Goal: Task Accomplishment & Management: Manage account settings

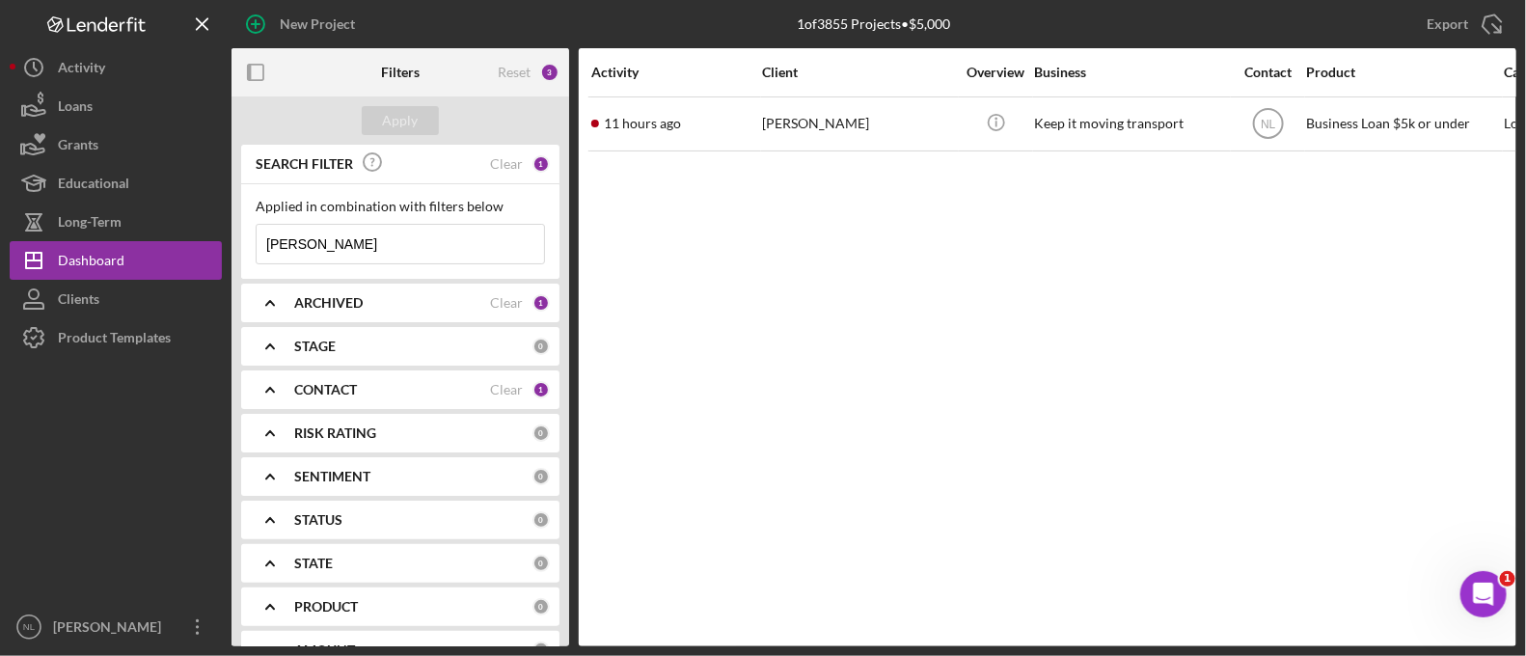
click at [453, 248] on input "[PERSON_NAME]" at bounding box center [401, 244] width 288 height 39
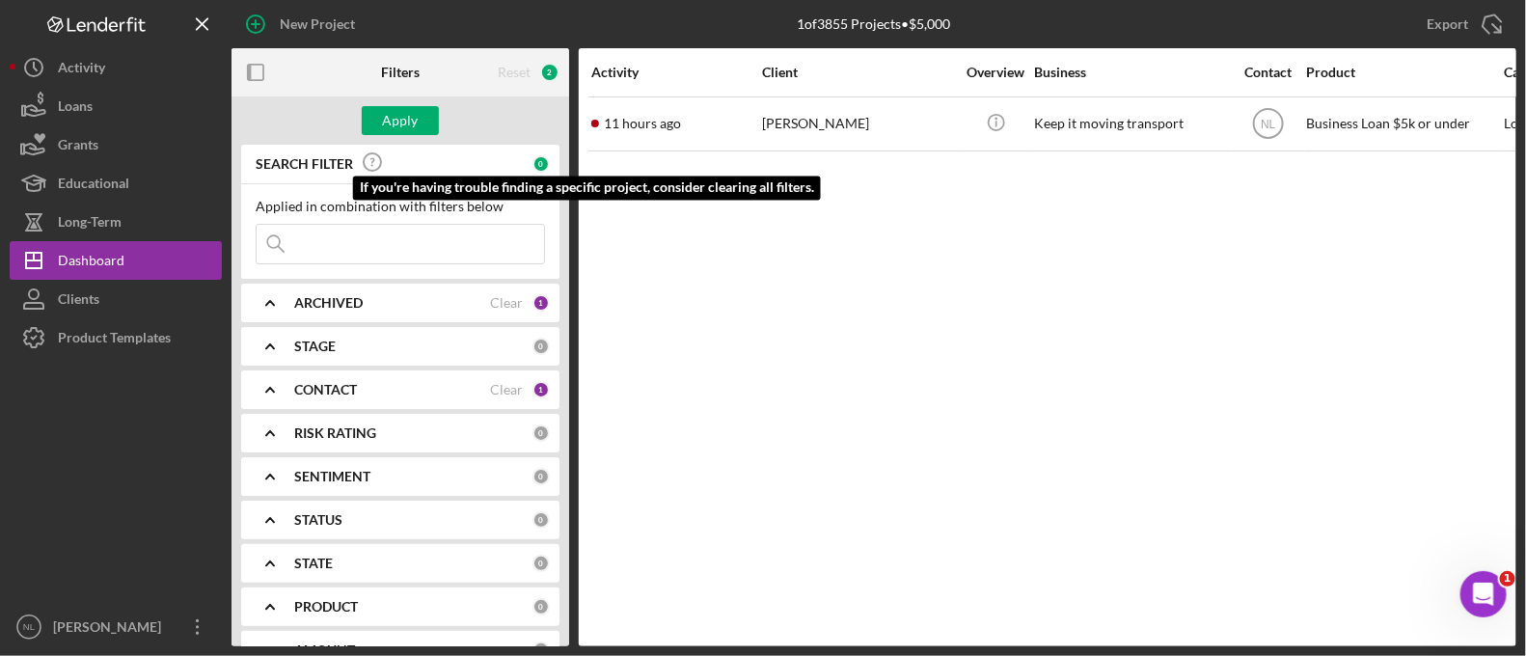
click at [379, 144] on icon at bounding box center [372, 162] width 48 height 48
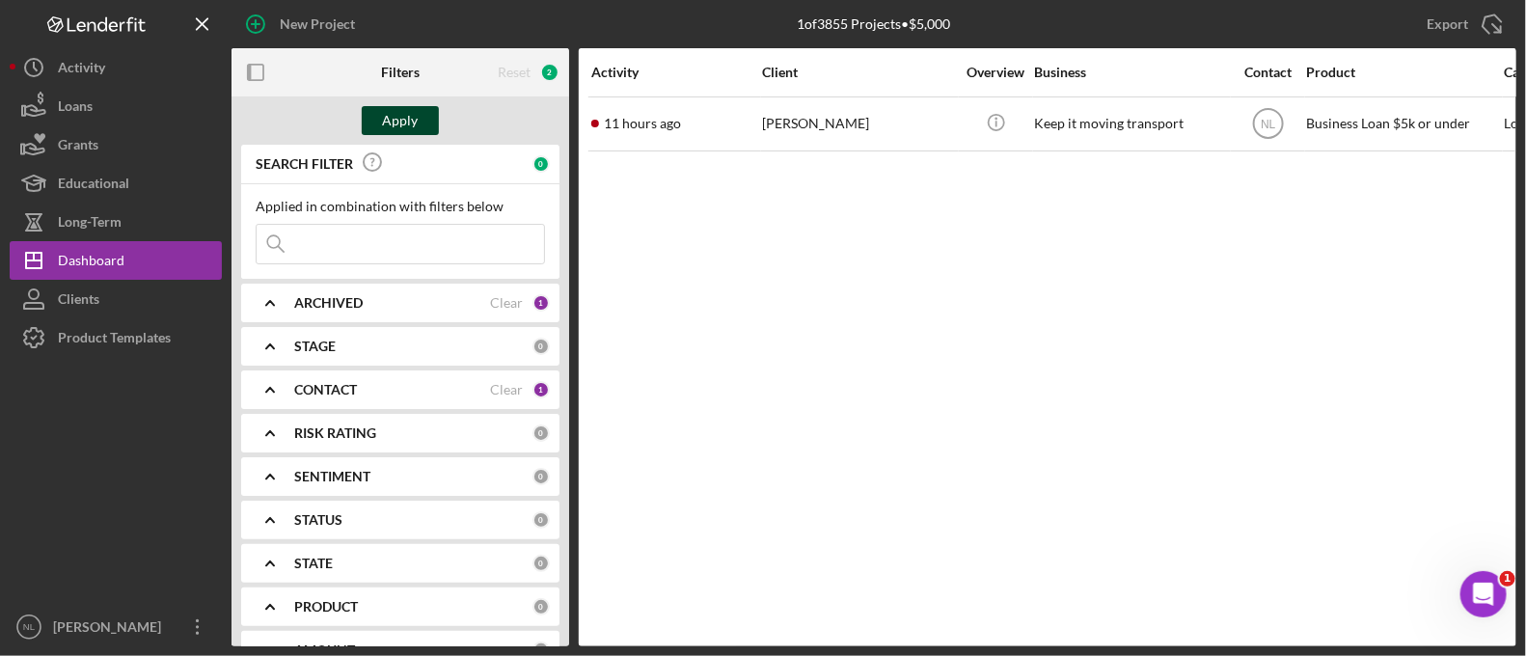
click at [377, 134] on div "Apply" at bounding box center [401, 120] width 338 height 48
click at [381, 124] on button "Apply" at bounding box center [400, 120] width 77 height 29
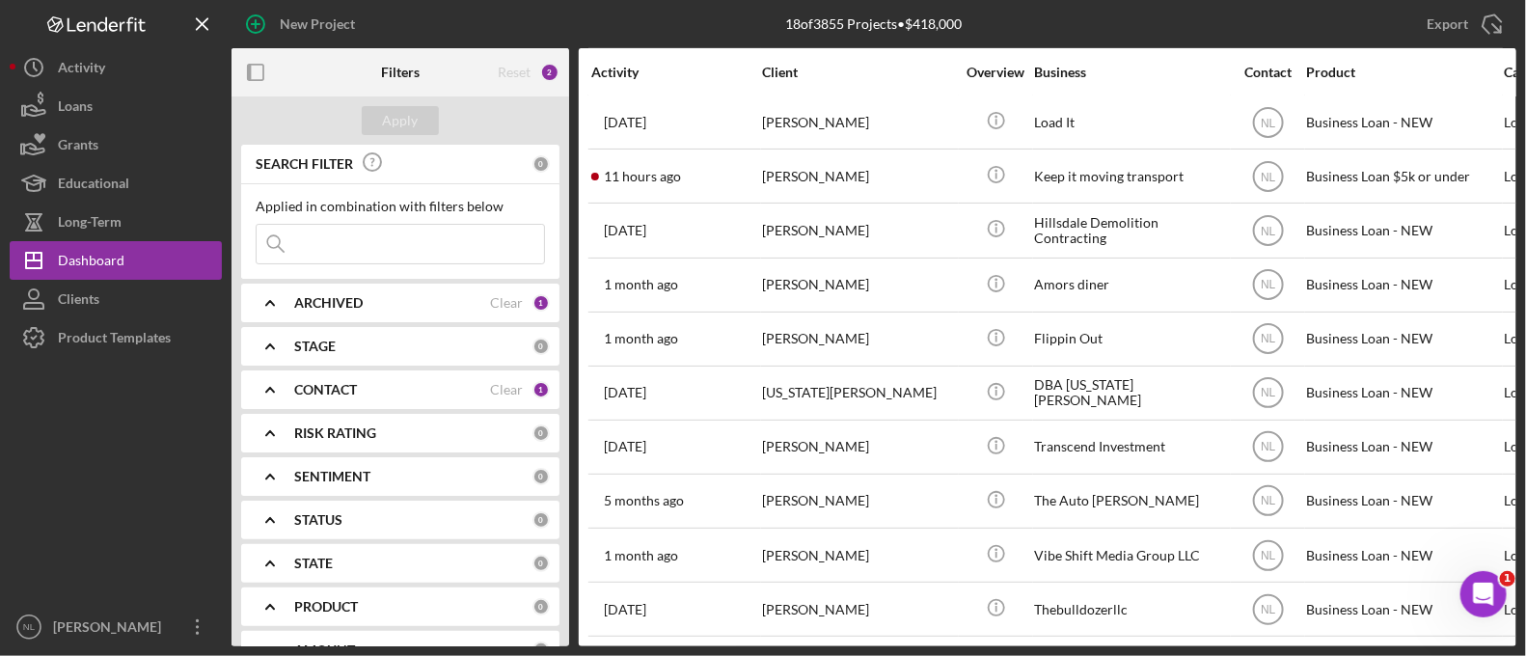
scroll to position [212, 0]
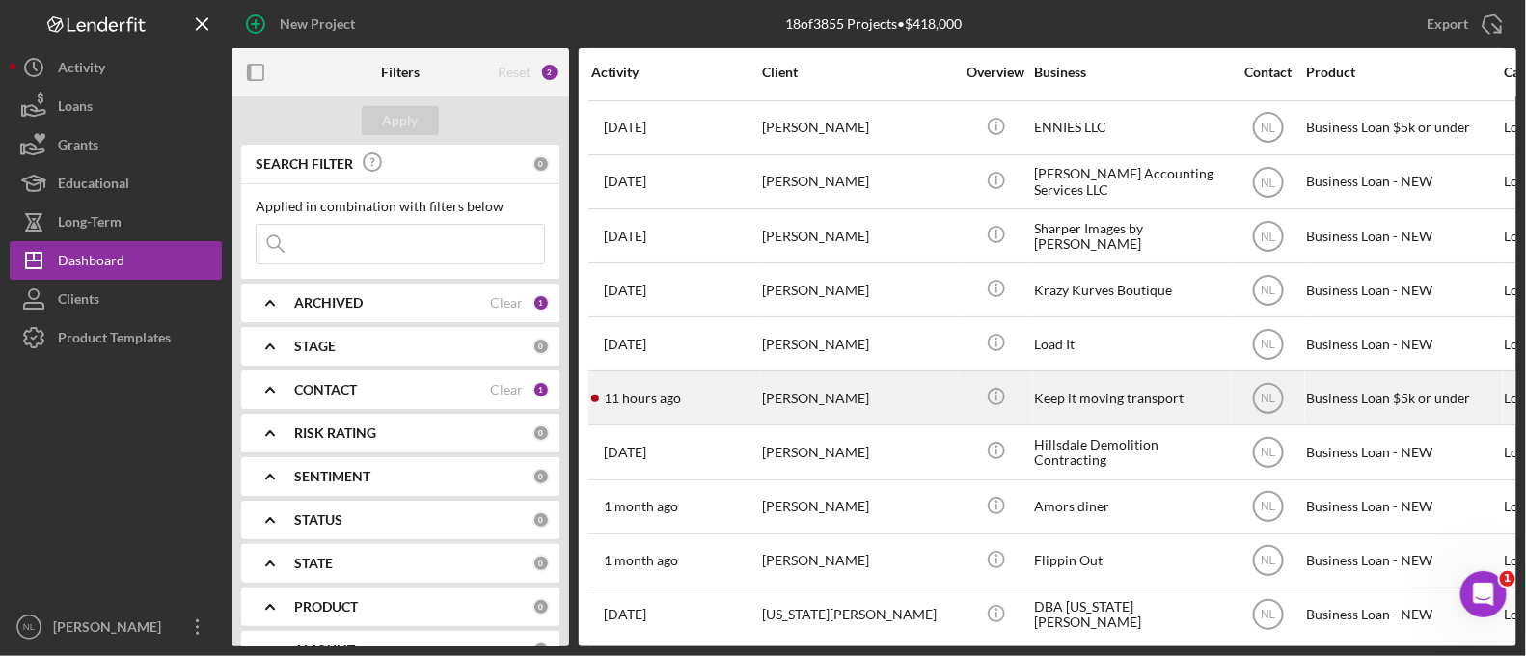
click at [886, 394] on div "[PERSON_NAME]" at bounding box center [858, 397] width 193 height 51
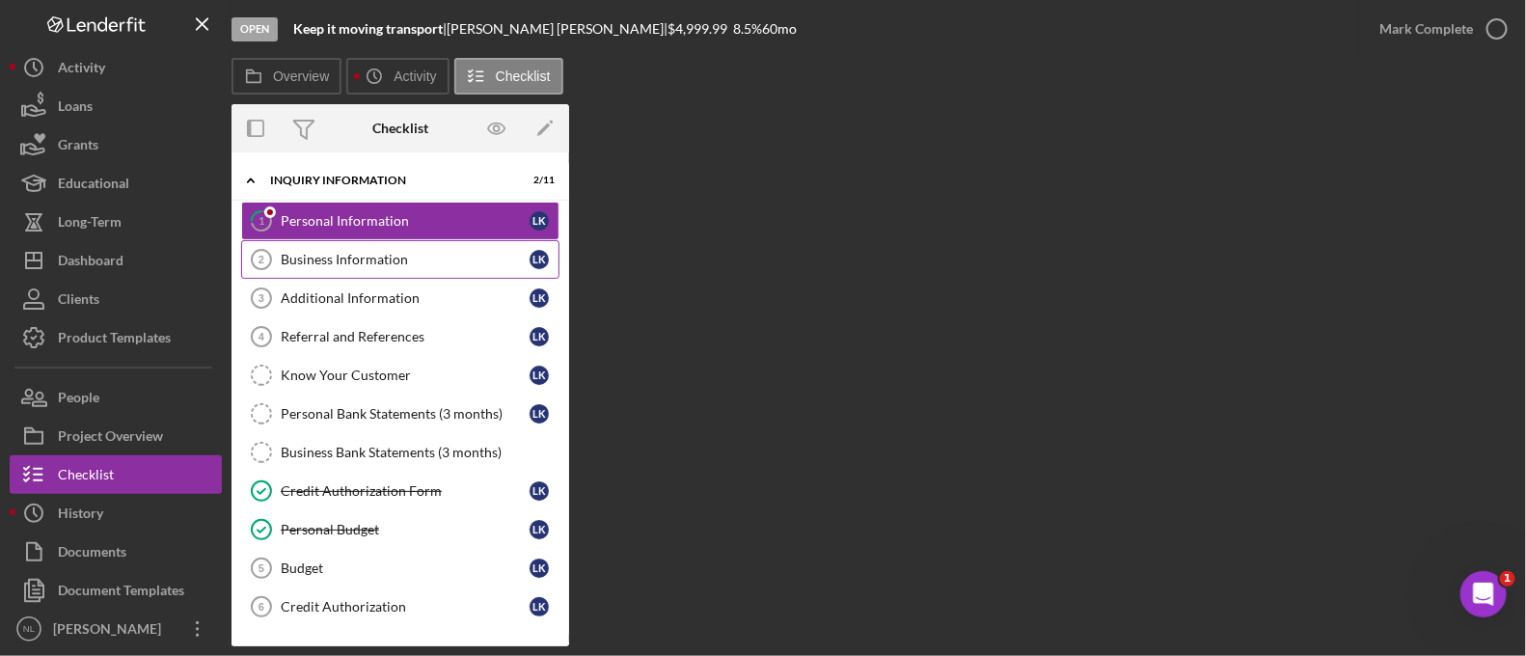
click at [390, 270] on link "Business Information 2 Business Information L K" at bounding box center [400, 259] width 318 height 39
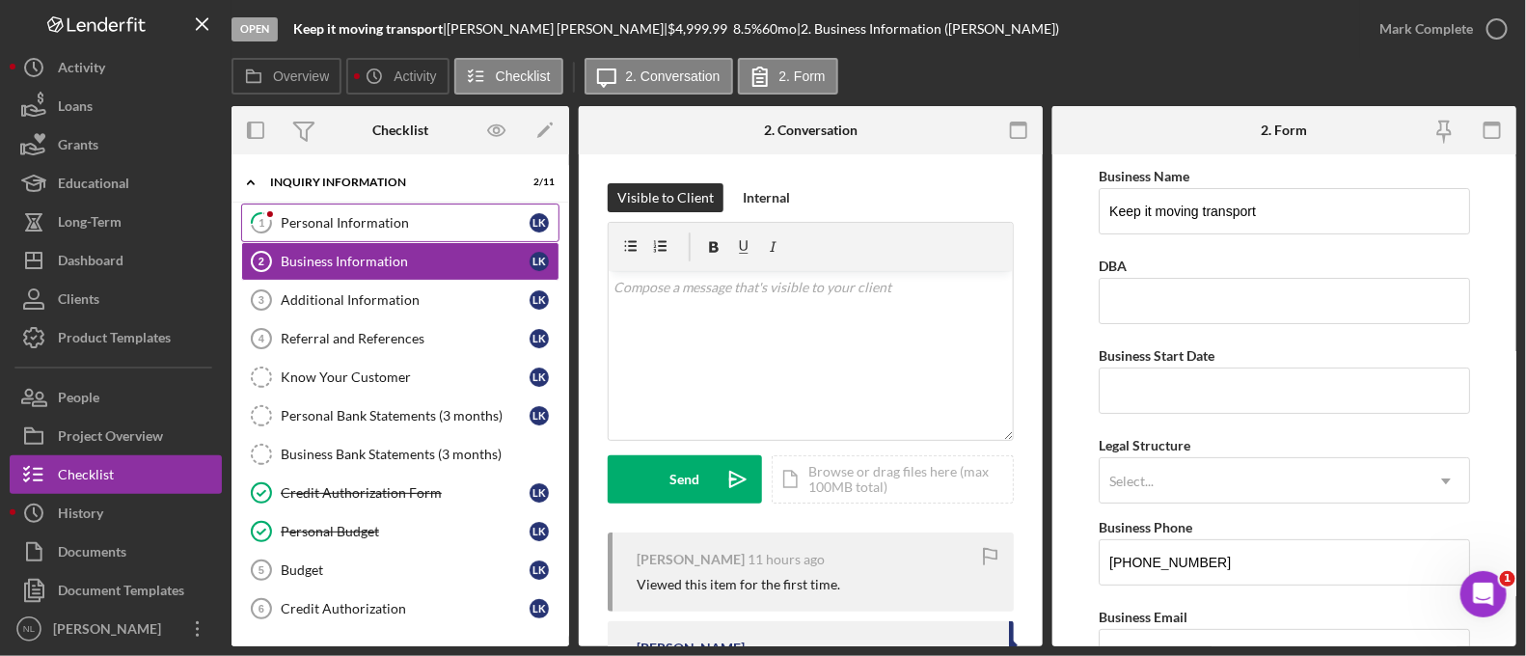
click at [381, 233] on link "1 Personal Information L K" at bounding box center [400, 223] width 318 height 39
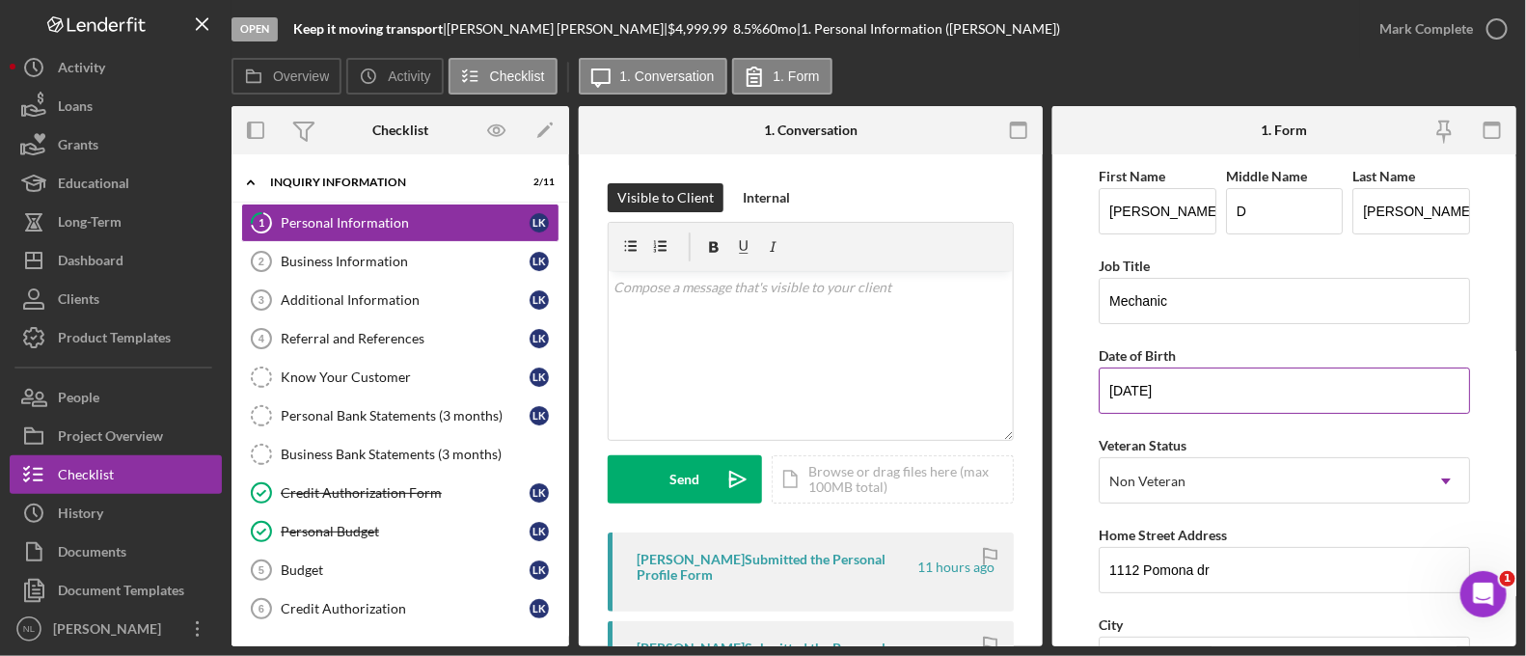
scroll to position [792, 0]
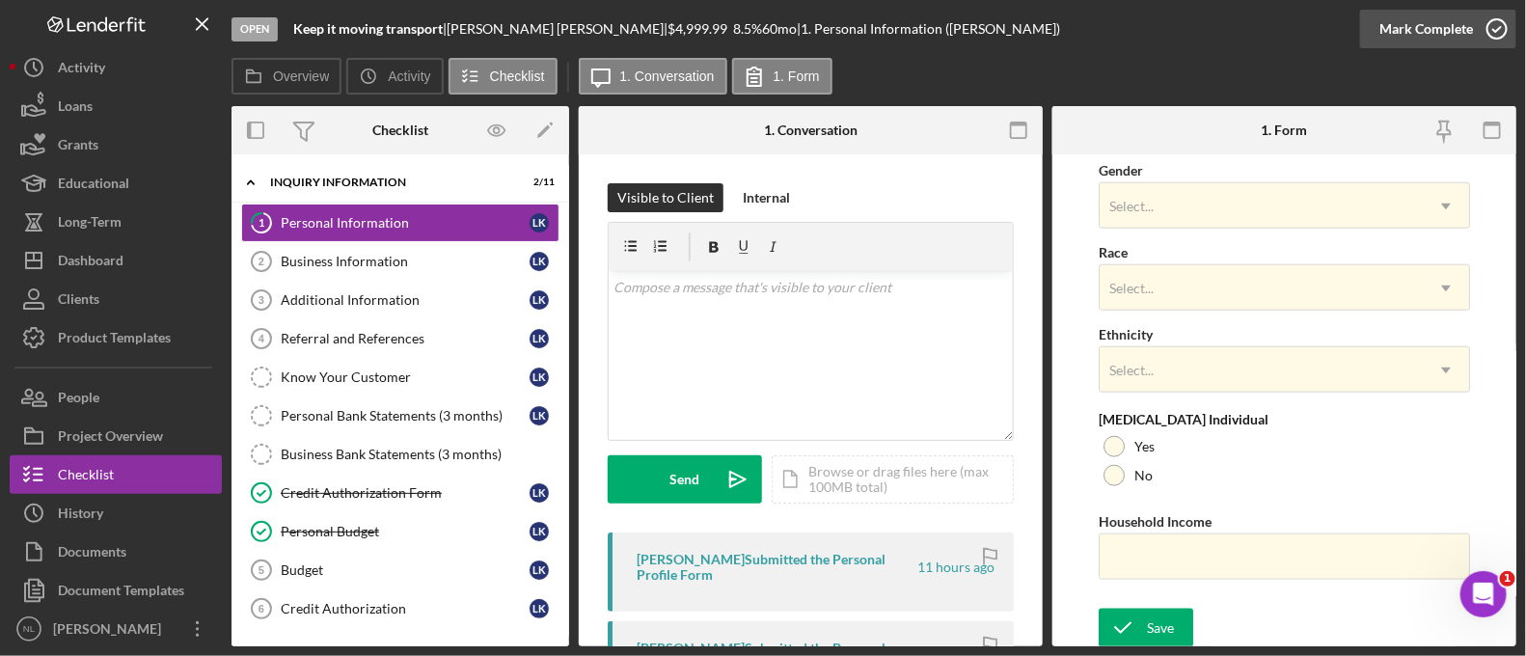
click at [1430, 44] on div "Mark Complete" at bounding box center [1427, 29] width 94 height 39
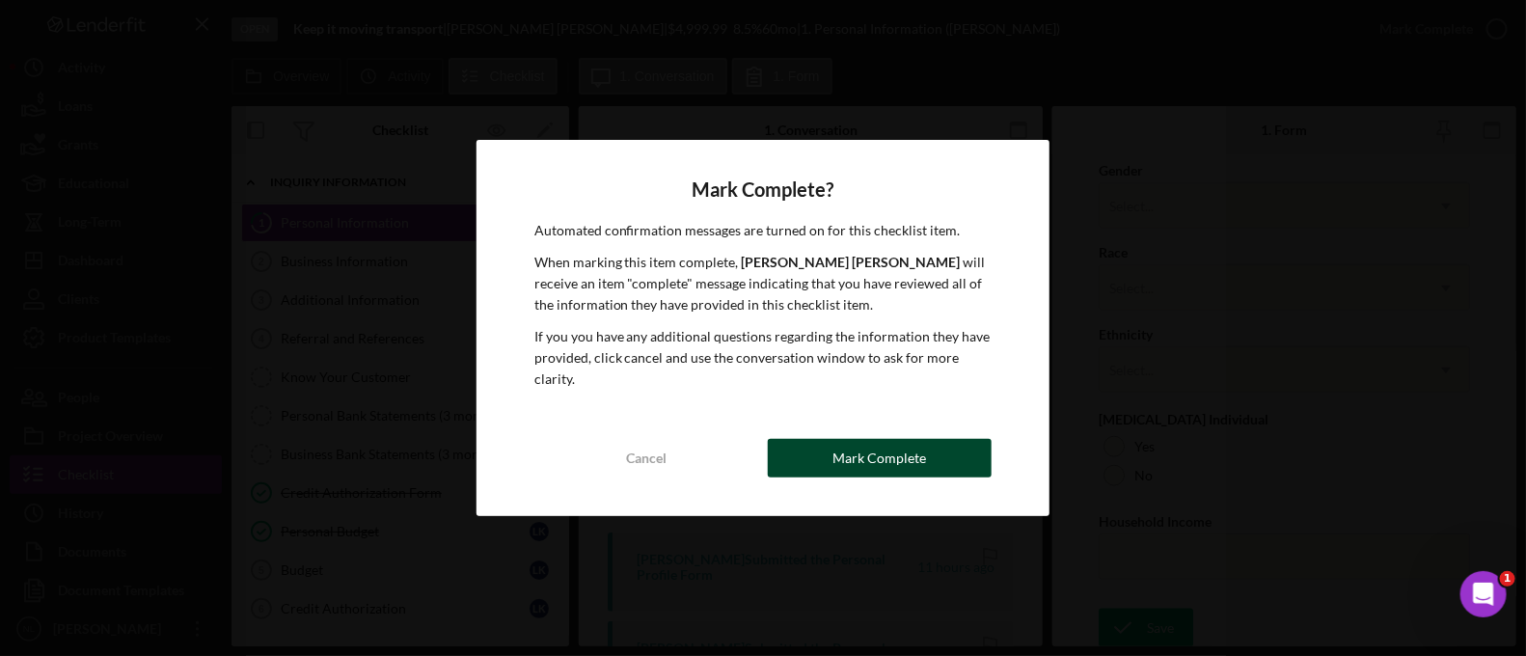
click at [862, 439] on div "Mark Complete" at bounding box center [881, 458] width 94 height 39
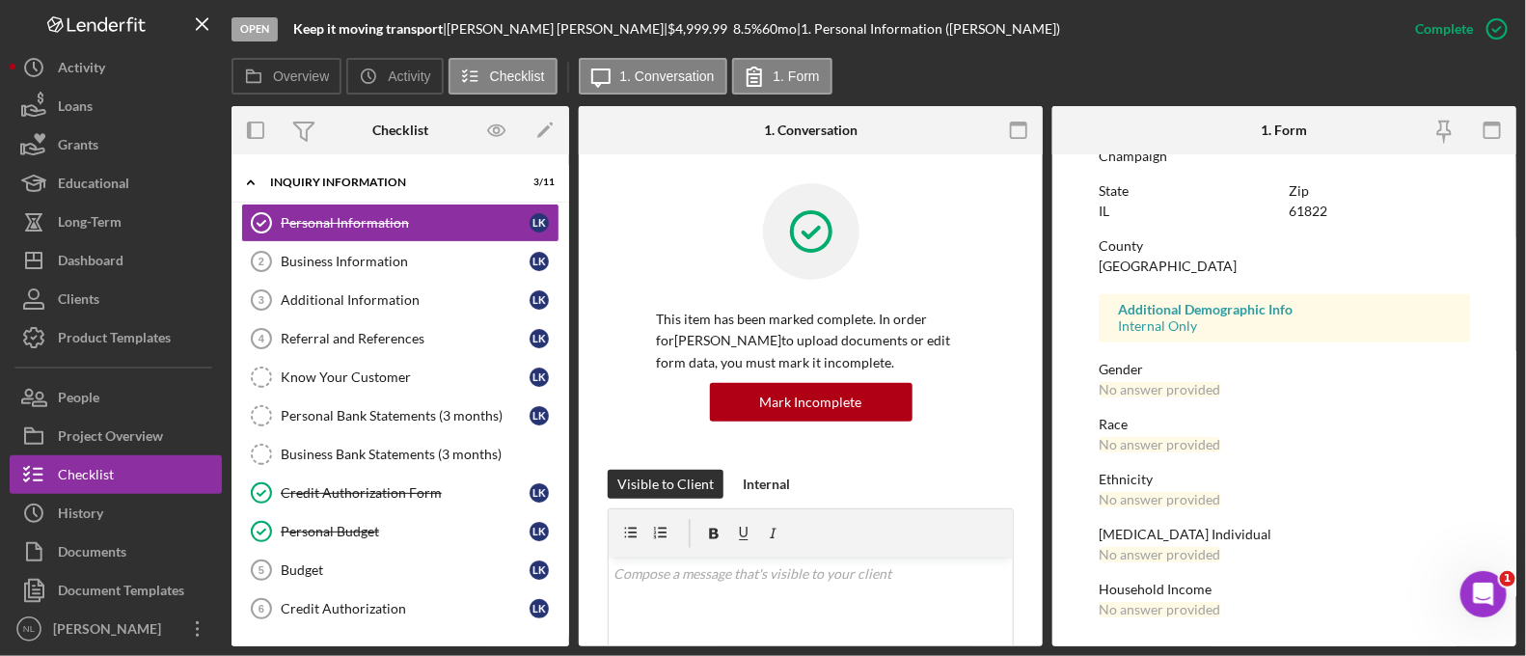
scroll to position [408, 0]
click at [329, 254] on div "Business Information" at bounding box center [405, 261] width 249 height 15
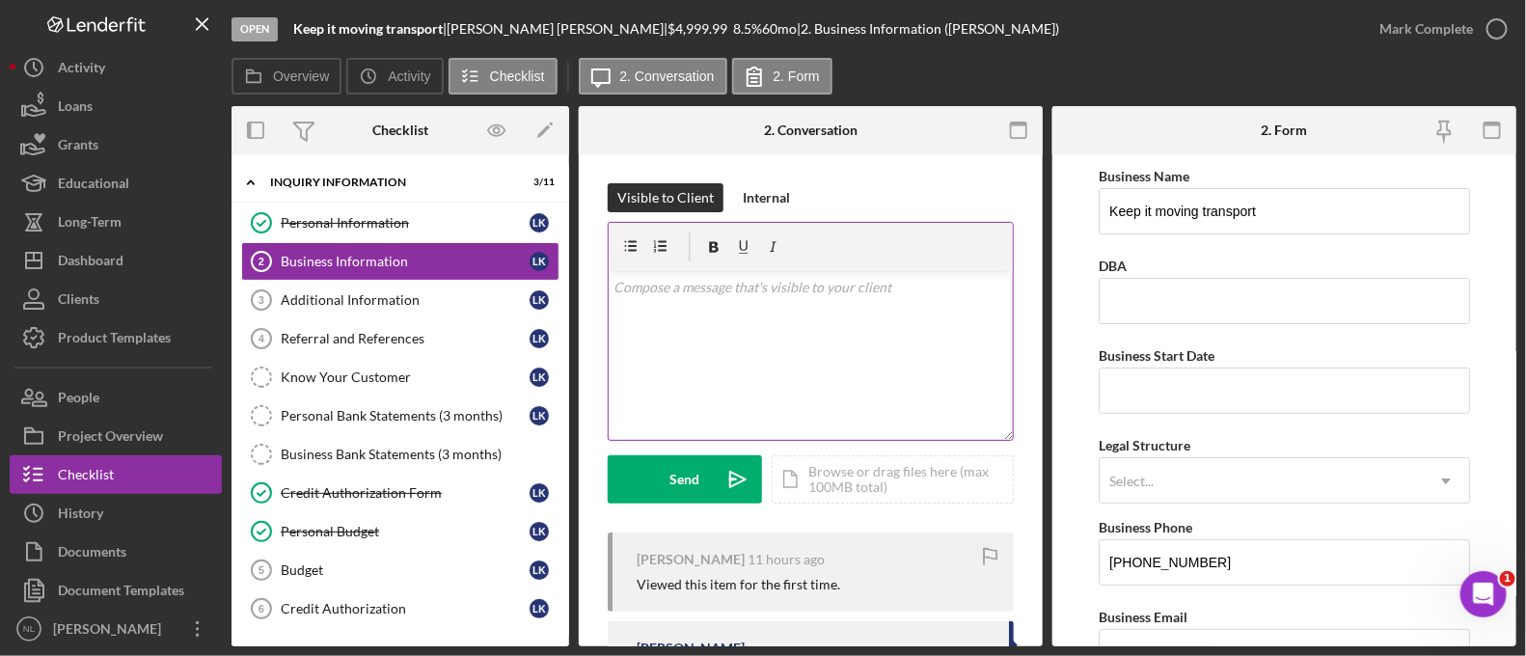
click at [792, 390] on div "v Color teal Color pink Remove color Add row above Add row below Add column bef…" at bounding box center [811, 355] width 404 height 169
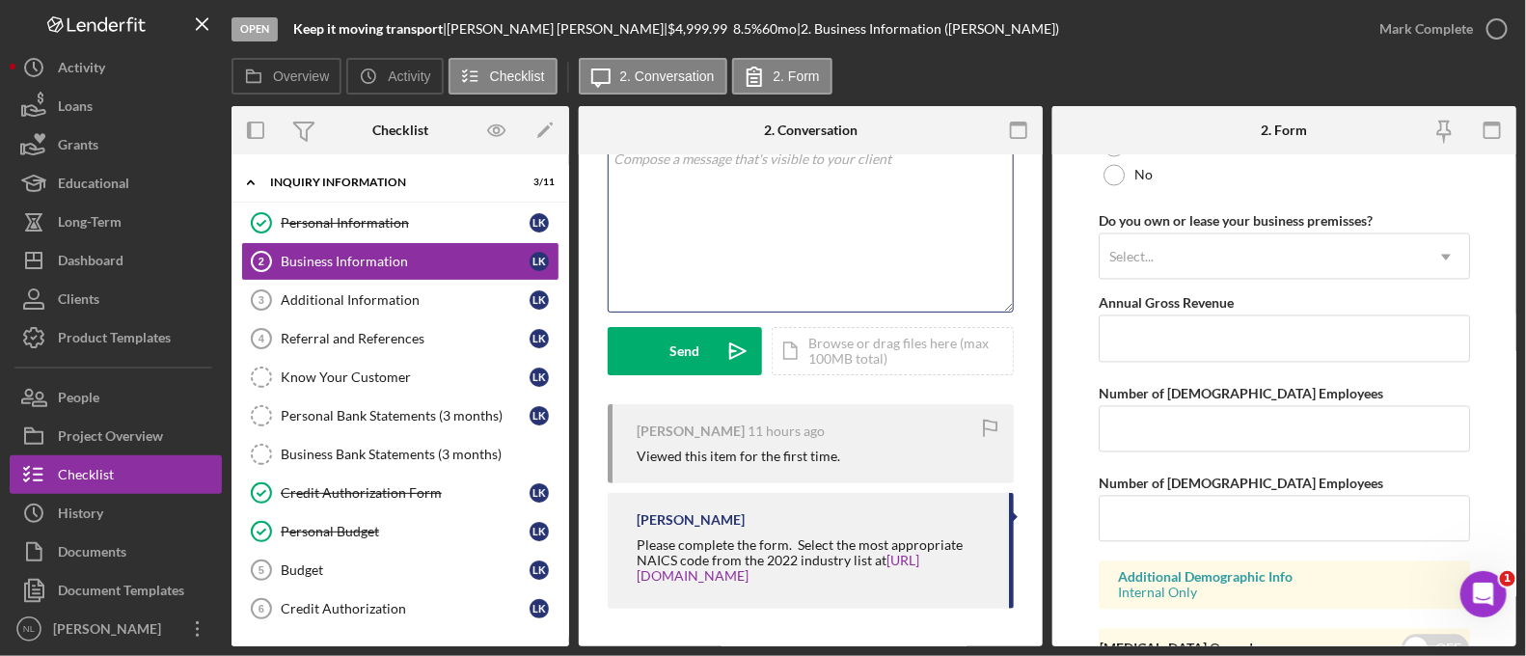
scroll to position [1644, 0]
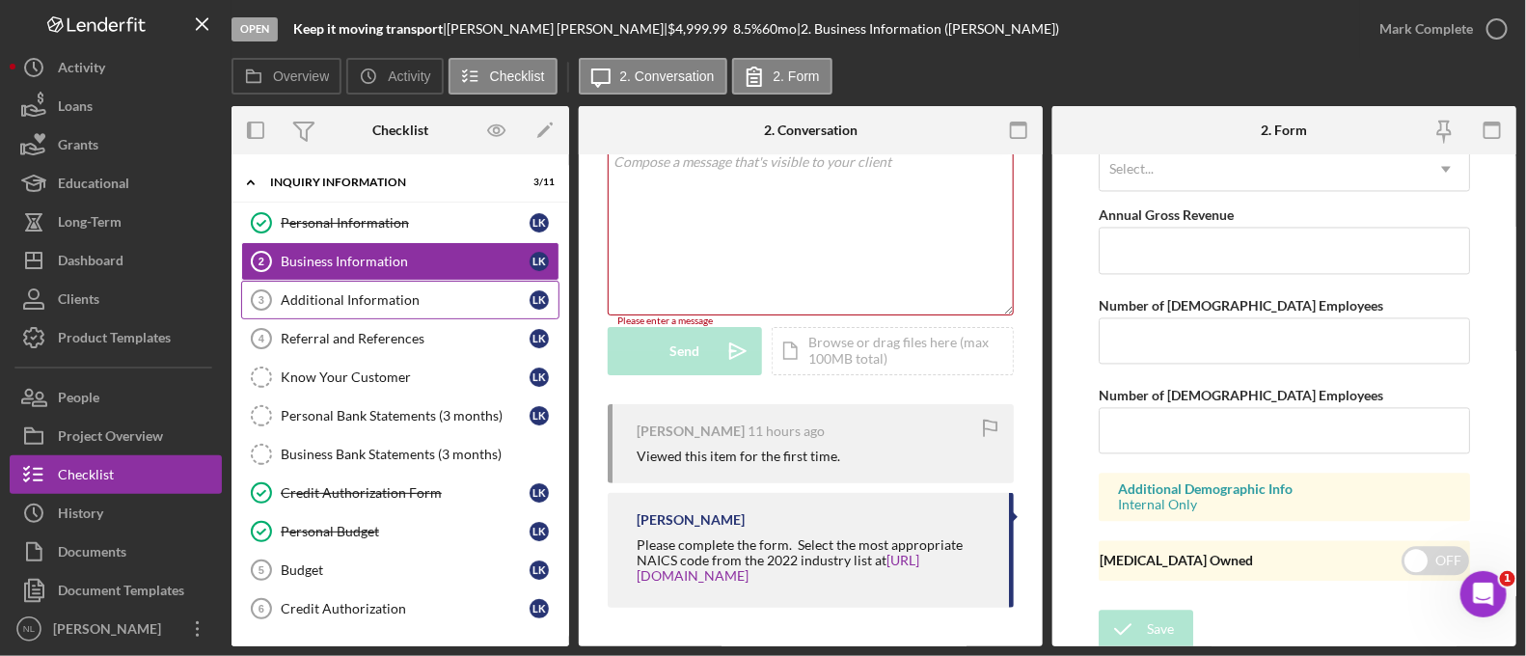
click at [441, 301] on div "Additional Information" at bounding box center [405, 299] width 249 height 15
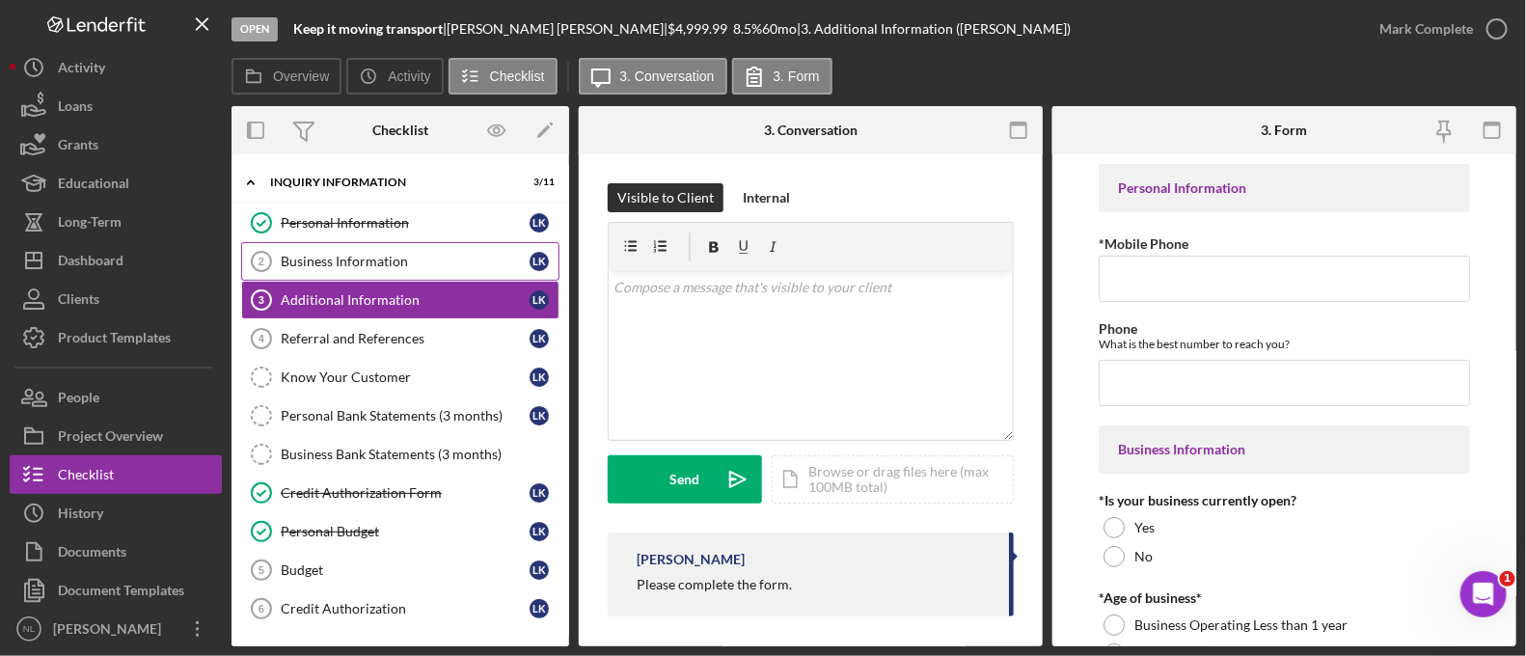
click at [405, 266] on div "Business Information" at bounding box center [405, 261] width 249 height 15
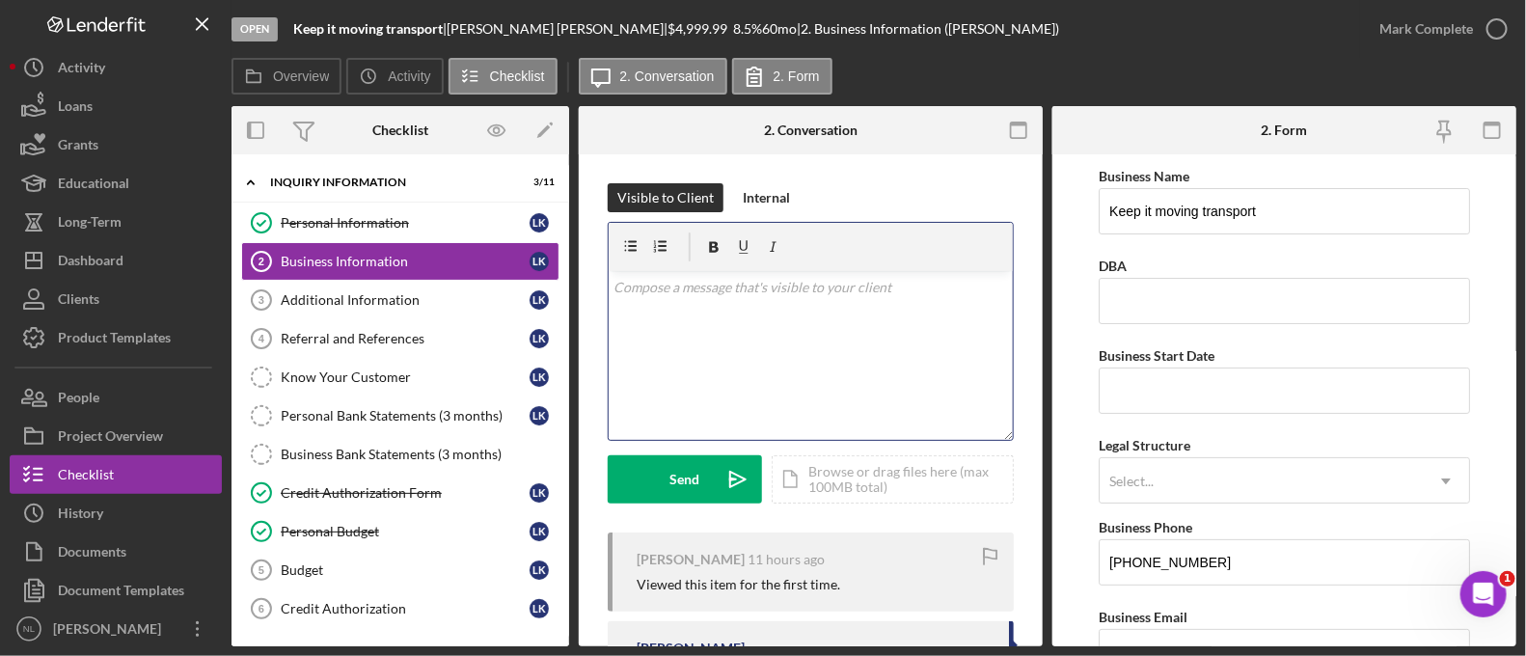
click at [647, 340] on div "v Color teal Color pink Remove color Add row above Add row below Add column bef…" at bounding box center [811, 355] width 404 height 169
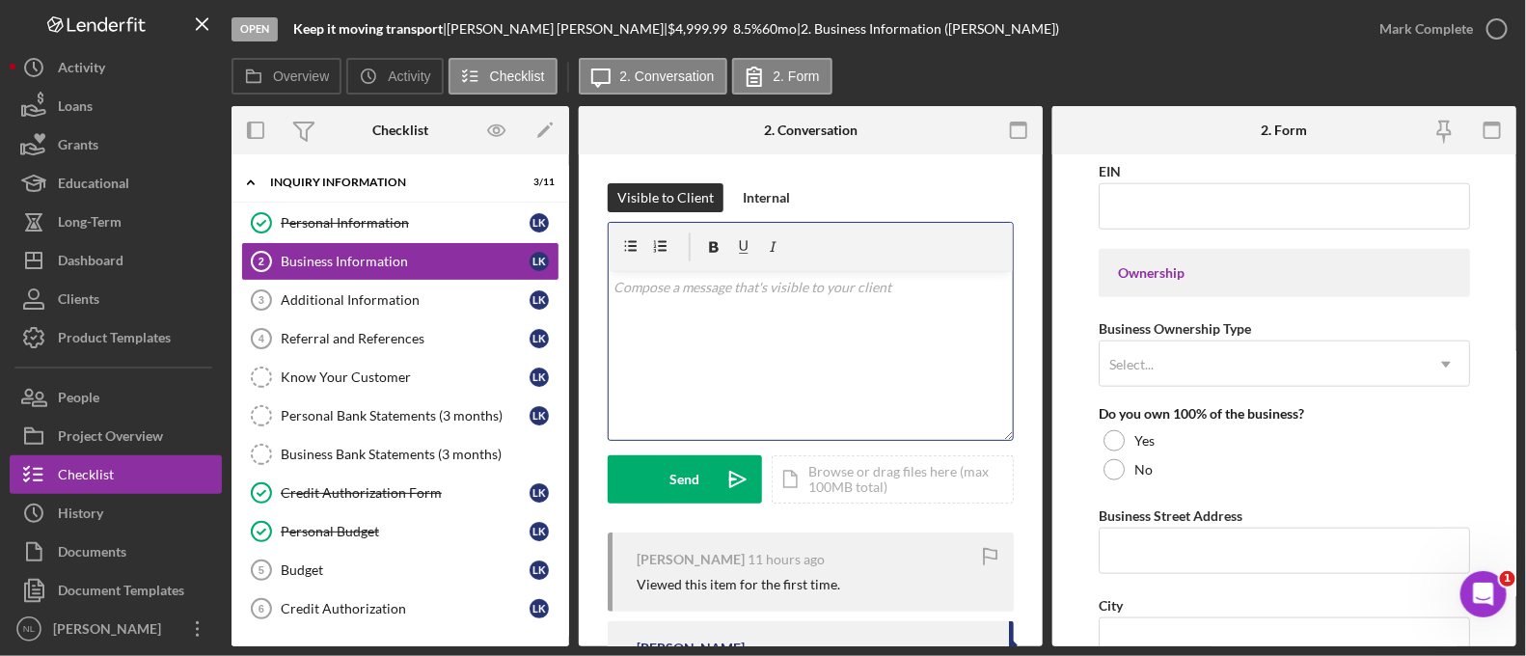
scroll to position [804, 0]
click at [760, 352] on div "v Color teal Color pink Remove color Add row above Add row below Add column bef…" at bounding box center [811, 355] width 404 height 169
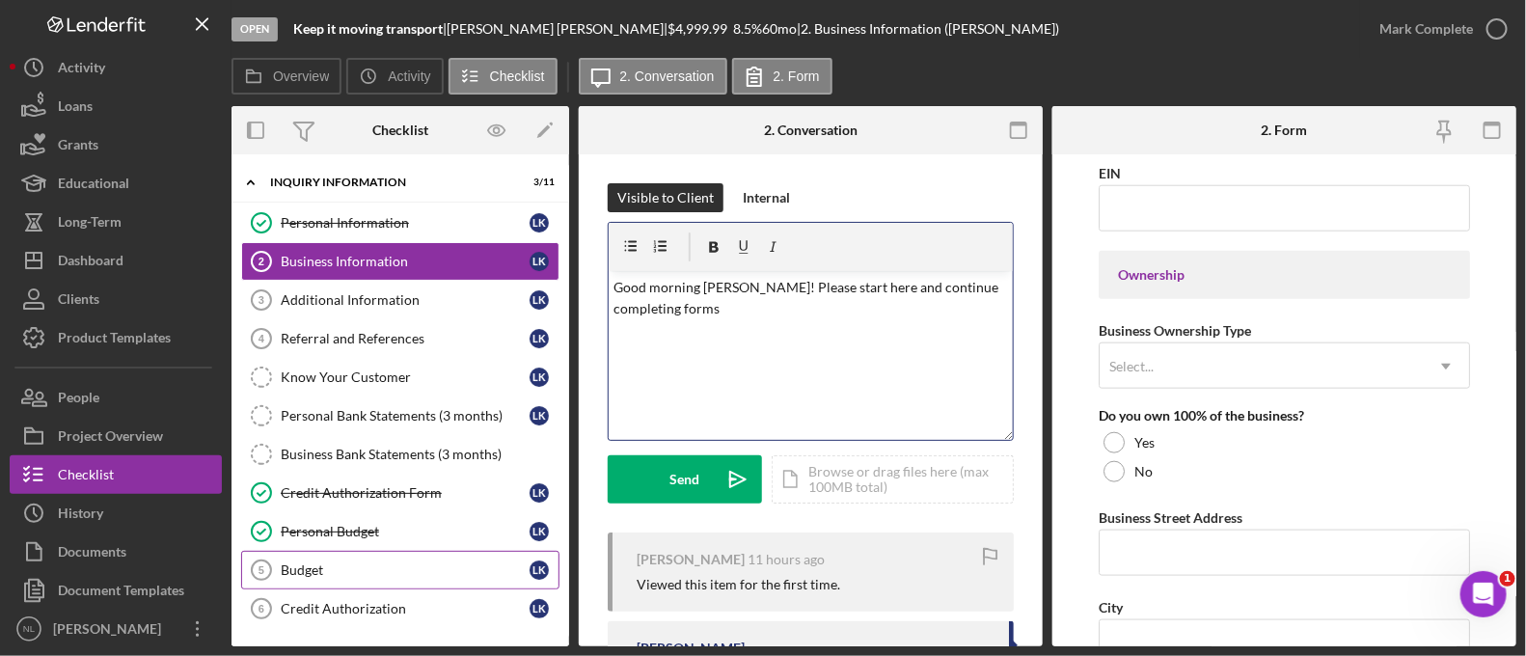
scroll to position [214, 0]
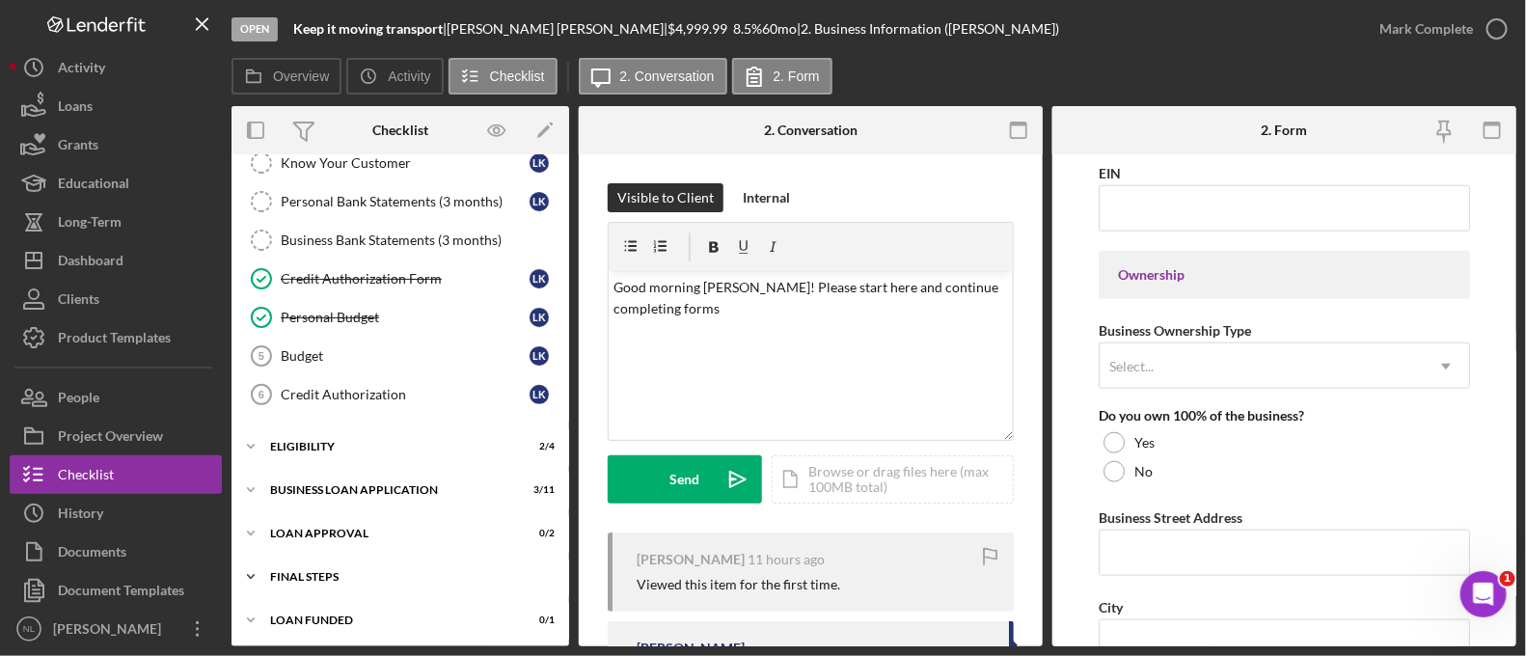
click at [361, 558] on div "Icon/Expander Final Steps 1 / 13" at bounding box center [401, 577] width 338 height 39
click at [347, 486] on div "BUSINESS LOAN APPLICATION" at bounding box center [407, 490] width 275 height 12
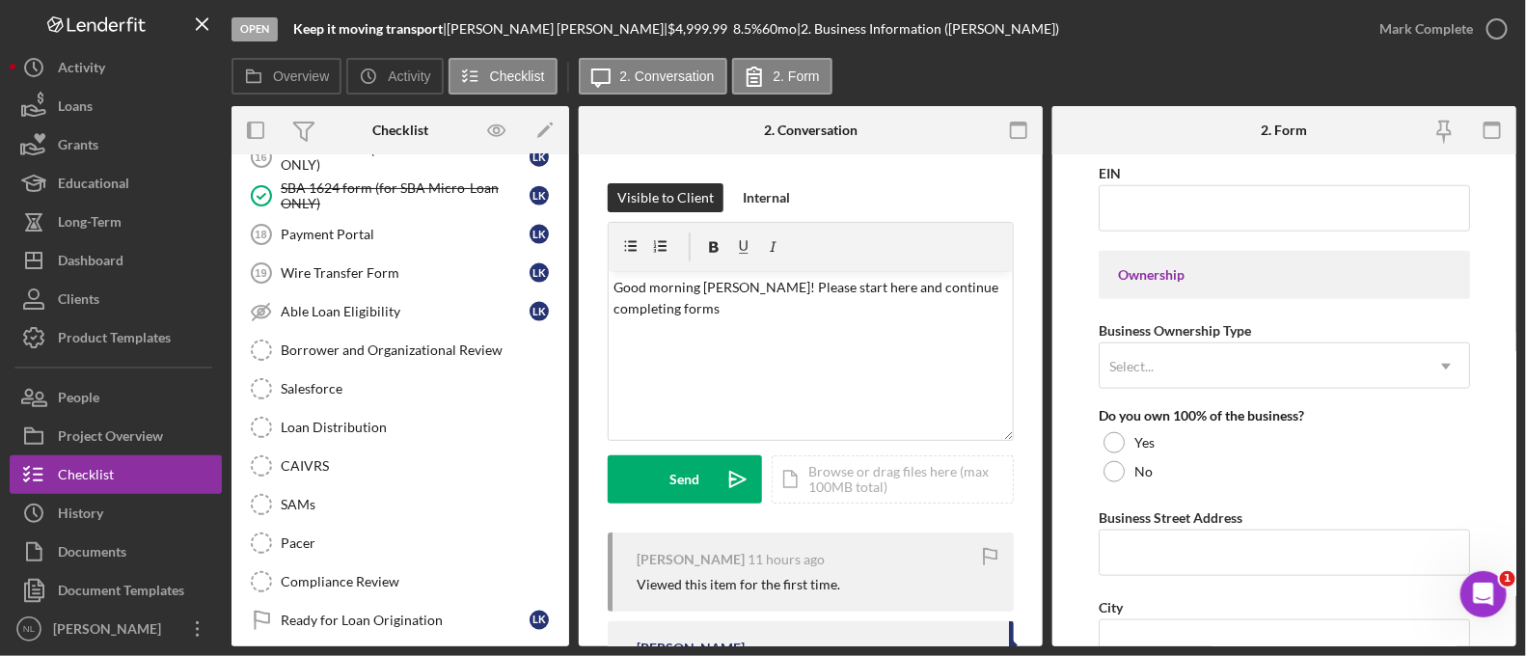
scroll to position [1110, 0]
click at [764, 310] on p "Good morning [PERSON_NAME]! Please start here and continue completing forms" at bounding box center [812, 298] width 394 height 43
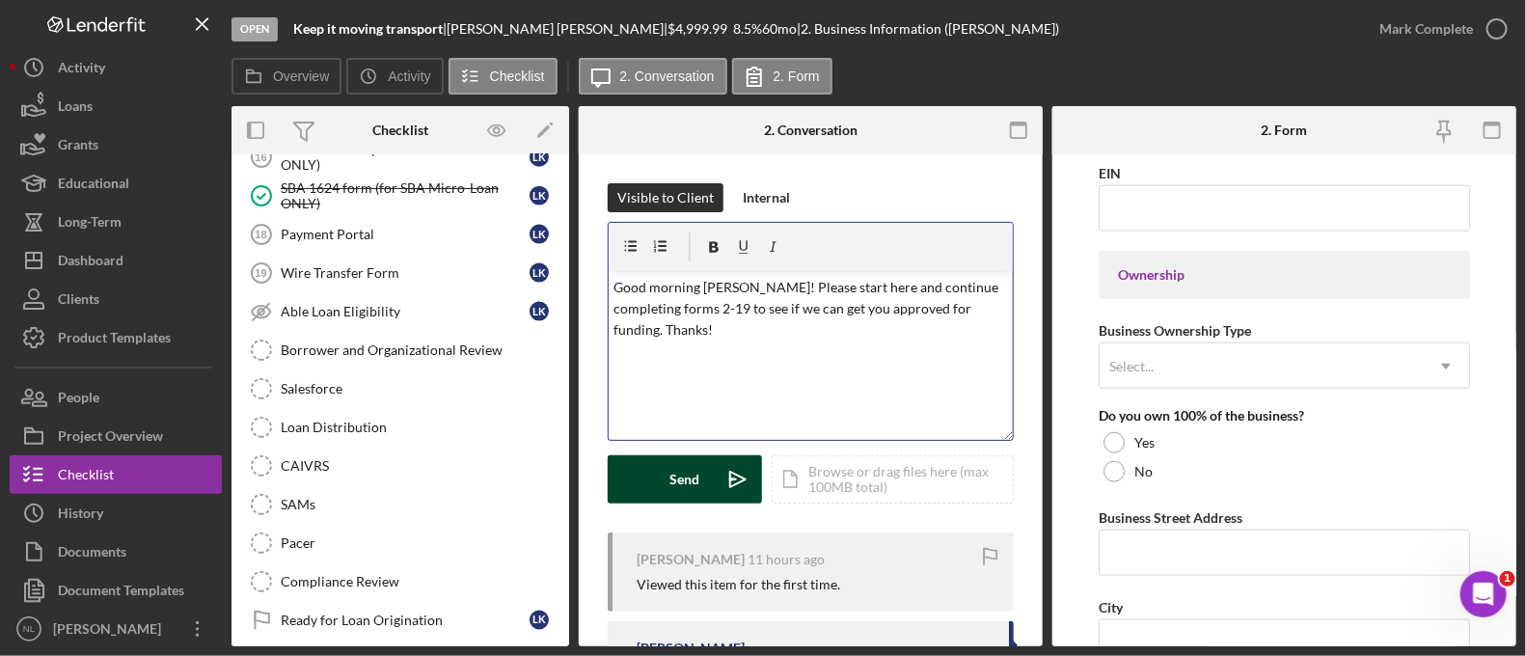
click at [717, 466] on icon "Icon/icon-invite-send" at bounding box center [738, 479] width 48 height 48
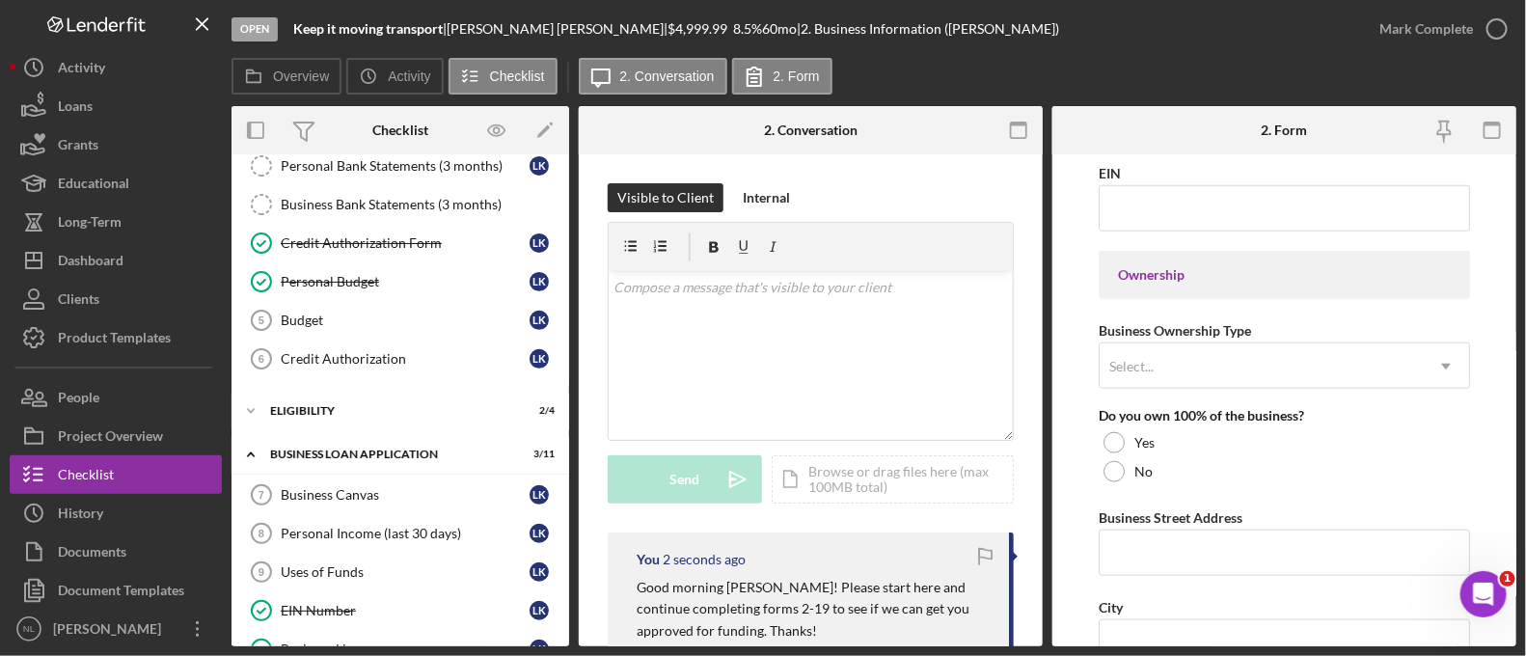
scroll to position [90, 0]
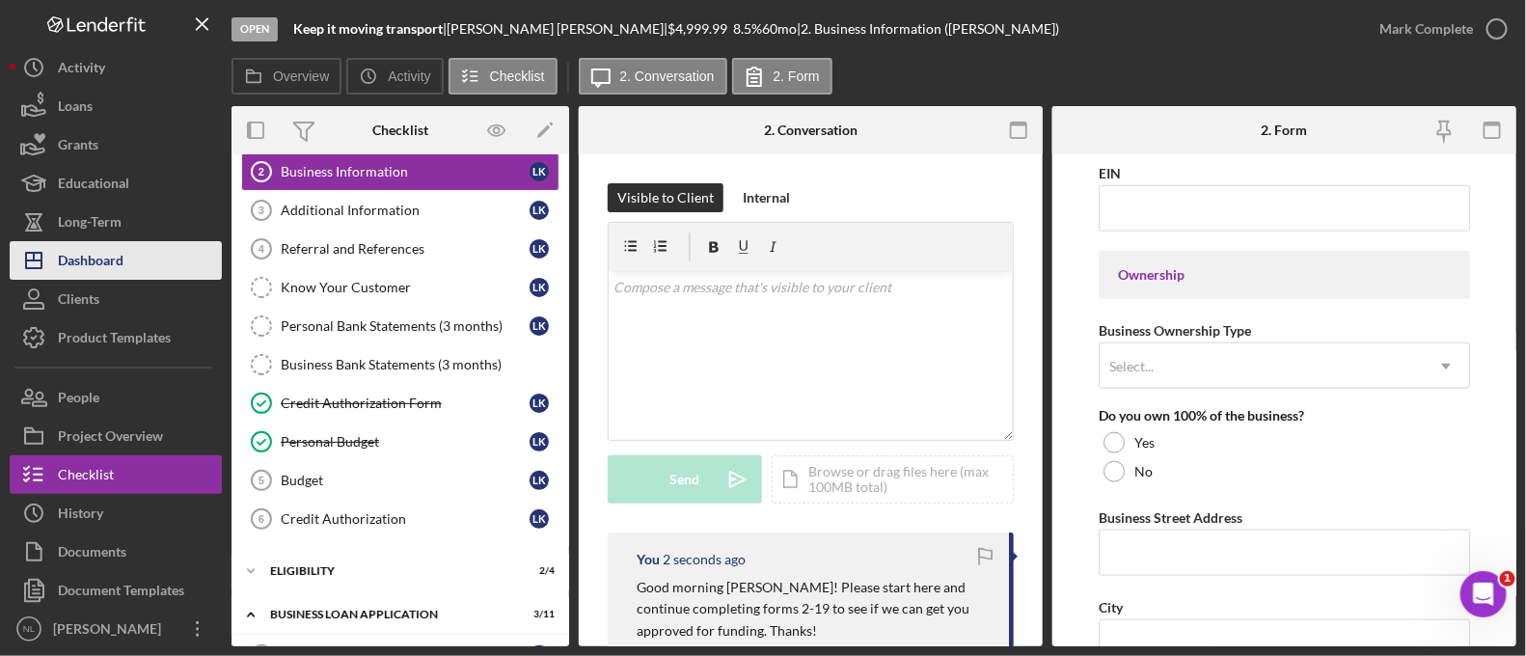
click at [170, 276] on button "Icon/Dashboard Dashboard" at bounding box center [116, 260] width 212 height 39
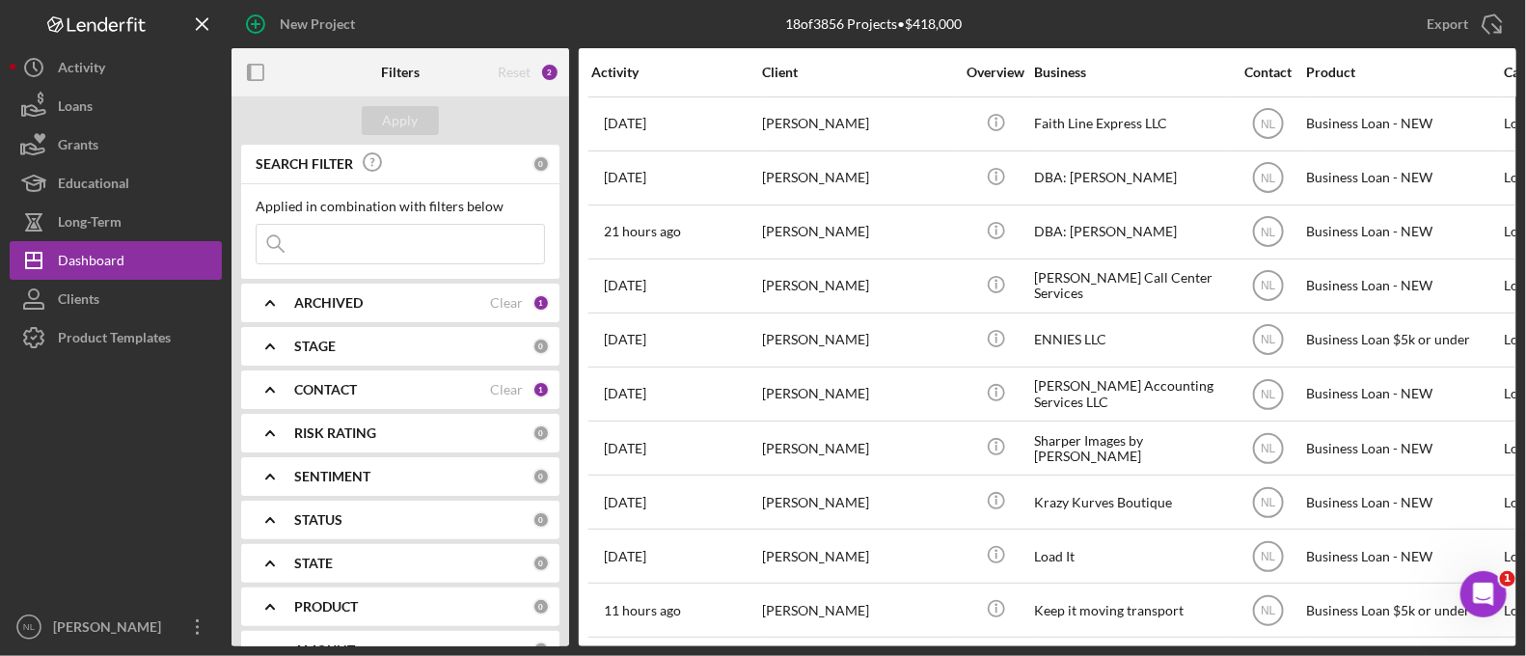
click at [412, 240] on input at bounding box center [401, 244] width 288 height 39
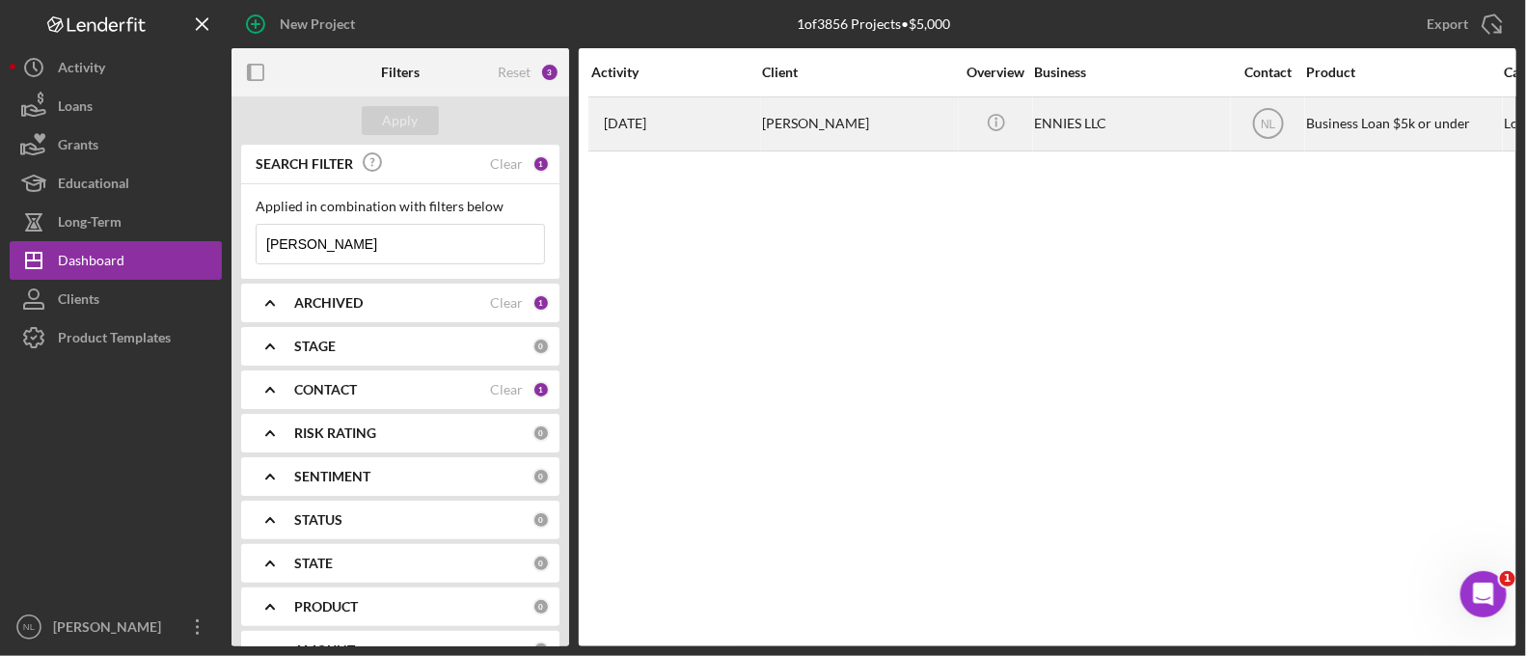
type input "[PERSON_NAME]"
click at [714, 136] on div "[DATE] [PERSON_NAME]" at bounding box center [675, 123] width 169 height 51
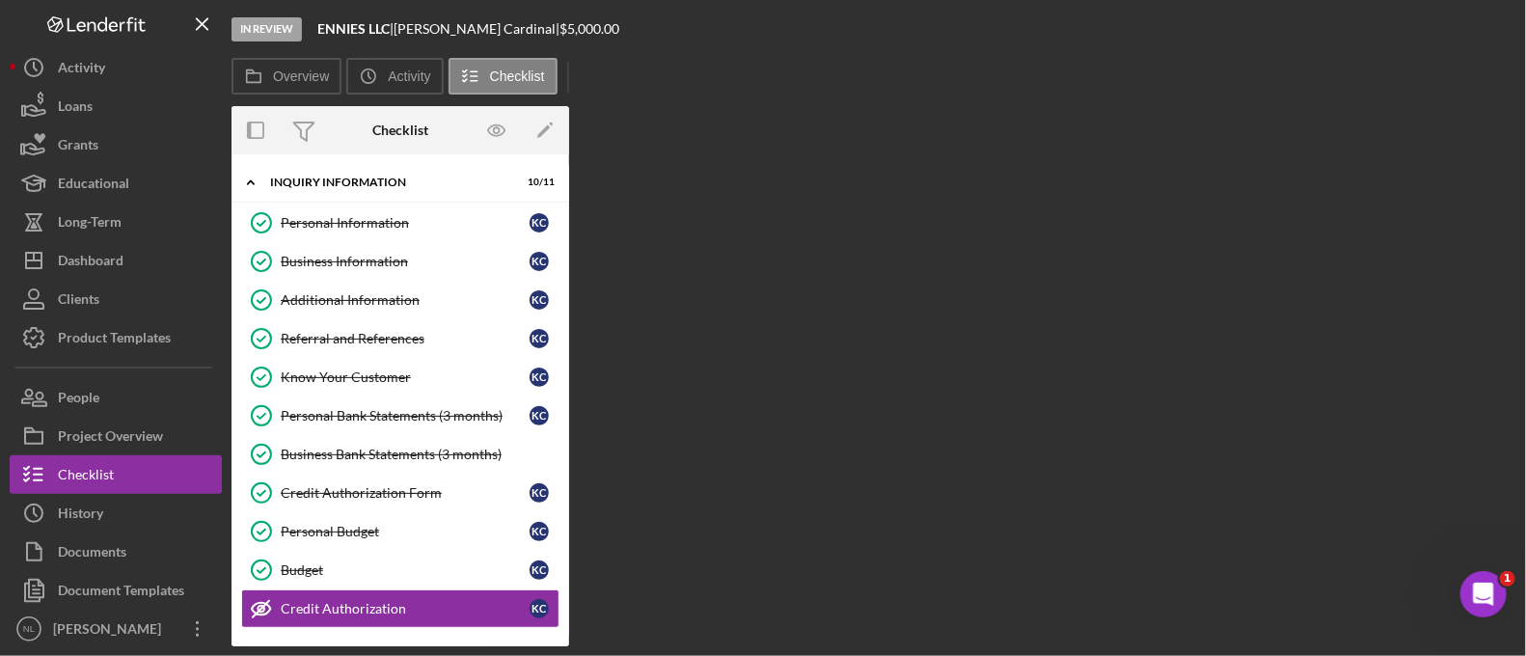
scroll to position [205, 0]
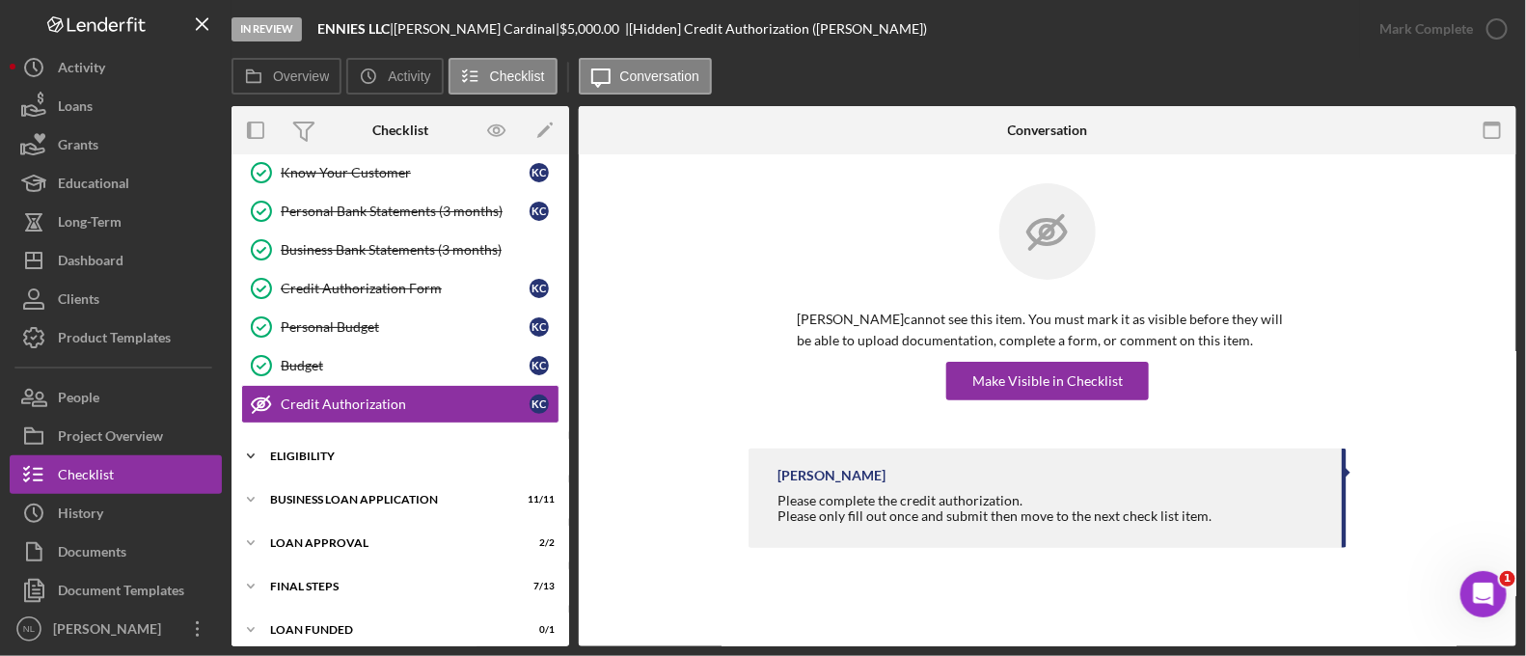
click at [343, 437] on div "Icon/Expander Eligibility 4 / 4" at bounding box center [401, 456] width 338 height 39
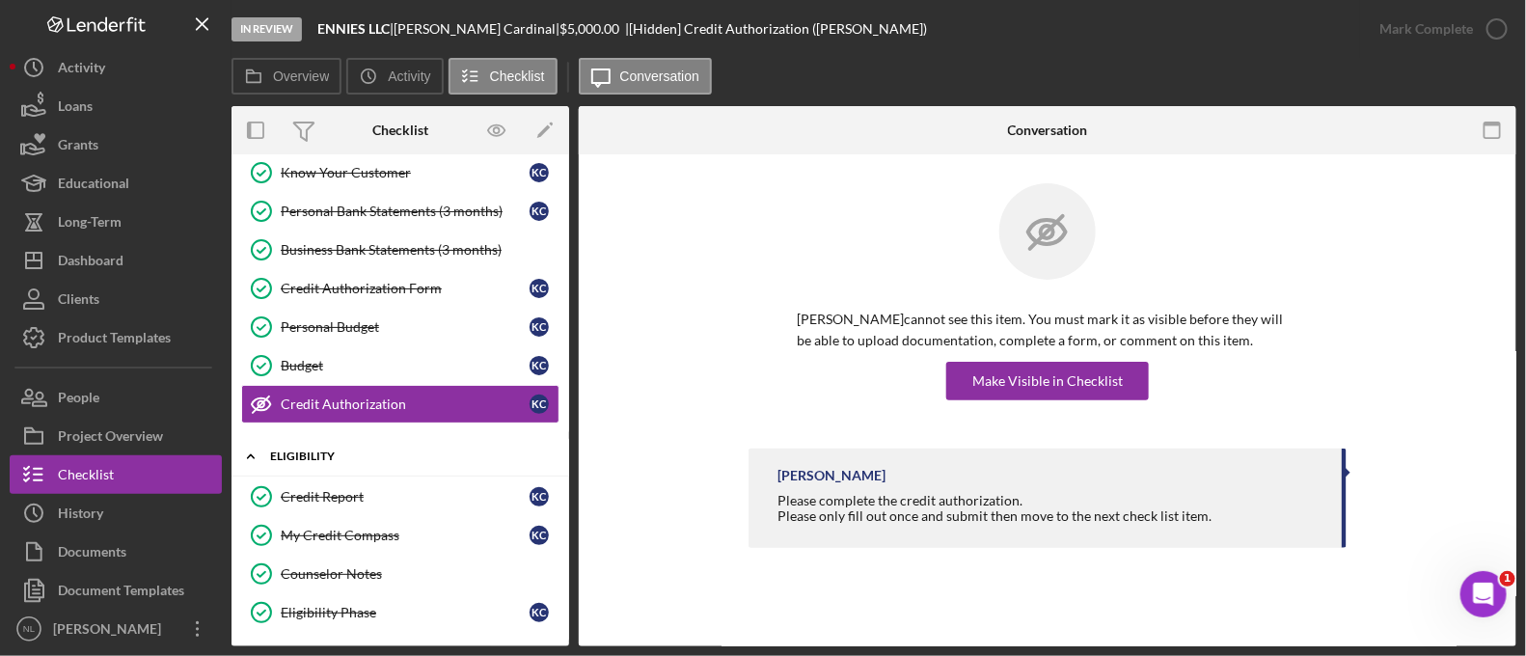
scroll to position [377, 0]
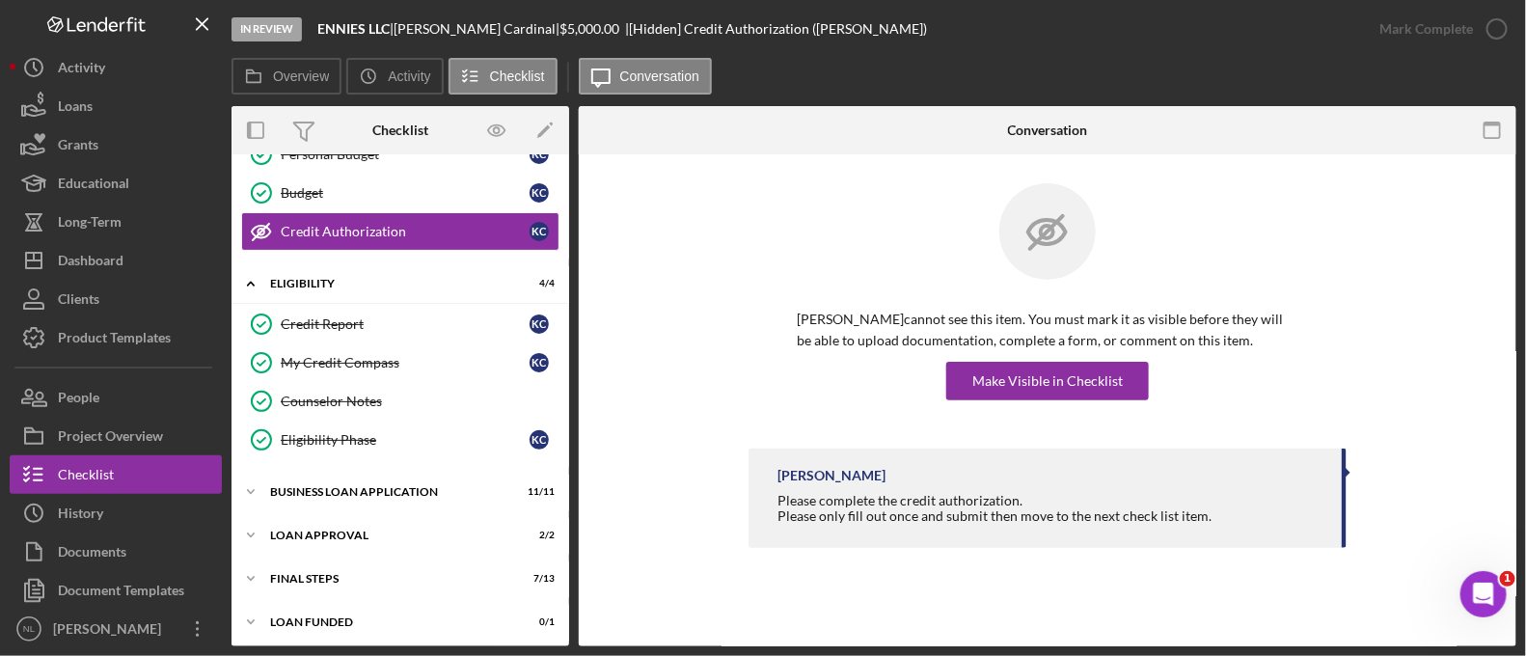
click at [345, 463] on div "Icon/Expander INQUIRY INFORMATION 10 / 11 Personal Information Personal Informa…" at bounding box center [401, 215] width 338 height 856
click at [342, 486] on div "BUSINESS LOAN APPLICATION" at bounding box center [407, 492] width 275 height 12
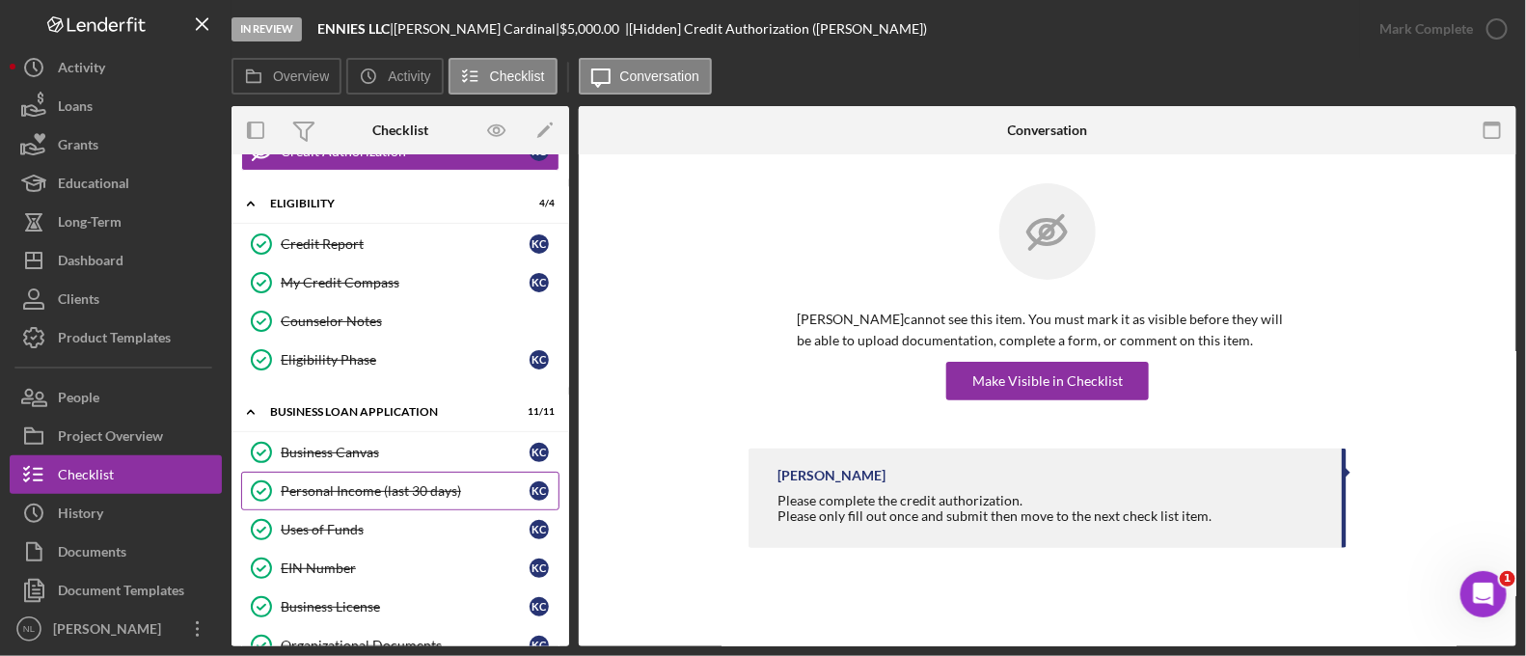
scroll to position [809, 0]
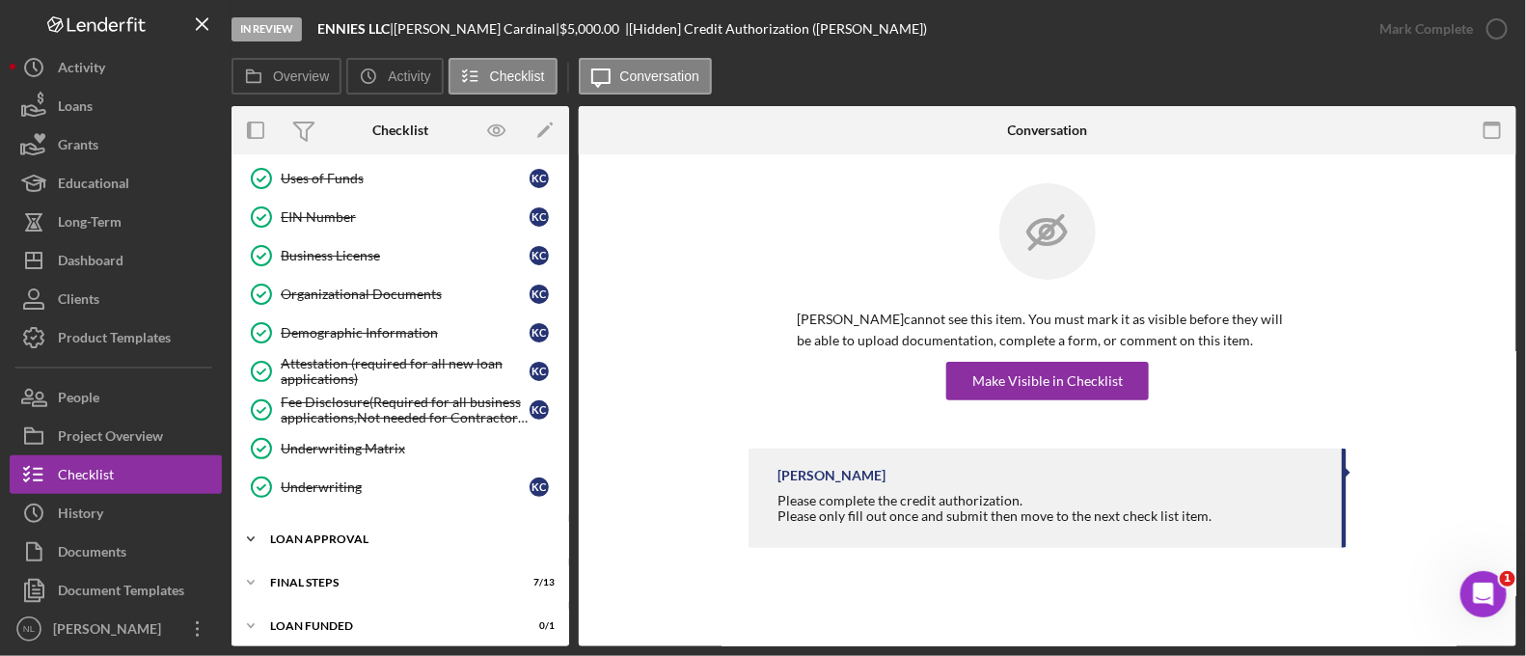
click at [350, 534] on div "Loan Approval" at bounding box center [407, 540] width 275 height 12
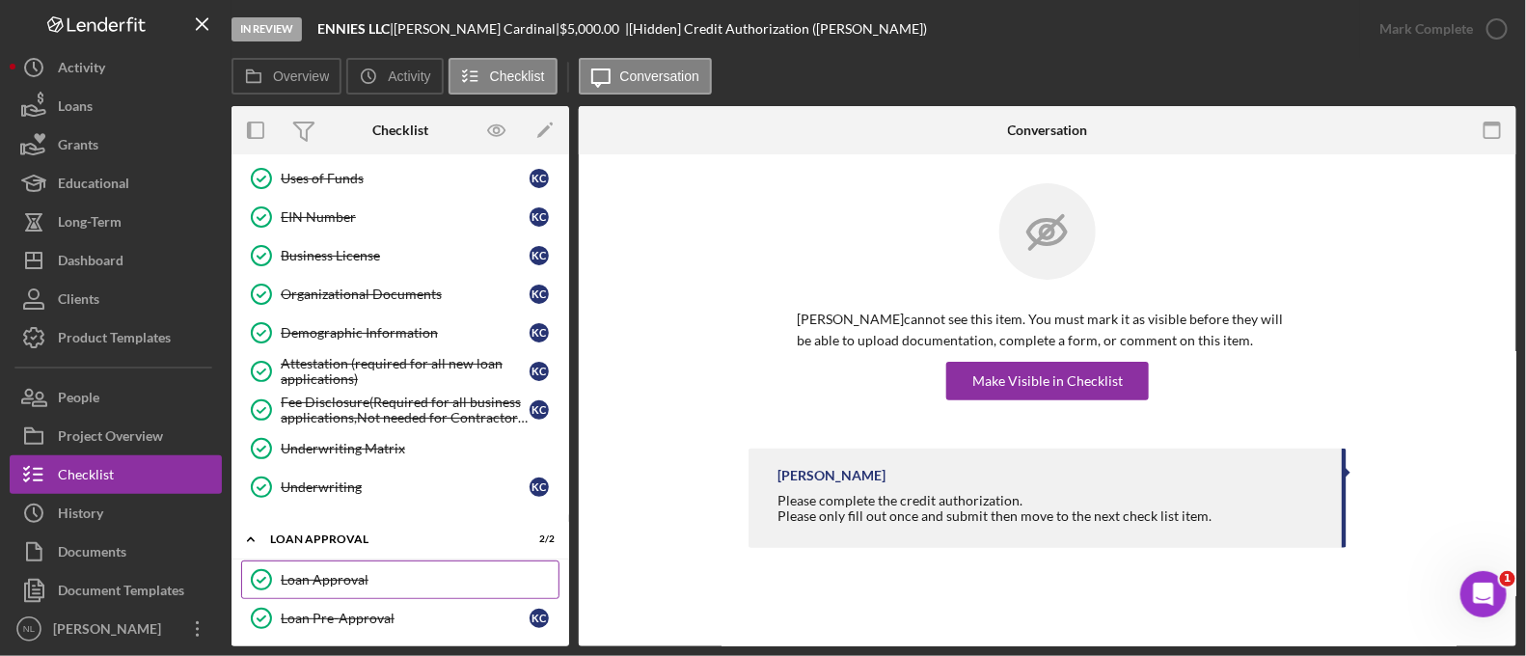
click at [368, 578] on link "Loan Approval Loan Approval" at bounding box center [400, 580] width 318 height 39
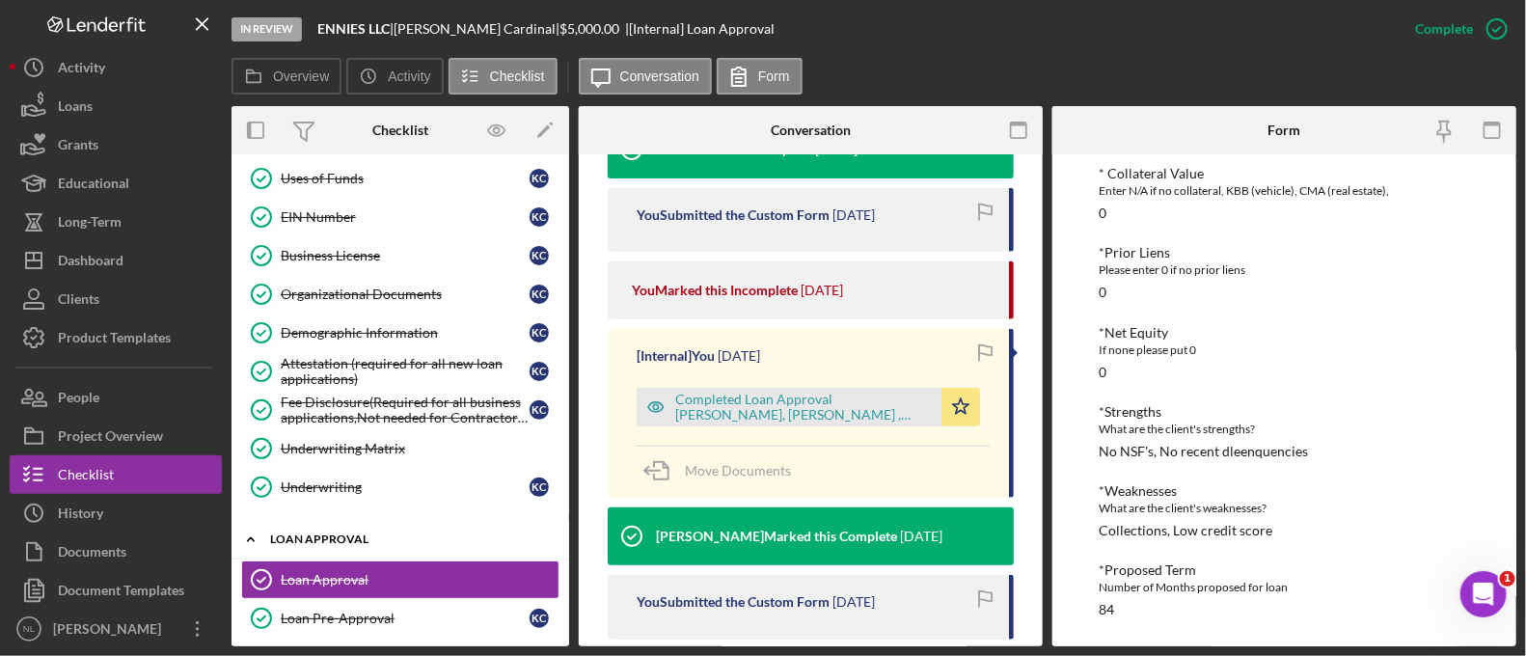
scroll to position [896, 0]
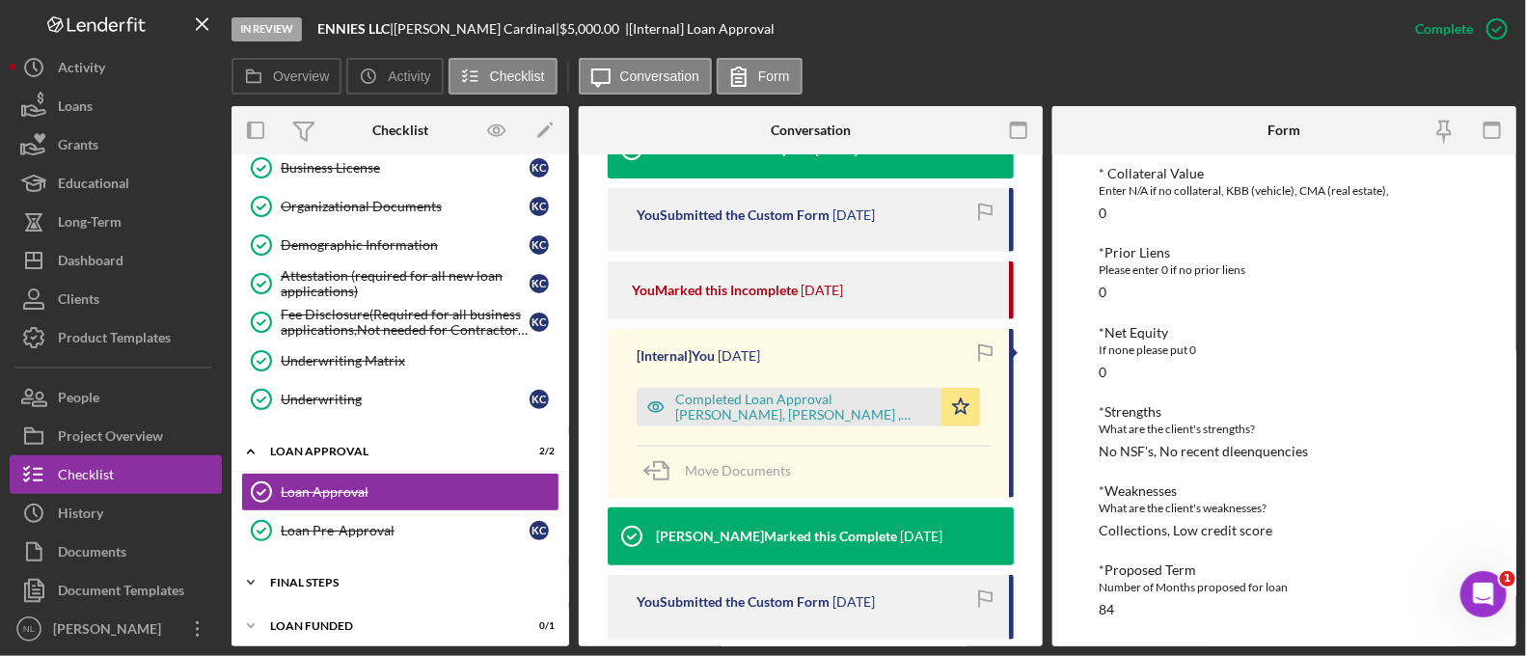
click at [315, 563] on div "Icon/Expander Final Steps 7 / 13" at bounding box center [401, 582] width 338 height 39
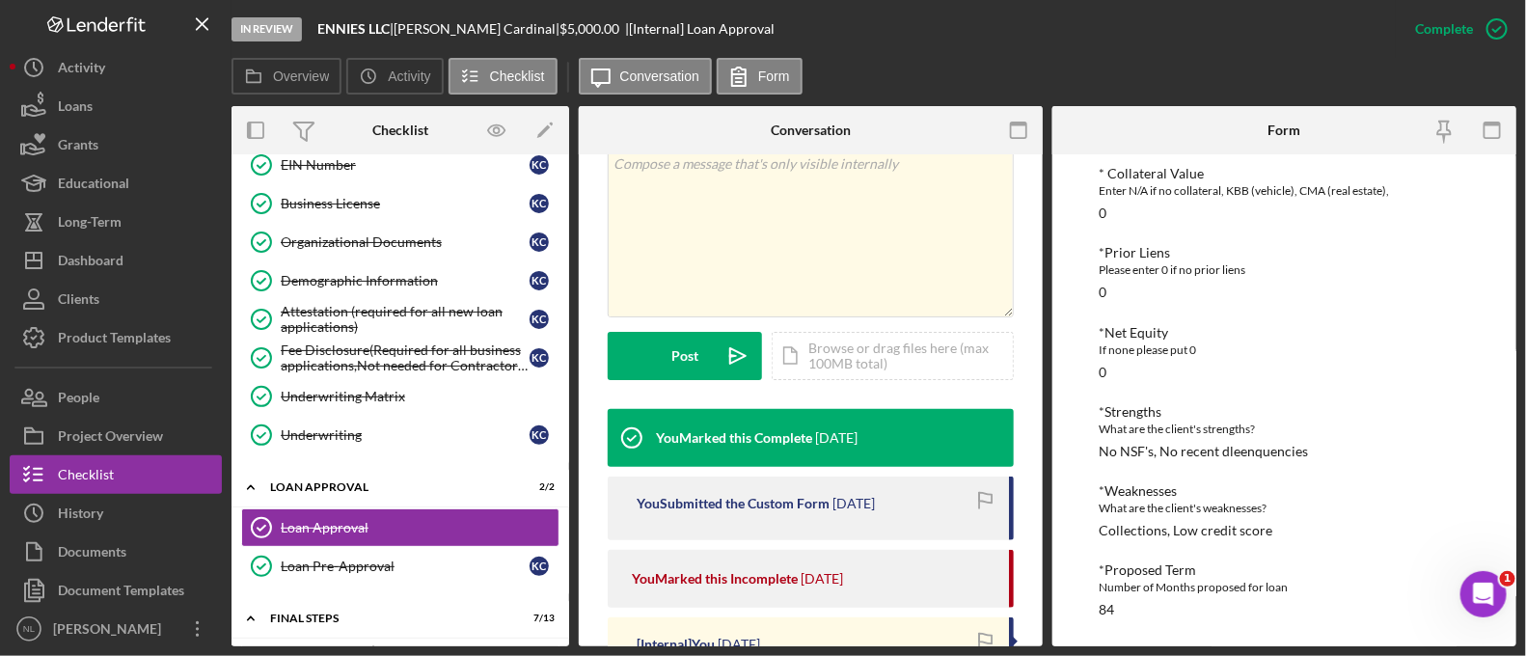
scroll to position [527, 0]
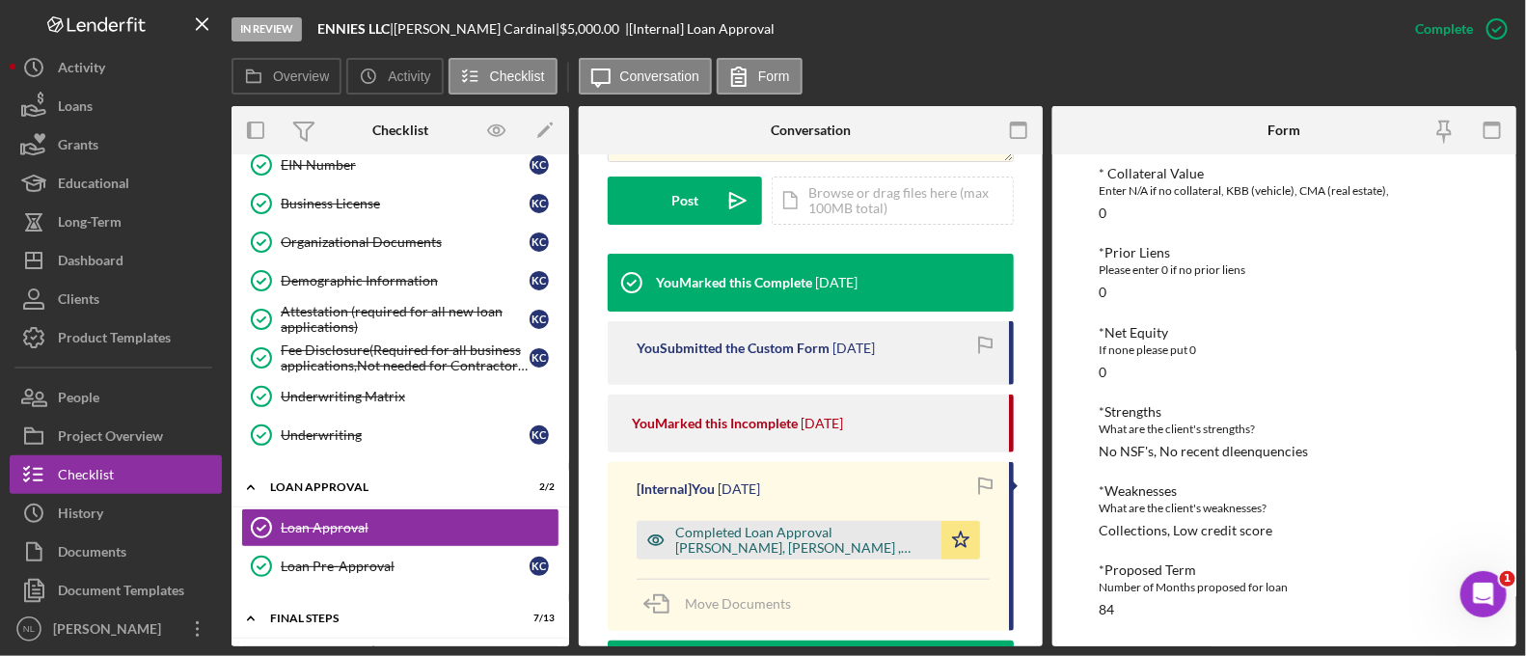
click at [795, 552] on div "Completed Loan Approval [PERSON_NAME], [PERSON_NAME] , [PERSON_NAME].pdf" at bounding box center [803, 540] width 257 height 31
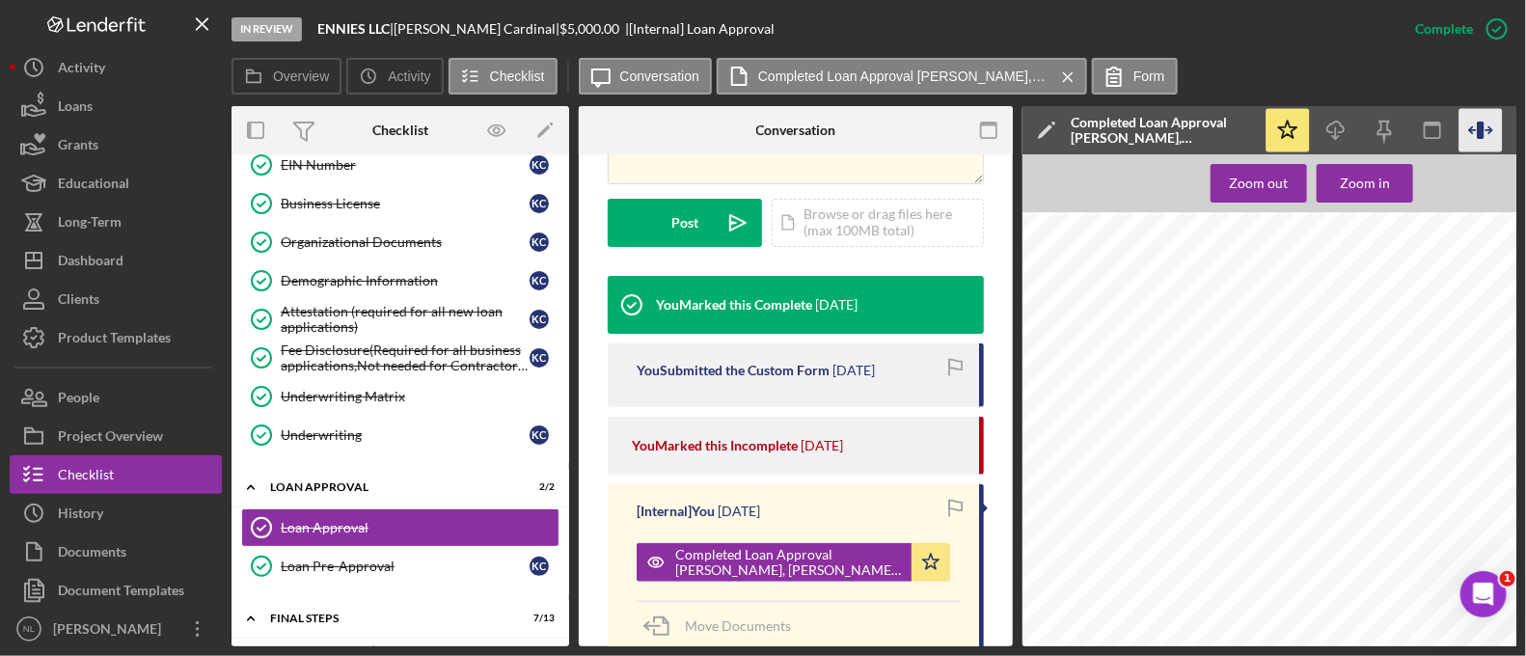
scroll to position [0, 220]
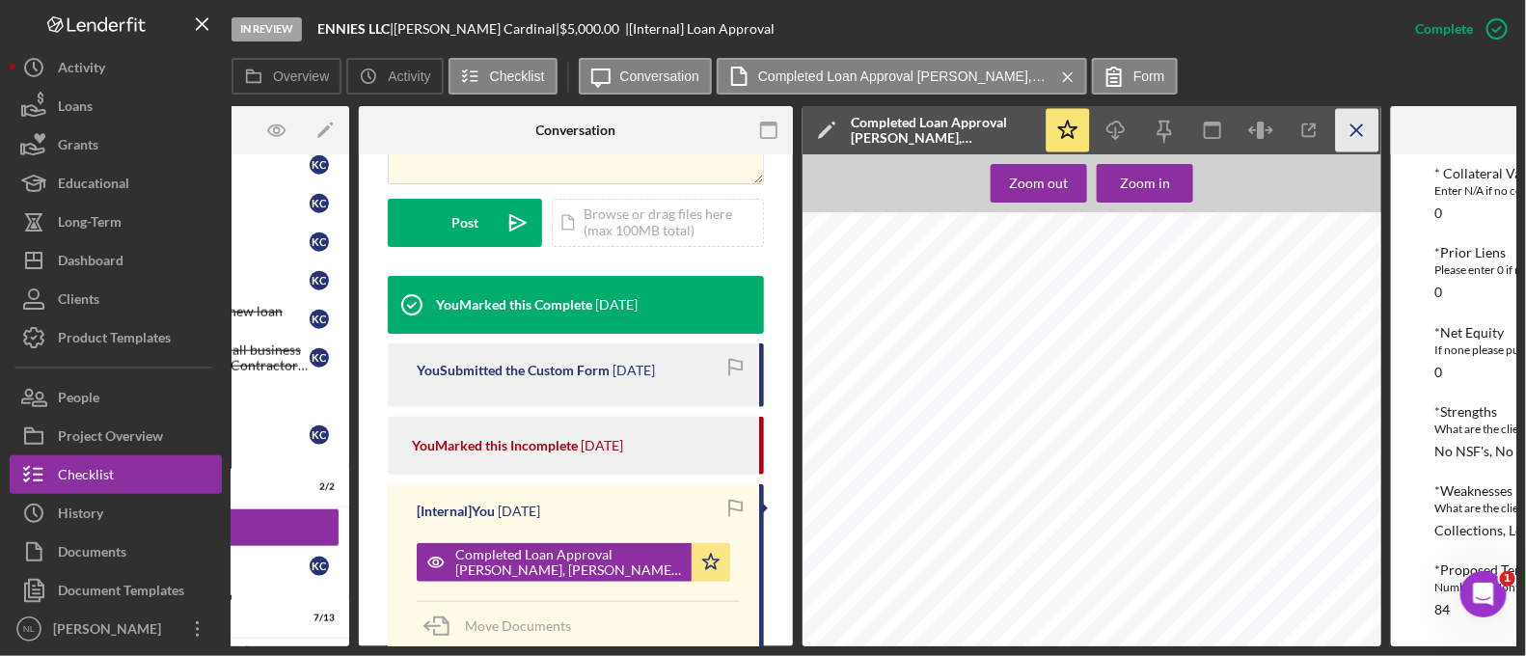
click at [1367, 131] on icon "Icon/Menu Close" at bounding box center [1357, 130] width 43 height 43
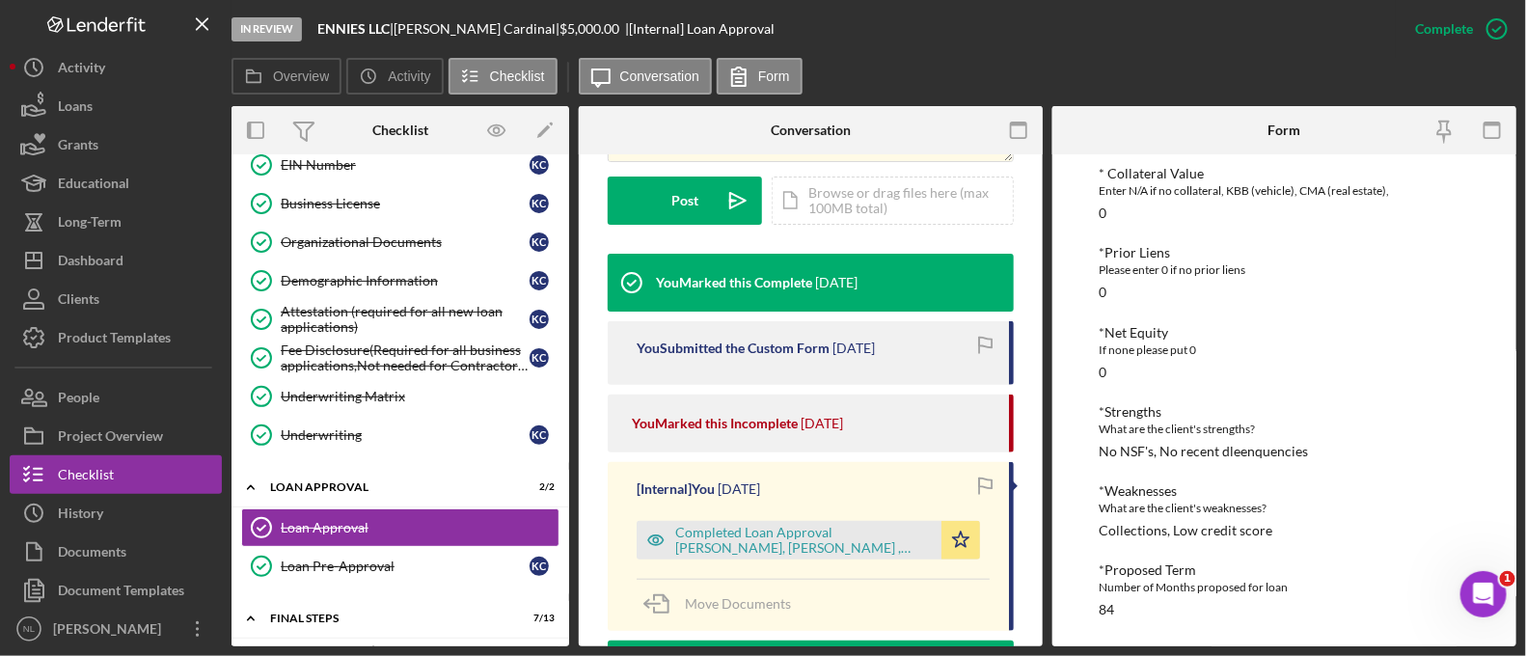
scroll to position [0, 0]
click at [136, 423] on div "Project Overview" at bounding box center [110, 438] width 105 height 43
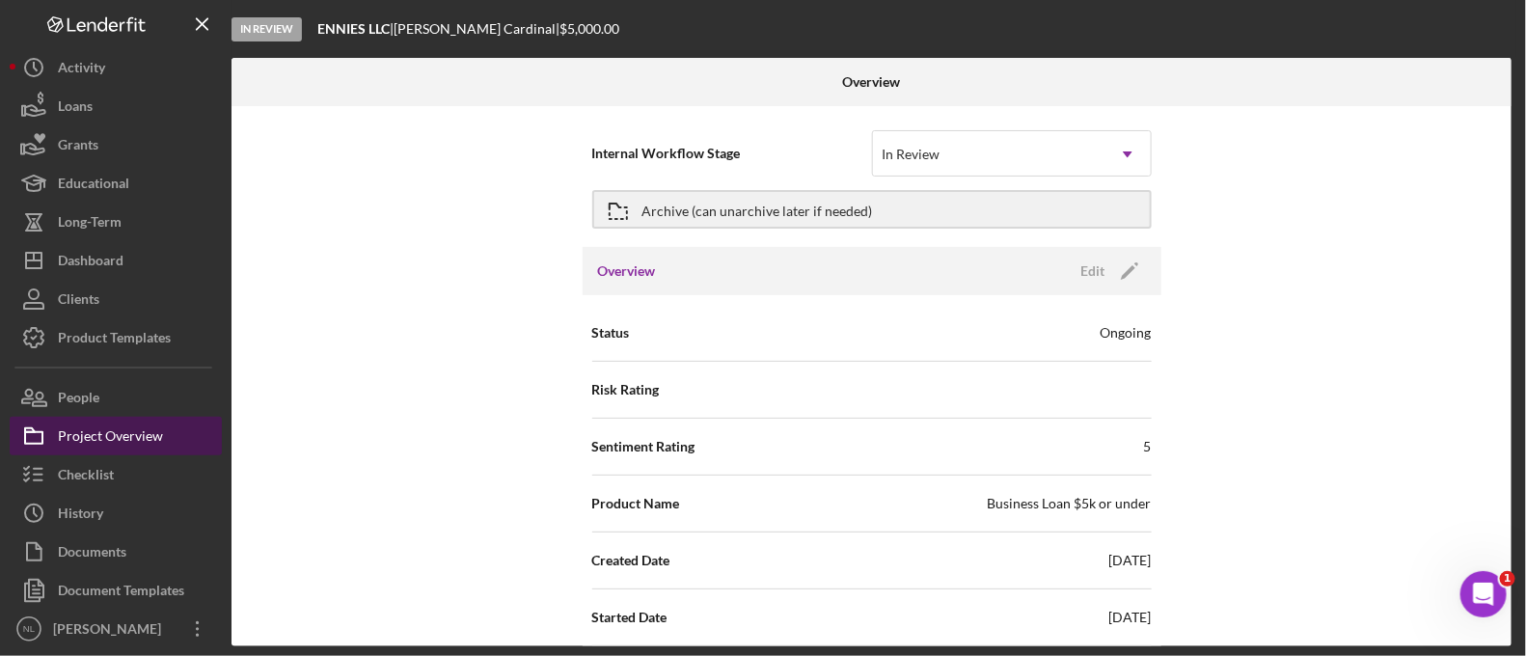
click at [130, 418] on div "Project Overview" at bounding box center [110, 438] width 105 height 43
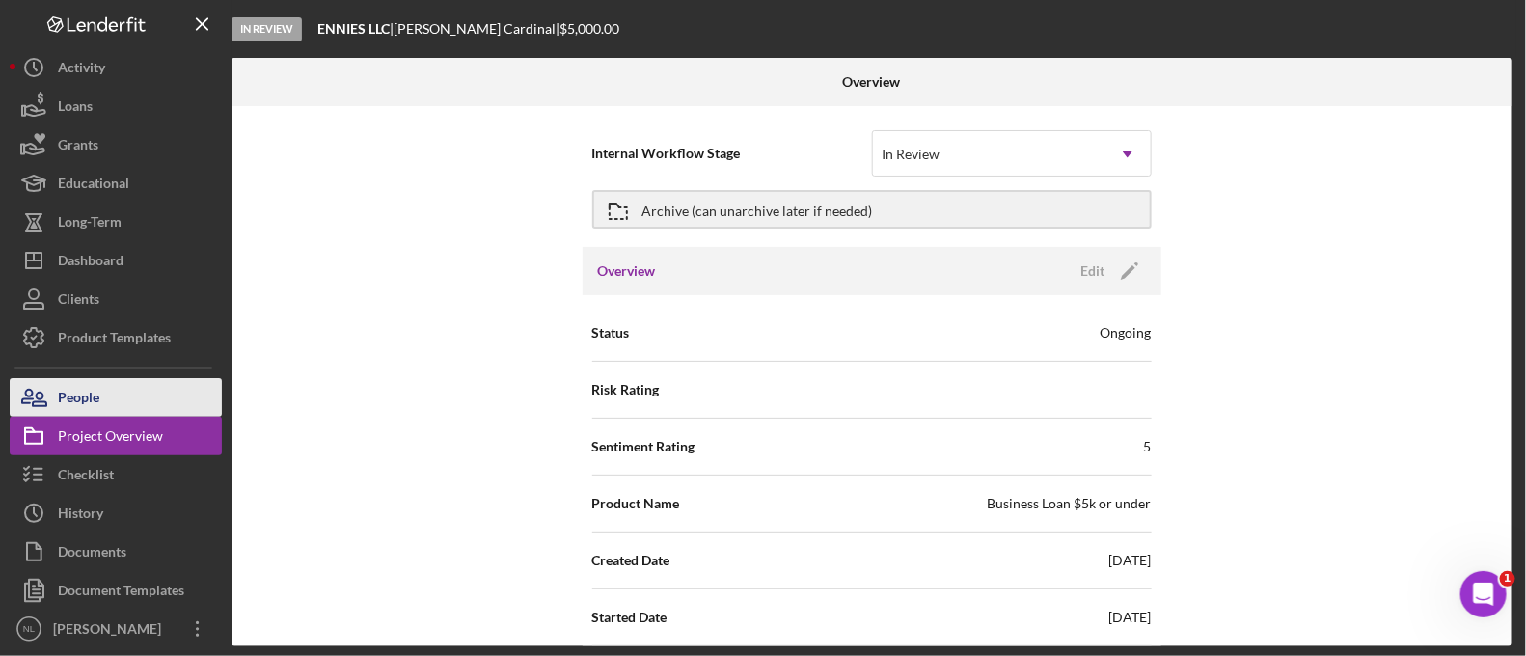
click at [124, 409] on button "People" at bounding box center [116, 397] width 212 height 39
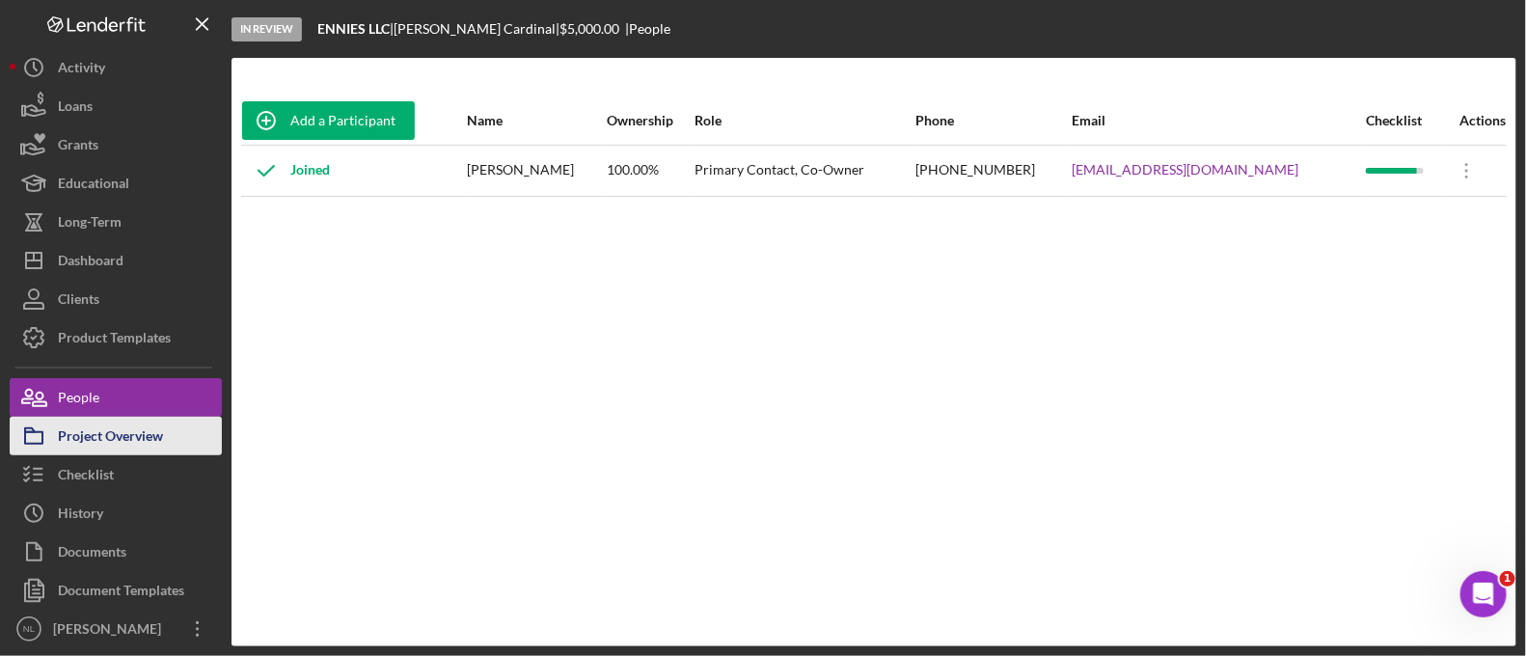
click at [124, 430] on div "Project Overview" at bounding box center [110, 438] width 105 height 43
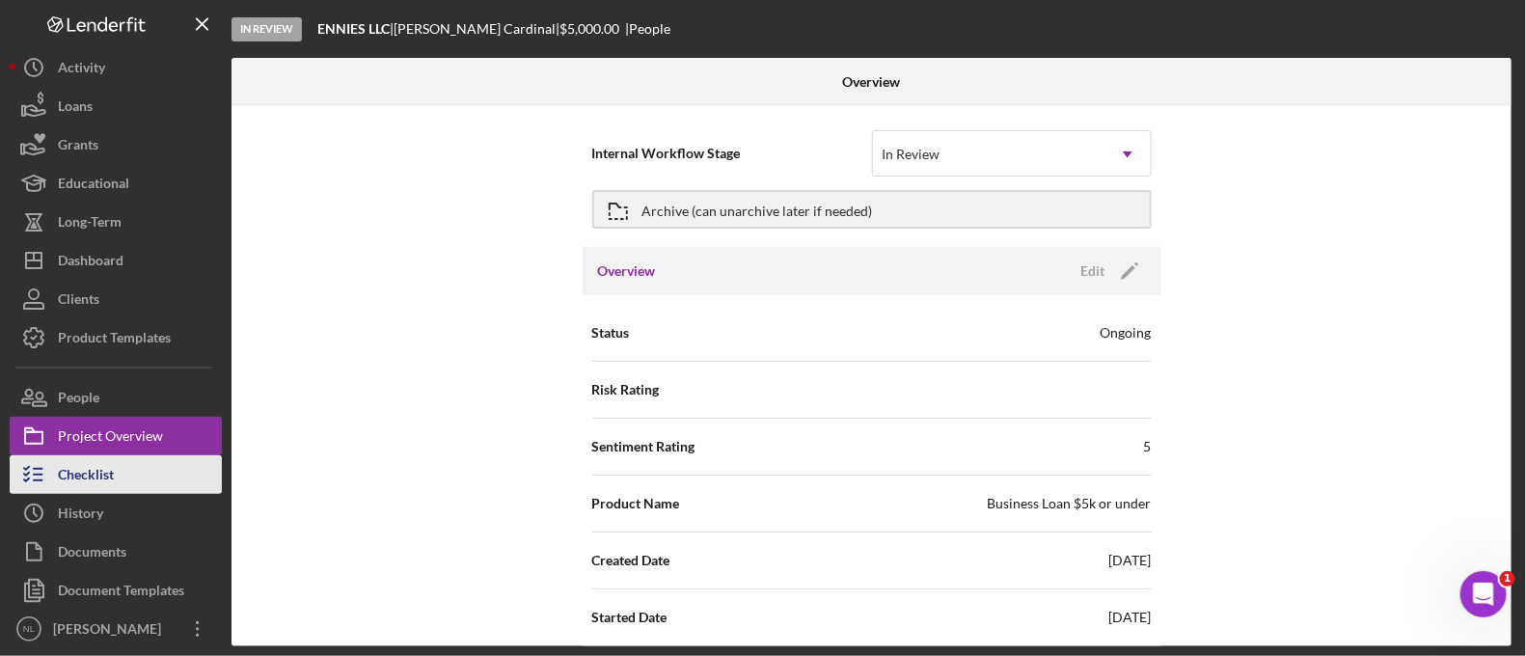
click at [117, 461] on button "Checklist" at bounding box center [116, 474] width 212 height 39
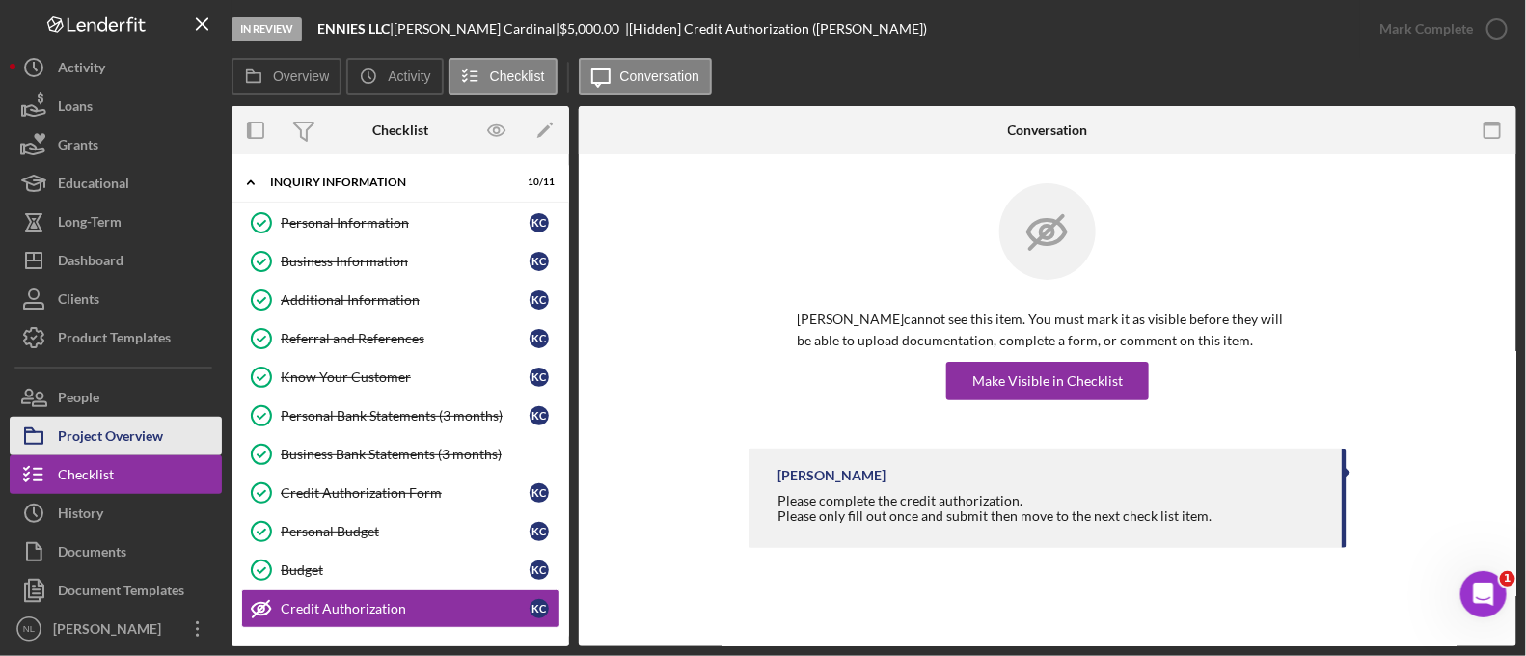
scroll to position [205, 0]
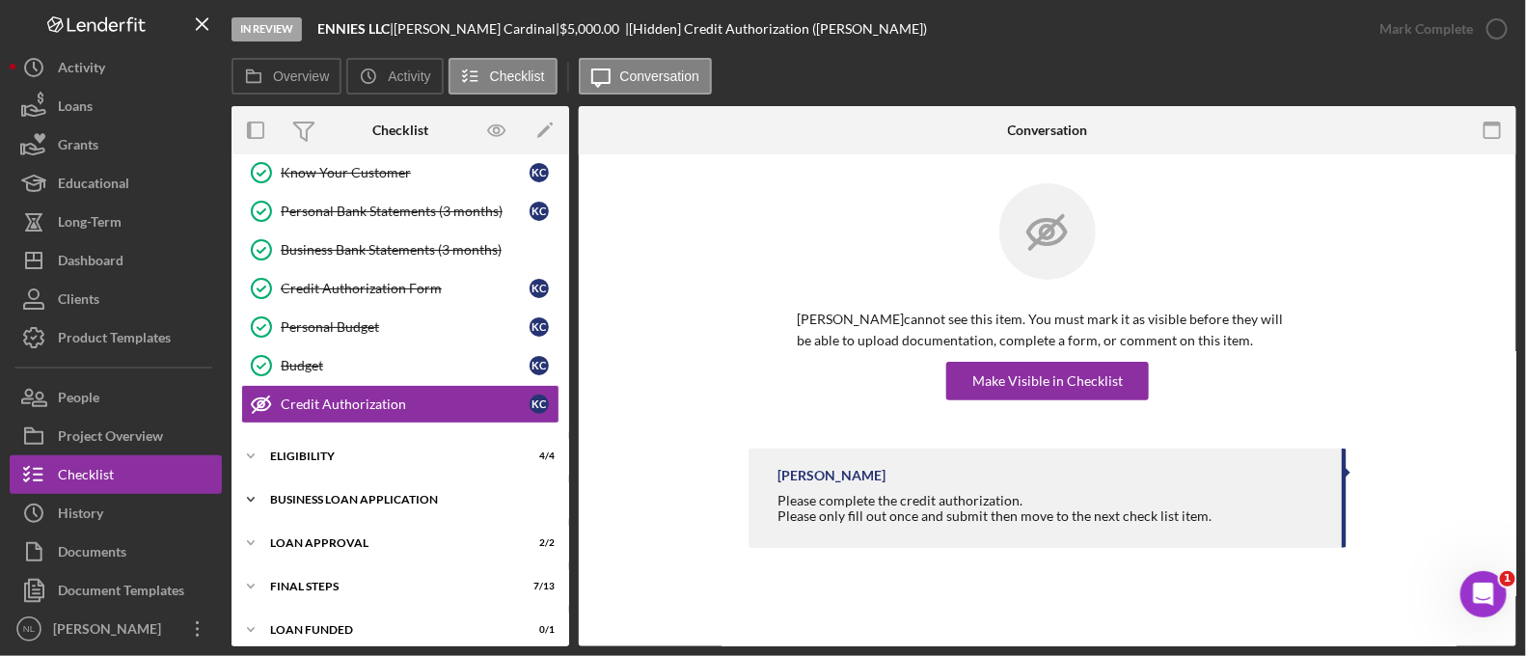
click at [335, 484] on div "Icon/Expander BUSINESS LOAN APPLICATION 11 / 11" at bounding box center [401, 500] width 338 height 39
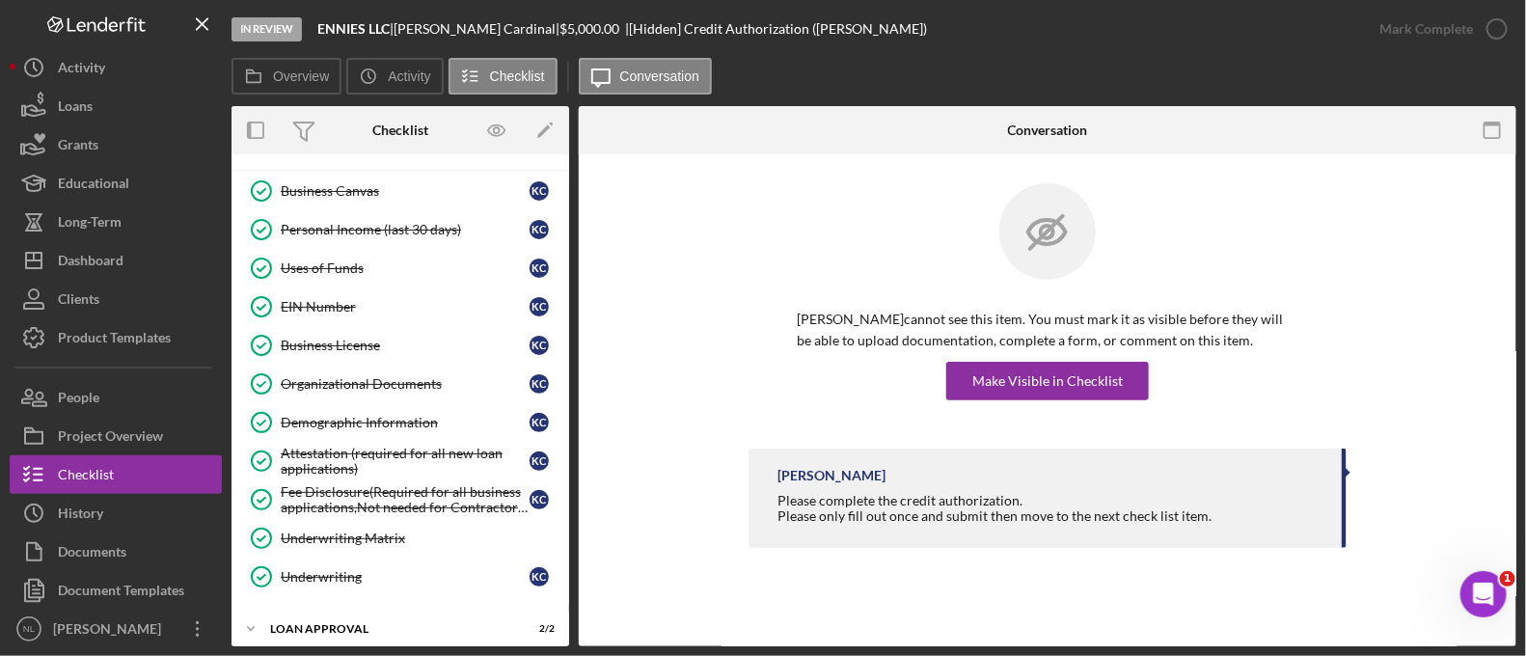
scroll to position [645, 0]
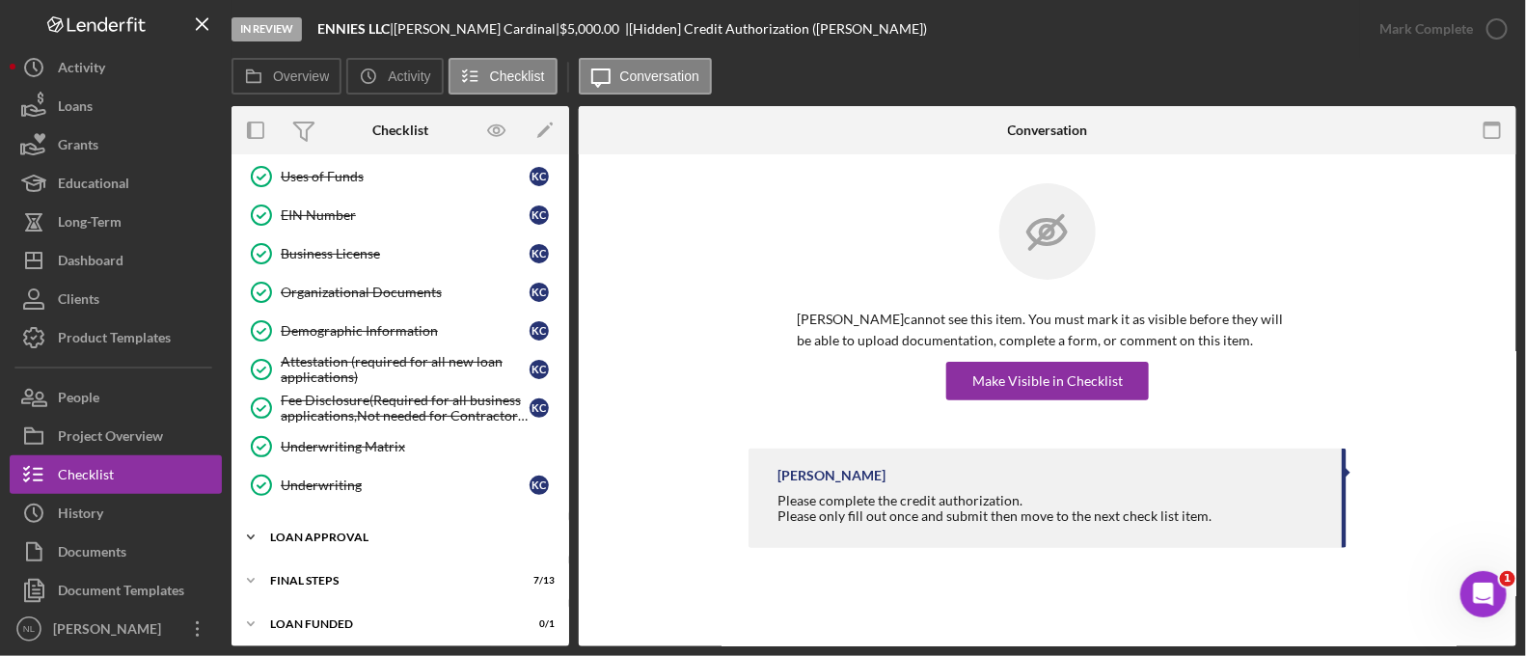
click at [347, 532] on div "Loan Approval" at bounding box center [407, 538] width 275 height 12
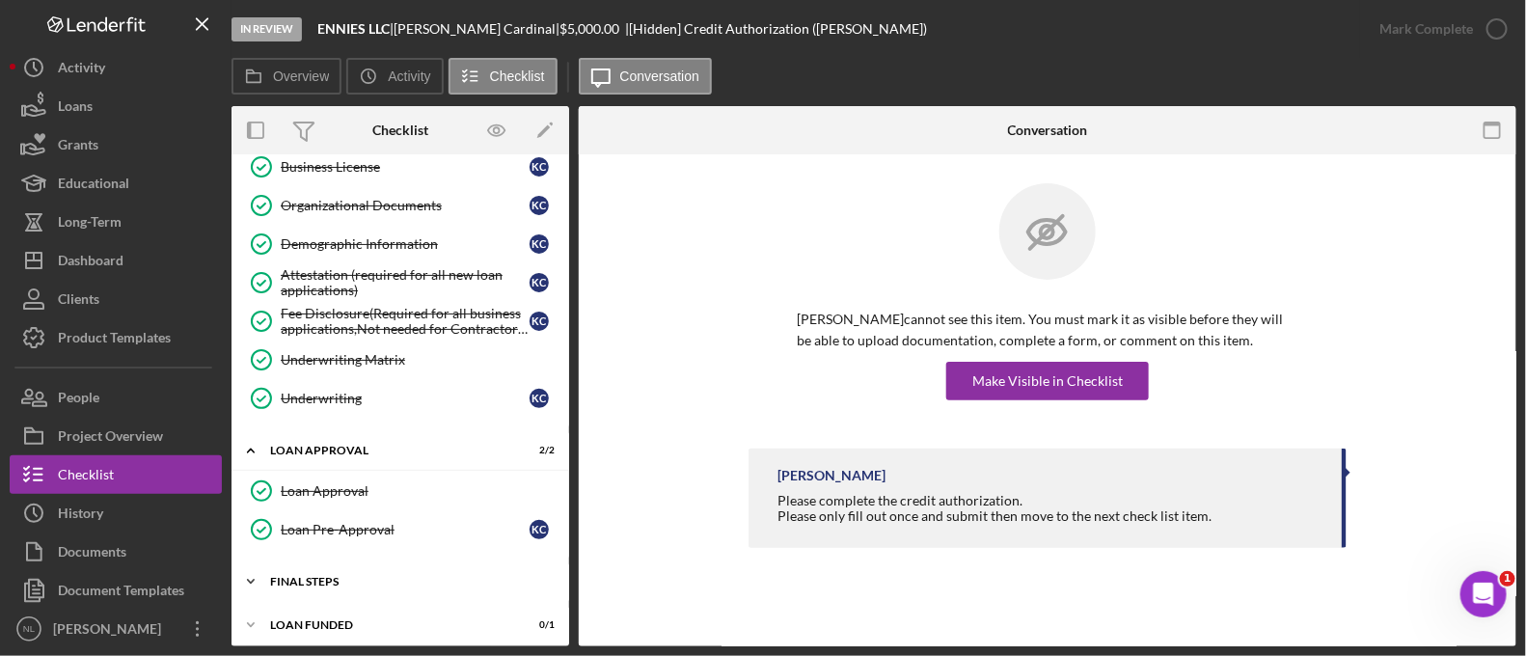
click at [353, 576] on div "Final Steps" at bounding box center [407, 582] width 275 height 12
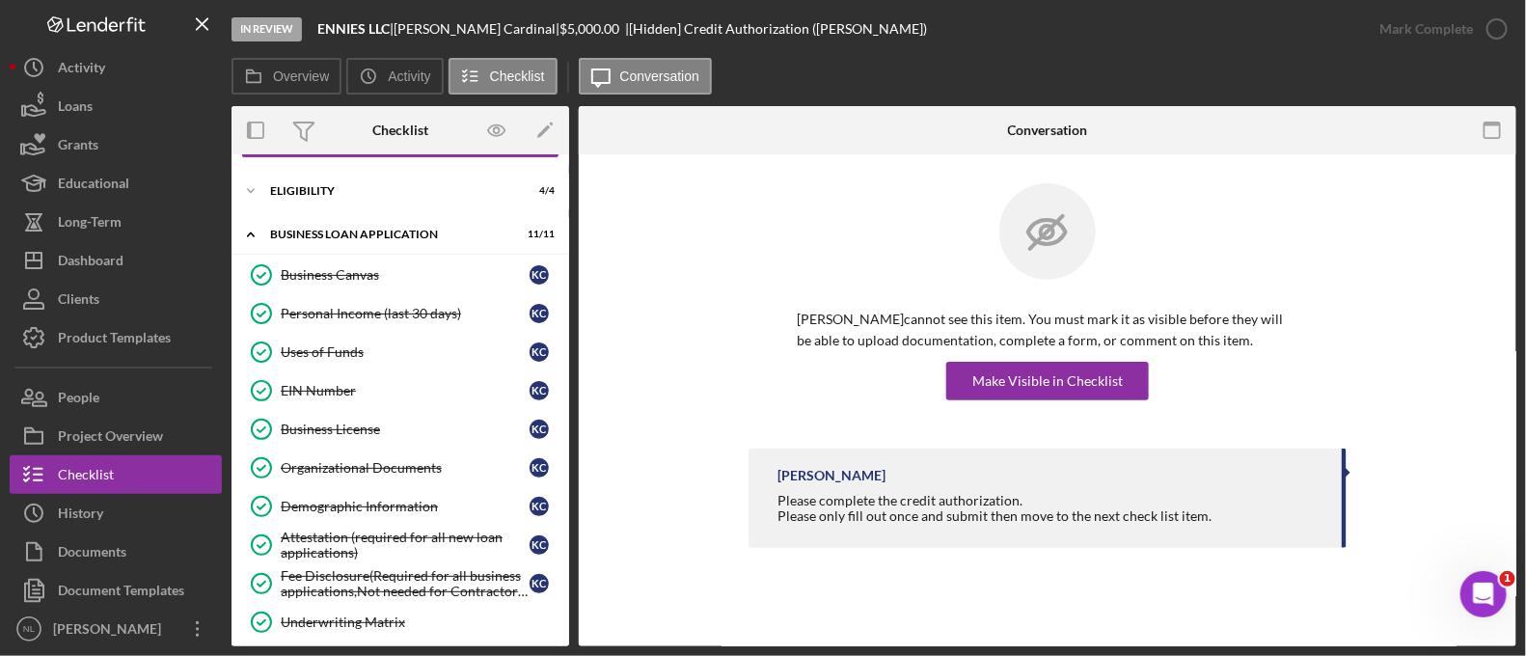
scroll to position [627, 0]
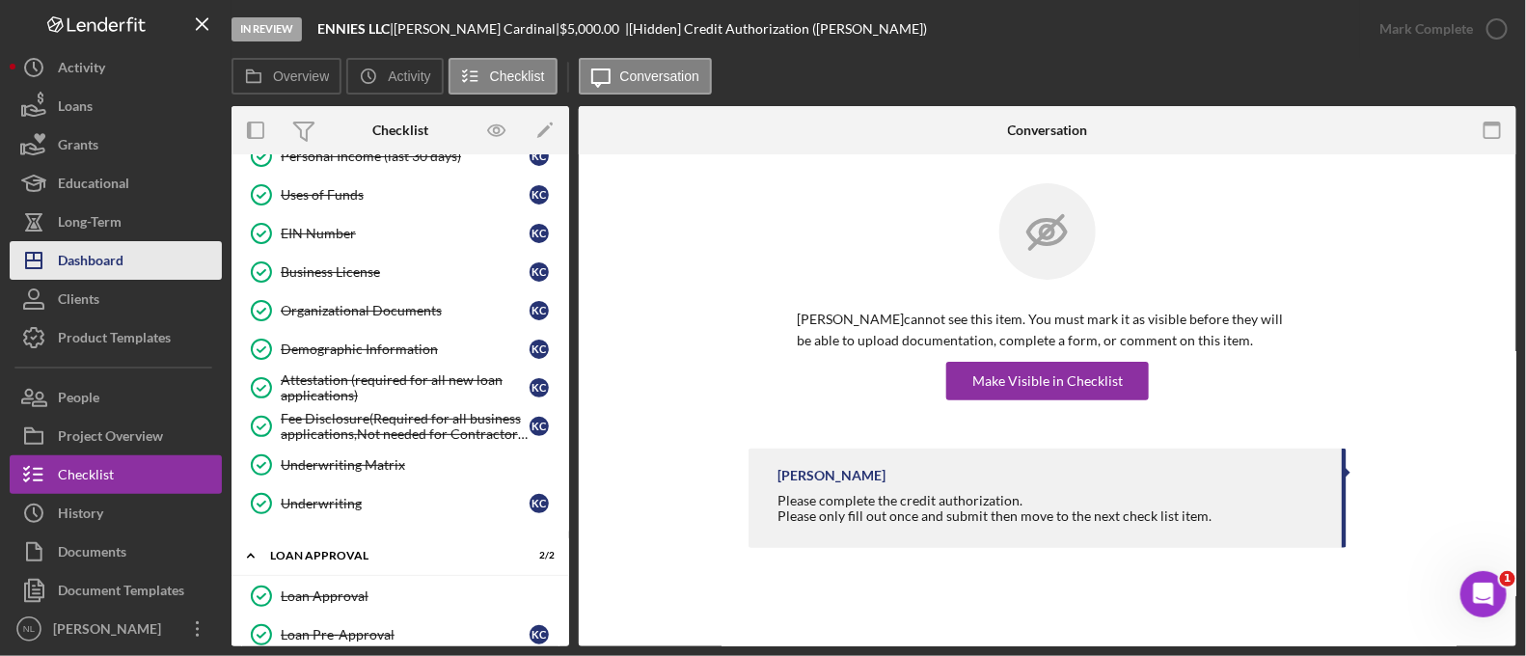
click at [145, 273] on button "Icon/Dashboard Dashboard" at bounding box center [116, 260] width 212 height 39
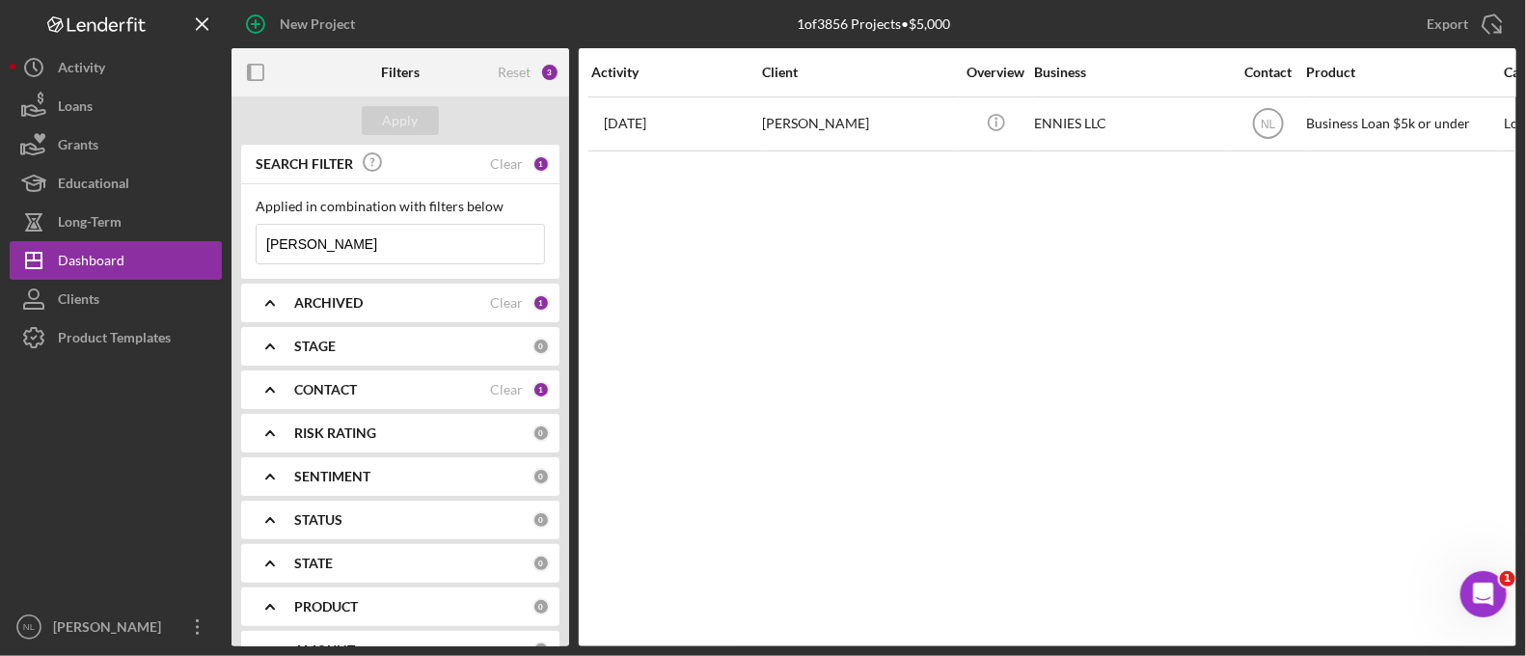
click at [386, 252] on input "[PERSON_NAME]" at bounding box center [401, 244] width 288 height 39
type input "hayley"
click at [705, 151] on div "Activity Client Overview Business Contact Product Category Amount Started Closi…" at bounding box center [1048, 347] width 938 height 598
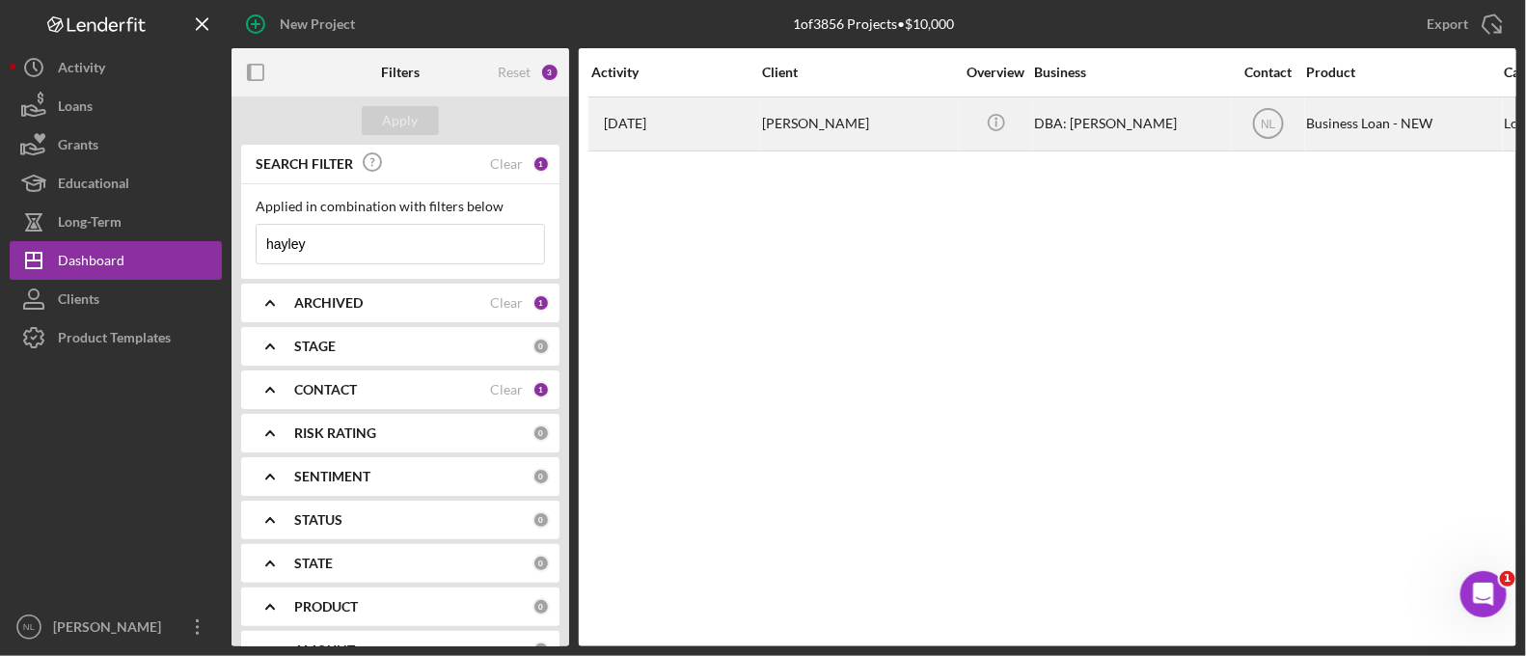
click at [700, 140] on div "[DATE] [PERSON_NAME]" at bounding box center [675, 123] width 169 height 51
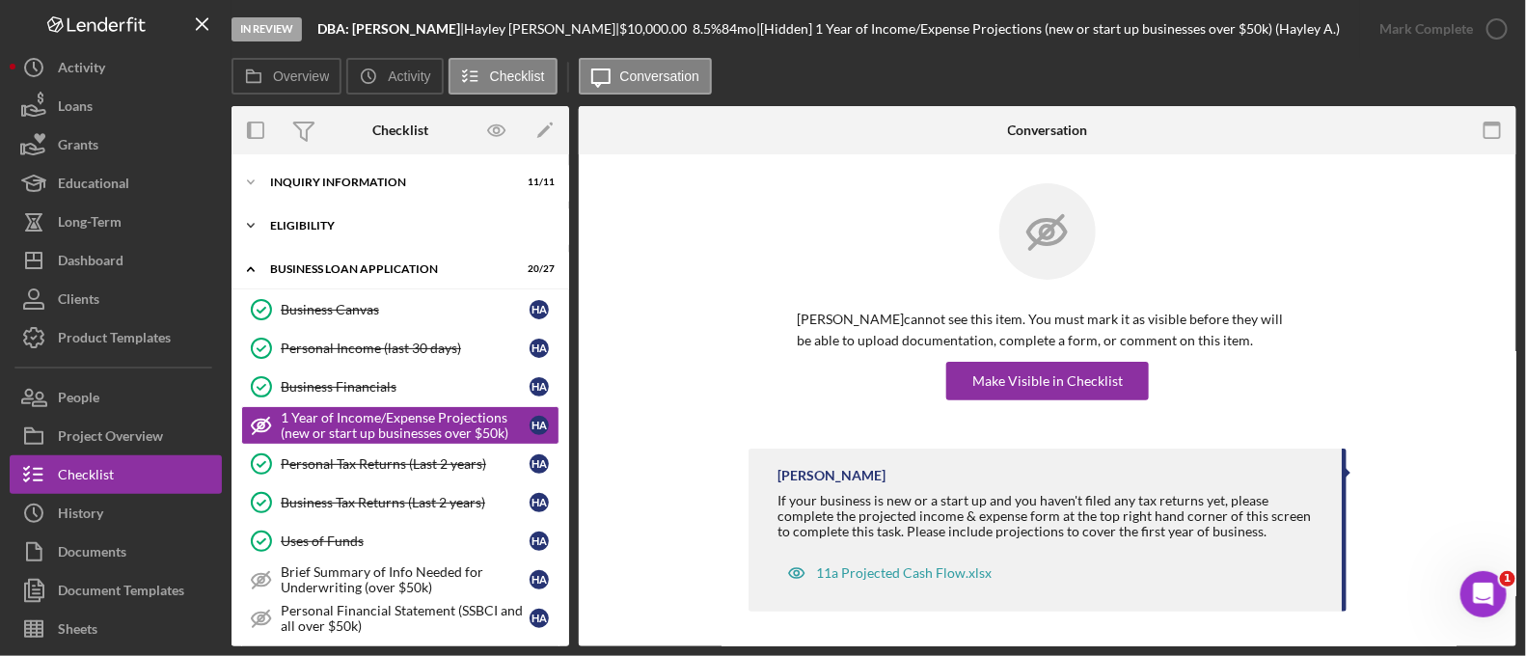
click at [338, 241] on div "Icon/Expander ELIGIBILITY 4 / 4" at bounding box center [401, 225] width 338 height 39
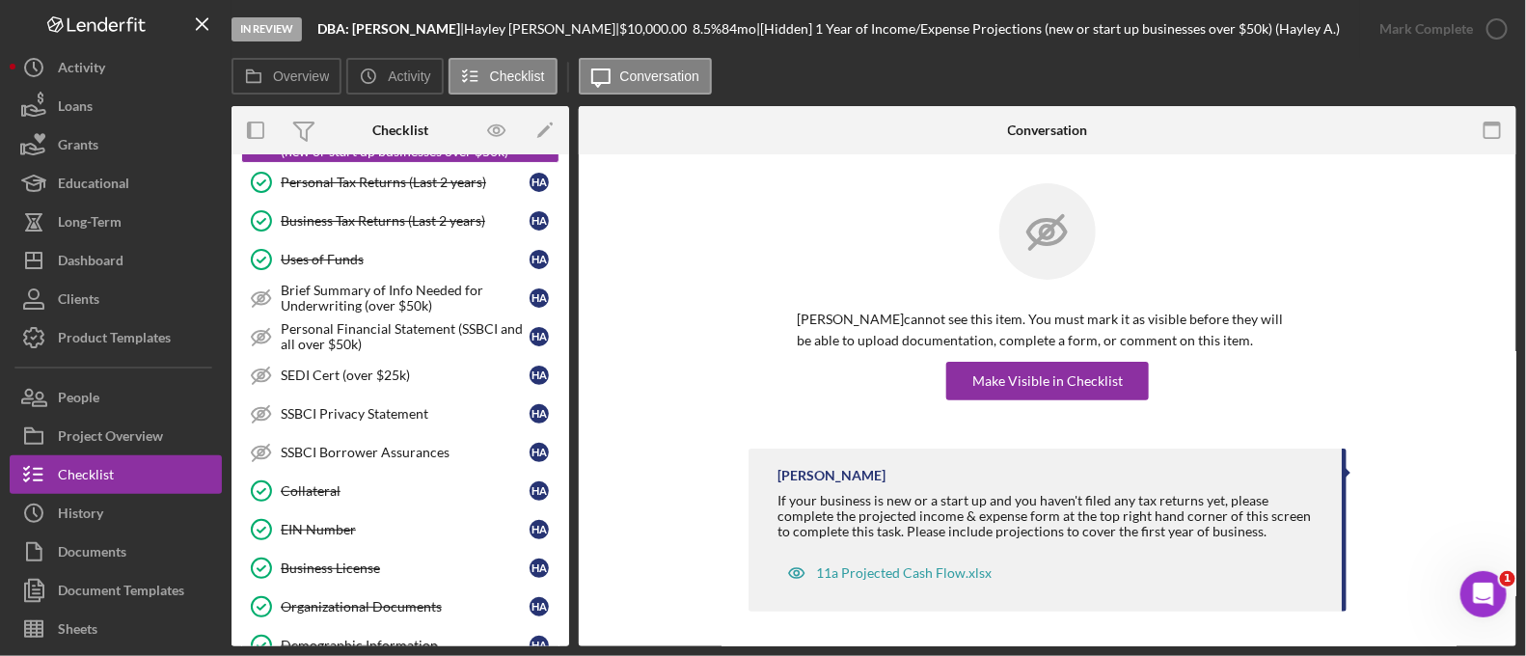
scroll to position [989, 0]
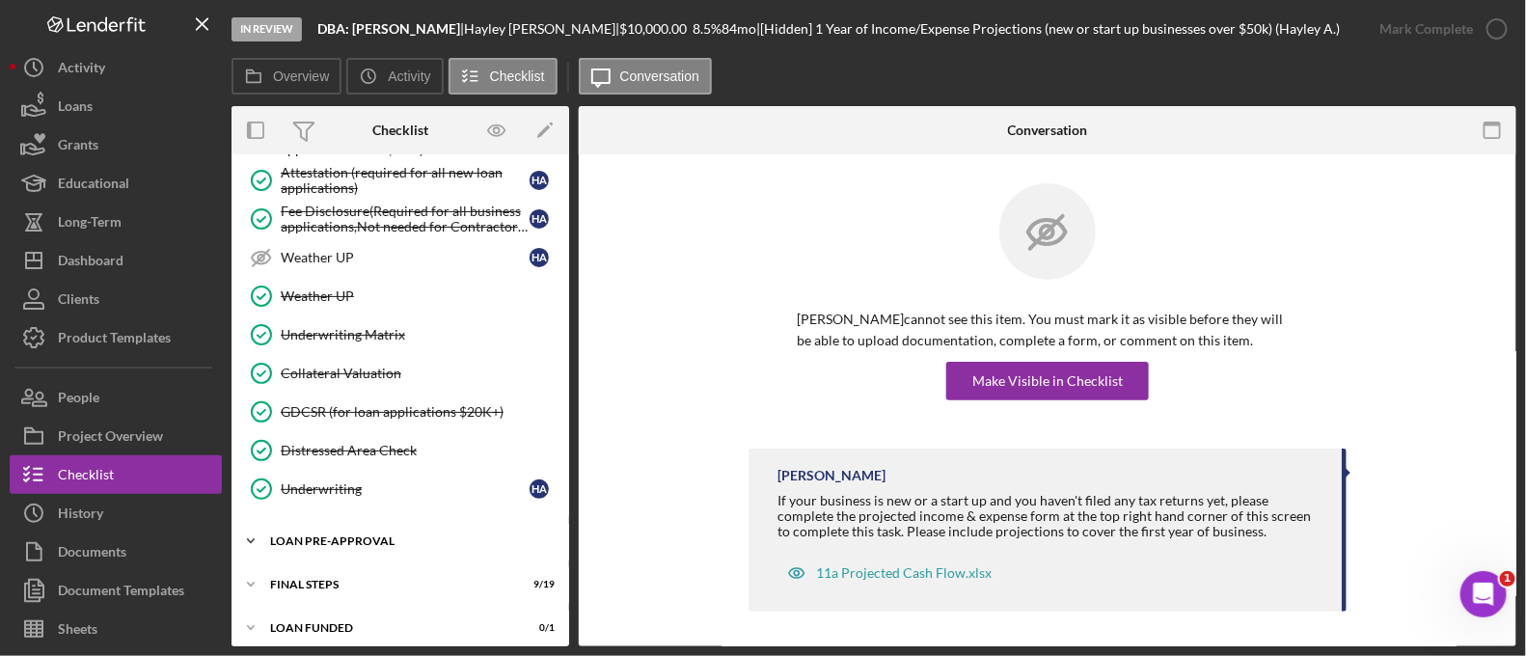
click at [358, 522] on div "Icon/Expander LOAN PRE-APPROVAL 2 / 2" at bounding box center [401, 541] width 338 height 39
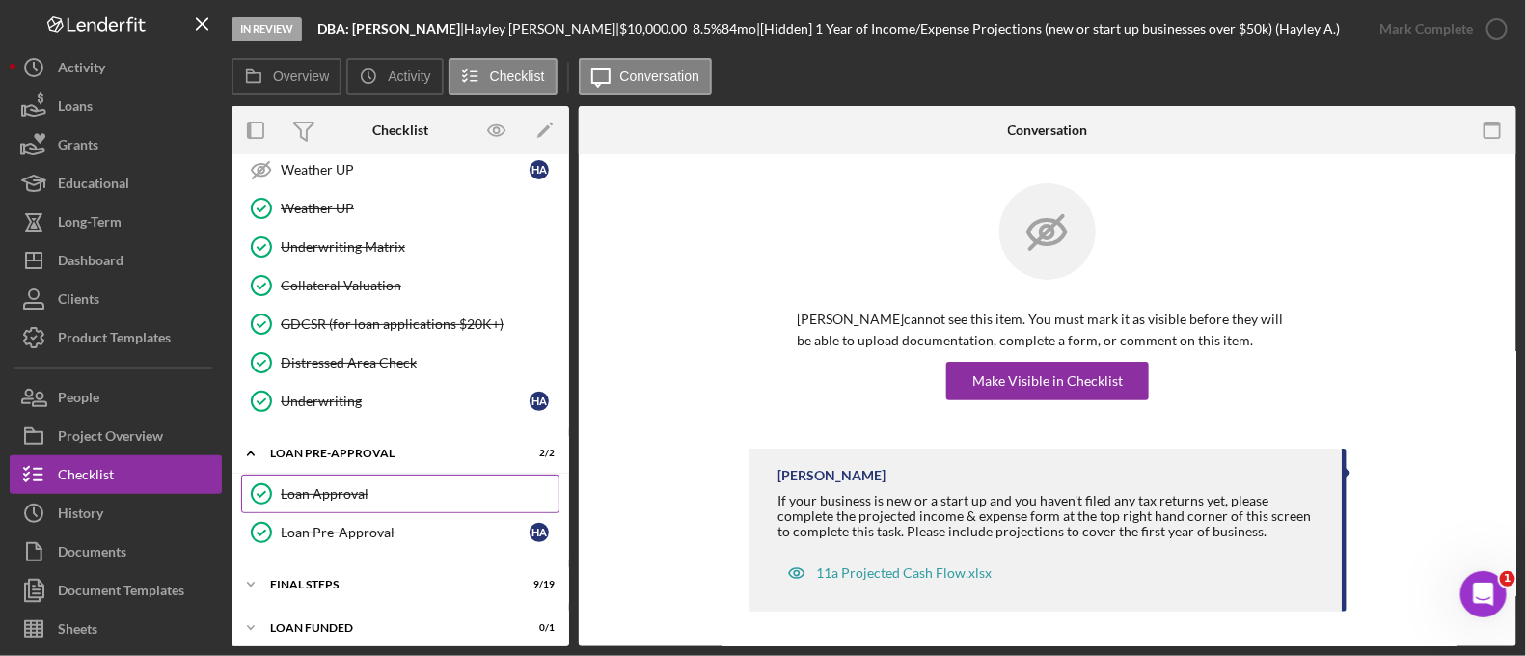
click at [354, 499] on link "Loan Approval Loan Approval" at bounding box center [400, 494] width 318 height 39
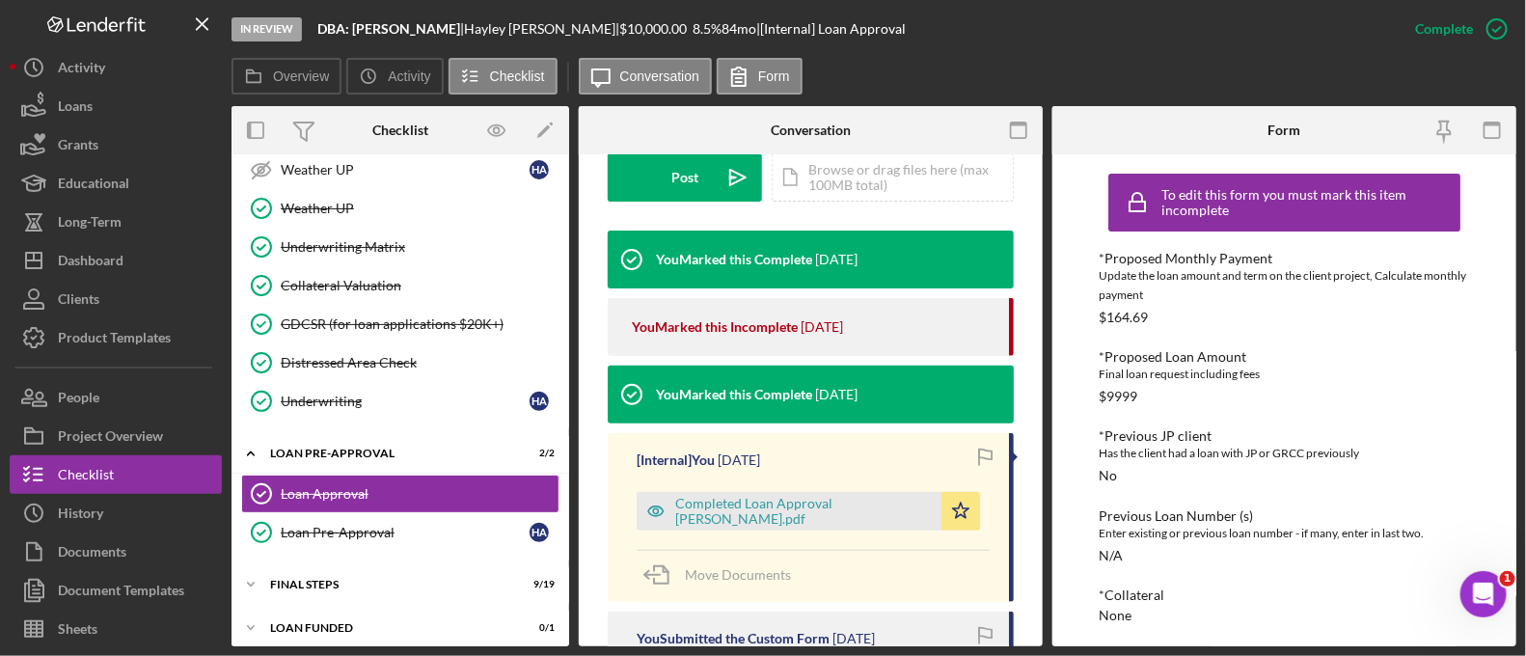
scroll to position [563, 0]
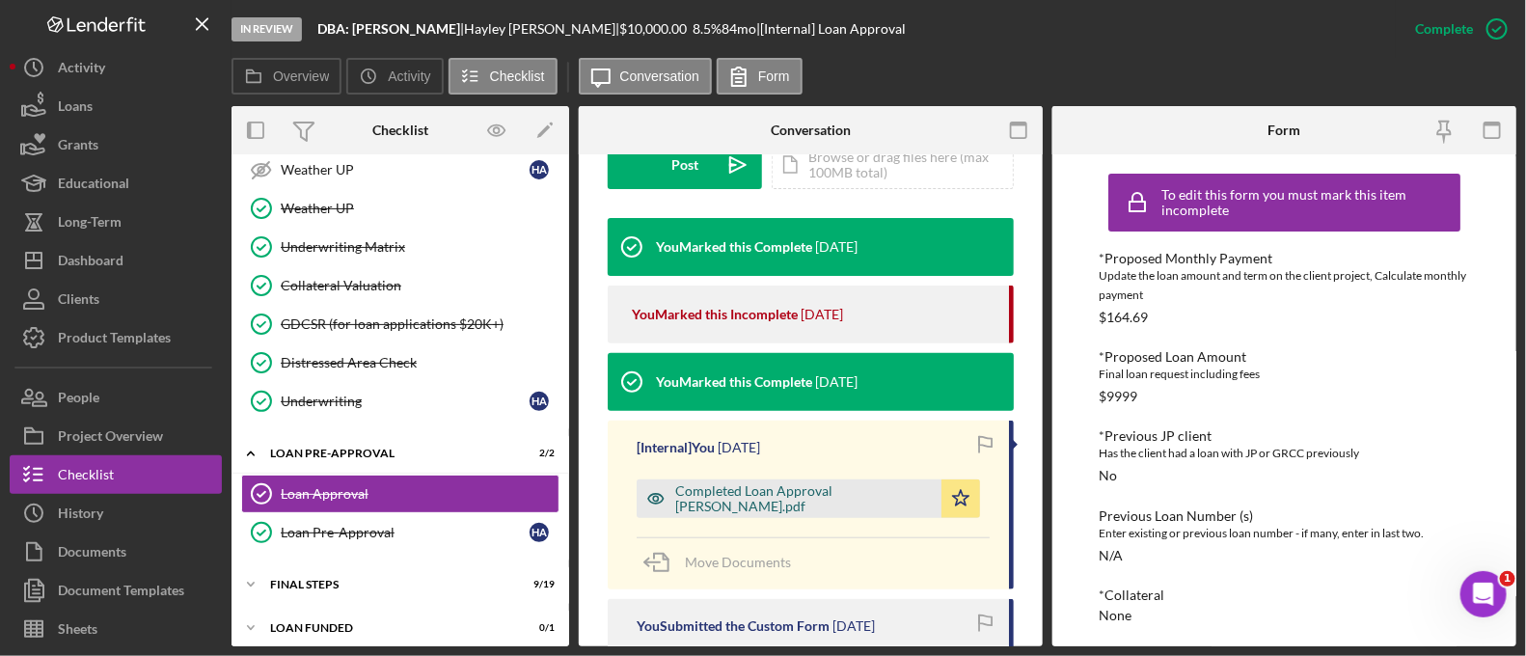
click at [783, 500] on div "Completed Loan Approval [PERSON_NAME].pdf" at bounding box center [803, 498] width 257 height 31
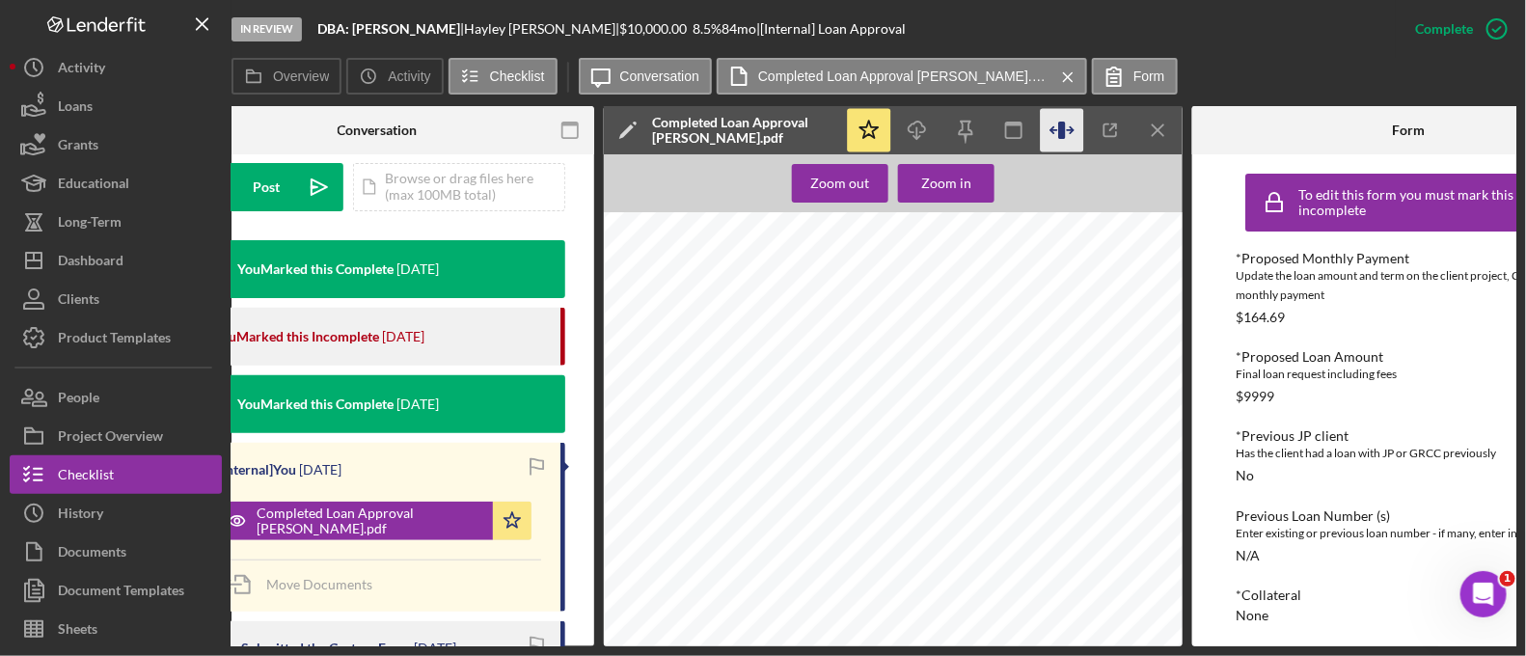
scroll to position [0, 441]
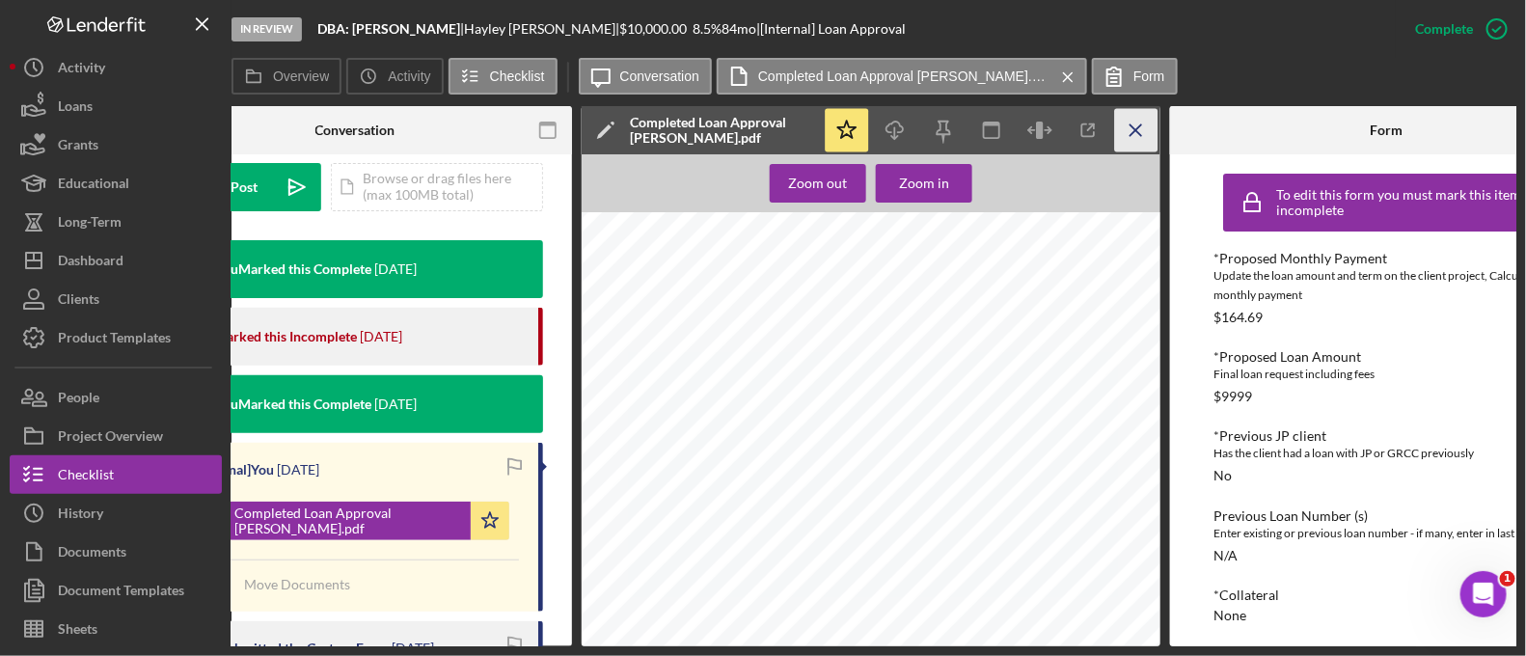
click at [1141, 119] on icon "Icon/Menu Close" at bounding box center [1136, 130] width 43 height 43
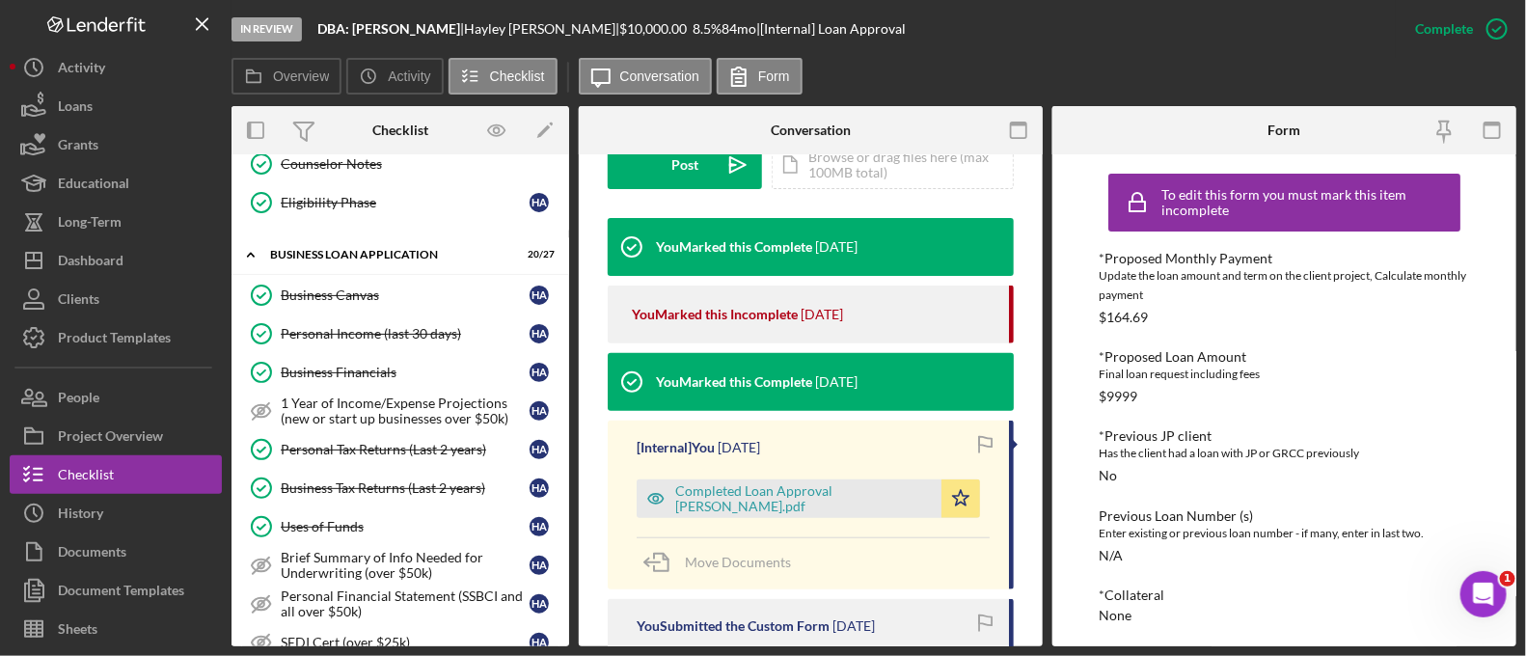
scroll to position [179, 0]
click at [77, 265] on div "Dashboard" at bounding box center [91, 262] width 66 height 43
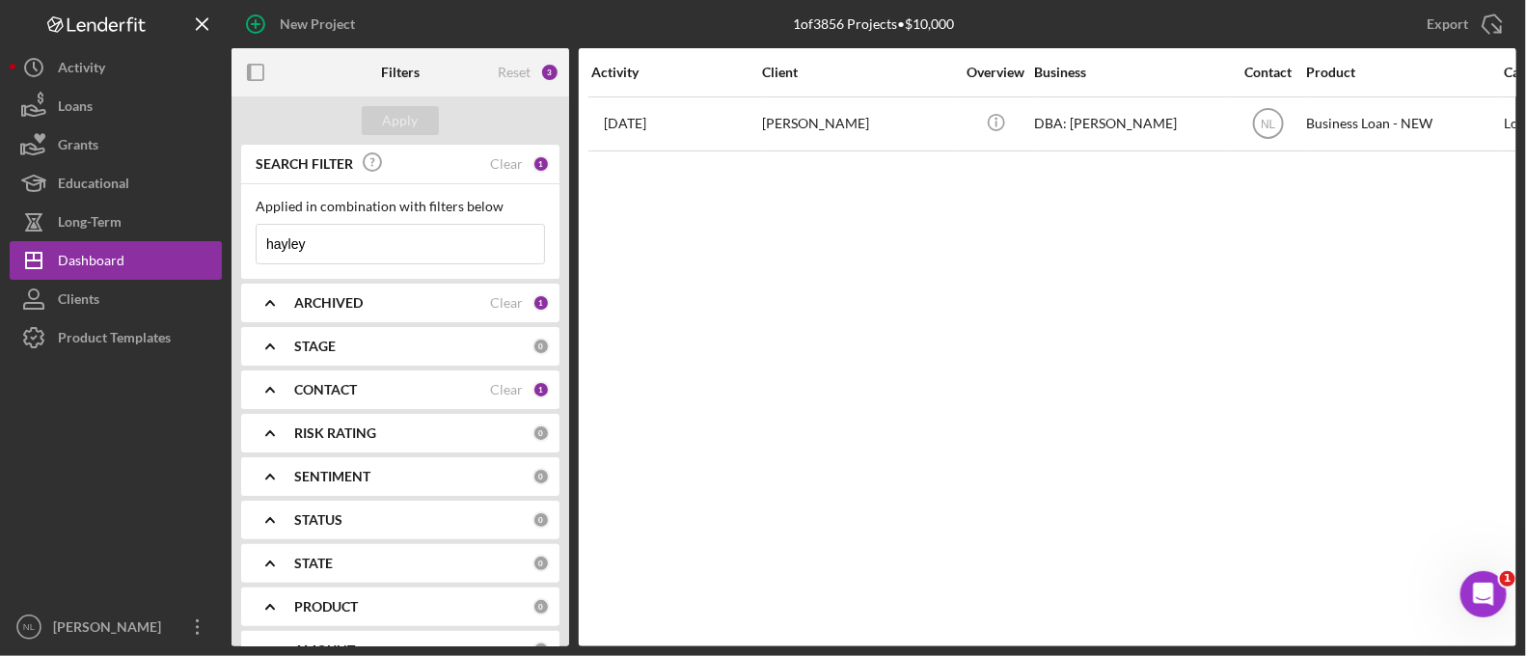
click at [425, 248] on input "hayley" at bounding box center [401, 244] width 288 height 39
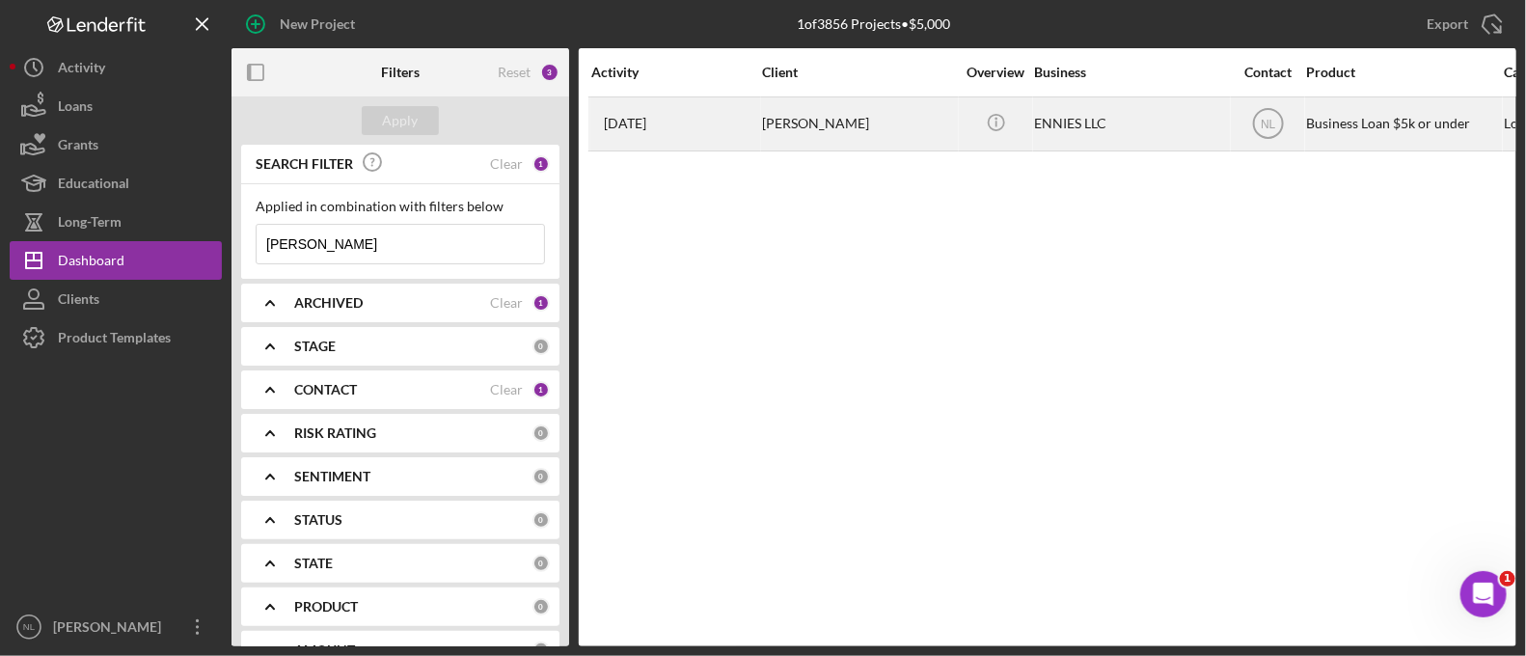
type input "[PERSON_NAME]"
click at [711, 142] on div "[DATE] [PERSON_NAME]" at bounding box center [675, 123] width 169 height 51
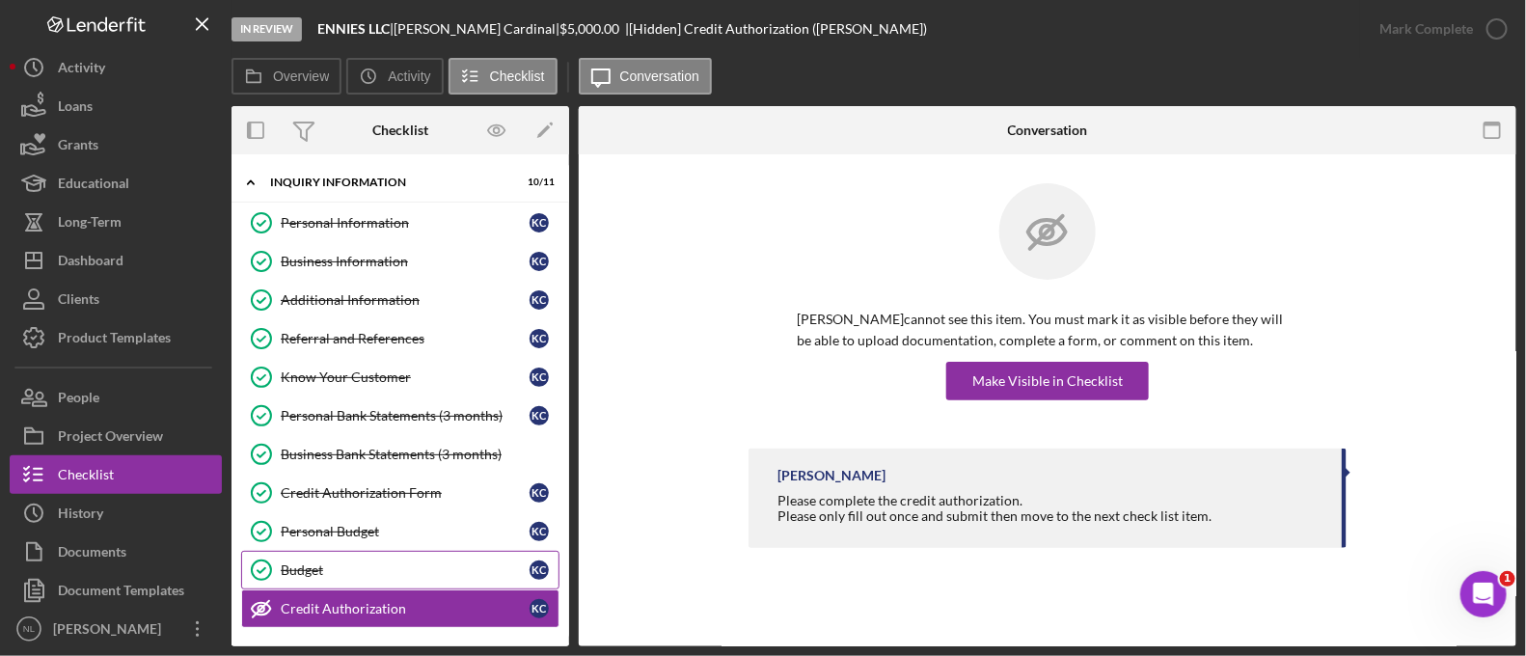
scroll to position [205, 0]
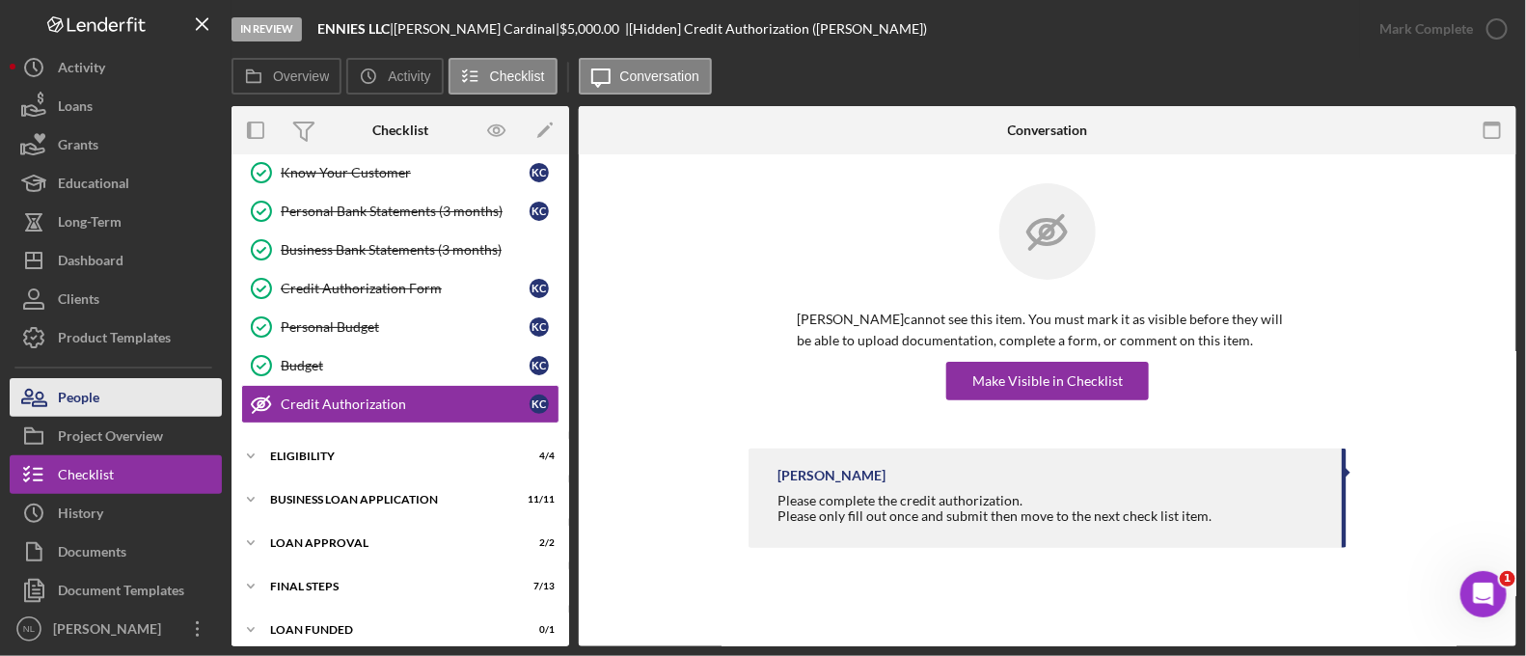
click at [122, 410] on button "People" at bounding box center [116, 397] width 212 height 39
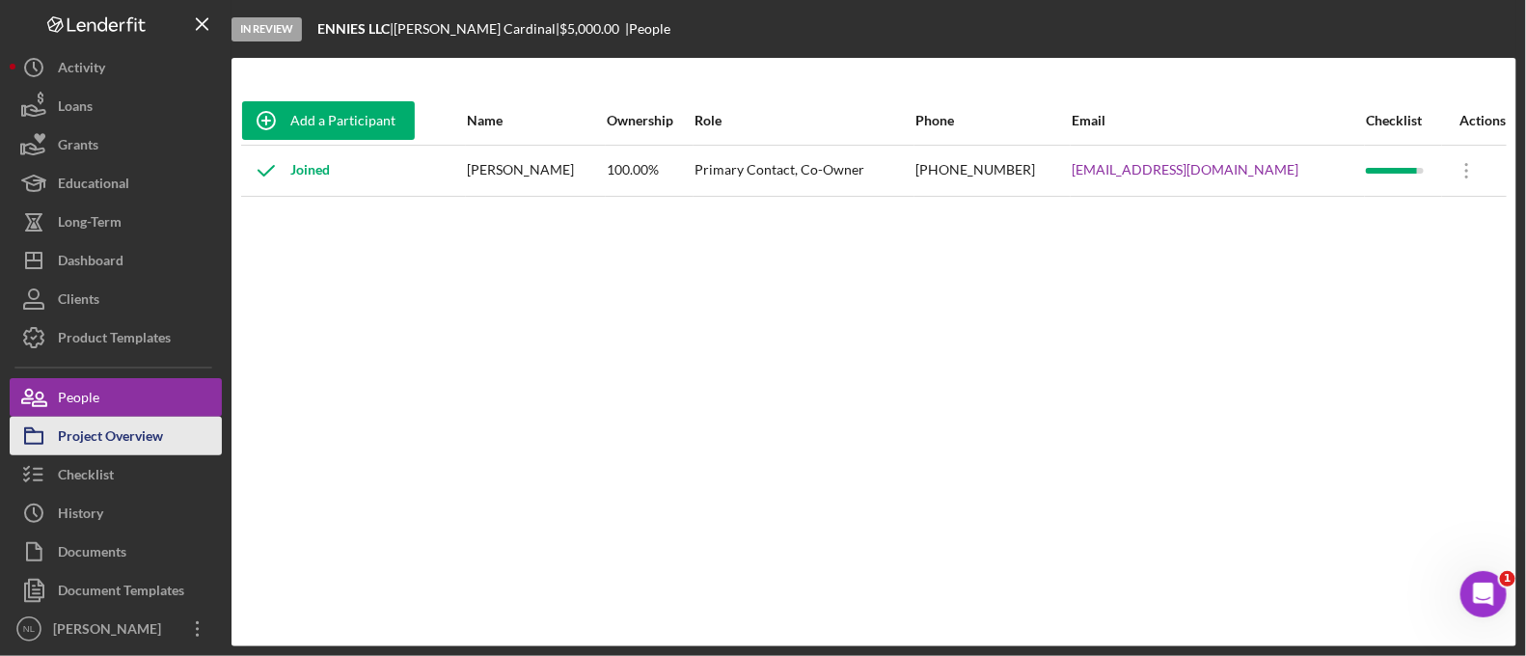
click at [121, 436] on div "Project Overview" at bounding box center [110, 438] width 105 height 43
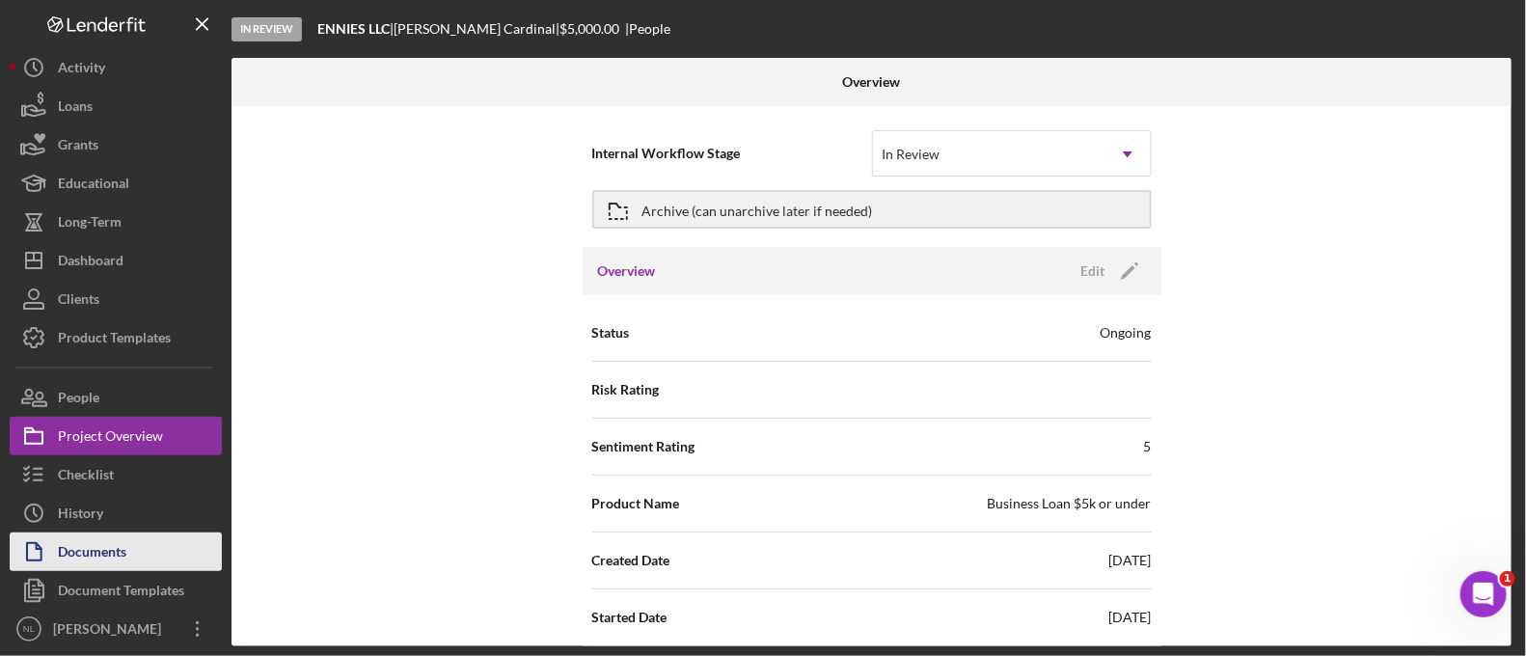
click at [146, 548] on button "Documents" at bounding box center [116, 552] width 212 height 39
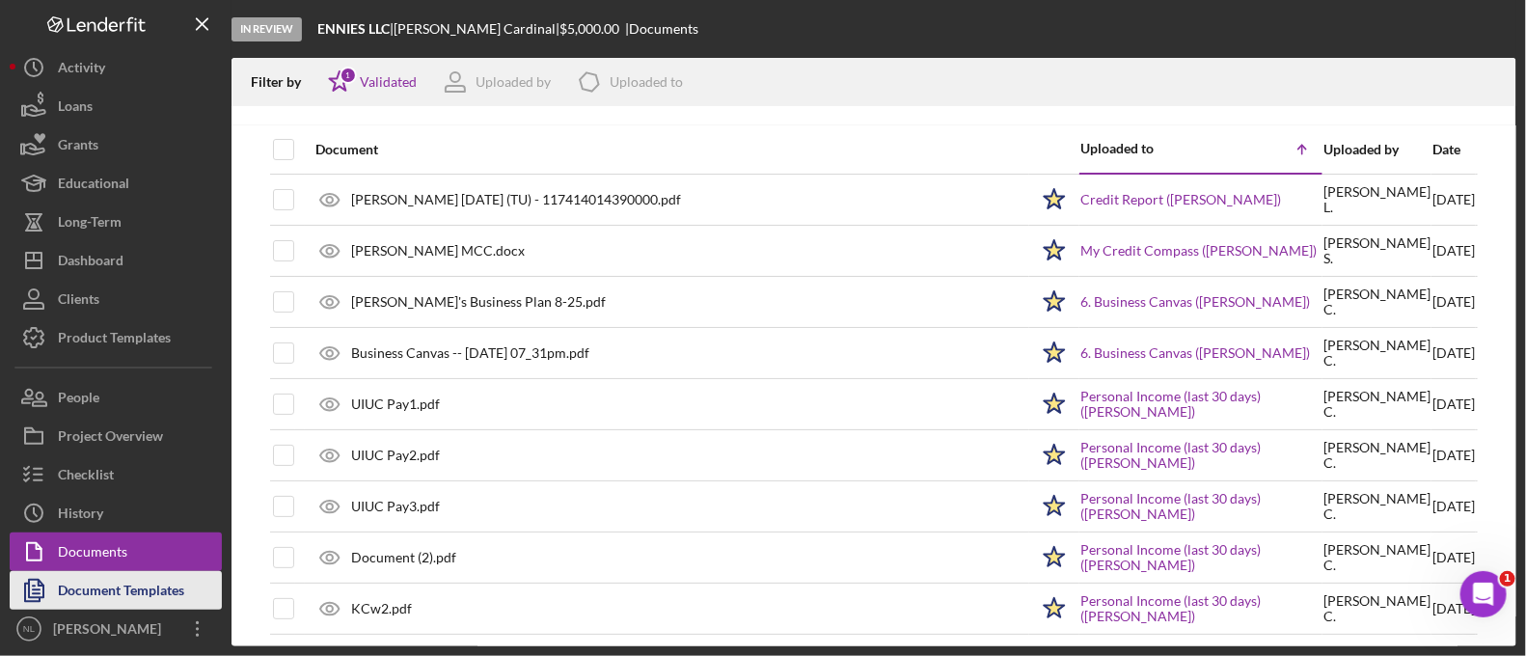
click at [154, 581] on div "Document Templates" at bounding box center [121, 592] width 126 height 43
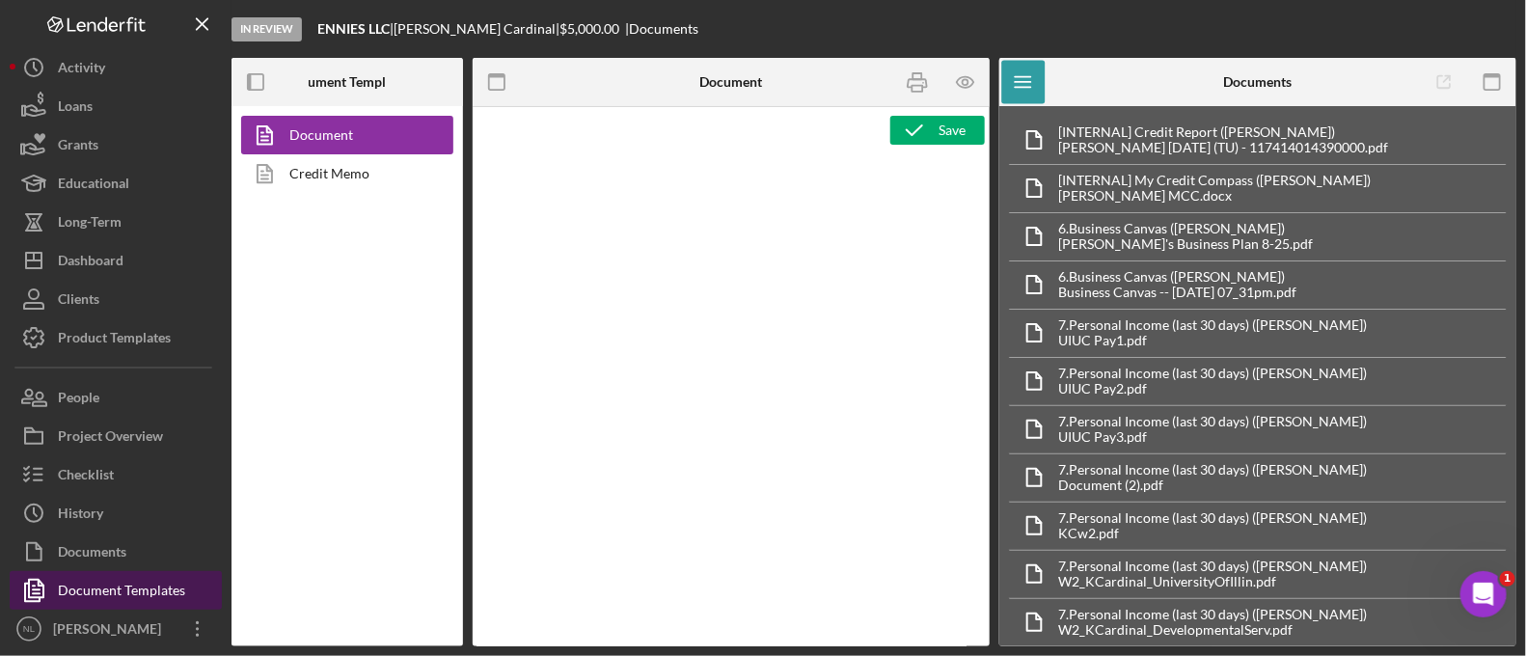
type textarea "<p>Copy and paste, or create, your document template here.</p>"
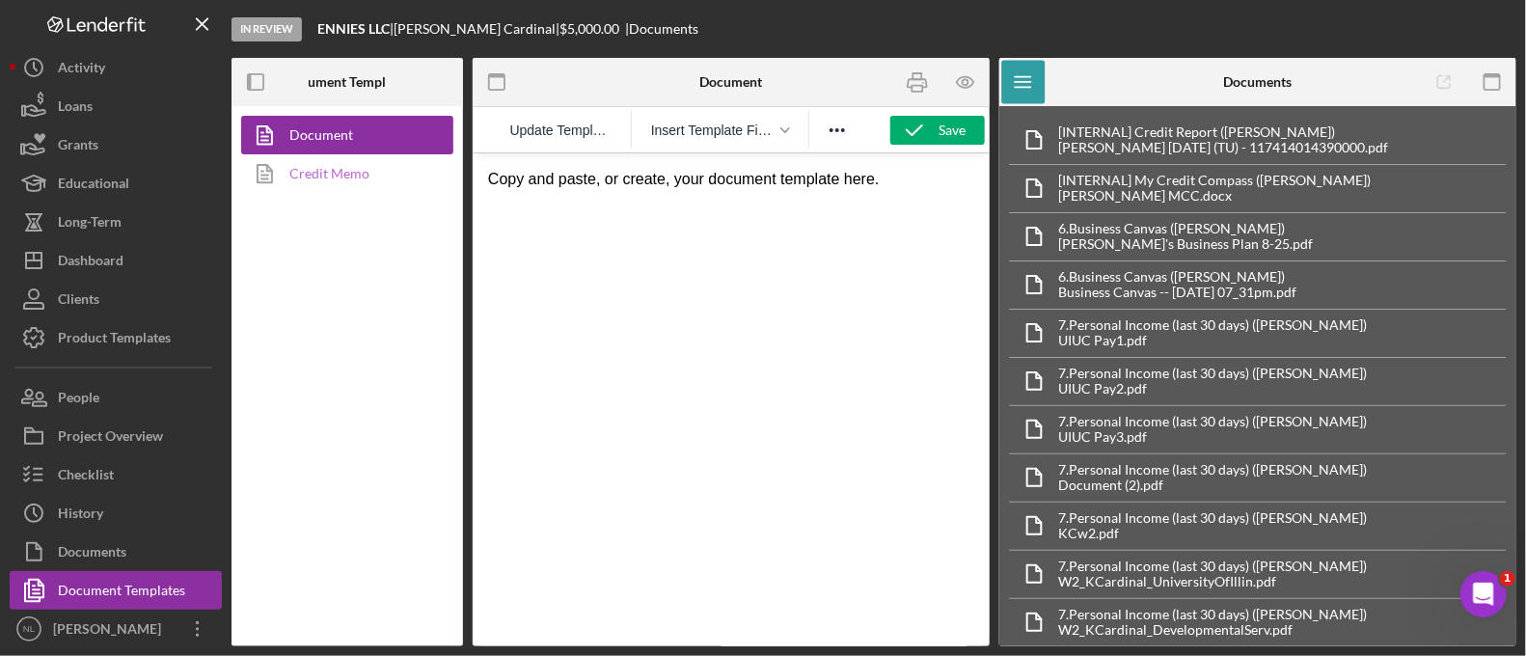
click at [350, 167] on link "Credit Memo" at bounding box center [342, 173] width 203 height 39
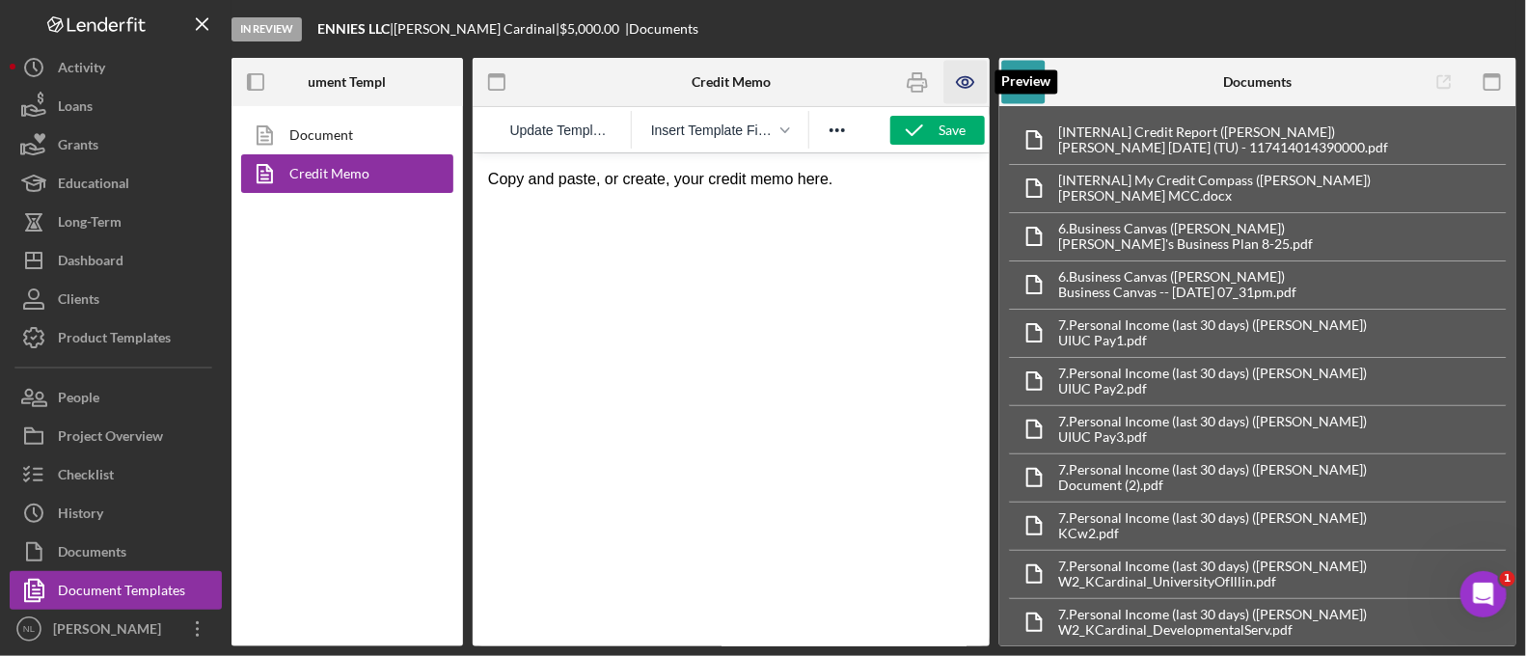
click at [953, 88] on icon "button" at bounding box center [966, 82] width 43 height 43
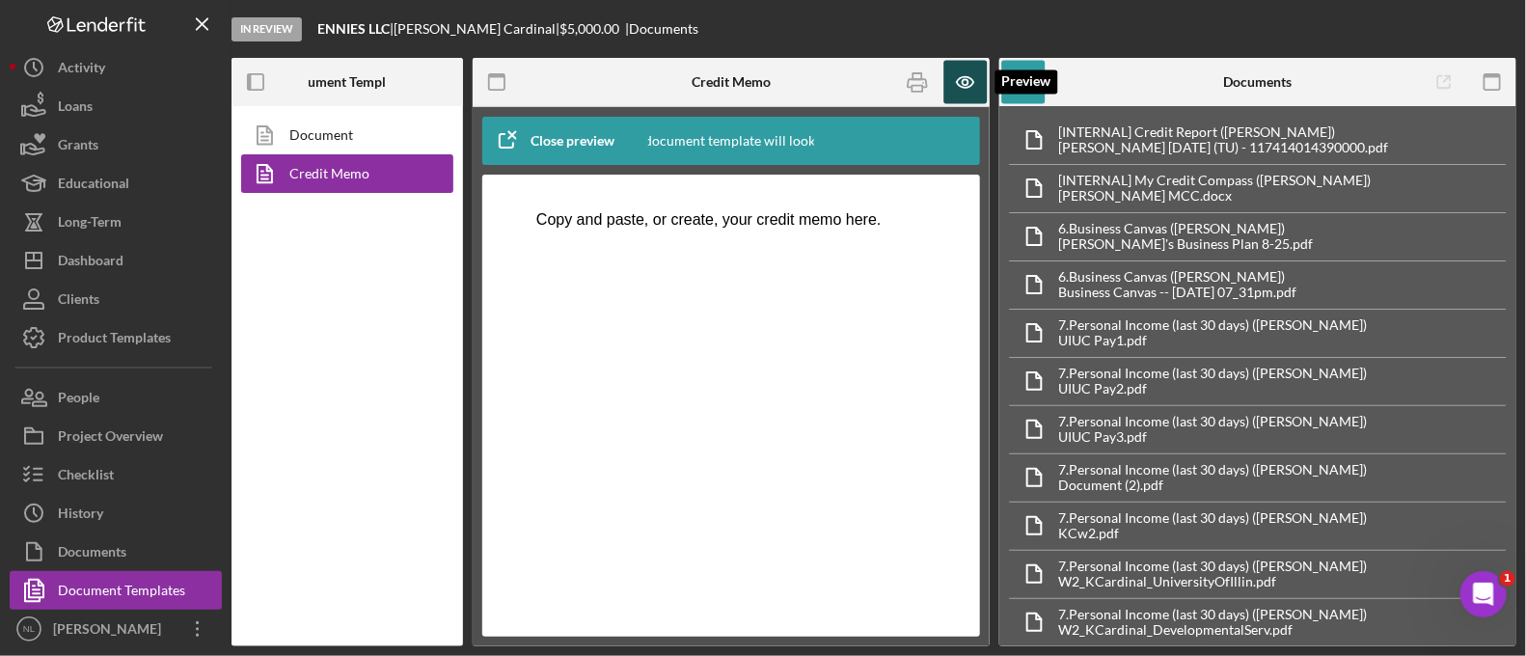
click at [975, 93] on icon "button" at bounding box center [966, 82] width 43 height 43
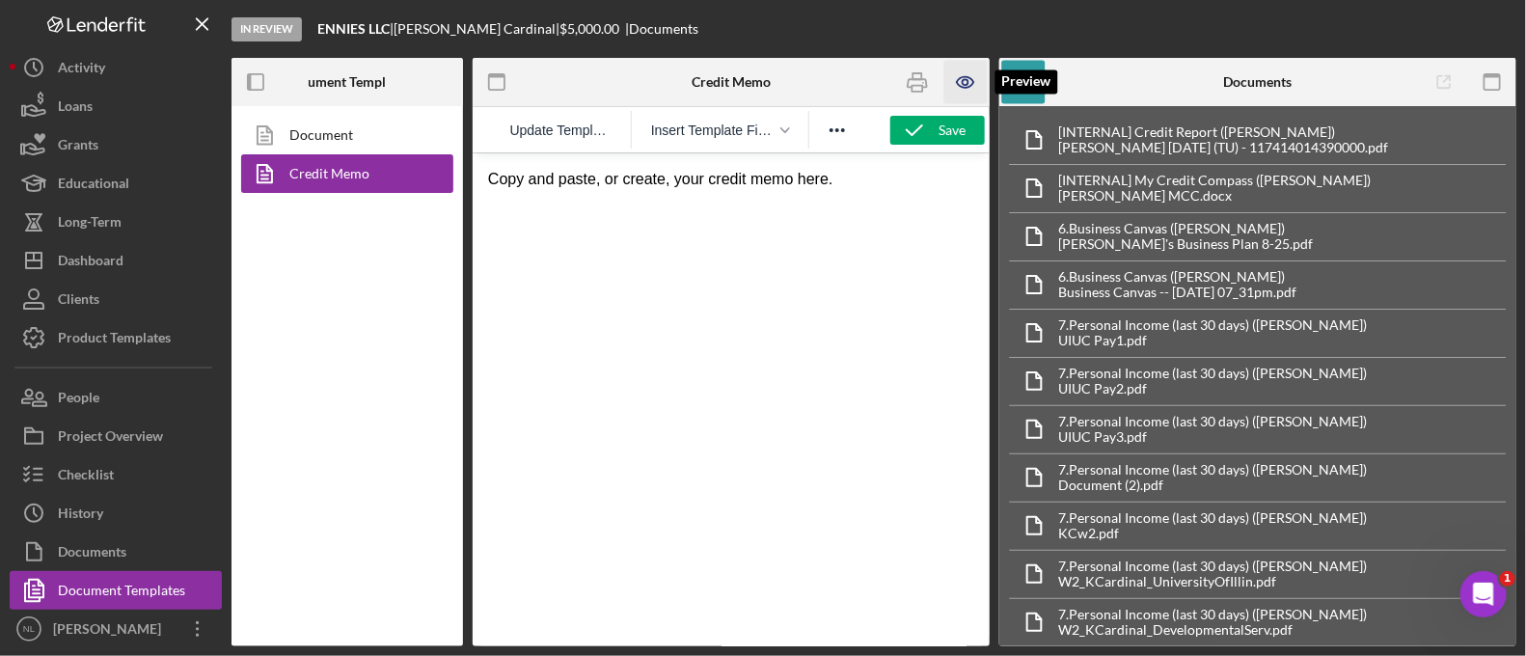
click at [975, 93] on icon "button" at bounding box center [966, 82] width 43 height 43
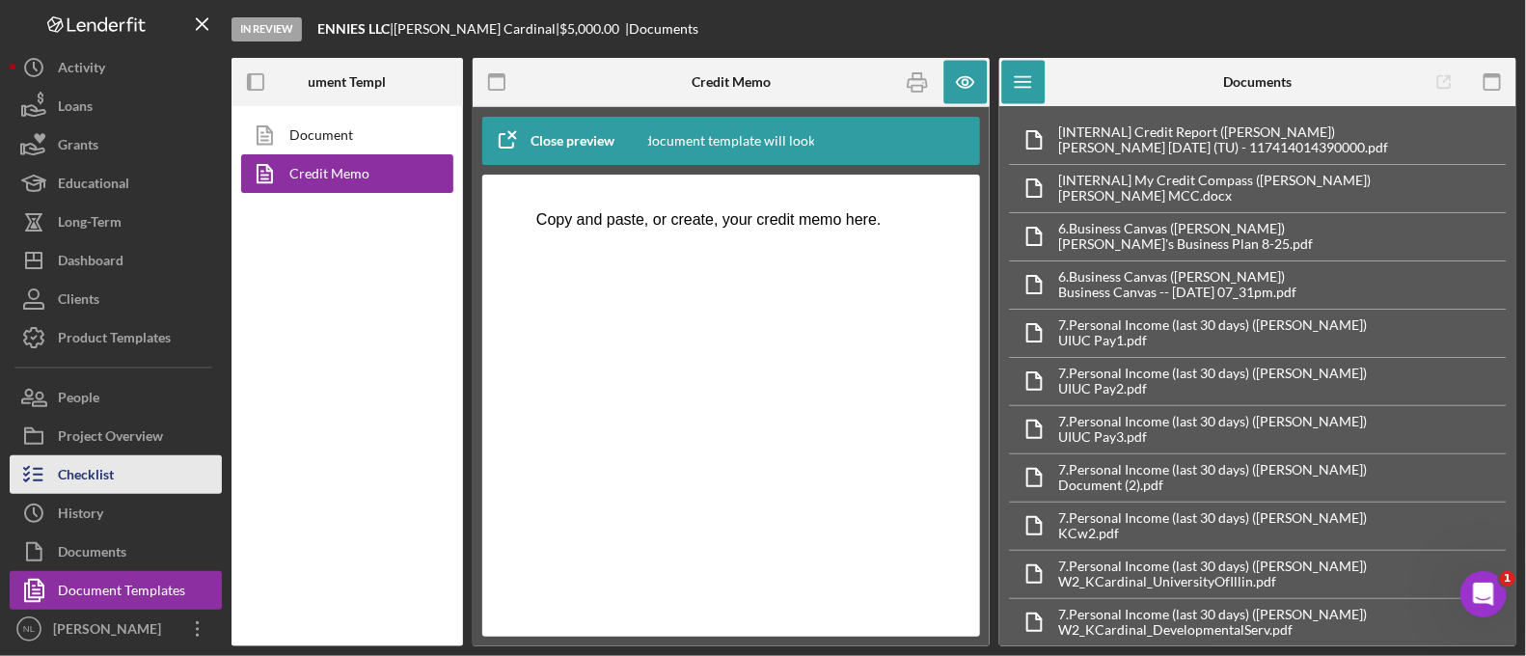
click at [145, 467] on button "Checklist" at bounding box center [116, 474] width 212 height 39
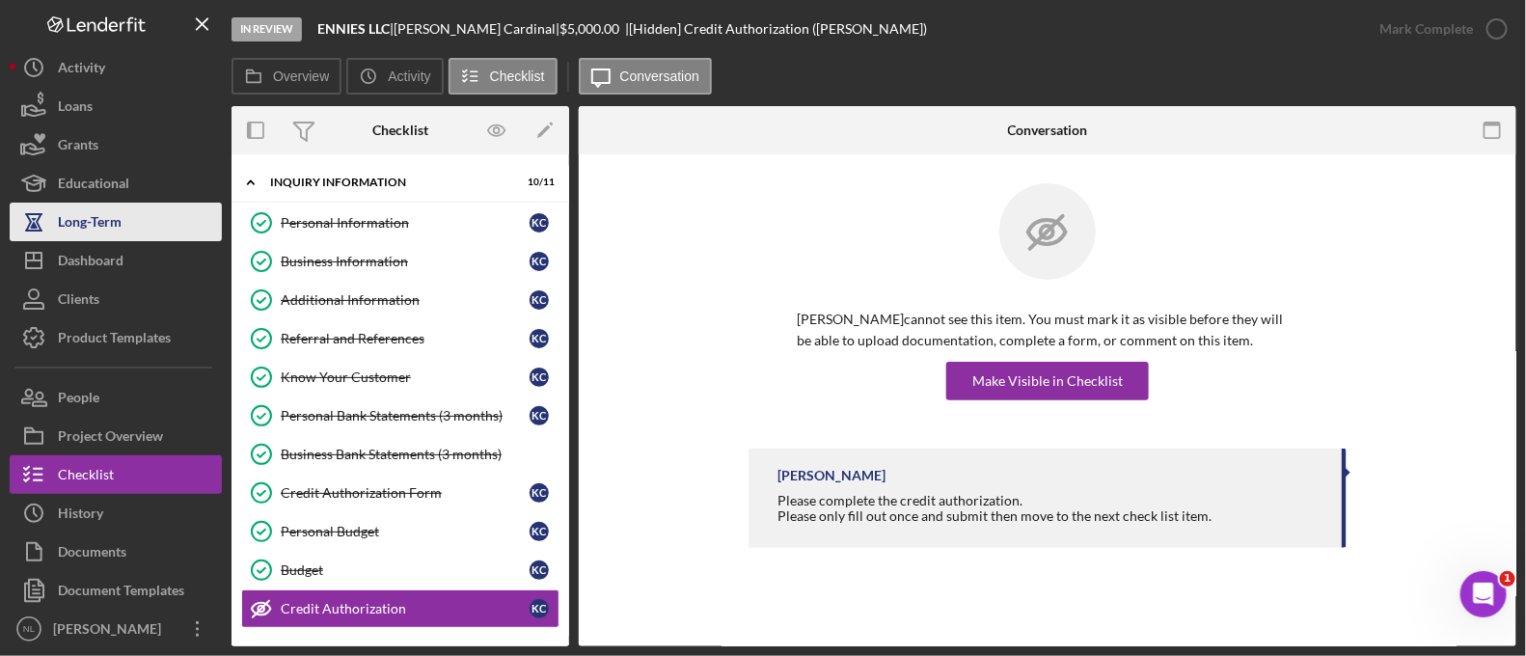
scroll to position [205, 0]
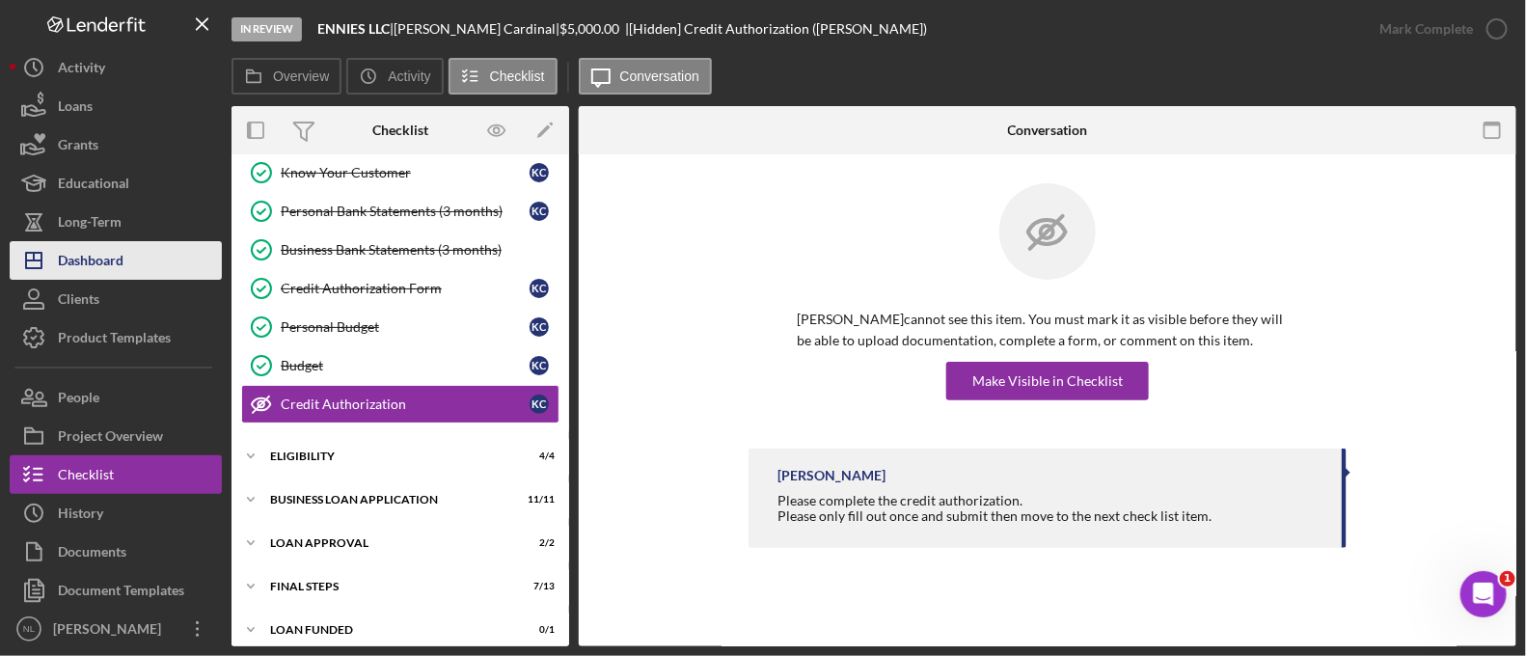
click at [121, 250] on div "Dashboard" at bounding box center [91, 262] width 66 height 43
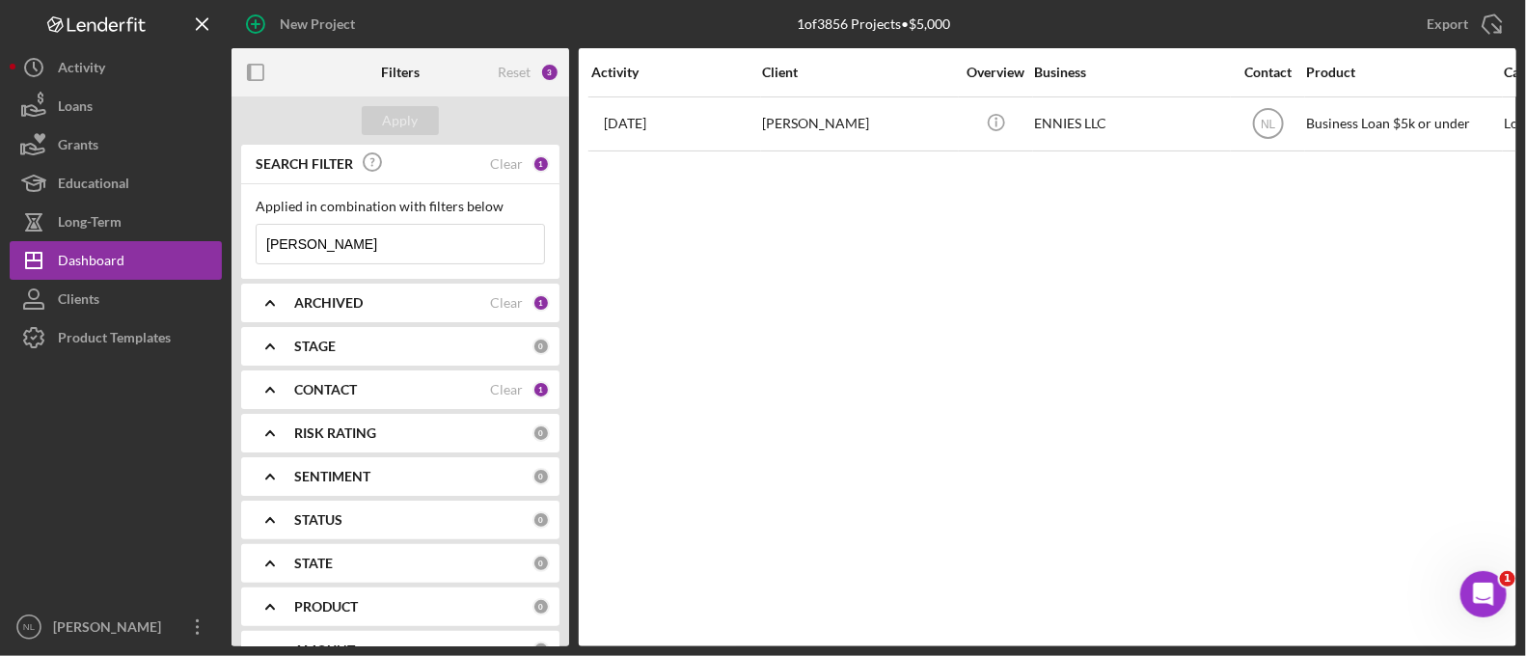
click at [405, 219] on div "Applied in combination with filters below [PERSON_NAME] Icon/Menu Close" at bounding box center [400, 232] width 289 height 66
click at [358, 255] on input "[PERSON_NAME]" at bounding box center [401, 244] width 288 height 39
click at [407, 109] on div "Apply" at bounding box center [401, 120] width 36 height 29
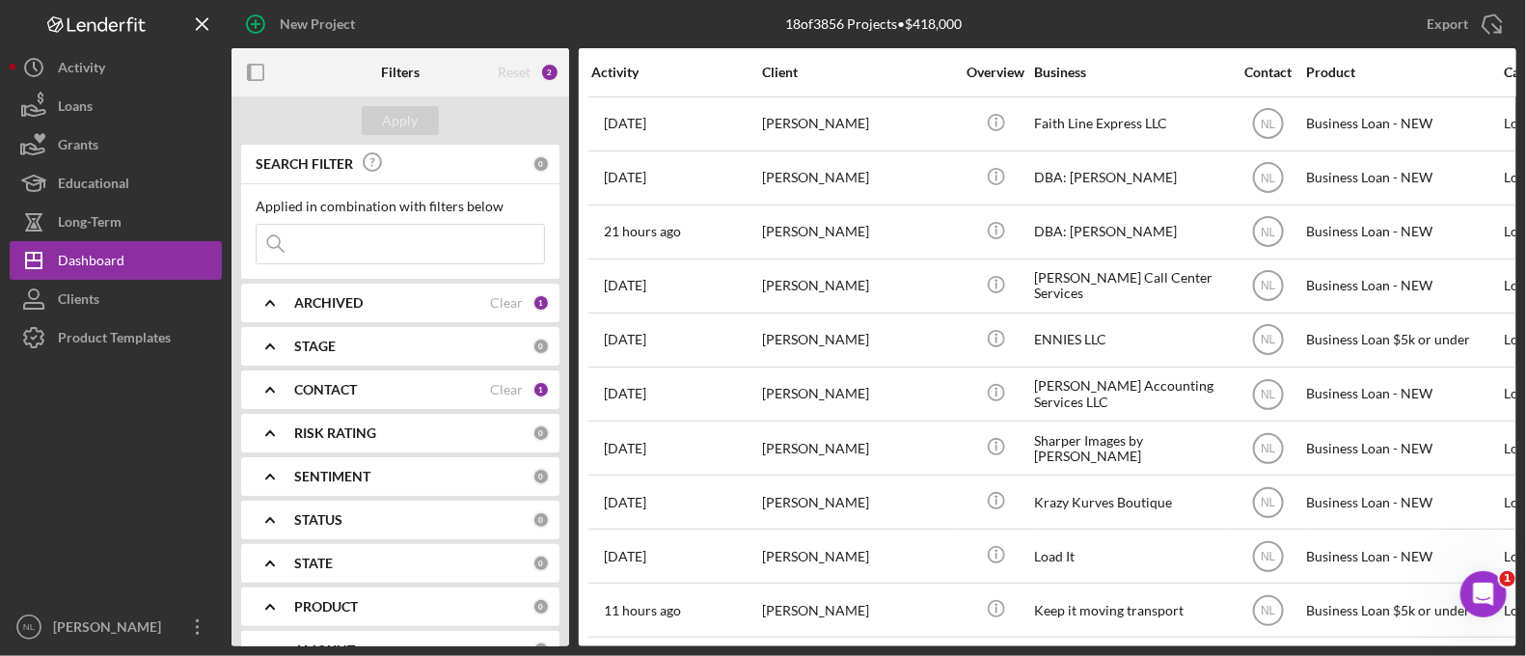
click at [398, 254] on input at bounding box center [401, 244] width 288 height 39
click at [341, 252] on input "[PERSON_NAME]" at bounding box center [401, 244] width 288 height 39
click at [367, 235] on input "[PERSON_NAME]" at bounding box center [401, 244] width 288 height 39
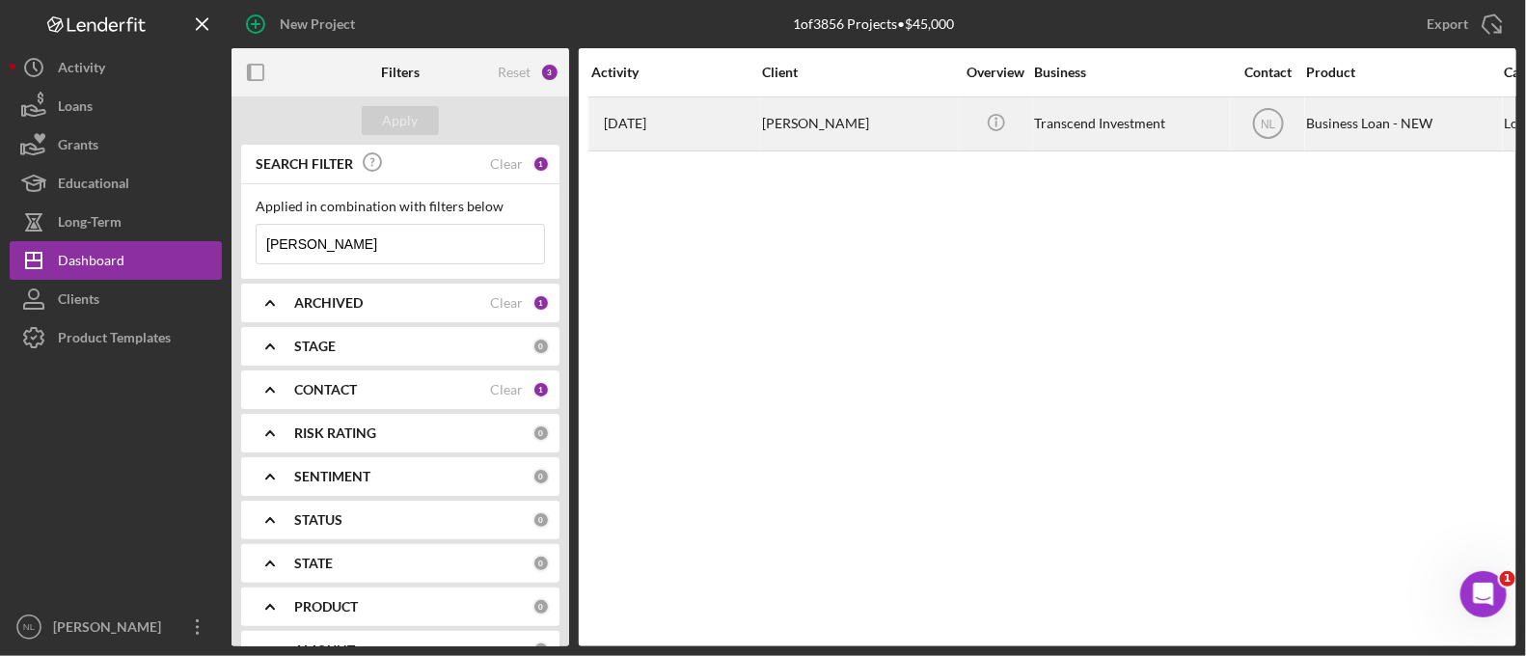
type input "[PERSON_NAME]"
click at [757, 134] on div "[DATE] [PERSON_NAME]" at bounding box center [675, 123] width 169 height 51
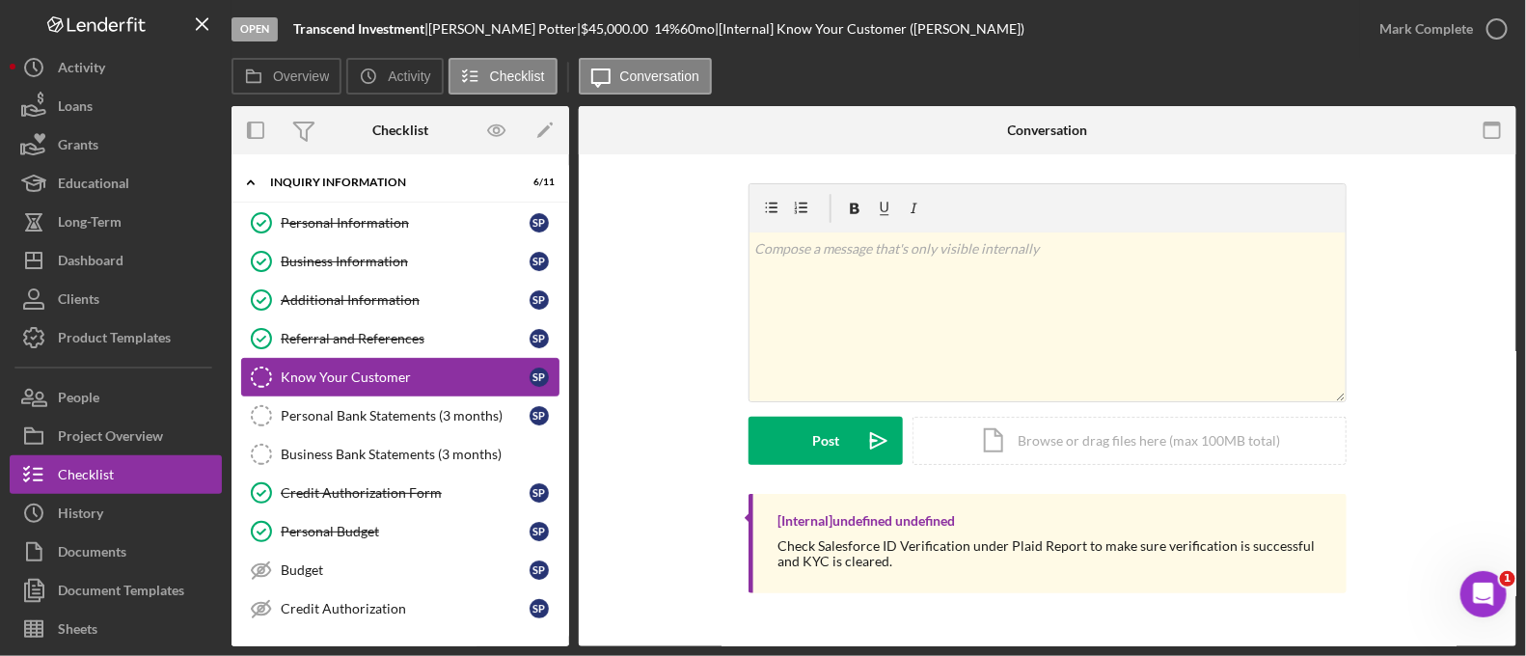
scroll to position [214, 0]
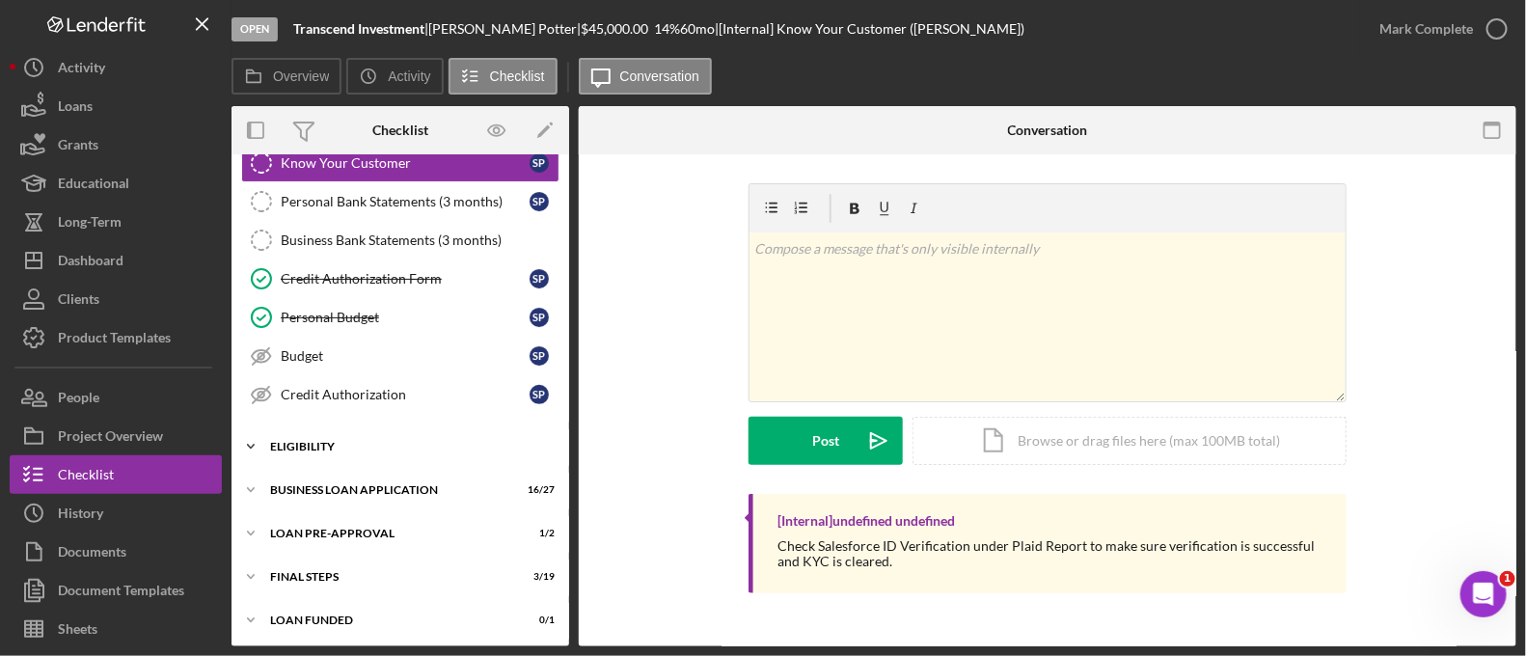
click at [399, 427] on div "Icon/Expander ELIGIBILITY 2 / 4" at bounding box center [401, 446] width 338 height 39
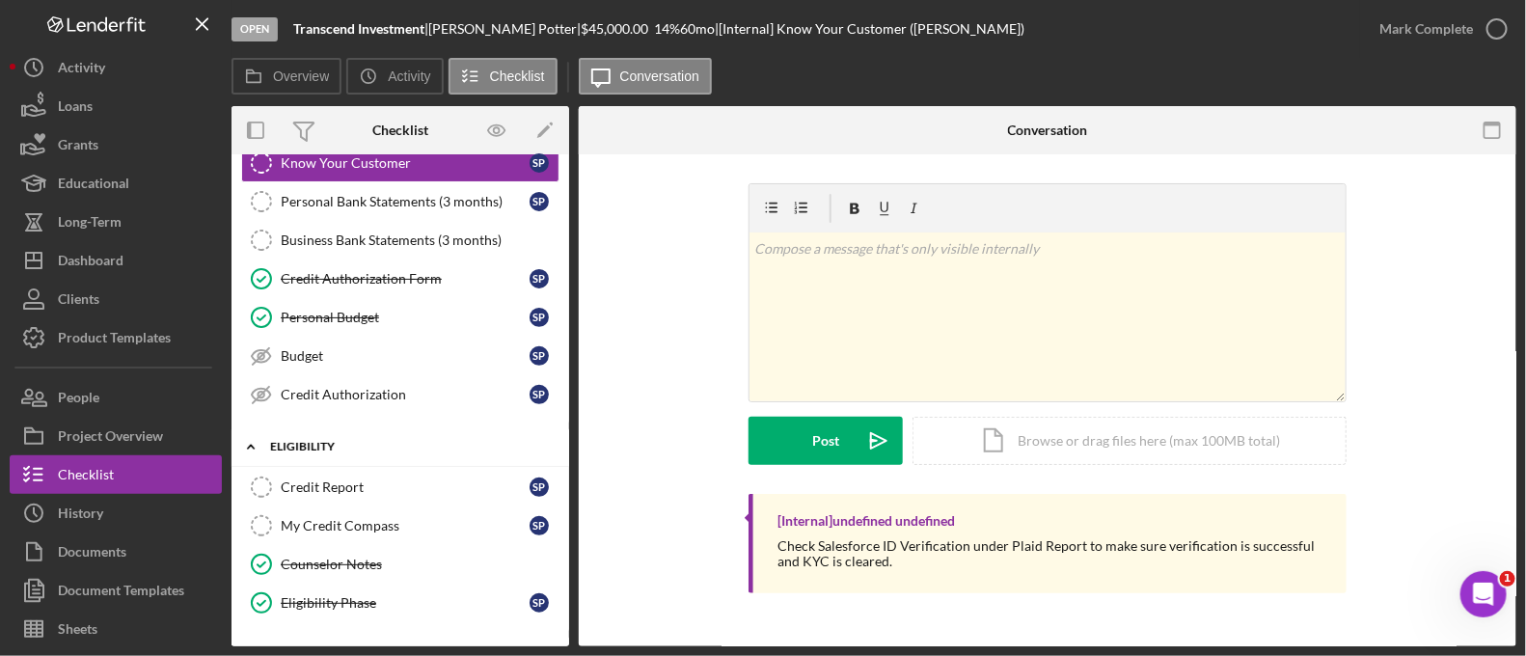
scroll to position [377, 0]
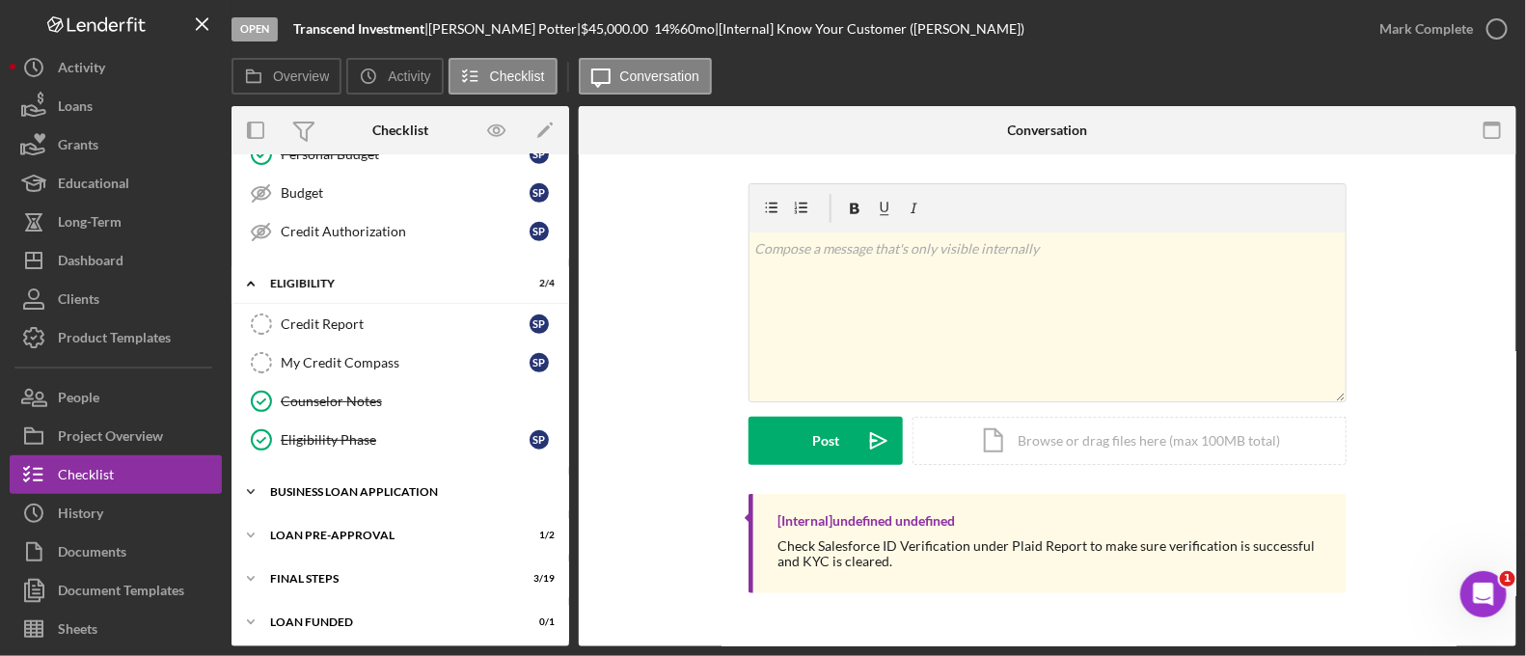
click at [393, 477] on div "Icon/Expander BUSINESS LOAN APPLICATION 16 / 27" at bounding box center [401, 492] width 338 height 39
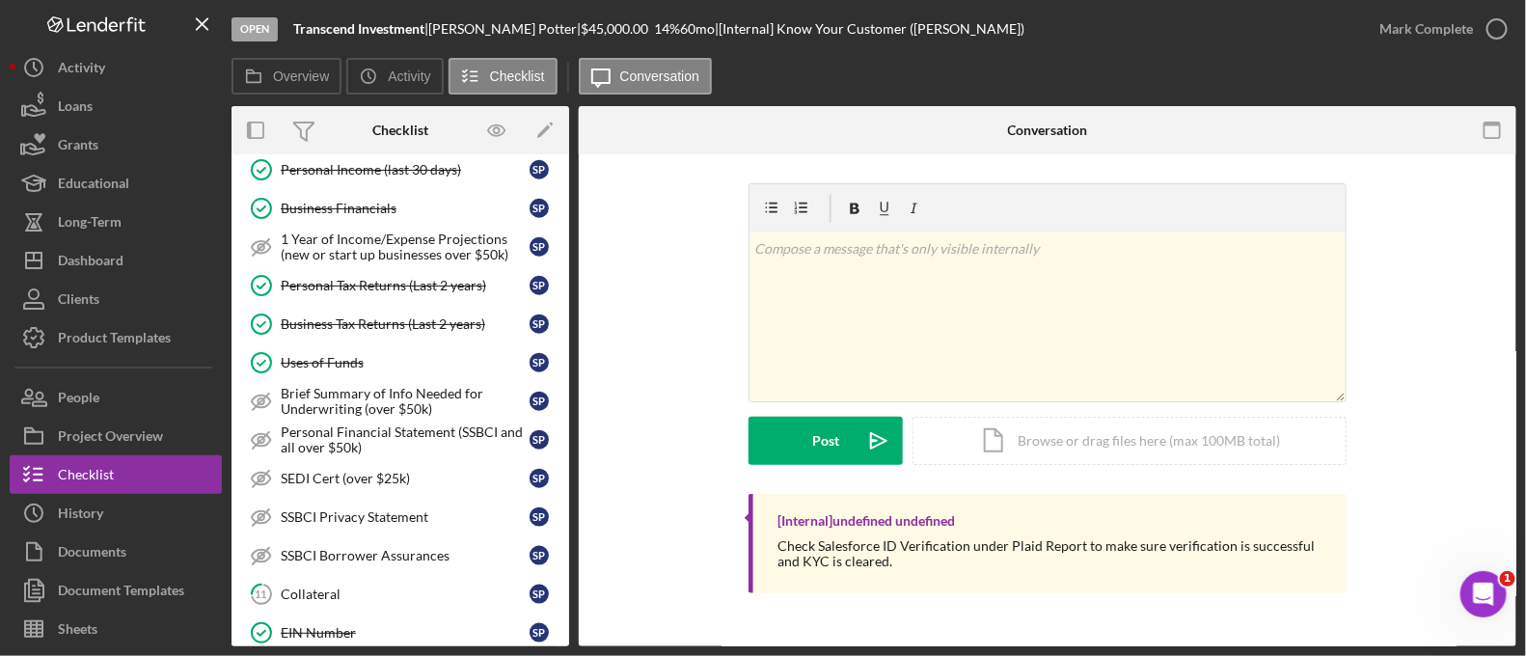
scroll to position [1040, 0]
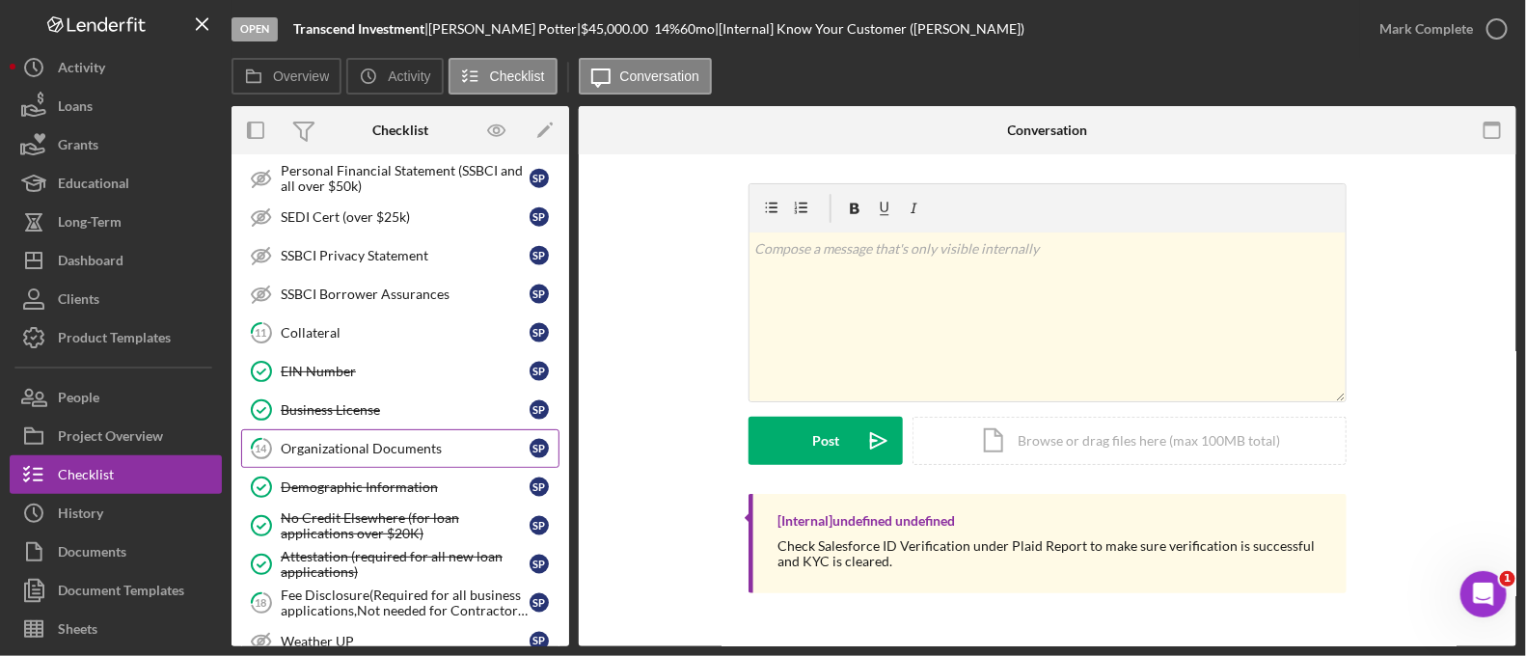
click at [392, 445] on div "Organizational Documents" at bounding box center [405, 448] width 249 height 15
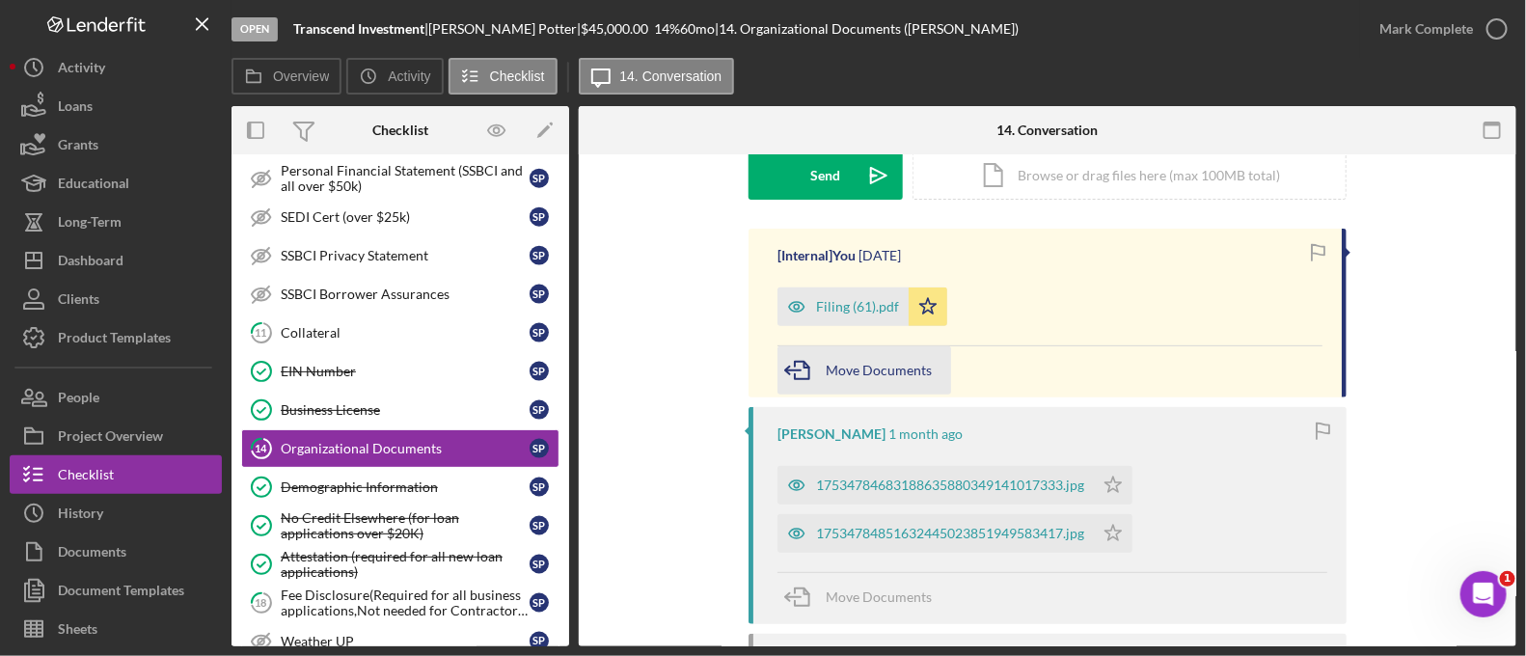
scroll to position [306, 0]
click at [852, 311] on div "Filing (61).pdf" at bounding box center [857, 304] width 83 height 15
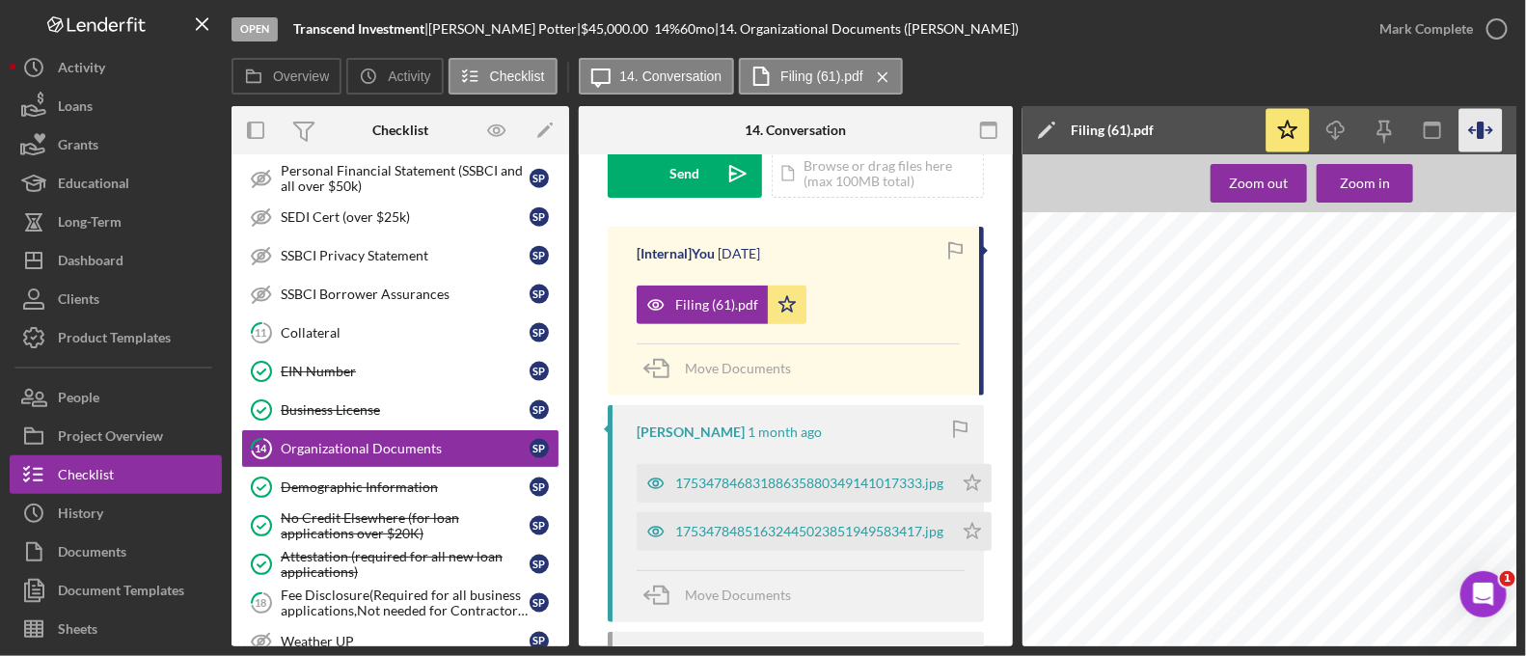
scroll to position [0, 84]
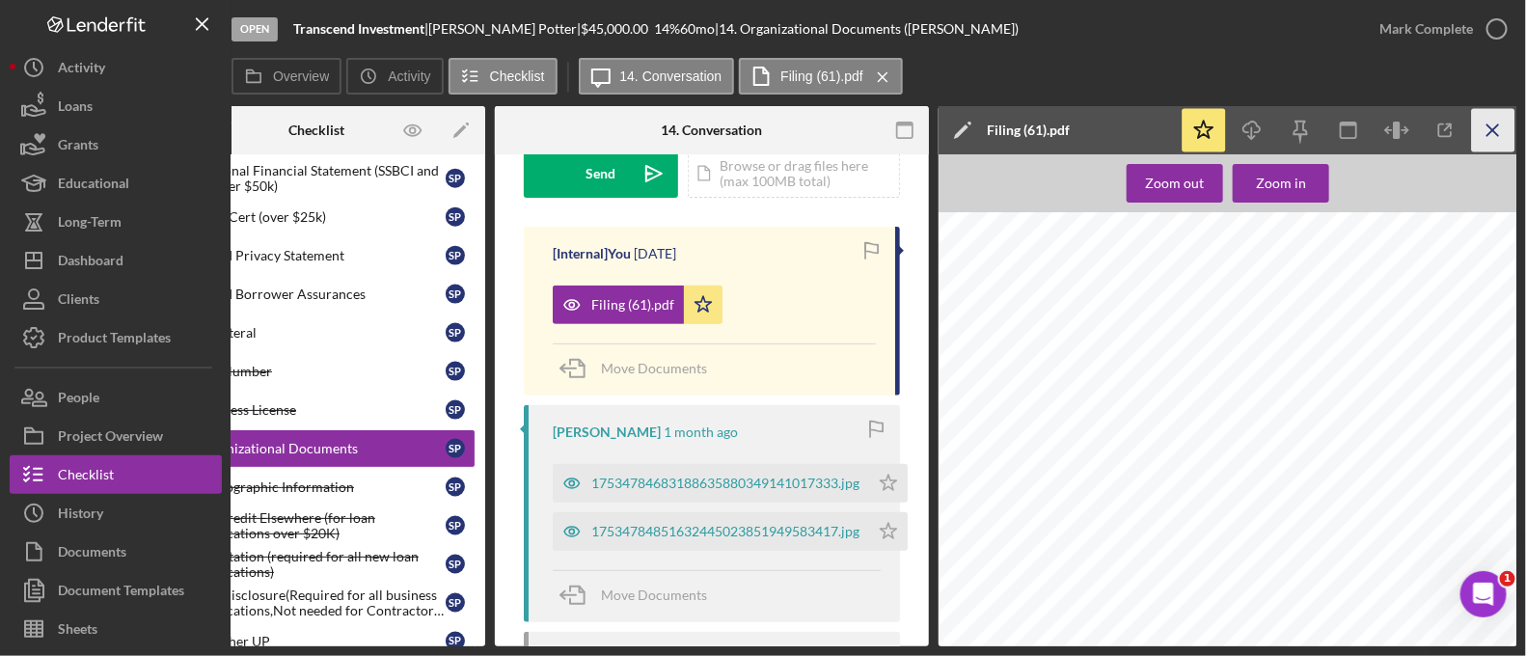
click at [1496, 130] on icon "Icon/Menu Close" at bounding box center [1493, 130] width 43 height 43
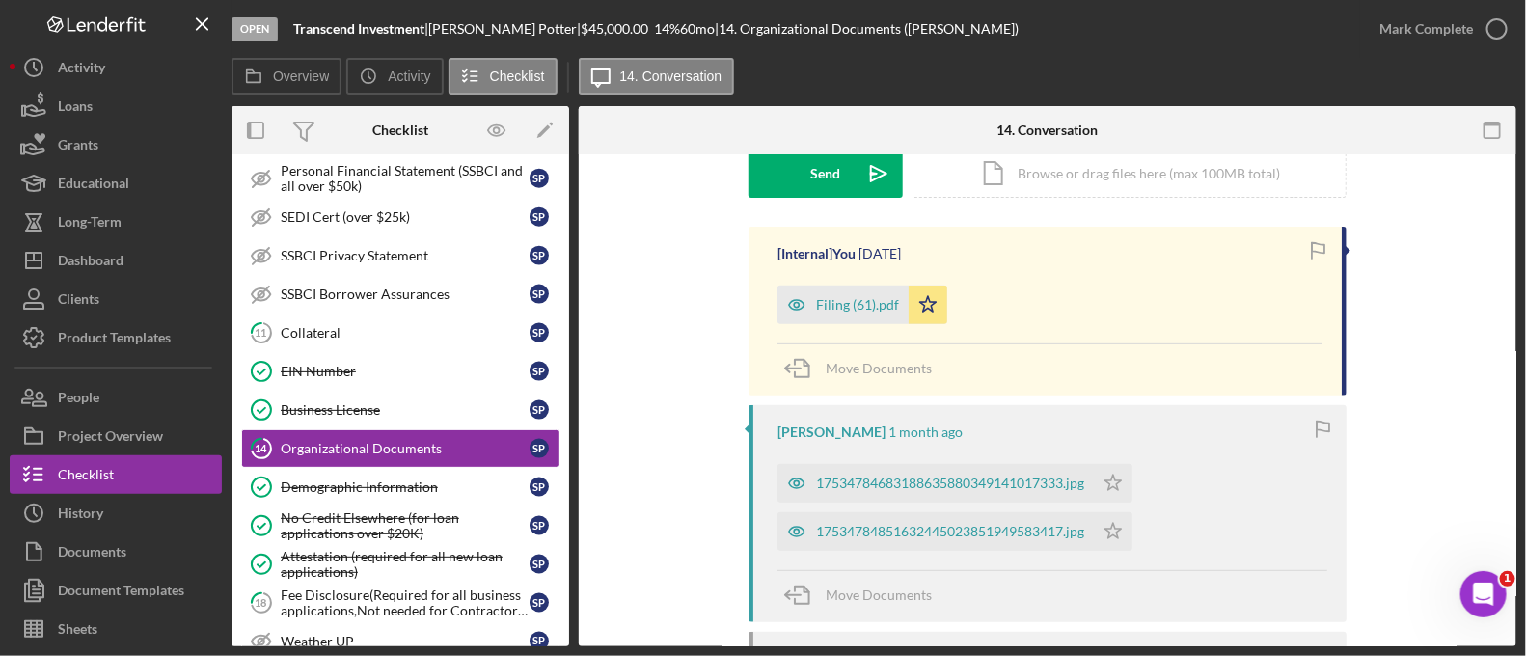
scroll to position [0, 0]
click at [424, 325] on div "Collateral" at bounding box center [405, 332] width 249 height 15
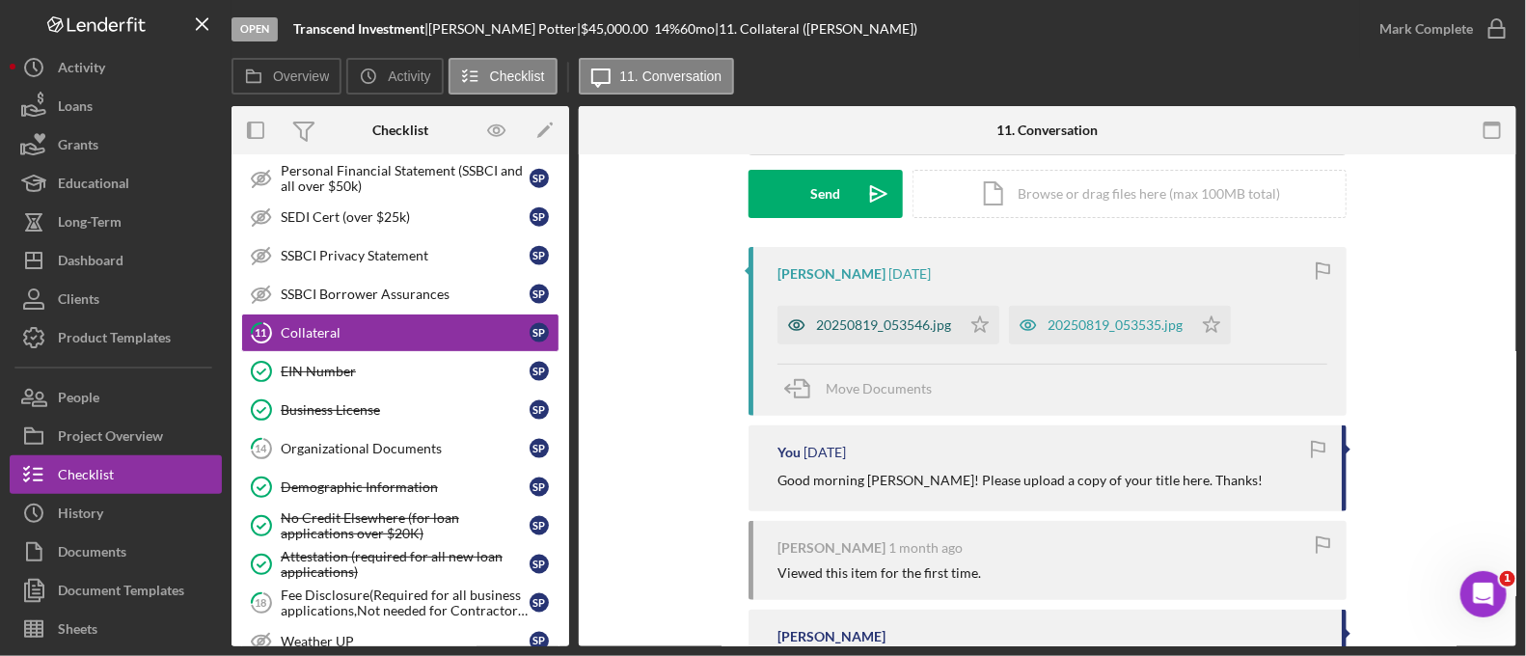
scroll to position [289, 0]
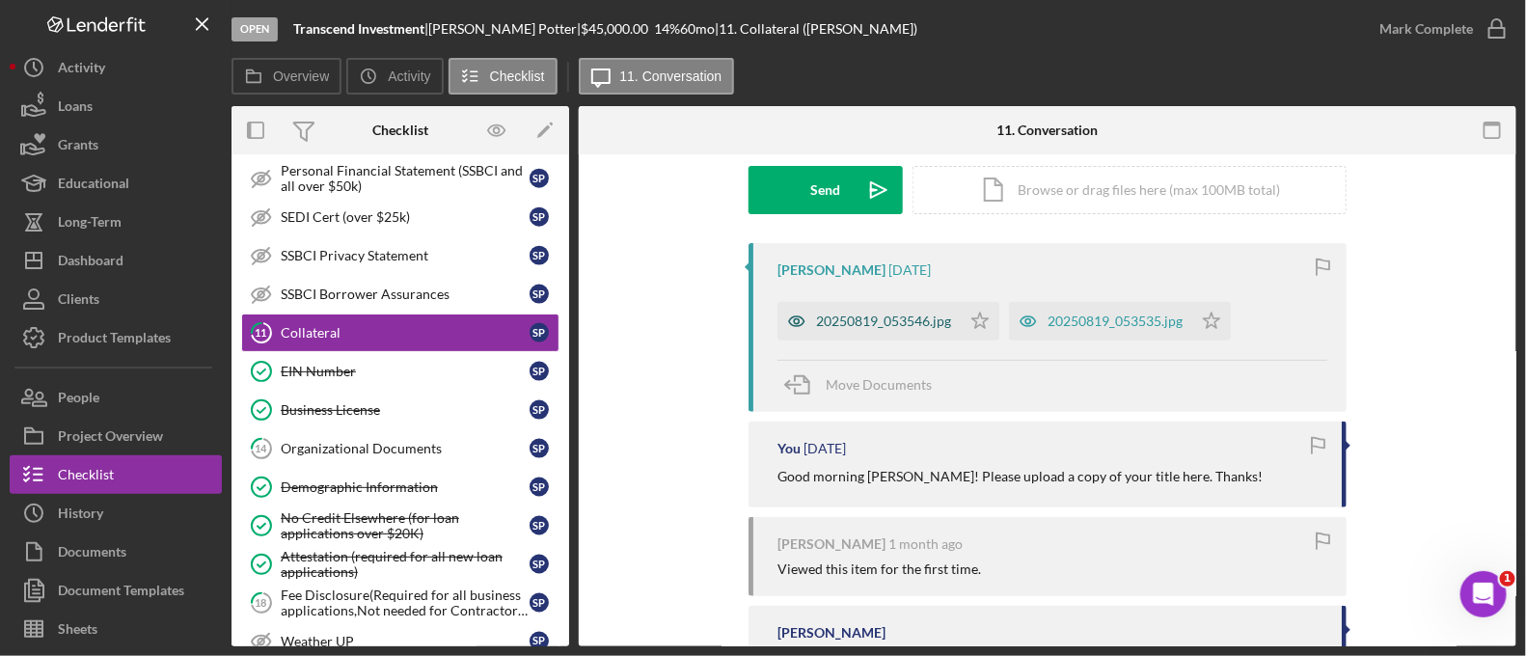
click at [842, 321] on div "20250819_053546.jpg" at bounding box center [883, 321] width 135 height 15
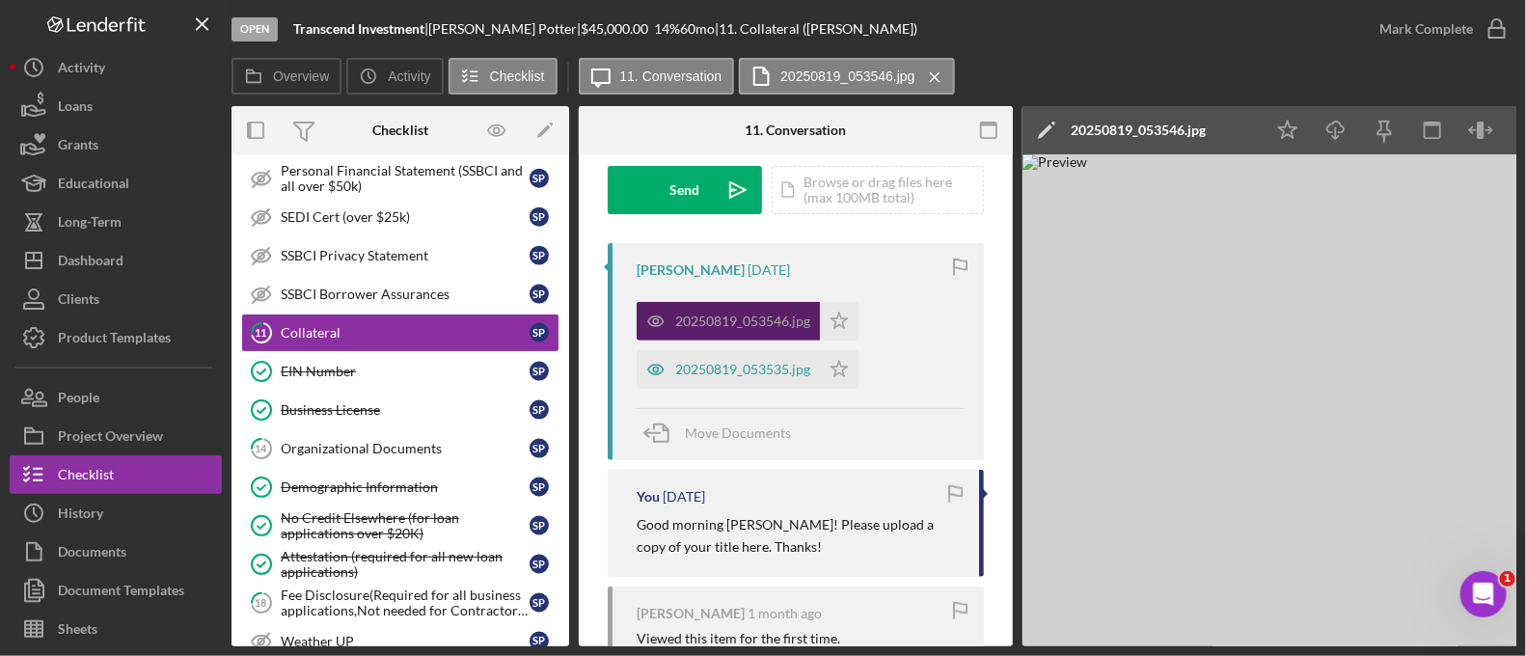
scroll to position [0, 84]
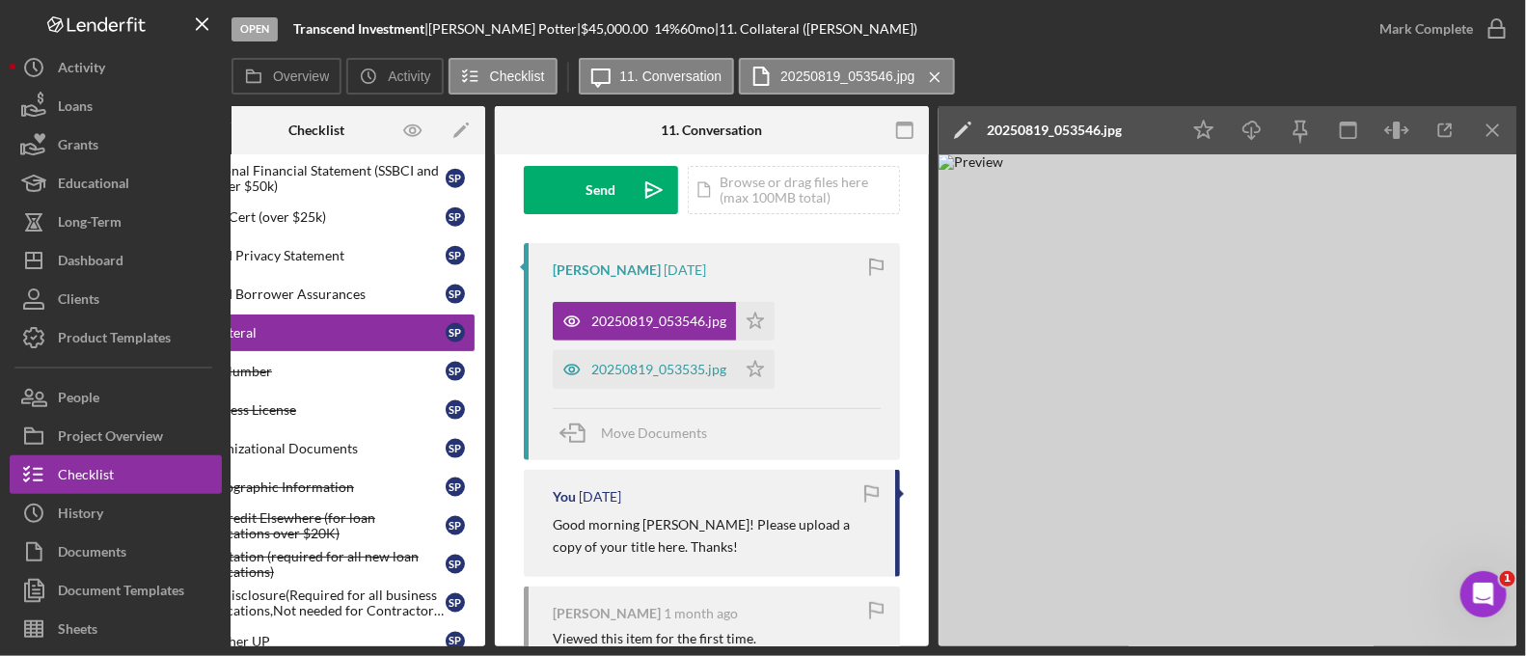
click at [774, 365] on icon "Icon/Star" at bounding box center [755, 369] width 39 height 39
click at [629, 369] on div "20250819_053535.jpg" at bounding box center [658, 369] width 135 height 15
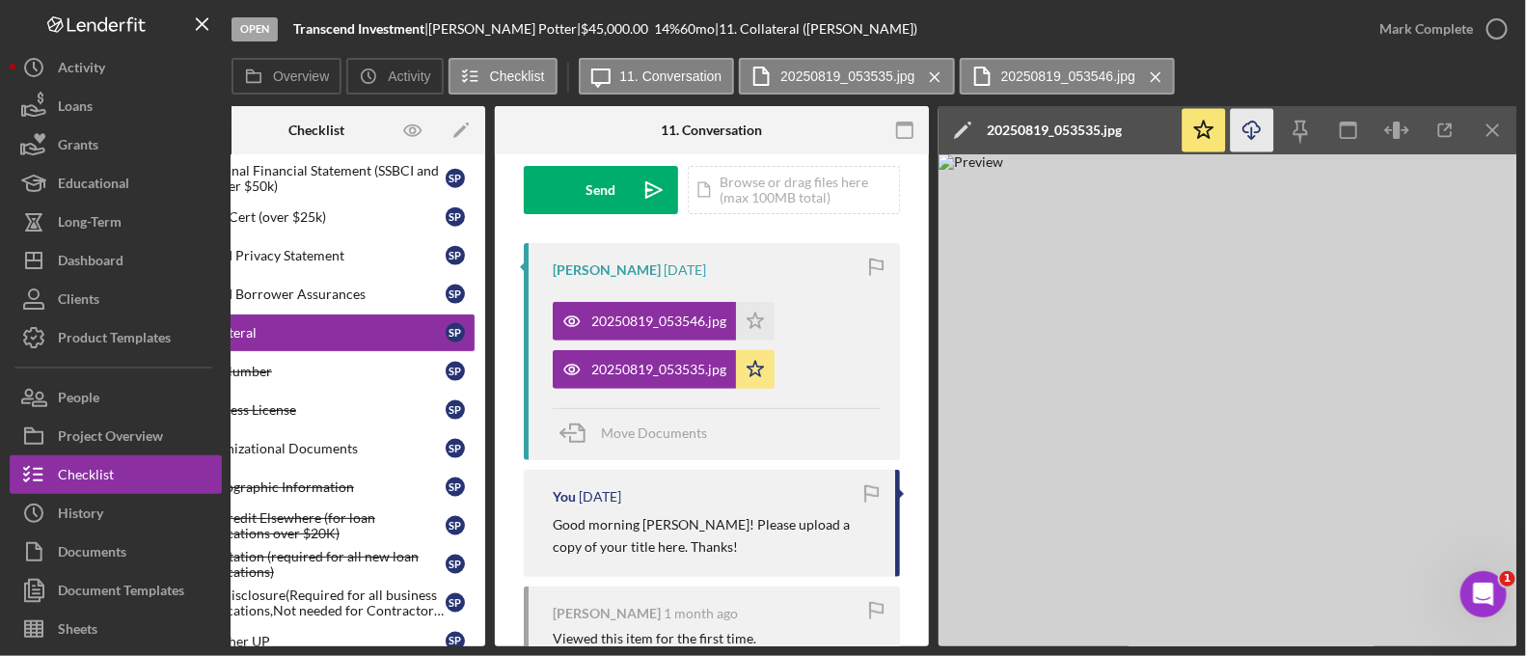
click at [1260, 133] on icon "Icon/Download" at bounding box center [1252, 130] width 43 height 43
click at [1244, 120] on icon "Icon/Download" at bounding box center [1252, 130] width 43 height 43
click at [1258, 137] on icon "Icon/Download" at bounding box center [1252, 130] width 43 height 43
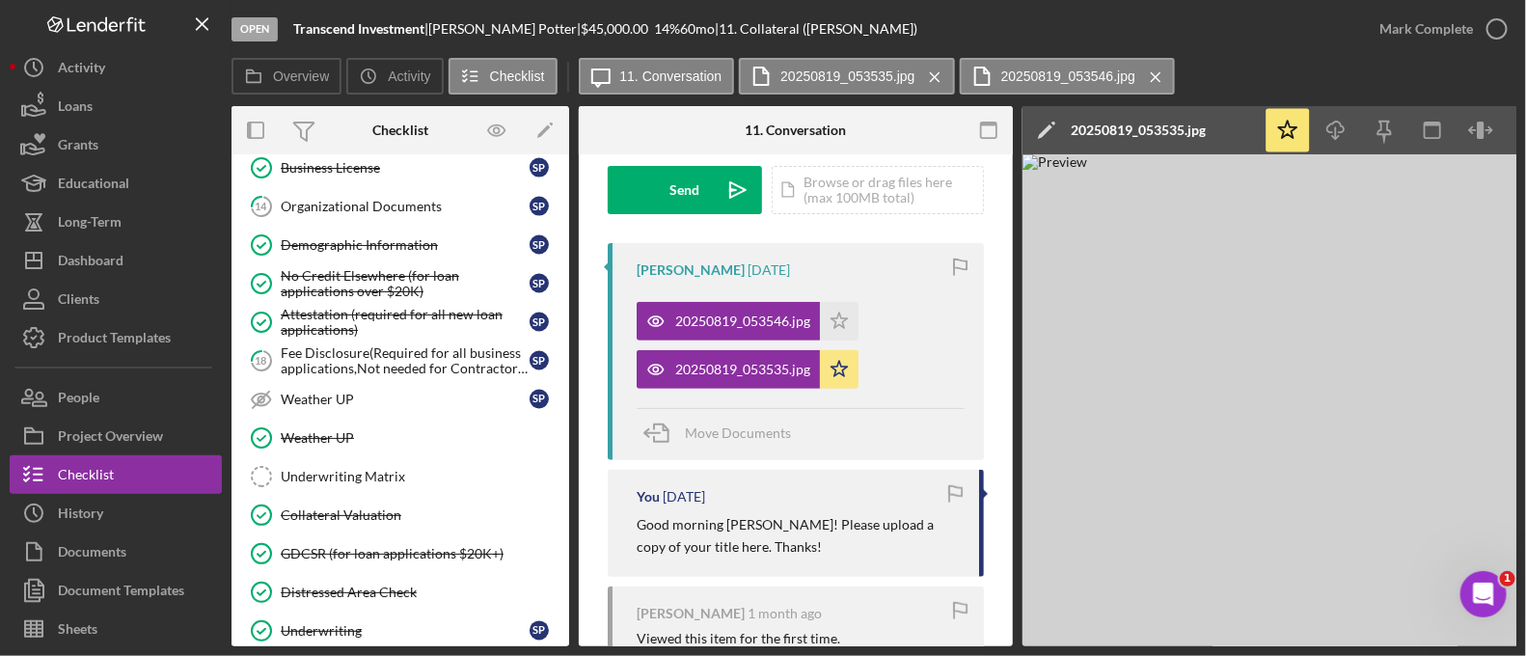
scroll to position [1318, 0]
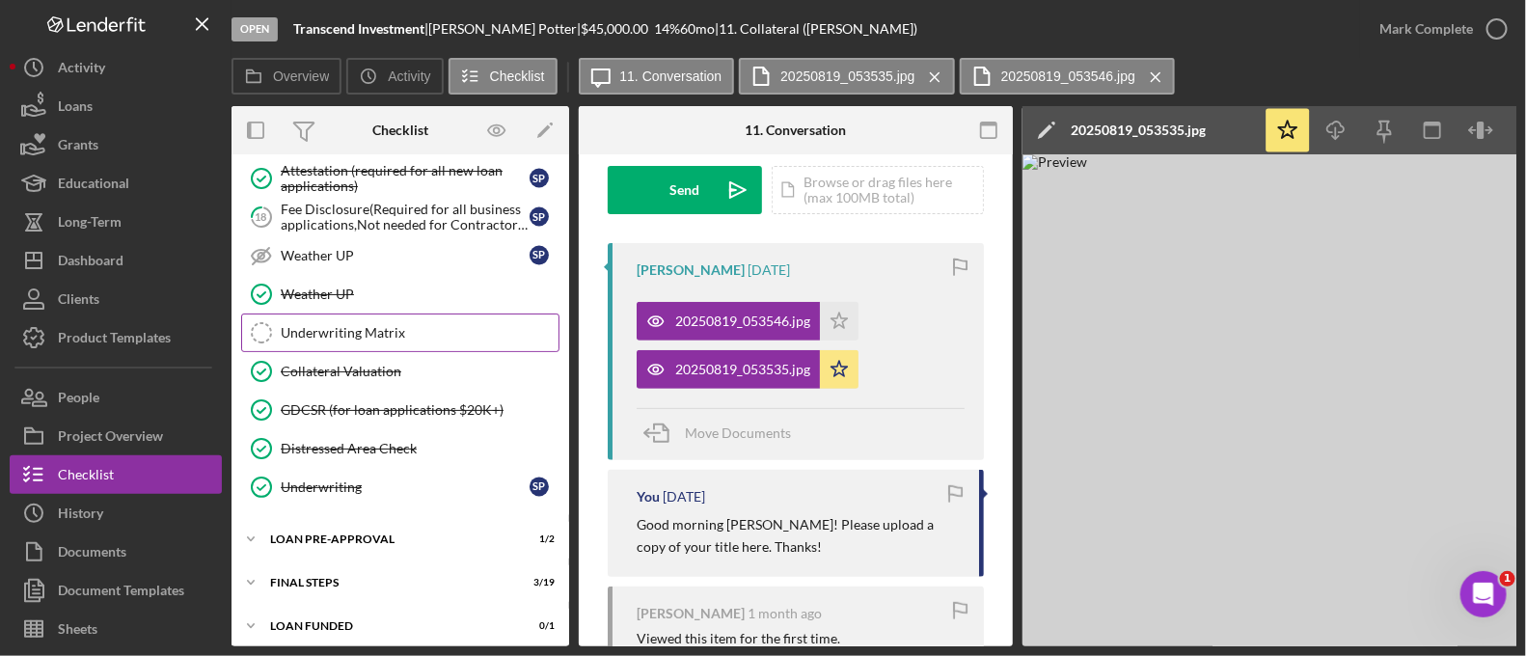
click at [353, 314] on link "Underwriting Matrix Underwriting Matrix" at bounding box center [400, 333] width 318 height 39
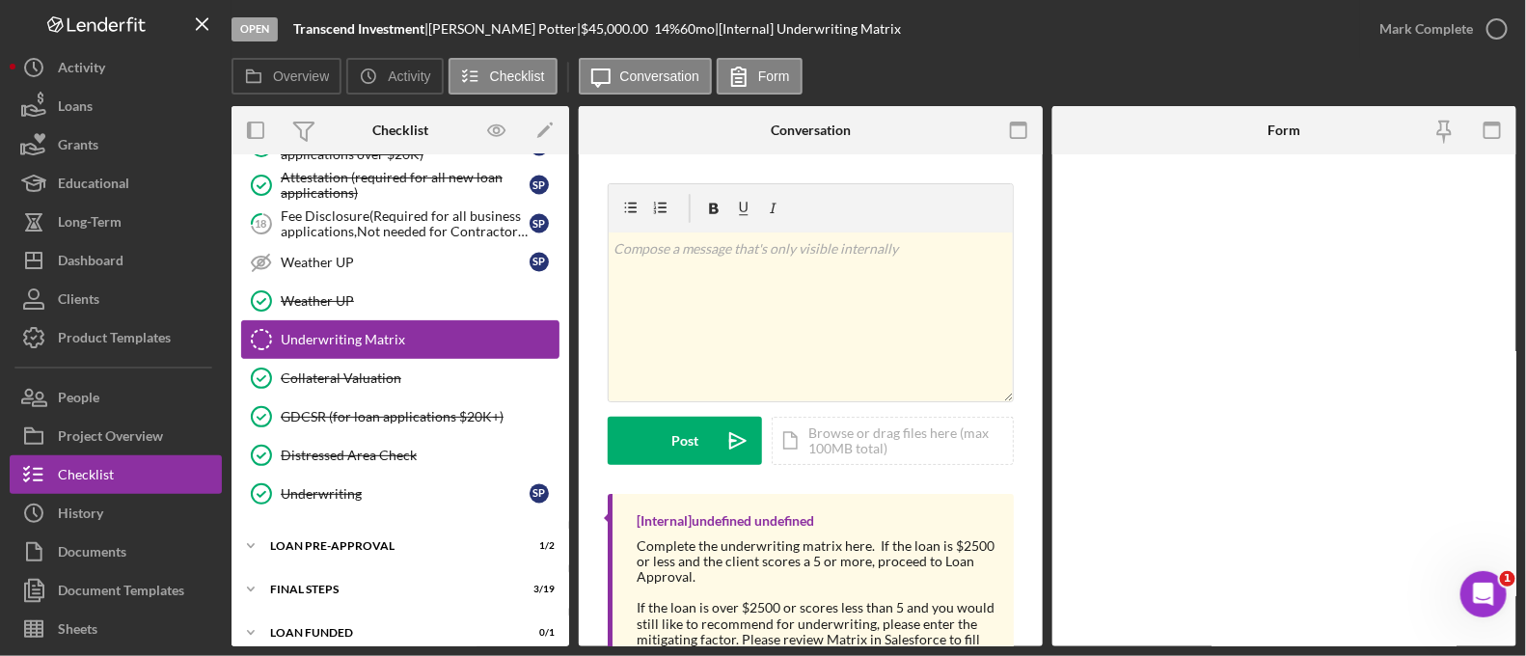
scroll to position [1421, 0]
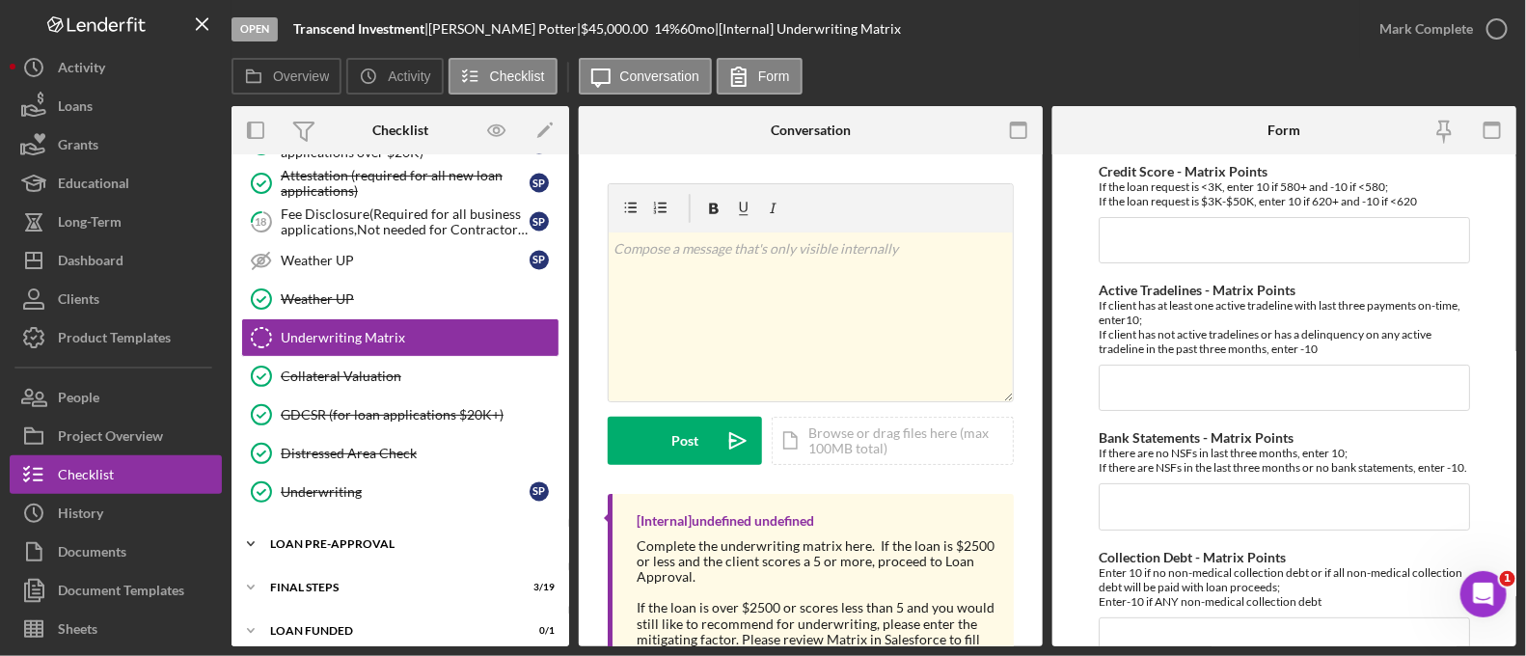
click at [341, 525] on div "Icon/Expander LOAN PRE-APPROVAL 1 / 2" at bounding box center [401, 544] width 338 height 39
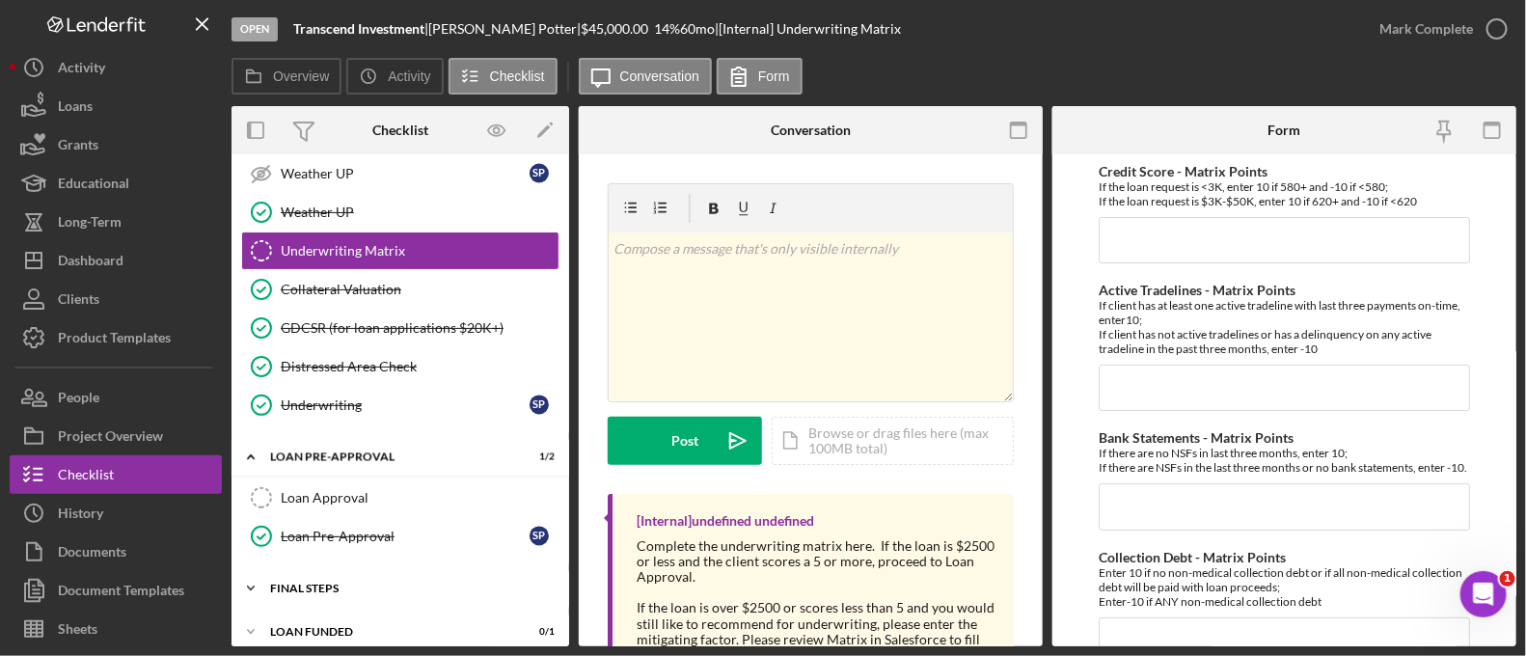
click at [337, 583] on div "Icon/Expander FINAL STEPS 3 / 19" at bounding box center [401, 588] width 338 height 39
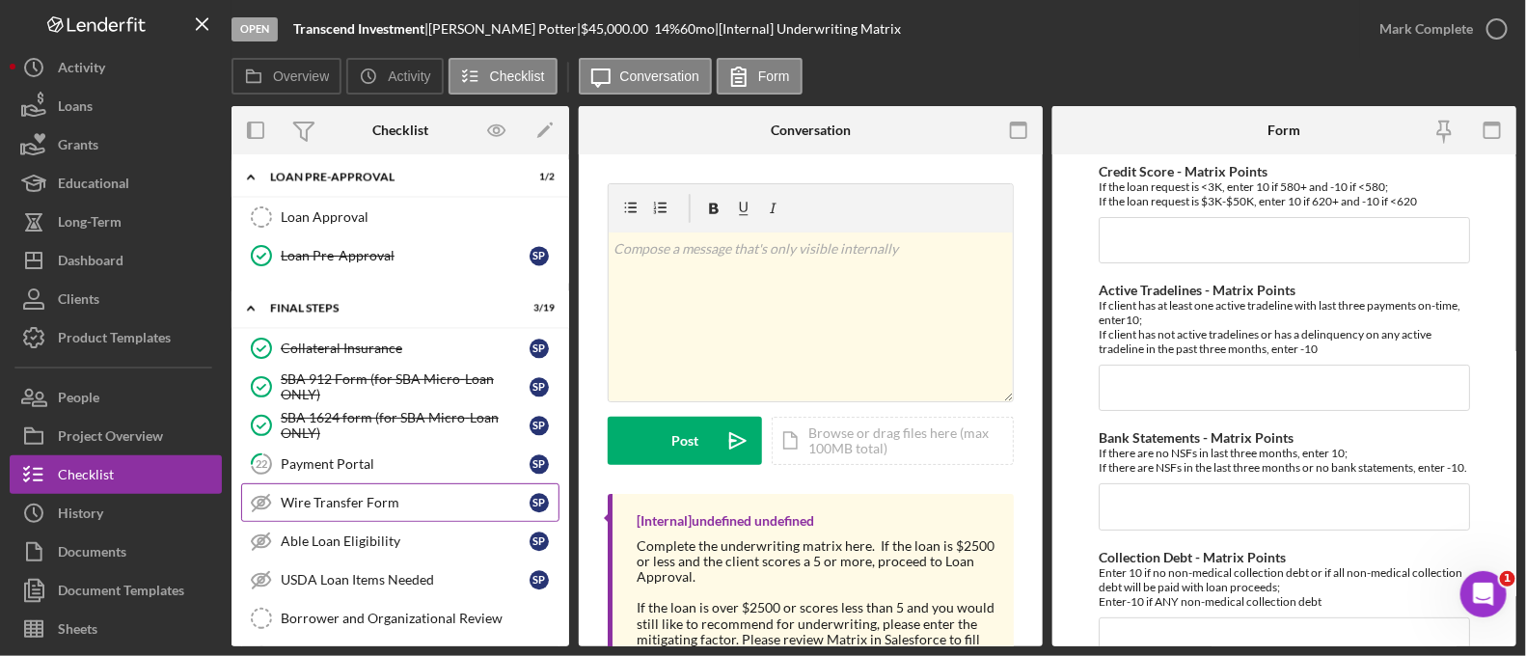
scroll to position [1792, 0]
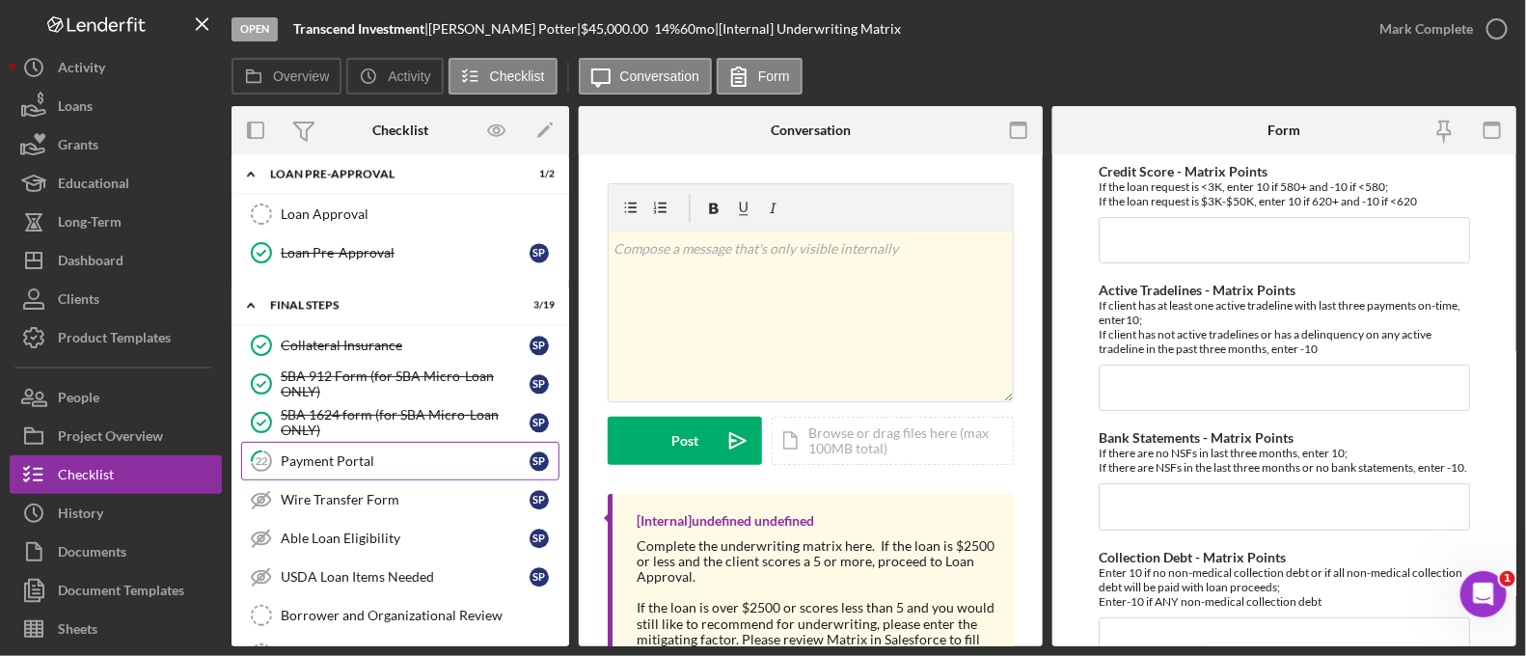
click at [341, 442] on link "22 Payment Portal S P" at bounding box center [400, 461] width 318 height 39
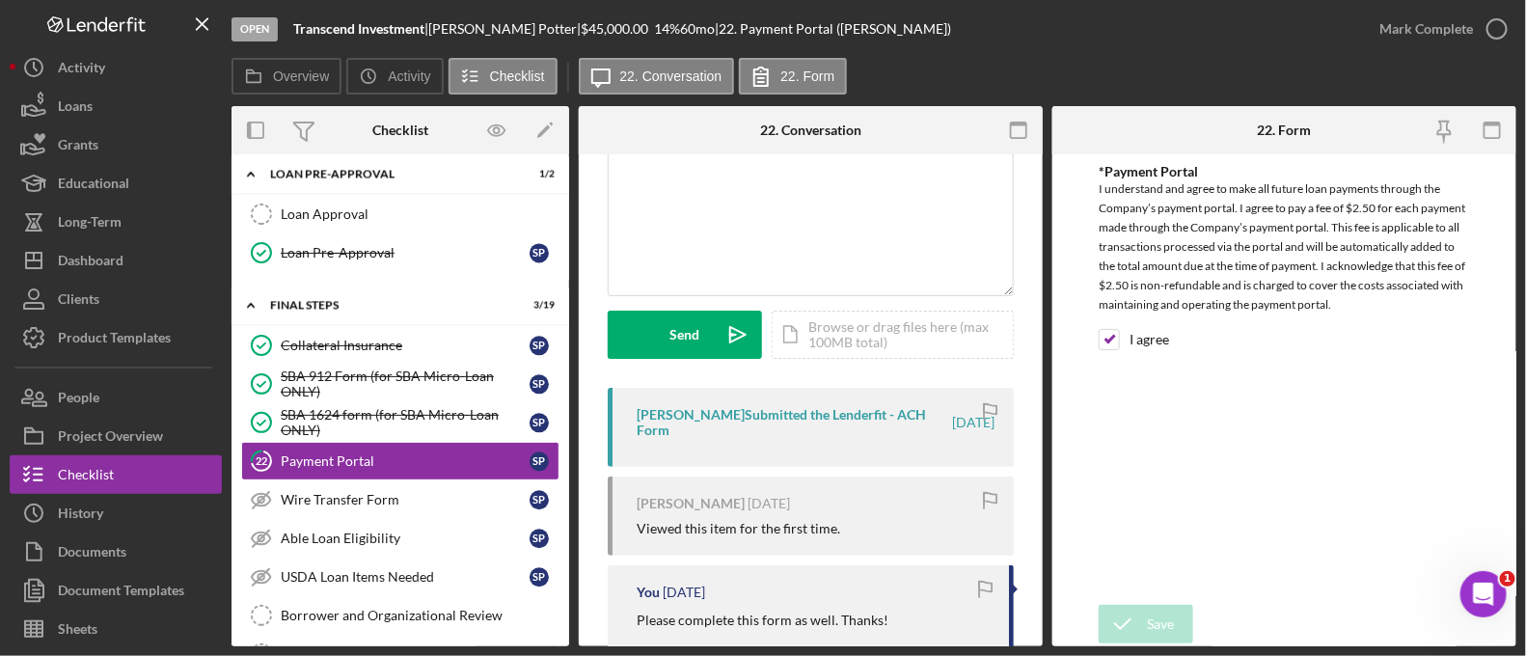
scroll to position [146, 0]
click at [1486, 44] on icon "button" at bounding box center [1497, 29] width 48 height 48
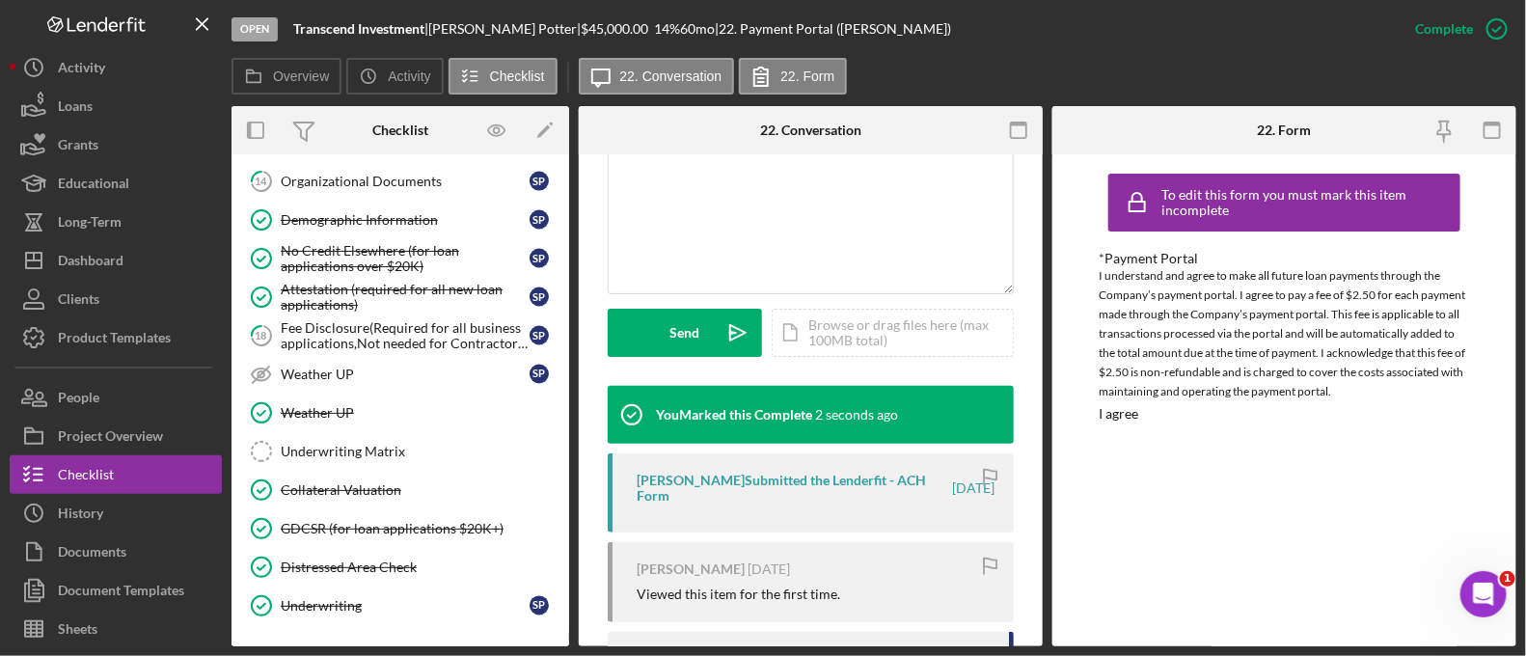
scroll to position [1196, 0]
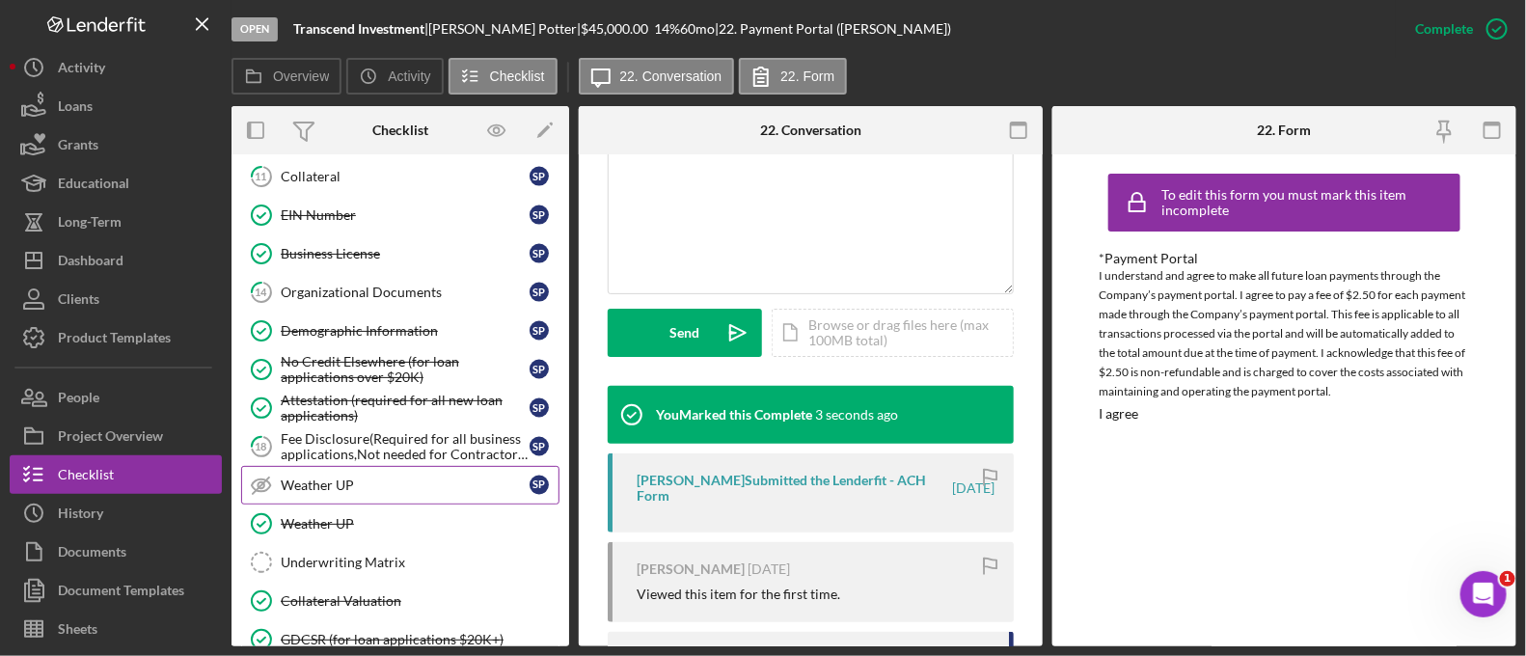
click at [408, 466] on link "Weather UP Weather UP S P" at bounding box center [400, 485] width 318 height 39
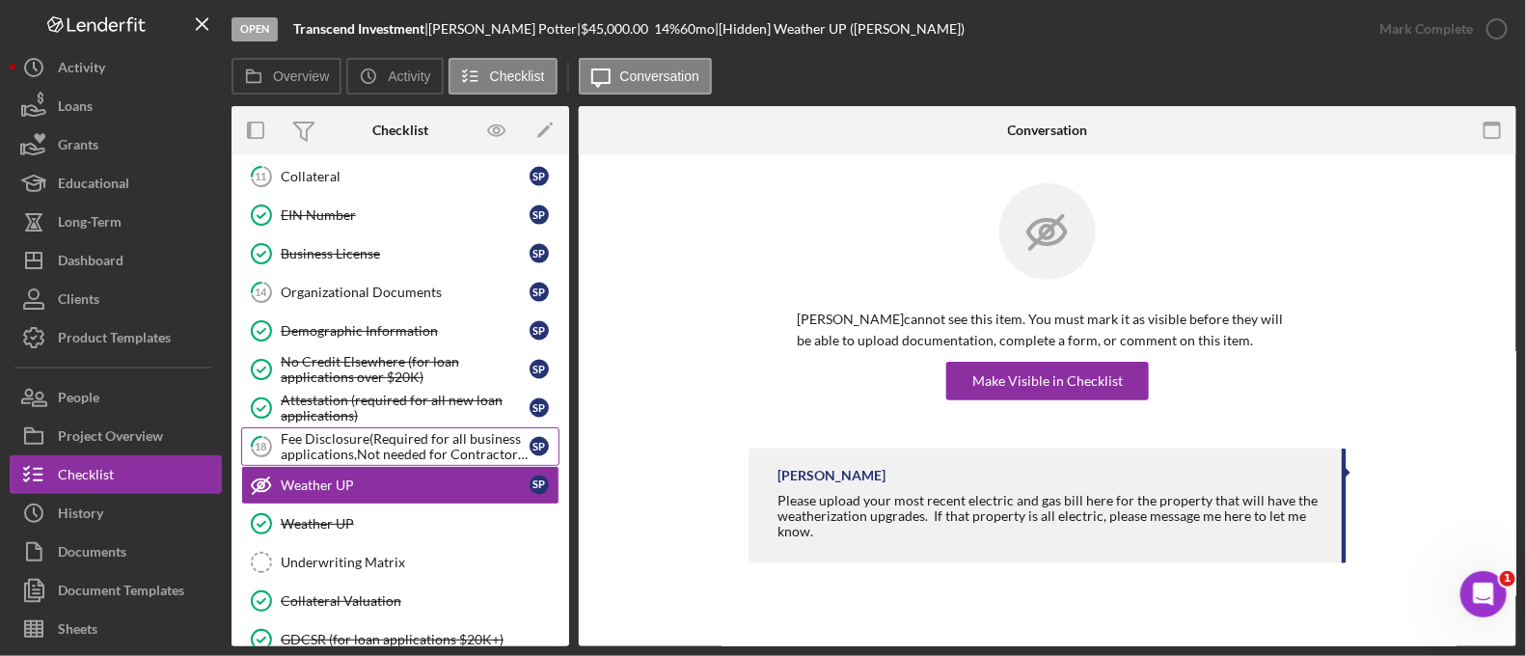
click at [416, 431] on div "Fee Disclosure(Required for all business applications,Not needed for Contractor…" at bounding box center [405, 446] width 249 height 31
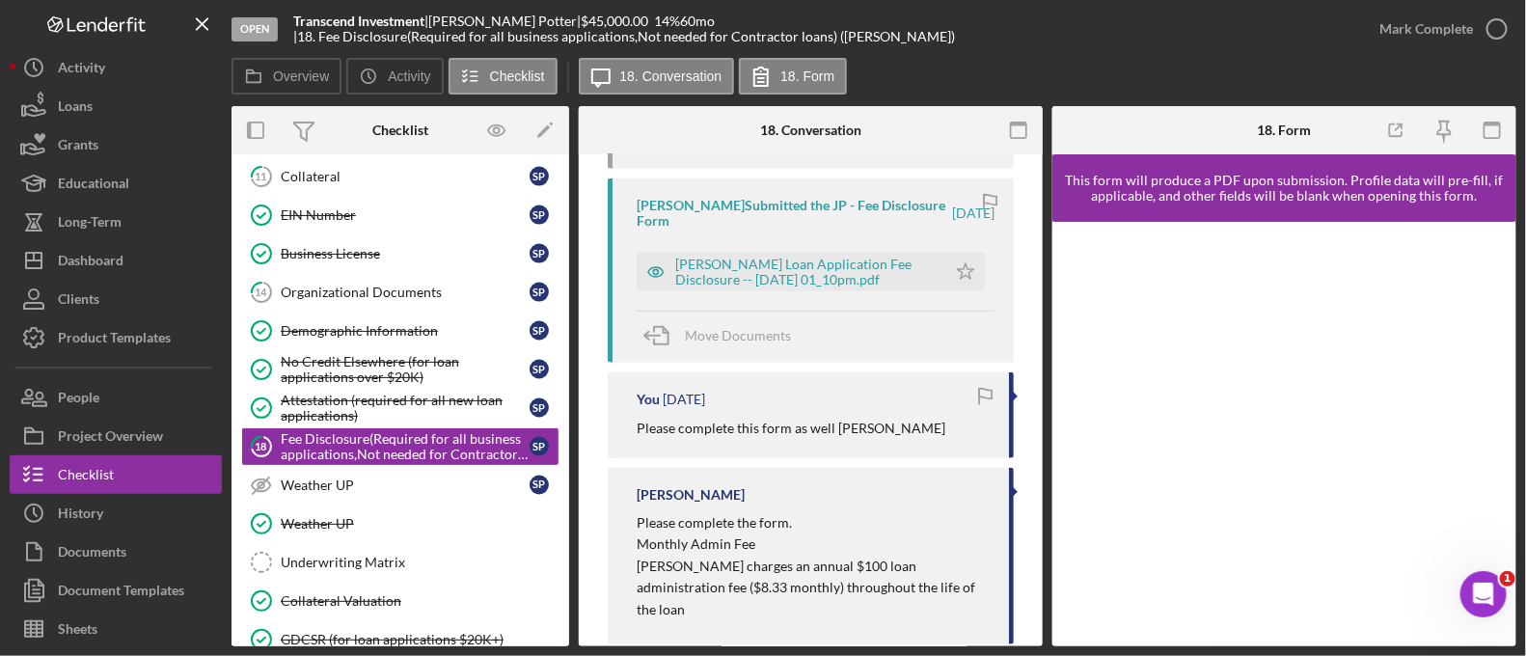
scroll to position [444, 0]
click at [950, 268] on icon "Icon/Star" at bounding box center [966, 271] width 39 height 39
click at [1414, 45] on div "Mark Complete" at bounding box center [1427, 29] width 94 height 39
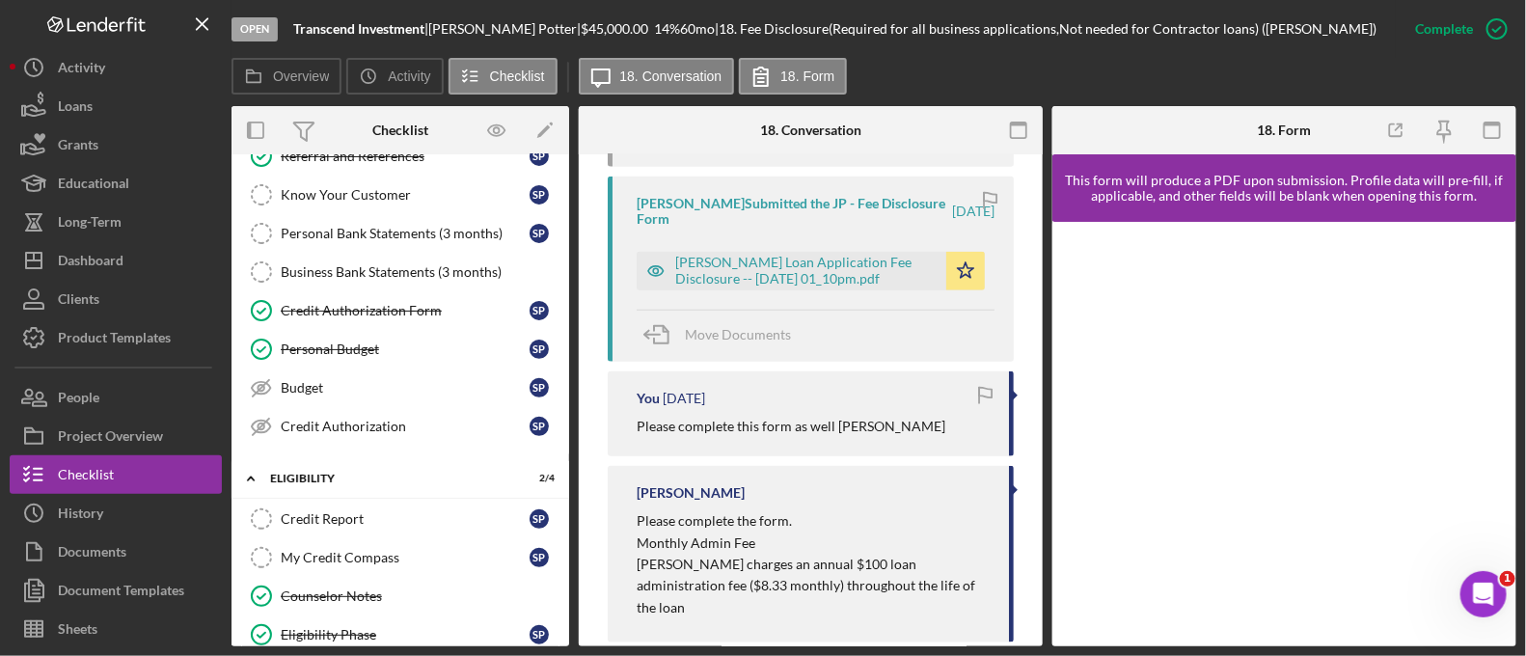
scroll to position [0, 0]
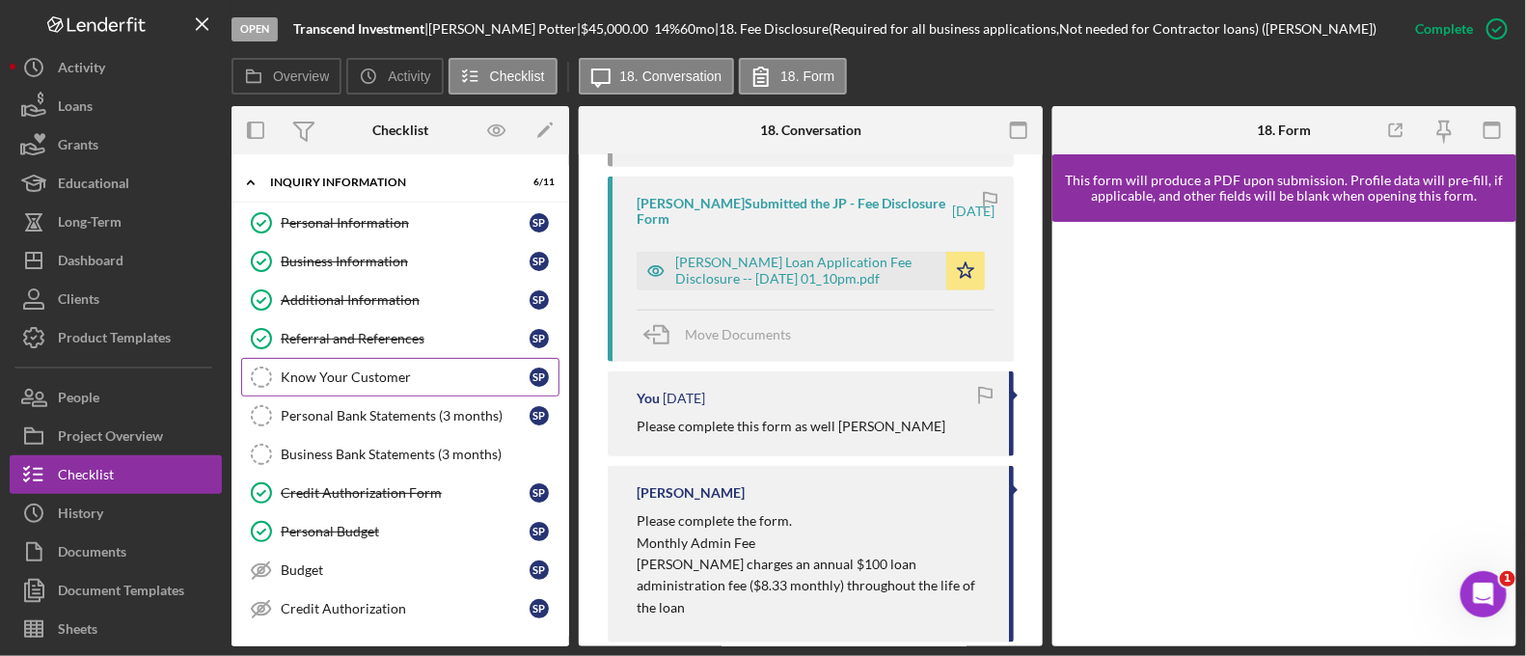
click at [376, 378] on div "Know Your Customer" at bounding box center [405, 377] width 249 height 15
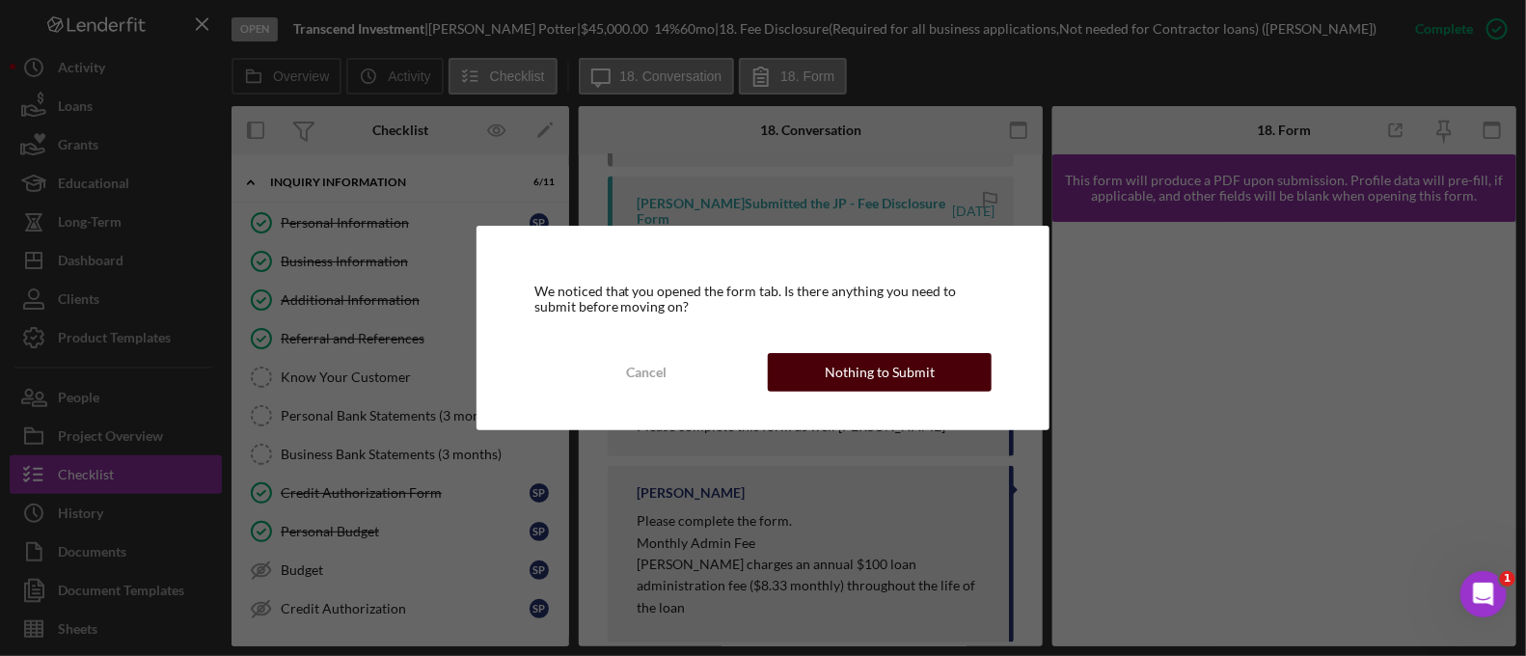
click at [868, 364] on div "Nothing to Submit" at bounding box center [880, 372] width 110 height 39
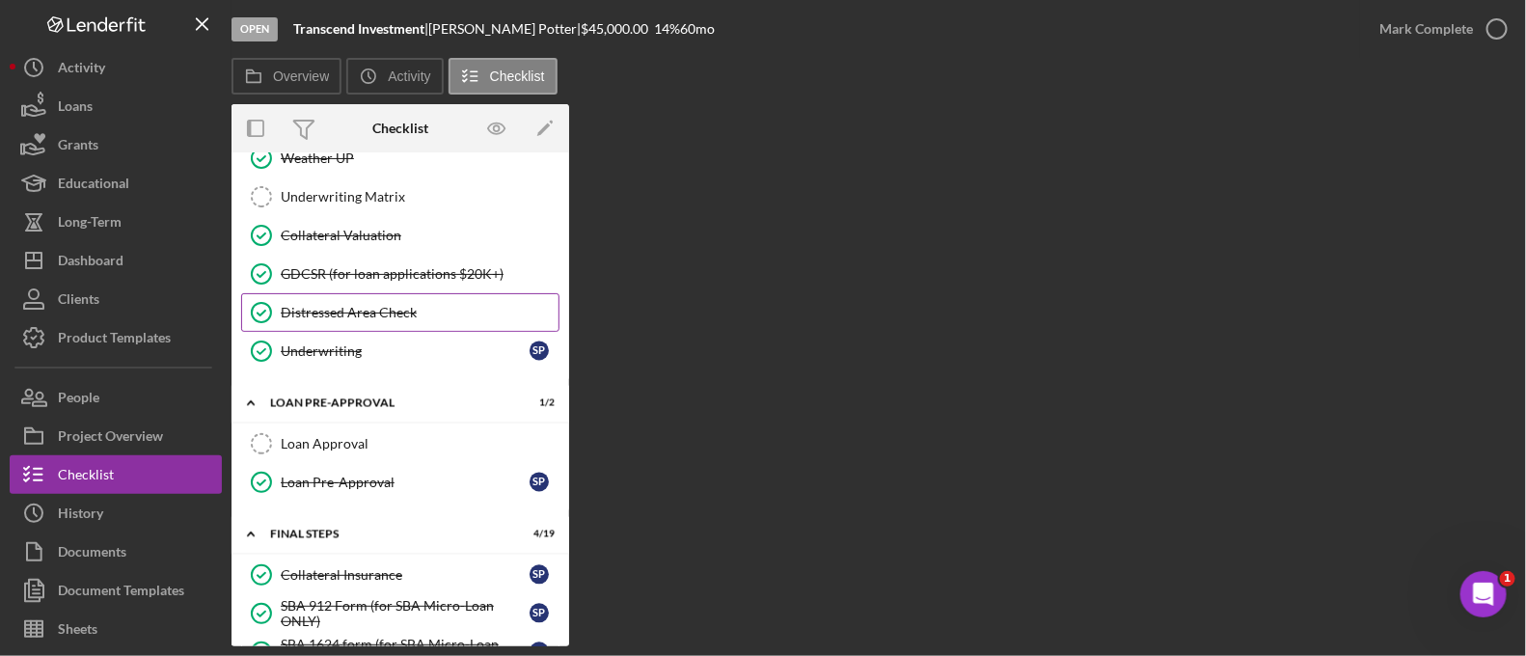
scroll to position [1557, 0]
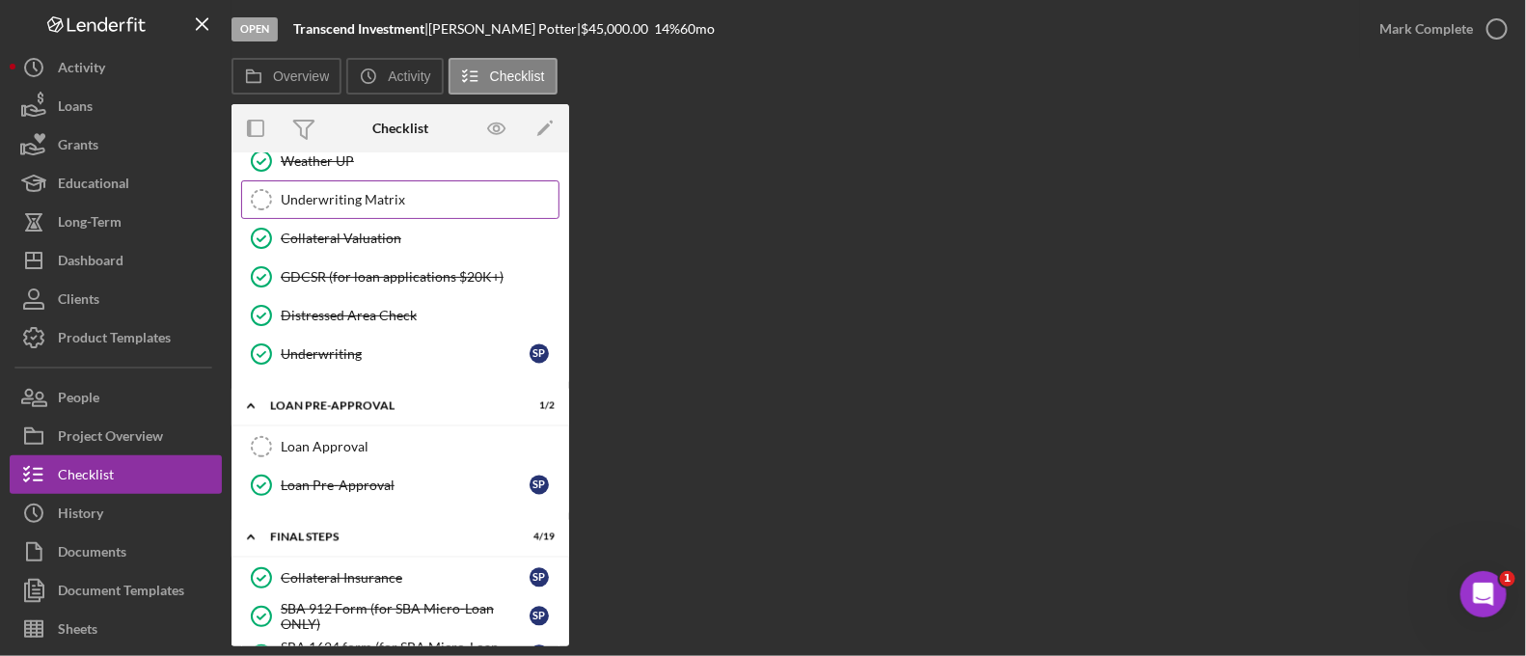
click at [376, 197] on link "Underwriting Matrix Underwriting Matrix" at bounding box center [400, 199] width 318 height 39
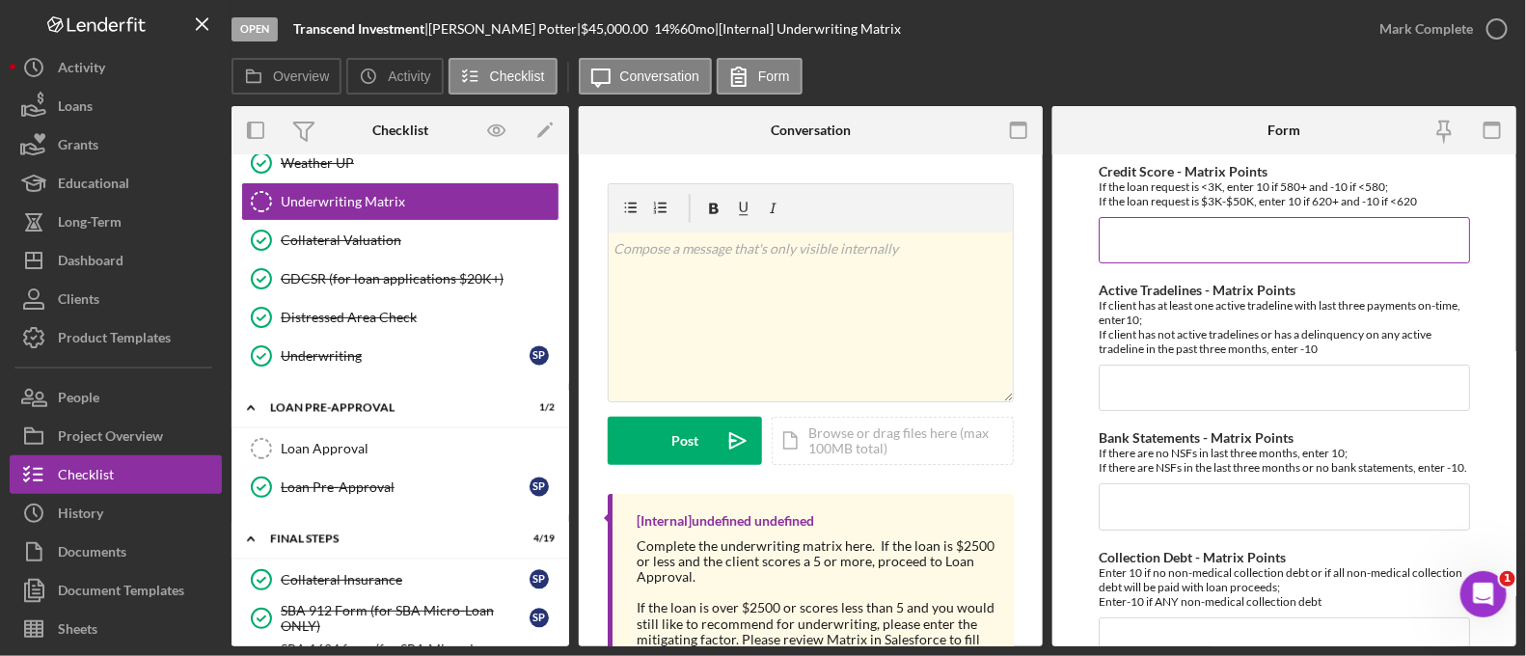
click at [1140, 261] on input "Credit Score - Matrix Points" at bounding box center [1284, 240] width 371 height 46
type input "-10"
click at [1136, 395] on input "Active Tradelines - Matrix Points" at bounding box center [1284, 388] width 371 height 46
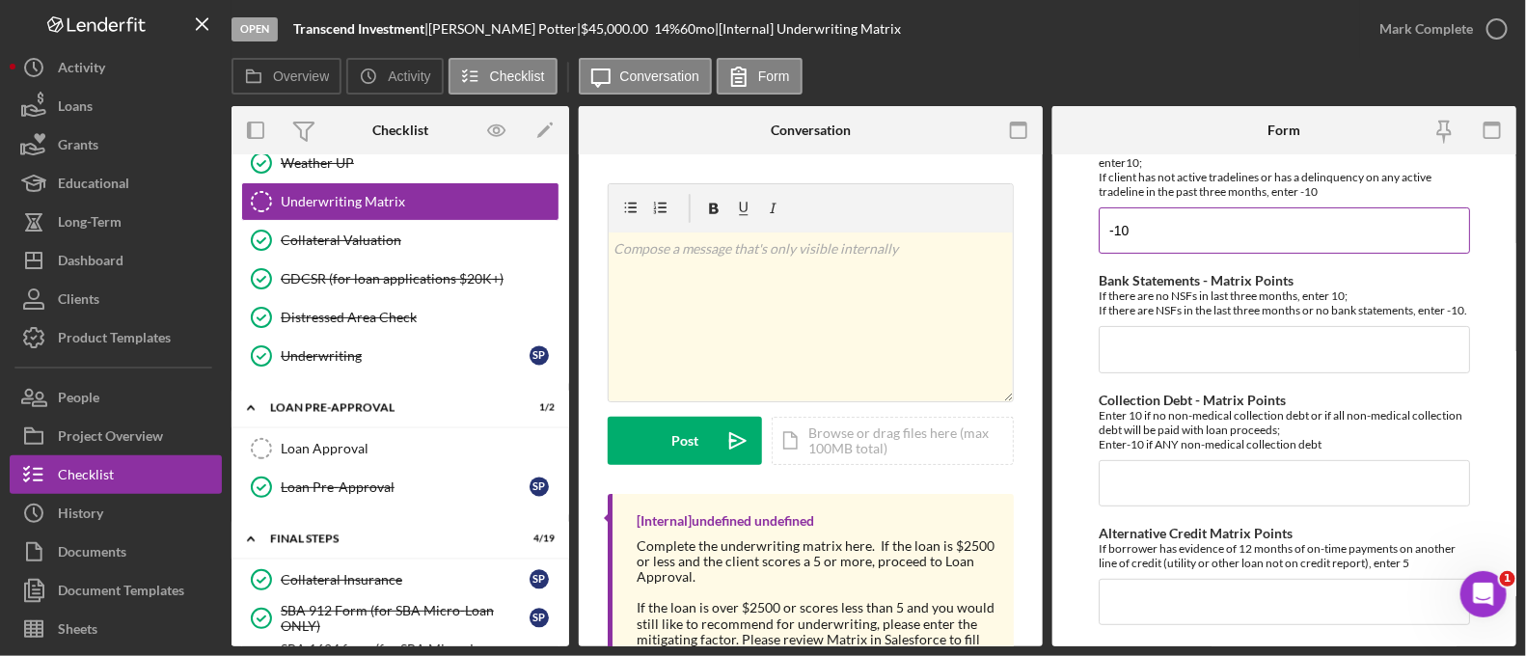
scroll to position [195, 0]
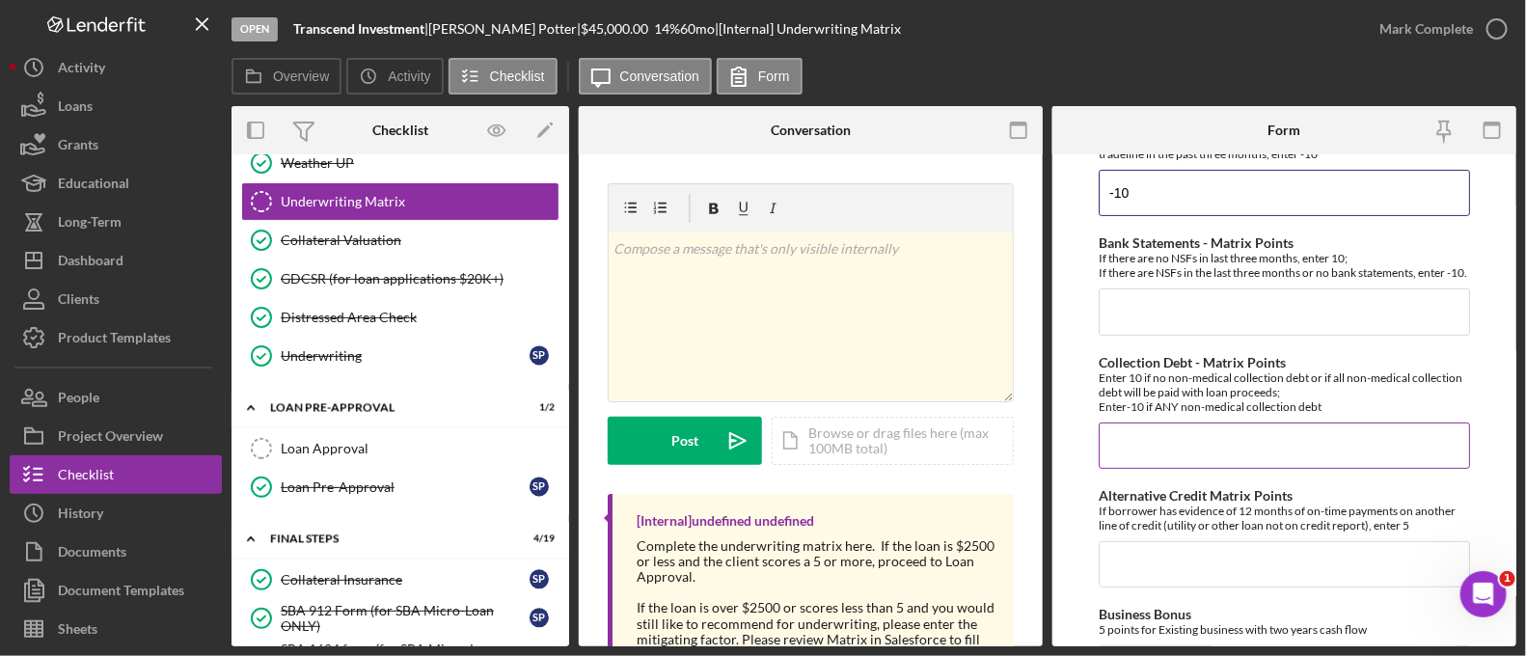
type input "-10"
click at [1135, 451] on input "Collection Debt - Matrix Points" at bounding box center [1284, 446] width 371 height 46
type input "-10"
click at [1162, 556] on input "Alternative Credit Matrix Points" at bounding box center [1284, 564] width 371 height 46
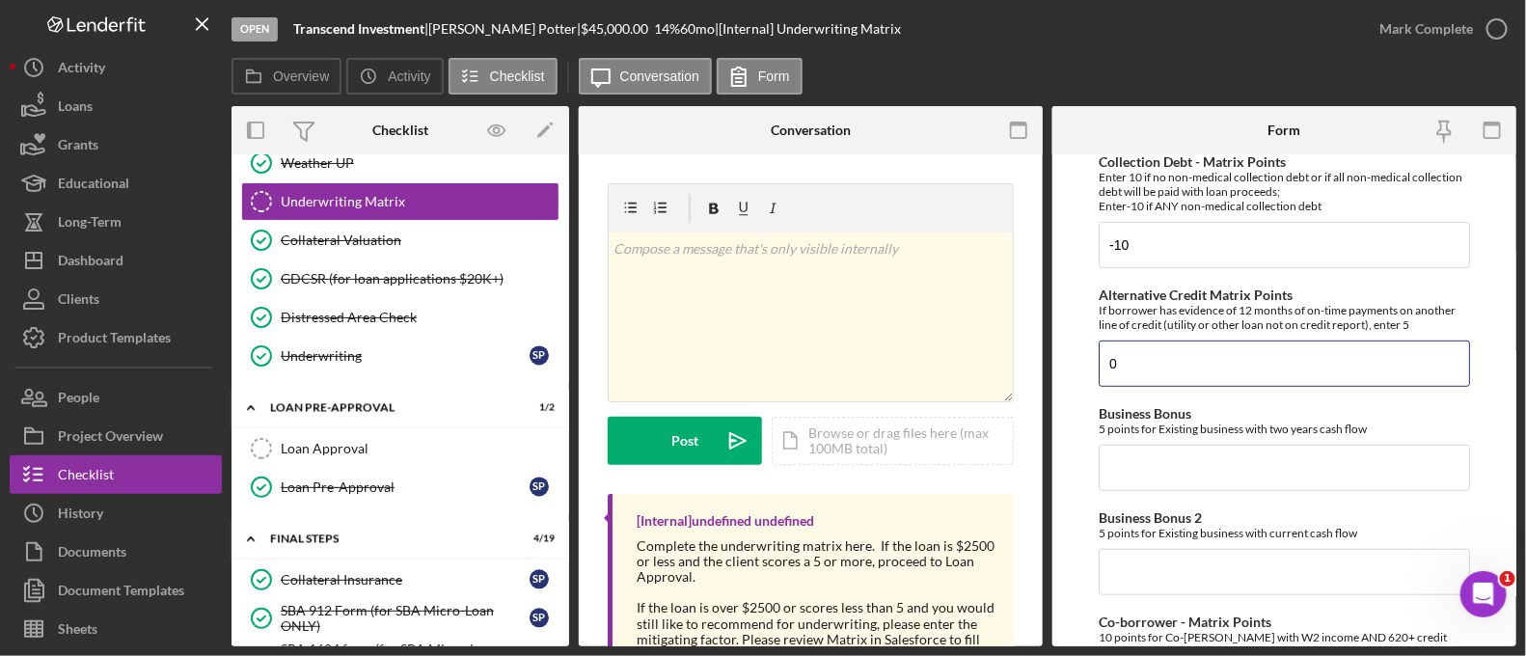
scroll to position [397, 0]
type input "0"
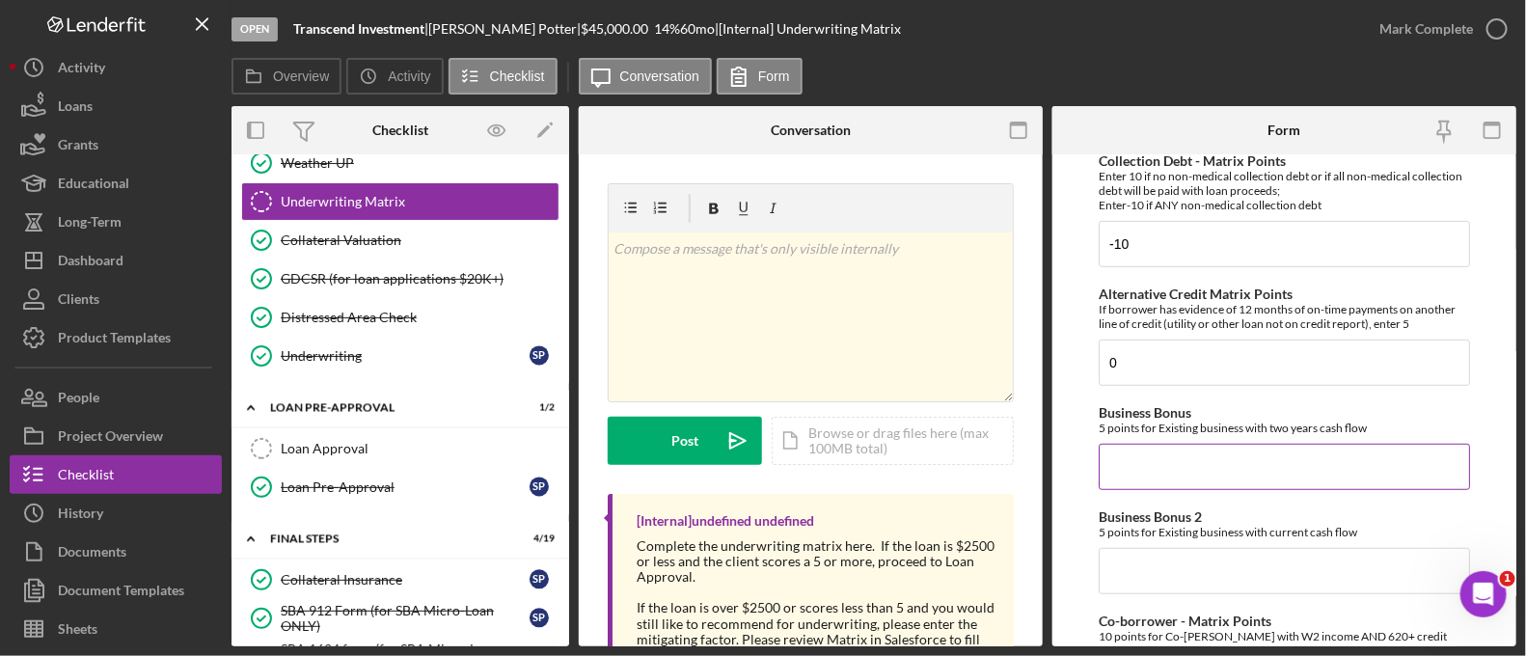
click at [1119, 460] on input "Business Bonus" at bounding box center [1284, 467] width 371 height 46
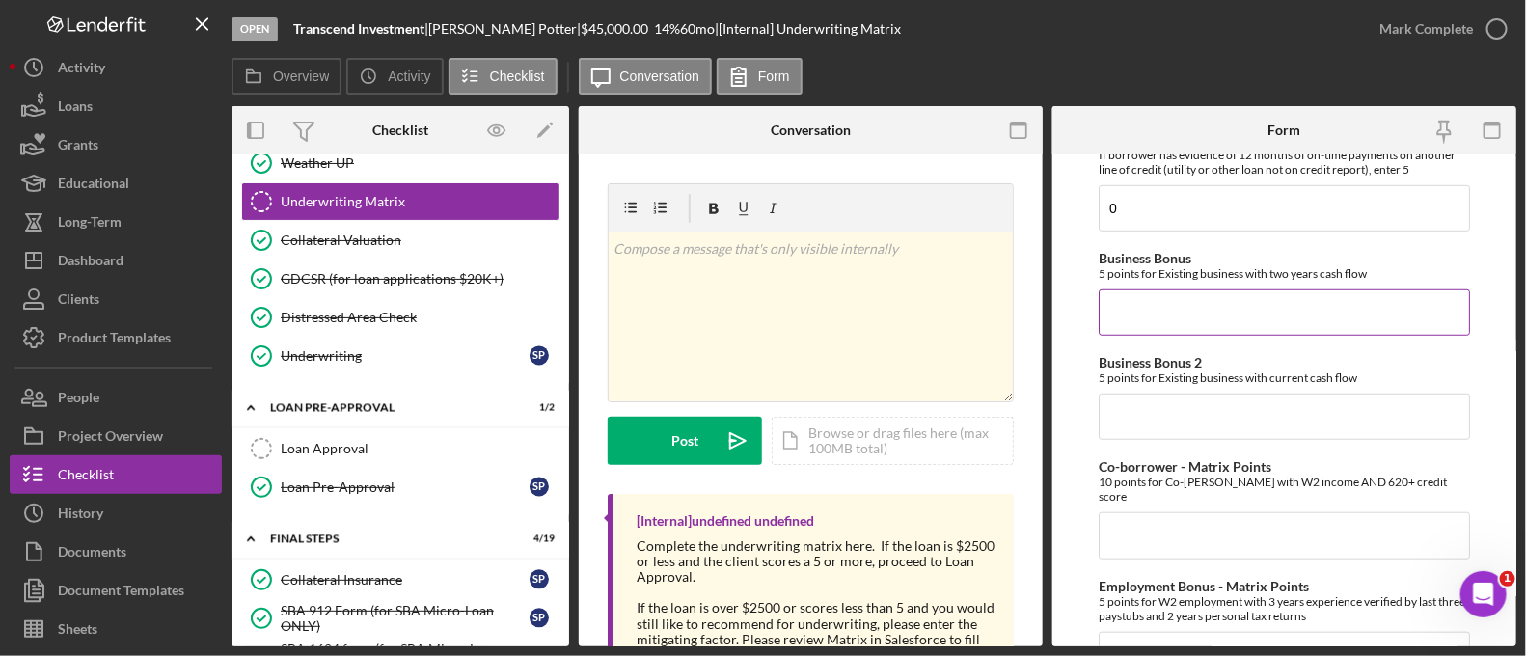
scroll to position [608, 0]
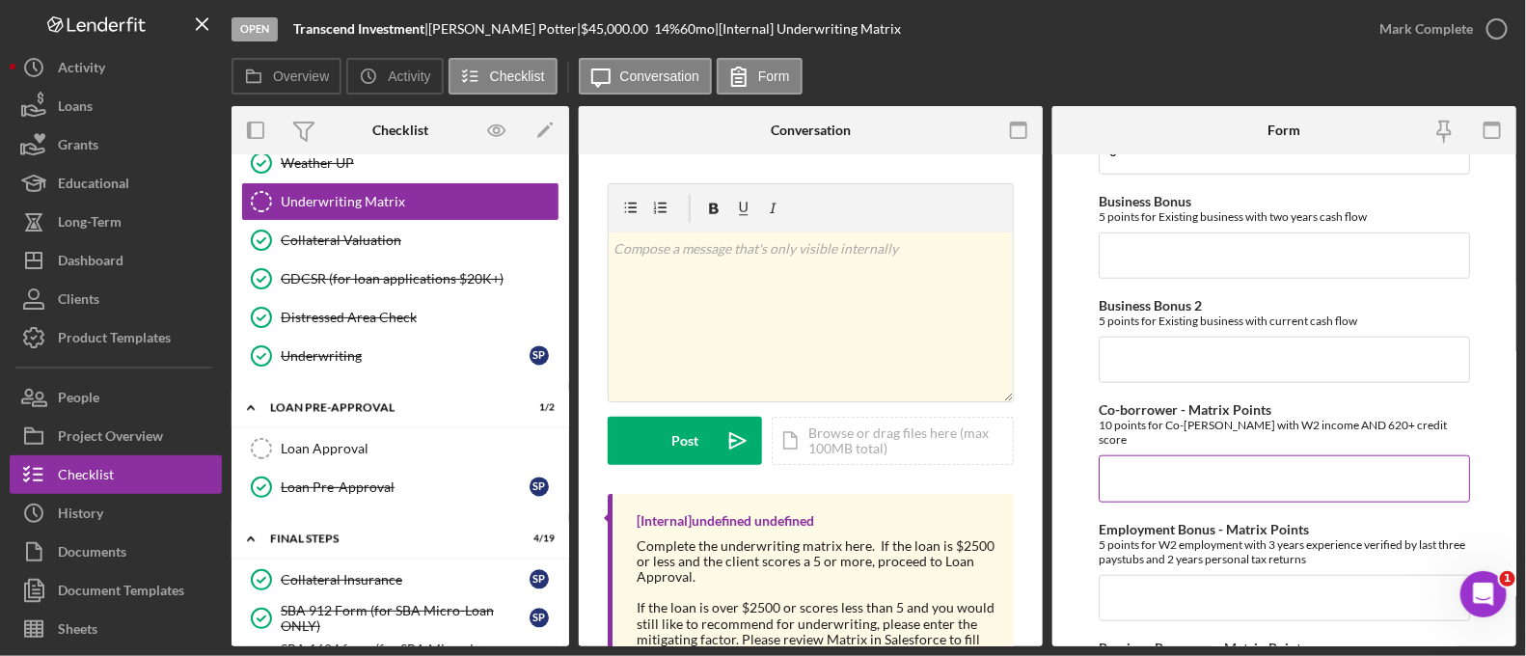
click at [1132, 451] on div "Co-borrower - Matrix Points 10 points for Co-[PERSON_NAME] with W2 income AND 6…" at bounding box center [1284, 451] width 371 height 99
click at [1127, 491] on input "Co-borrower - Matrix Points" at bounding box center [1284, 478] width 371 height 46
type input "0"
click at [1131, 575] on input "Employment Bonus - Matrix Points" at bounding box center [1284, 598] width 371 height 46
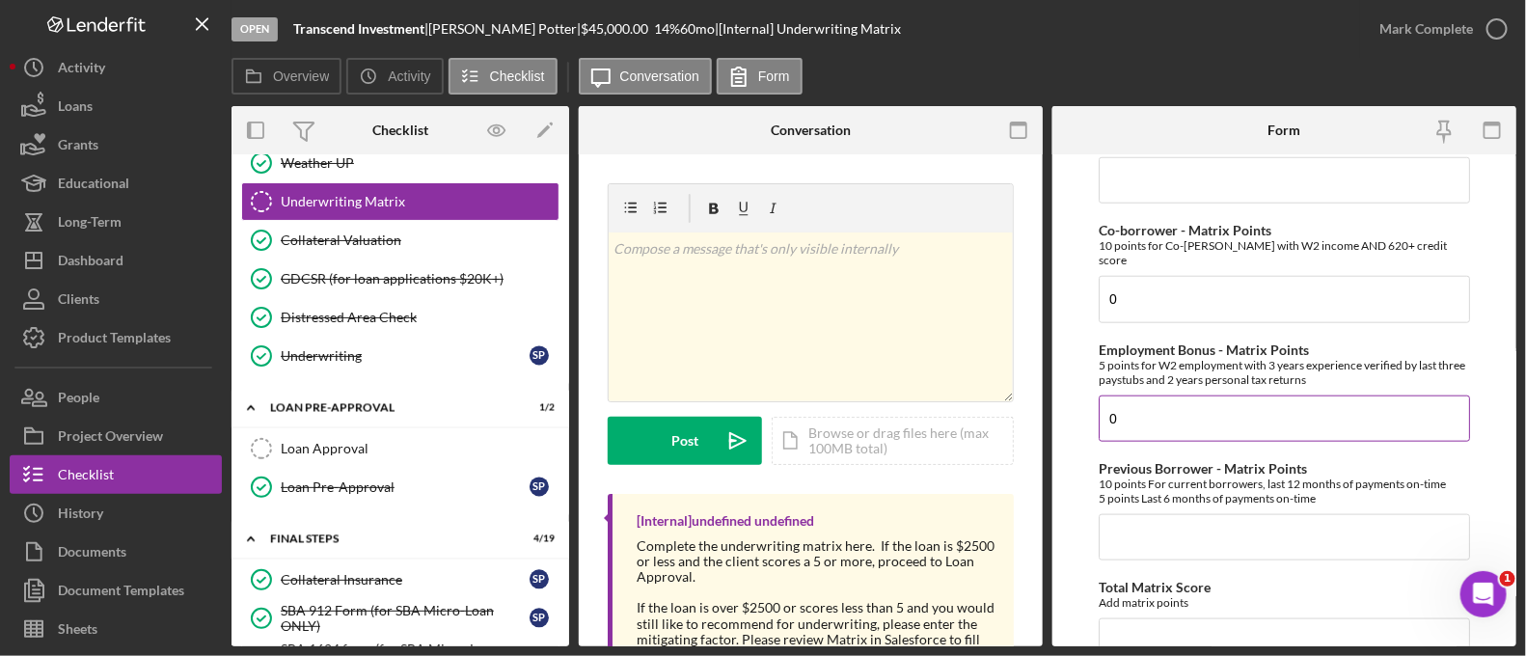
scroll to position [791, 0]
type input "0"
click at [1134, 515] on input "Previous Borrower - Matrix Points" at bounding box center [1284, 533] width 371 height 46
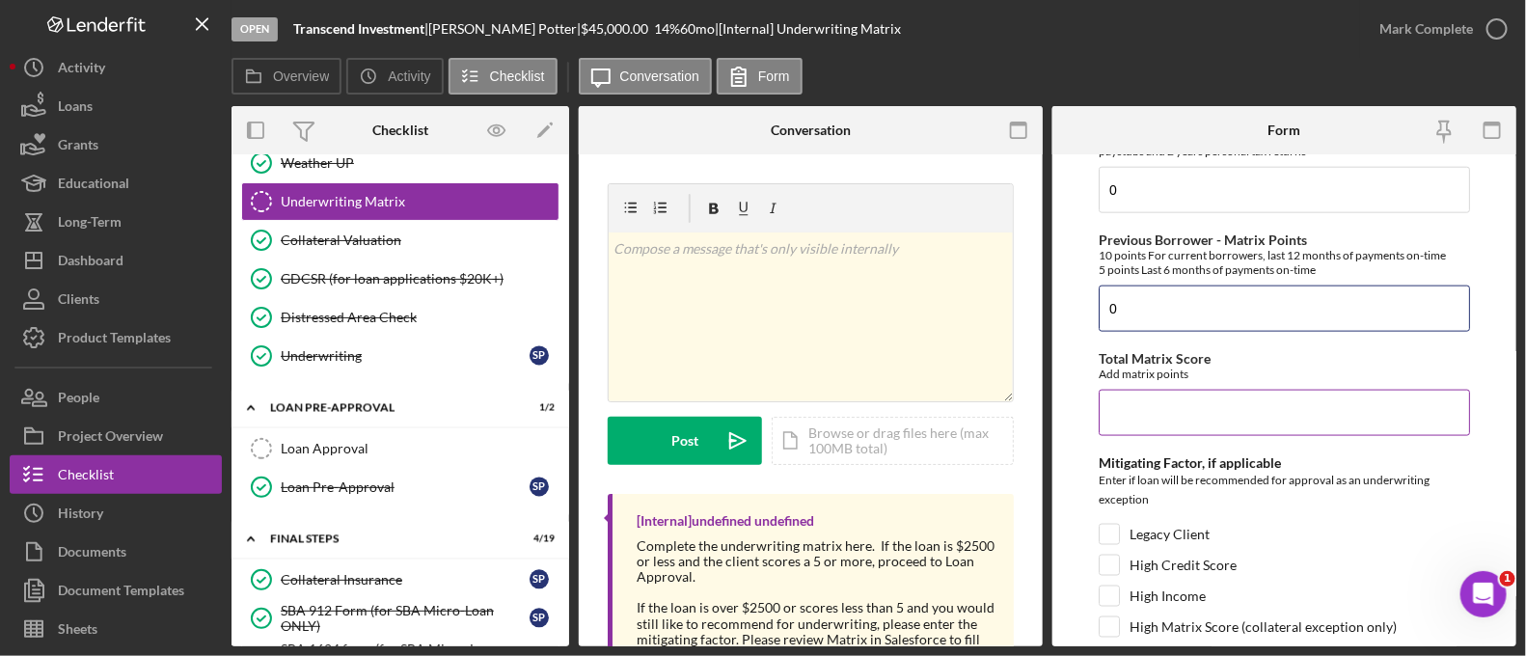
scroll to position [1204, 0]
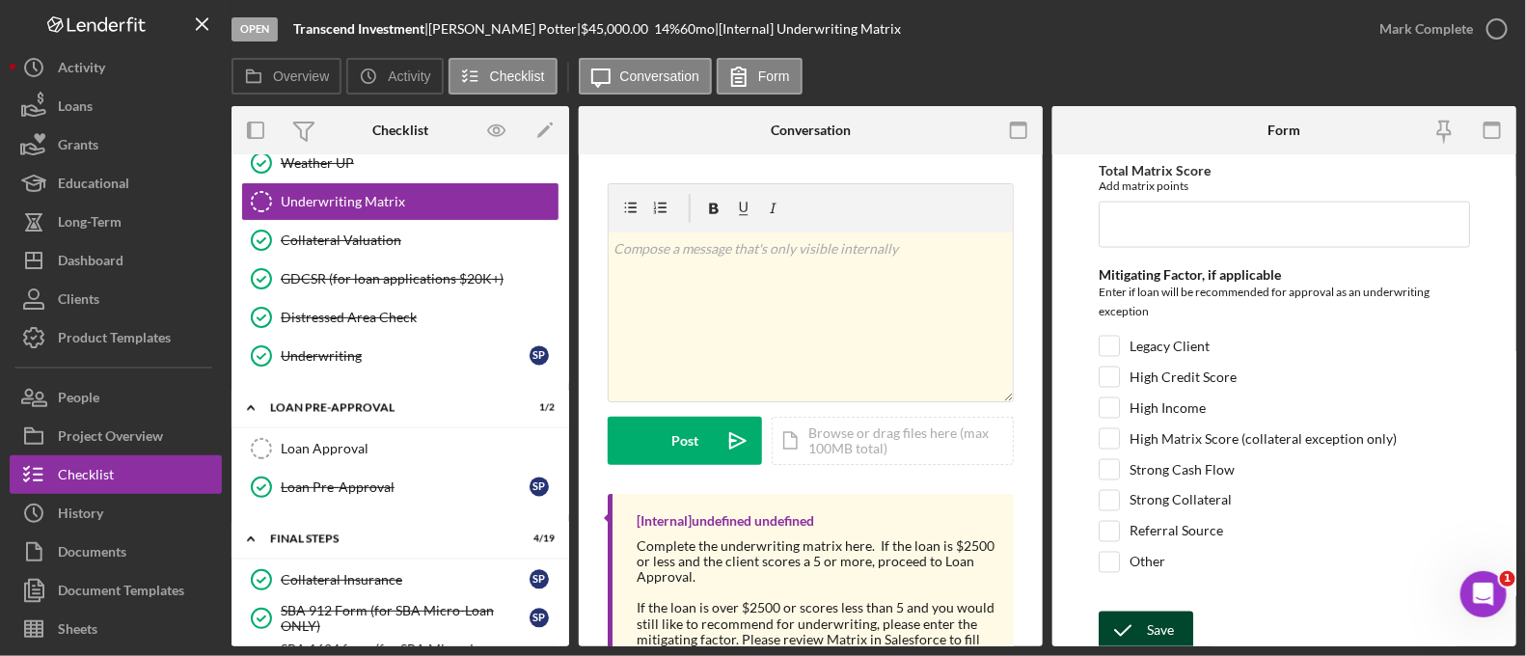
type input "0"
click at [1108, 610] on icon "submit" at bounding box center [1123, 631] width 48 height 48
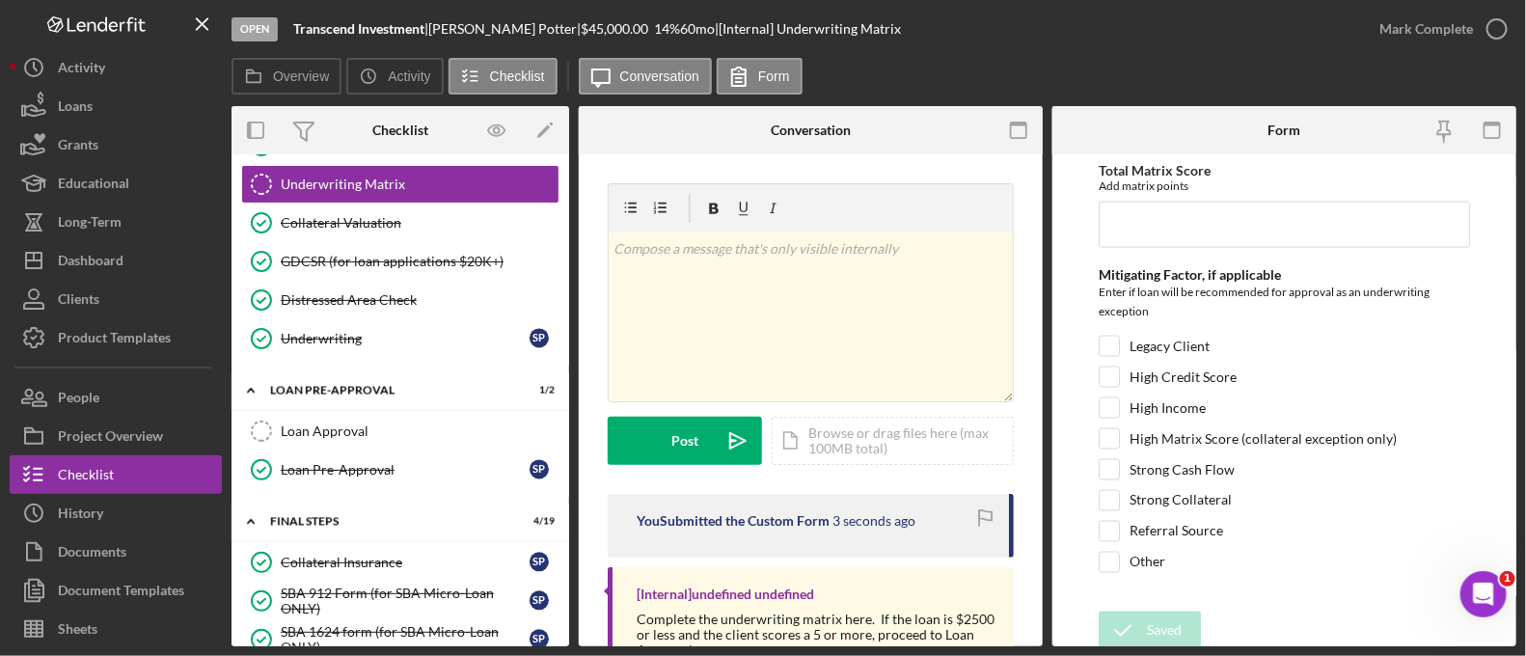
scroll to position [2245, 0]
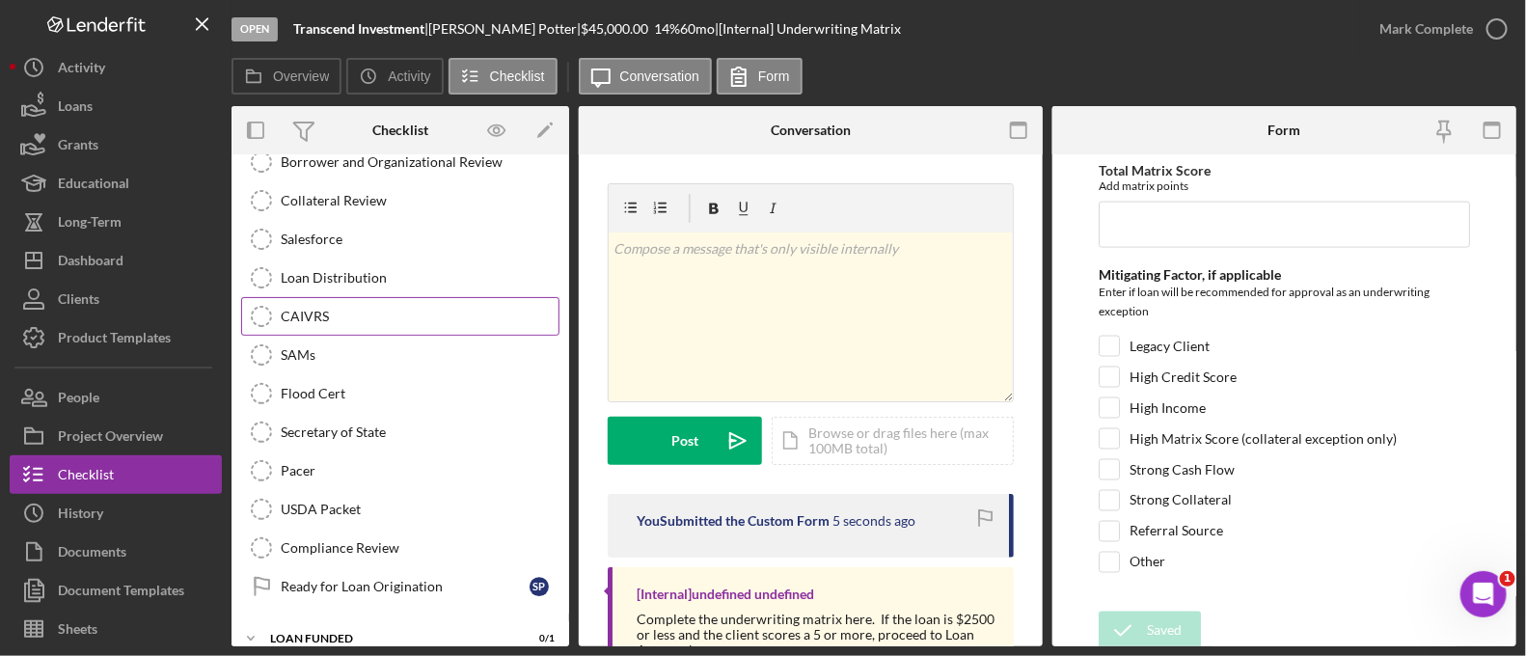
drag, startPoint x: 351, startPoint y: 369, endPoint x: 293, endPoint y: 279, distance: 106.8
click at [293, 297] on link "CAIVRS CAIVRS" at bounding box center [400, 316] width 318 height 39
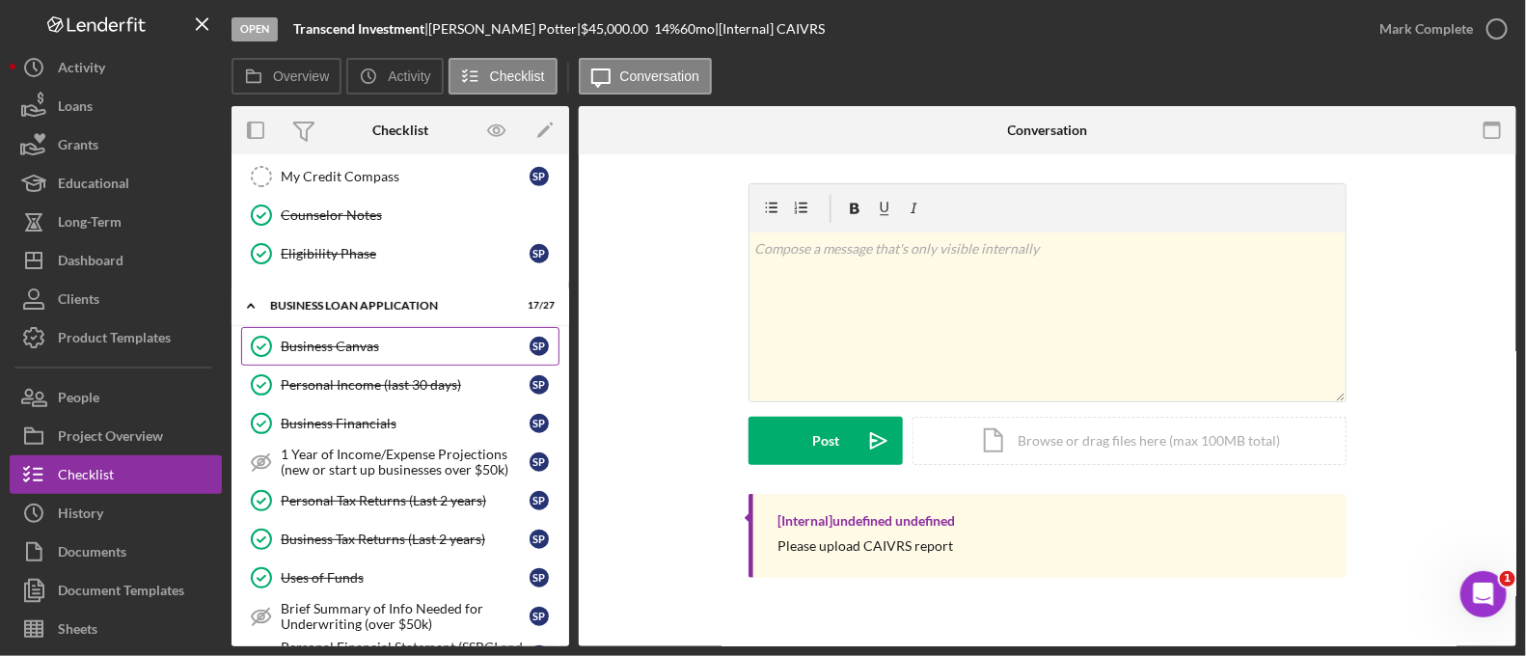
scroll to position [569, 0]
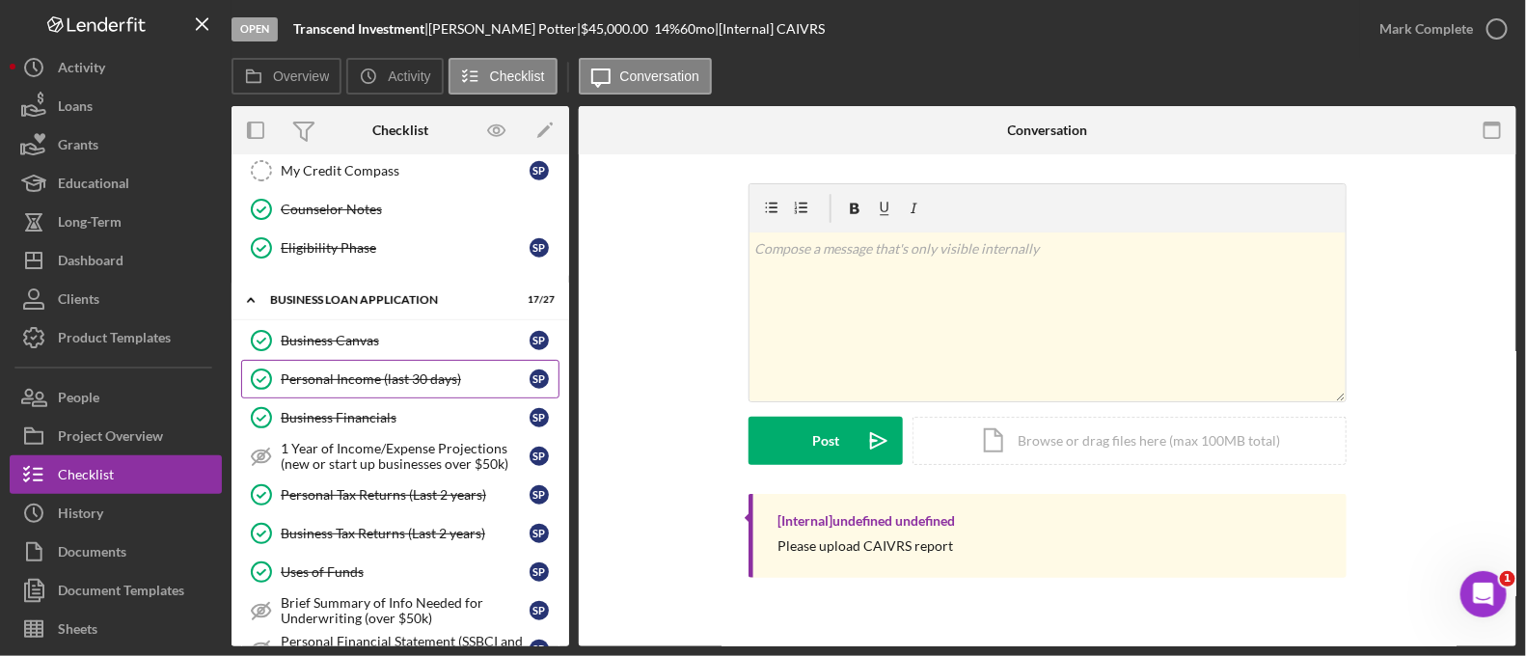
click at [376, 376] on div "Personal Income (last 30 days)" at bounding box center [405, 378] width 249 height 15
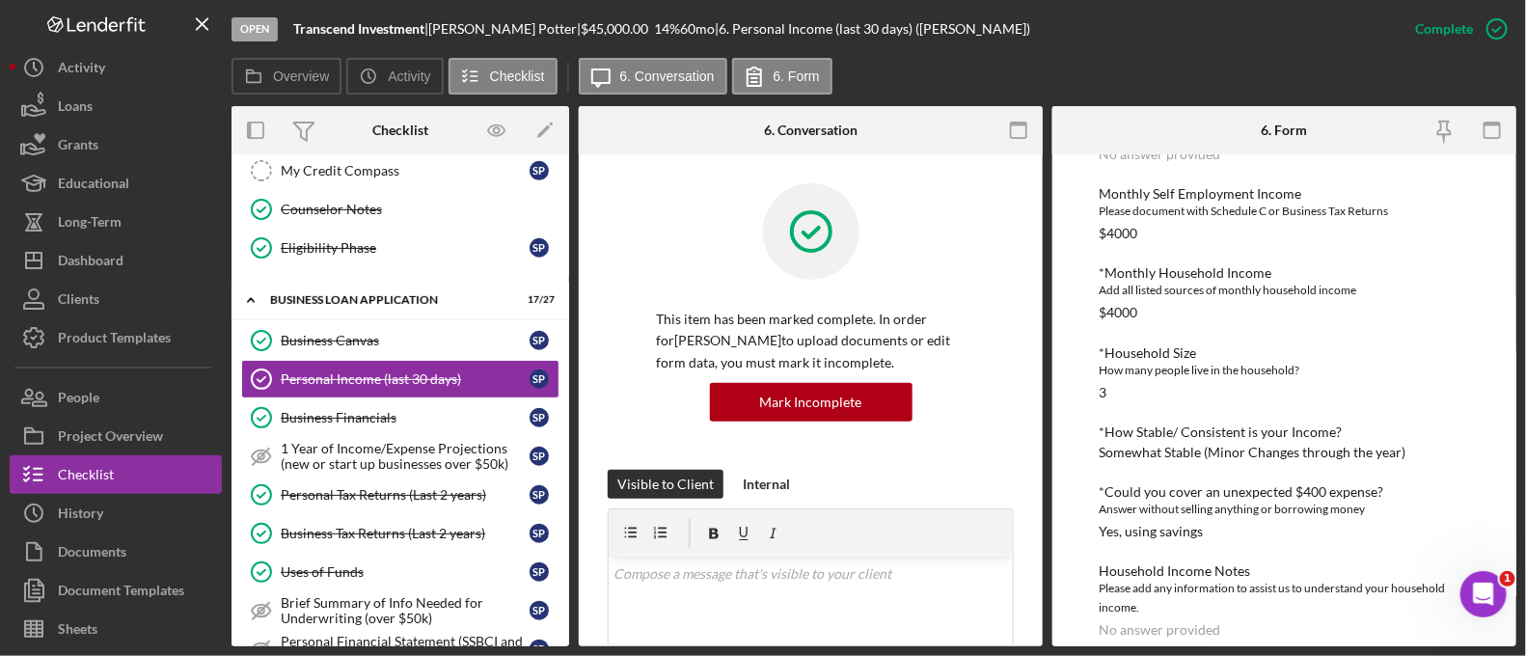
scroll to position [598, 0]
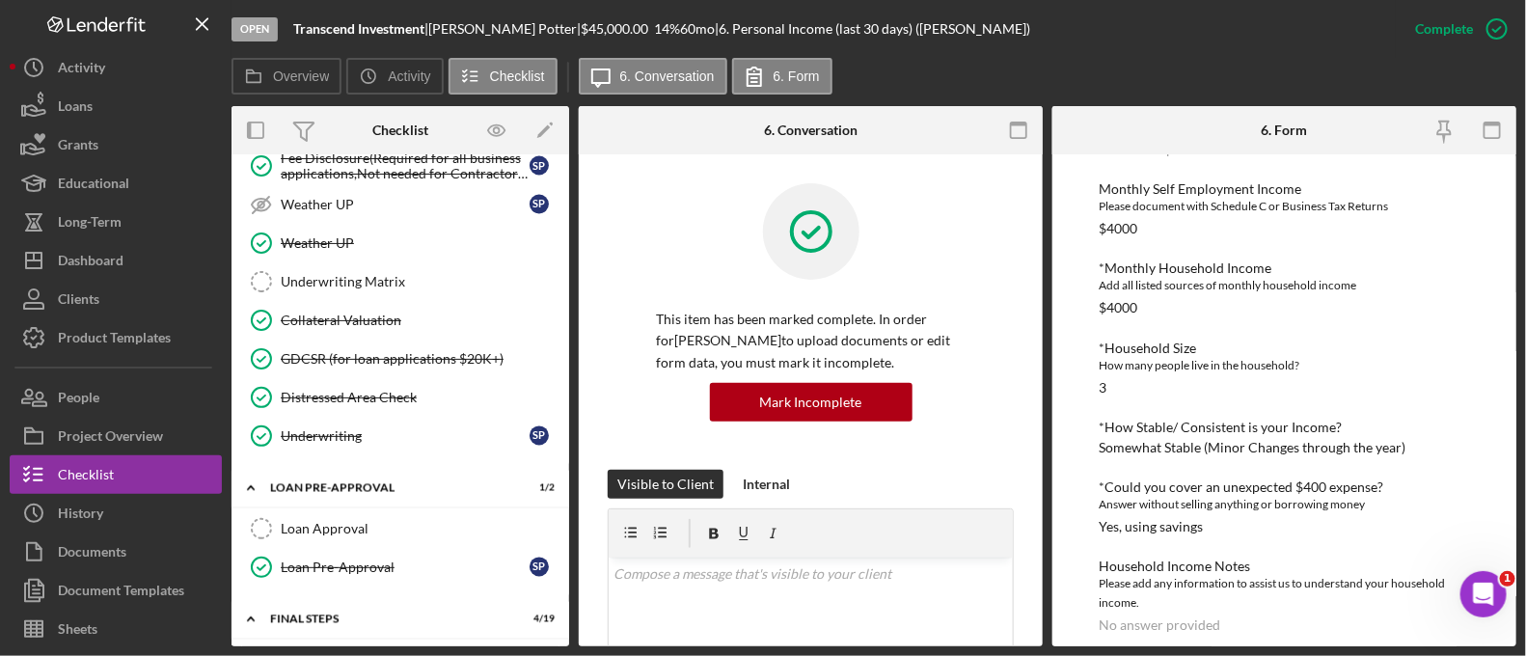
click at [422, 451] on div "Icon/Expander INQUIRY INFORMATION 6 / 11 Personal Information Personal Informat…" at bounding box center [401, 57] width 338 height 2740
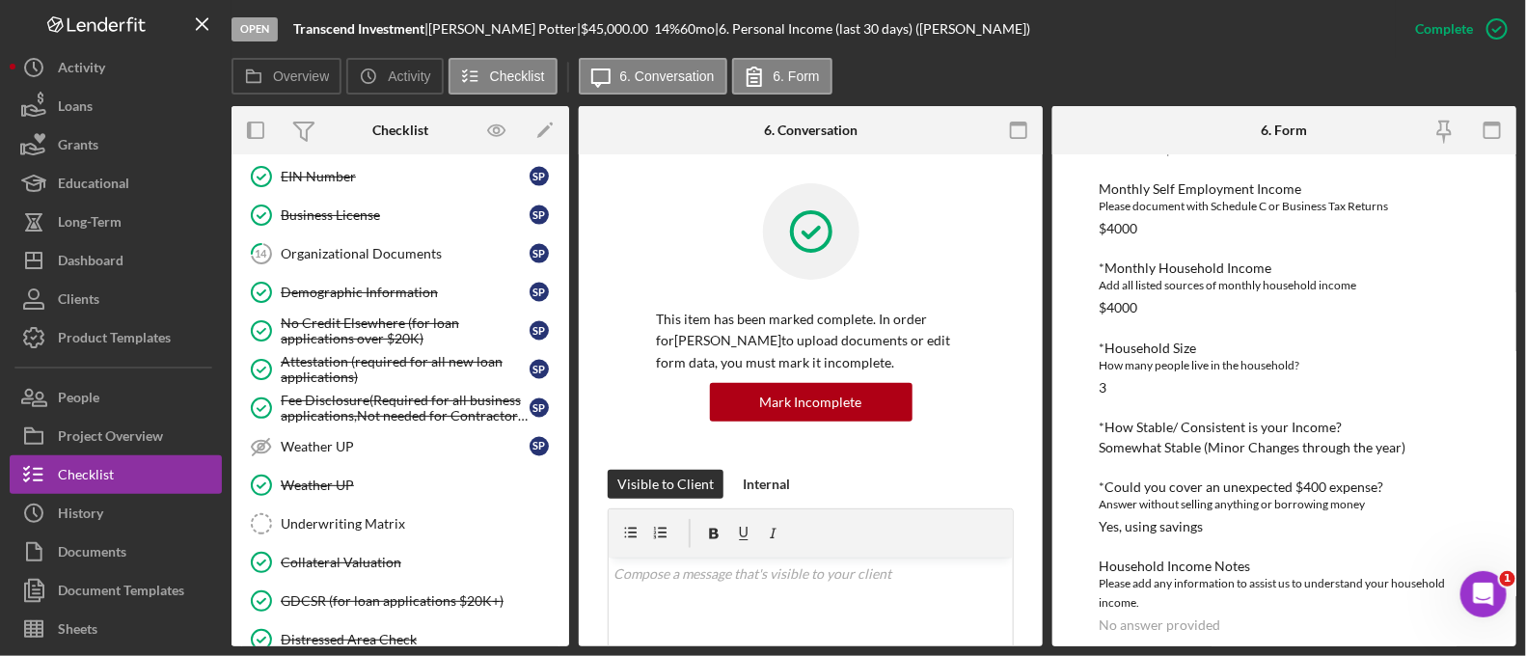
scroll to position [1212, 0]
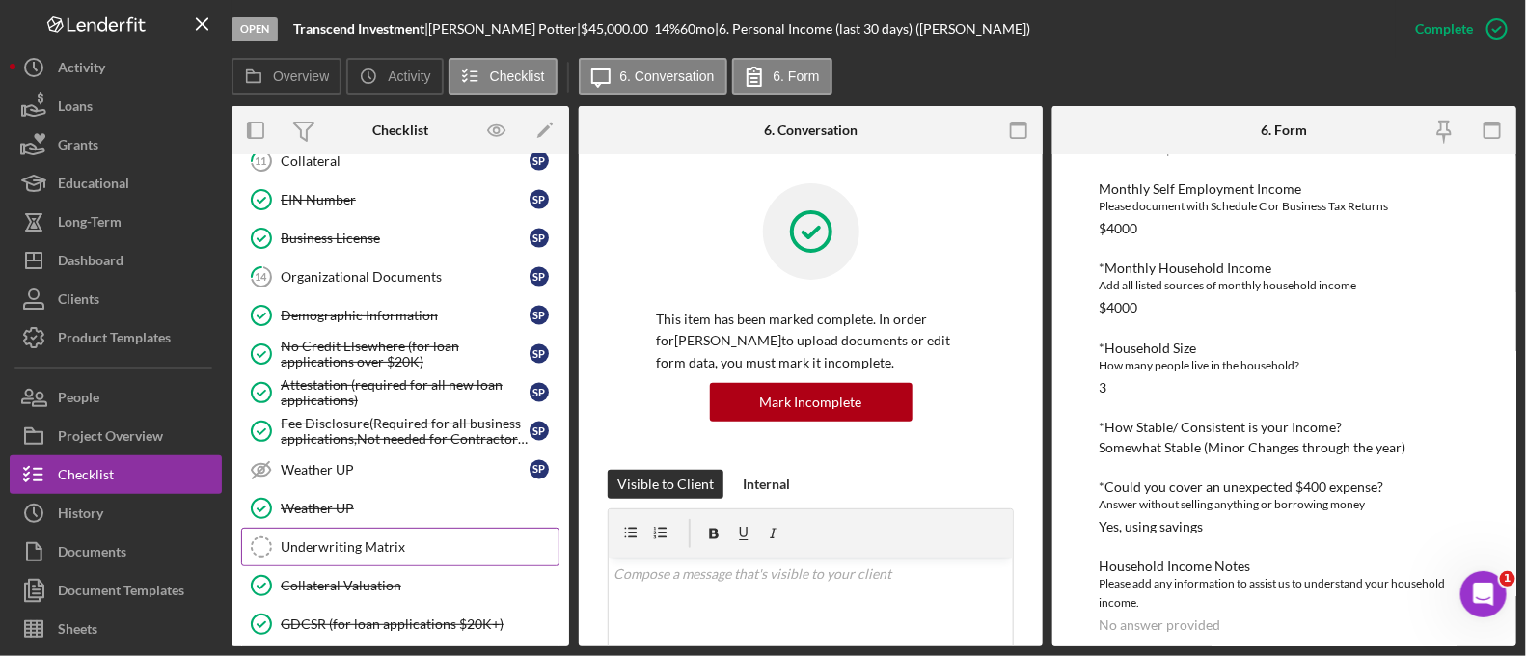
click at [371, 528] on link "Underwriting Matrix Underwriting Matrix" at bounding box center [400, 547] width 318 height 39
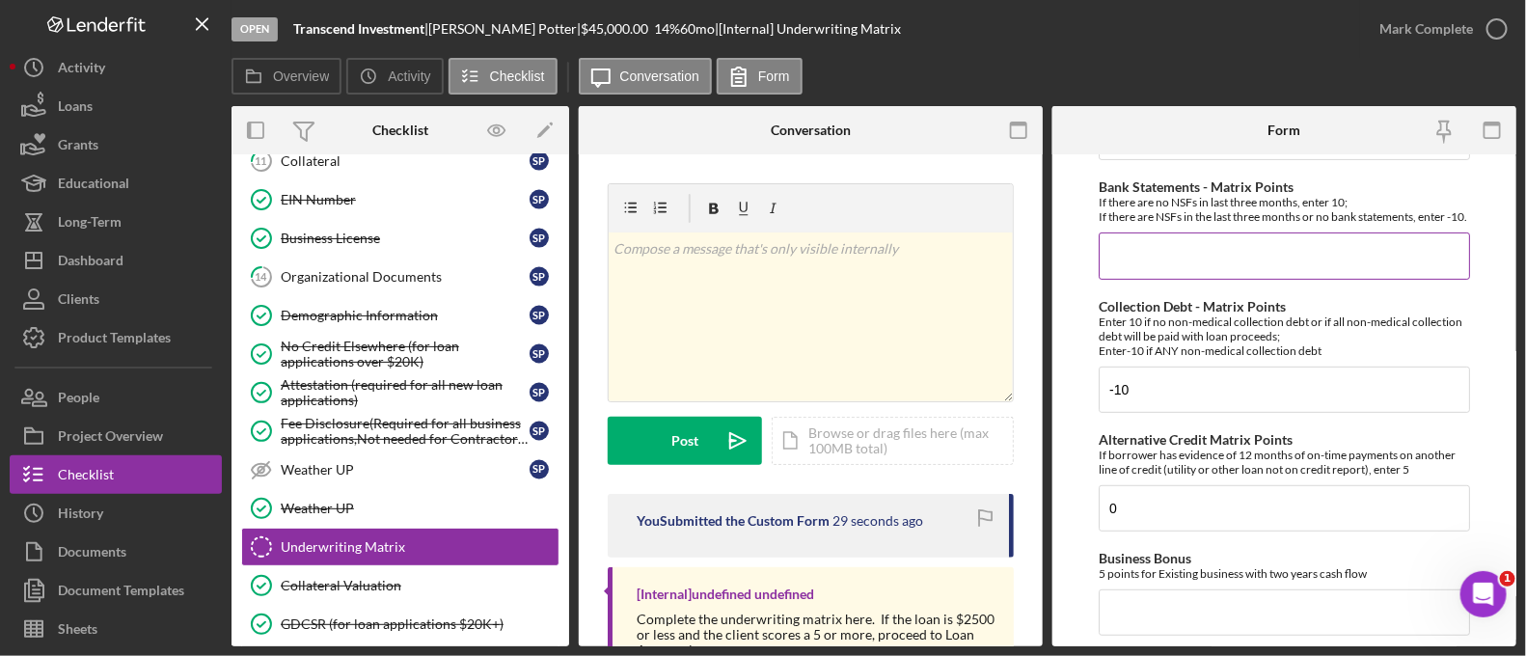
scroll to position [250, 0]
click at [1140, 270] on input "Bank Statements - Matrix Points" at bounding box center [1284, 256] width 371 height 46
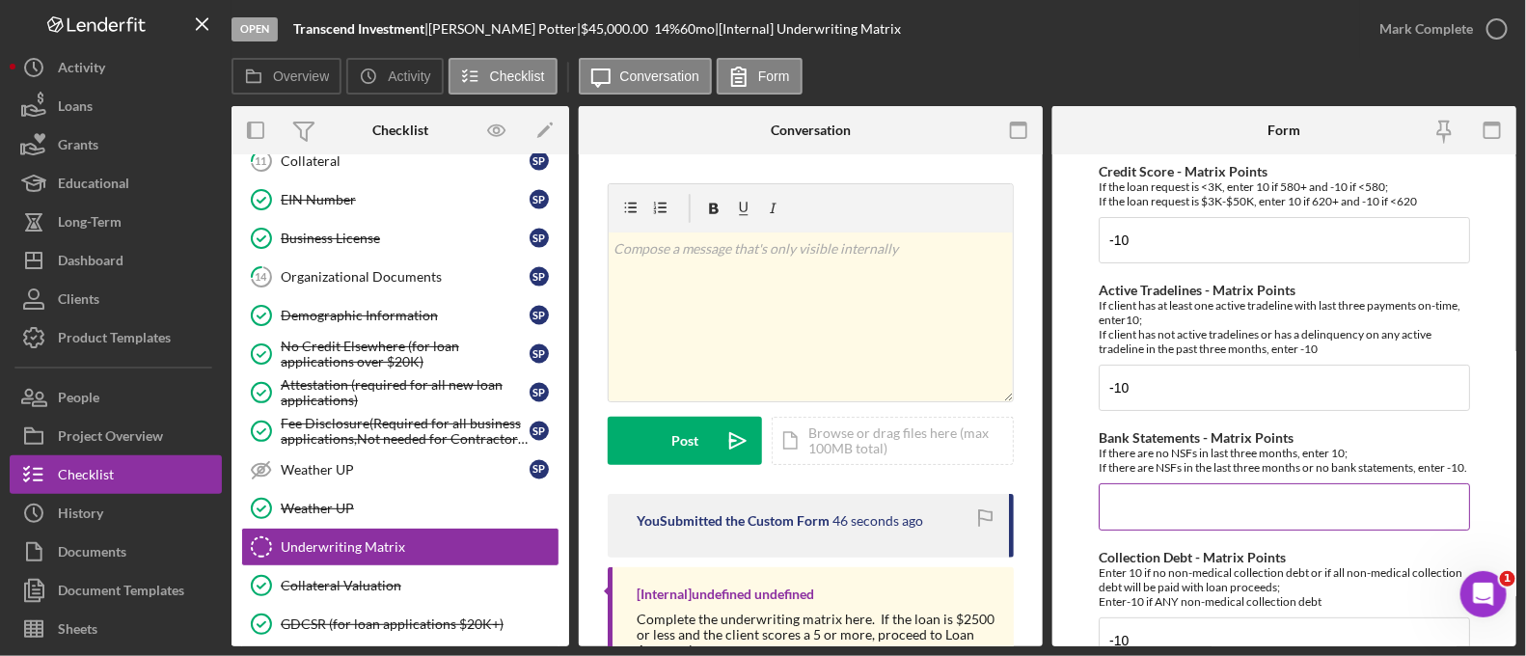
scroll to position [157, 0]
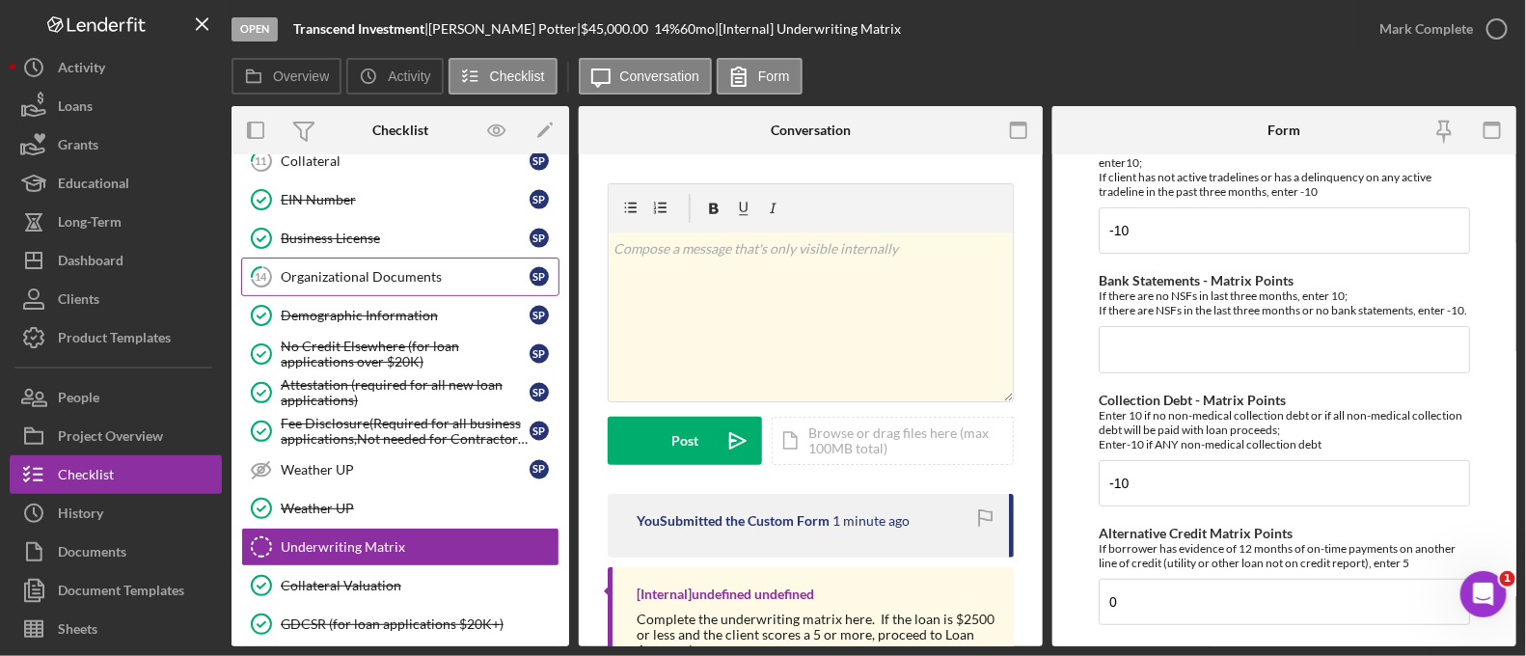
click at [301, 275] on link "14 Organizational Documents S P" at bounding box center [400, 277] width 318 height 39
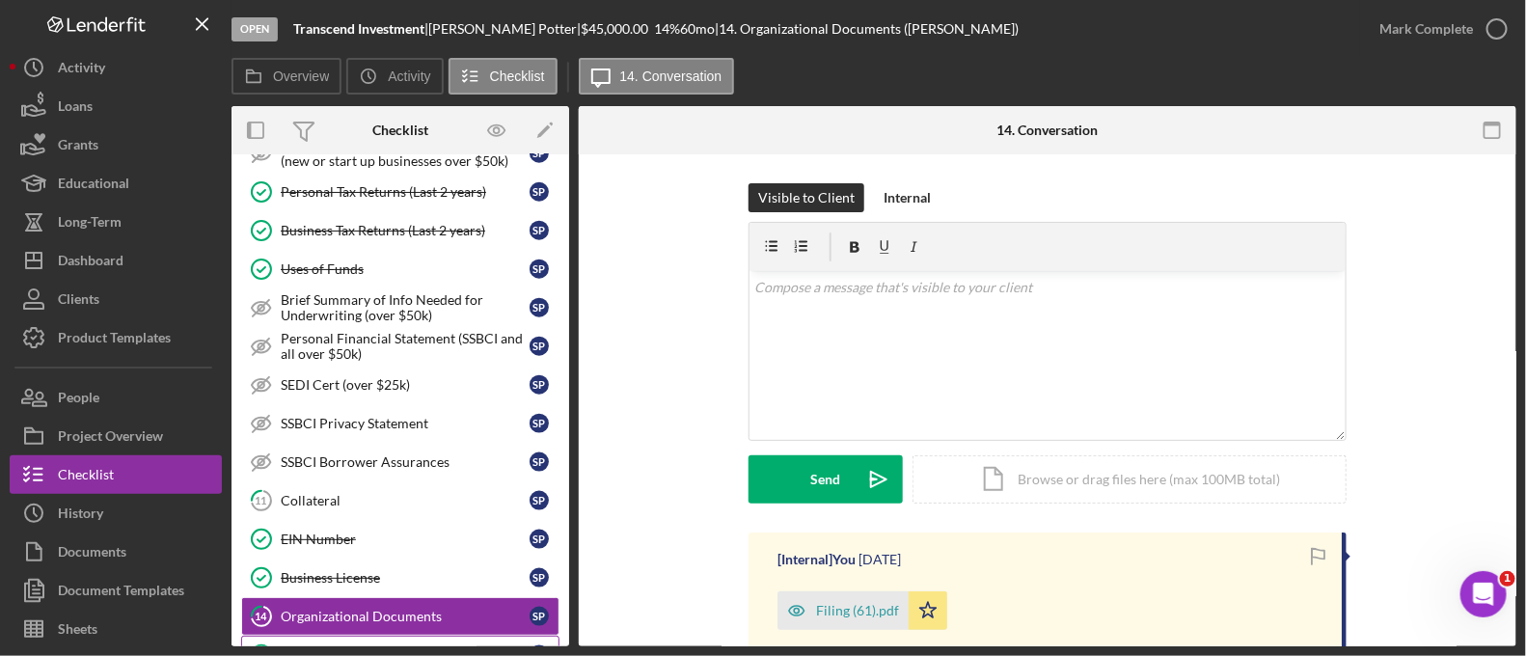
scroll to position [865, 0]
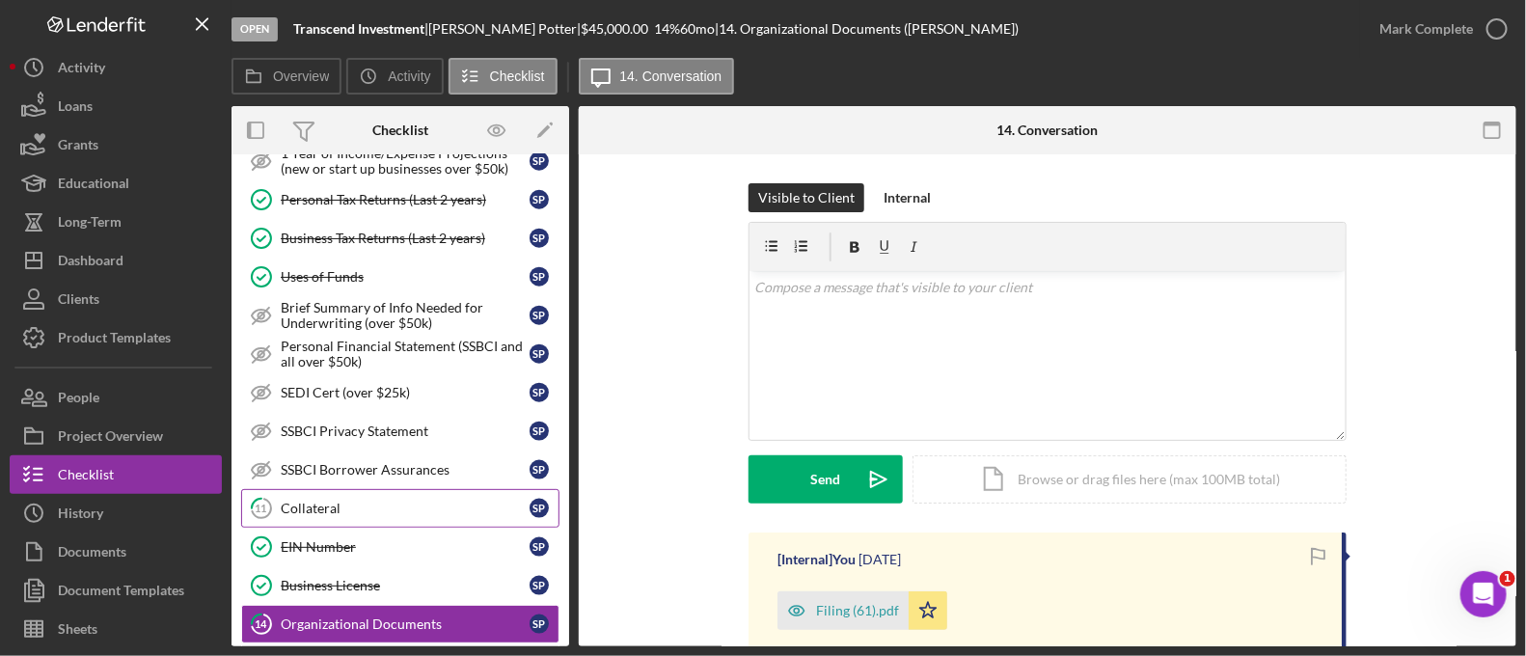
click at [332, 501] on div "Collateral" at bounding box center [405, 508] width 249 height 15
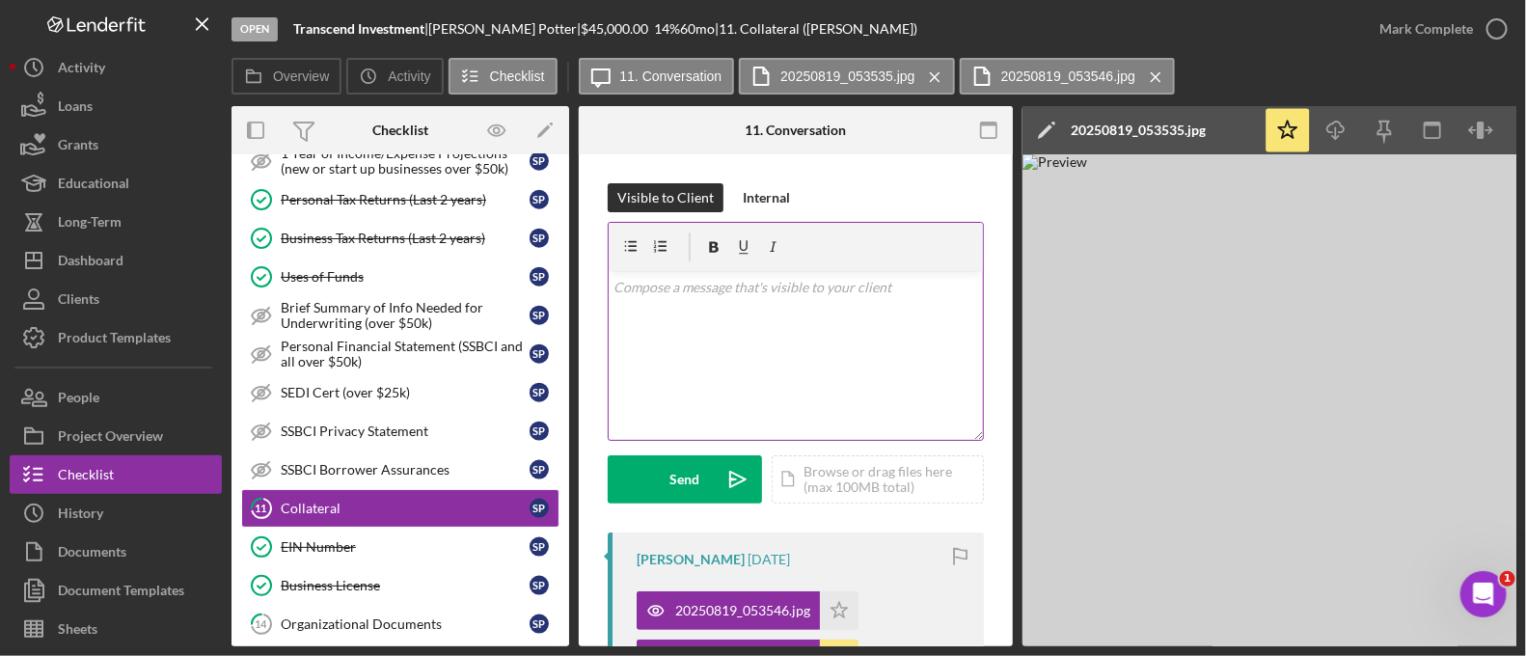
click at [856, 359] on div "v Color teal Color pink Remove color Add row above Add row below Add column bef…" at bounding box center [796, 355] width 374 height 169
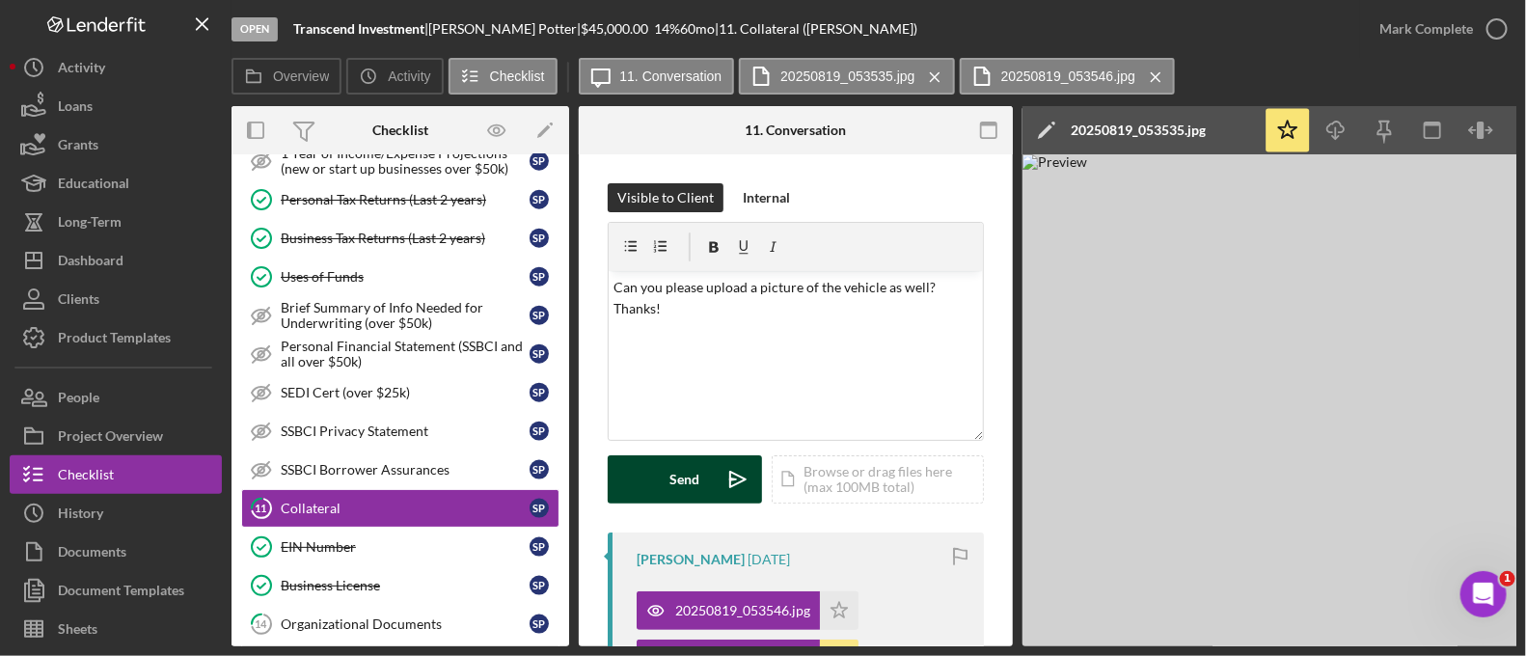
click at [727, 472] on icon "Icon/icon-invite-send" at bounding box center [738, 479] width 48 height 48
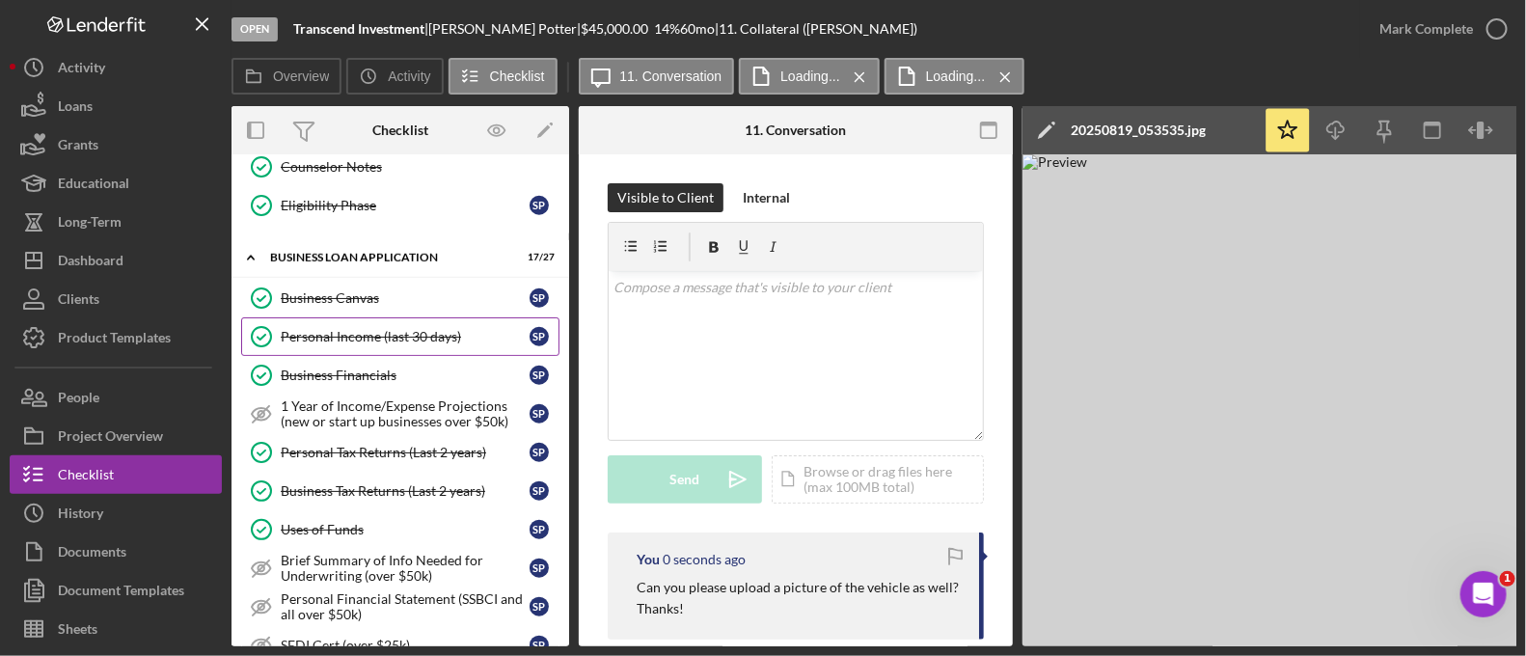
scroll to position [610, 0]
click at [425, 335] on div "Personal Income (last 30 days)" at bounding box center [405, 338] width 249 height 15
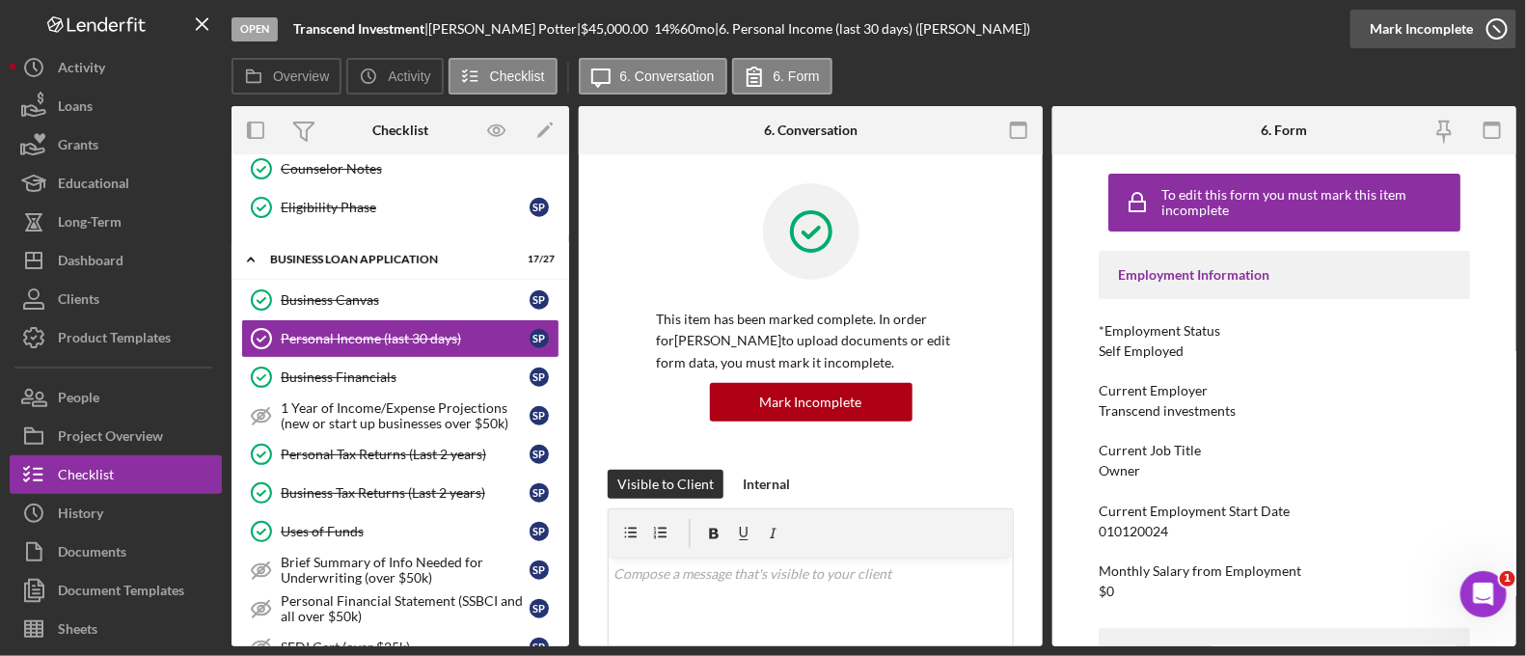
click at [1446, 20] on div "Mark Incomplete" at bounding box center [1421, 29] width 103 height 39
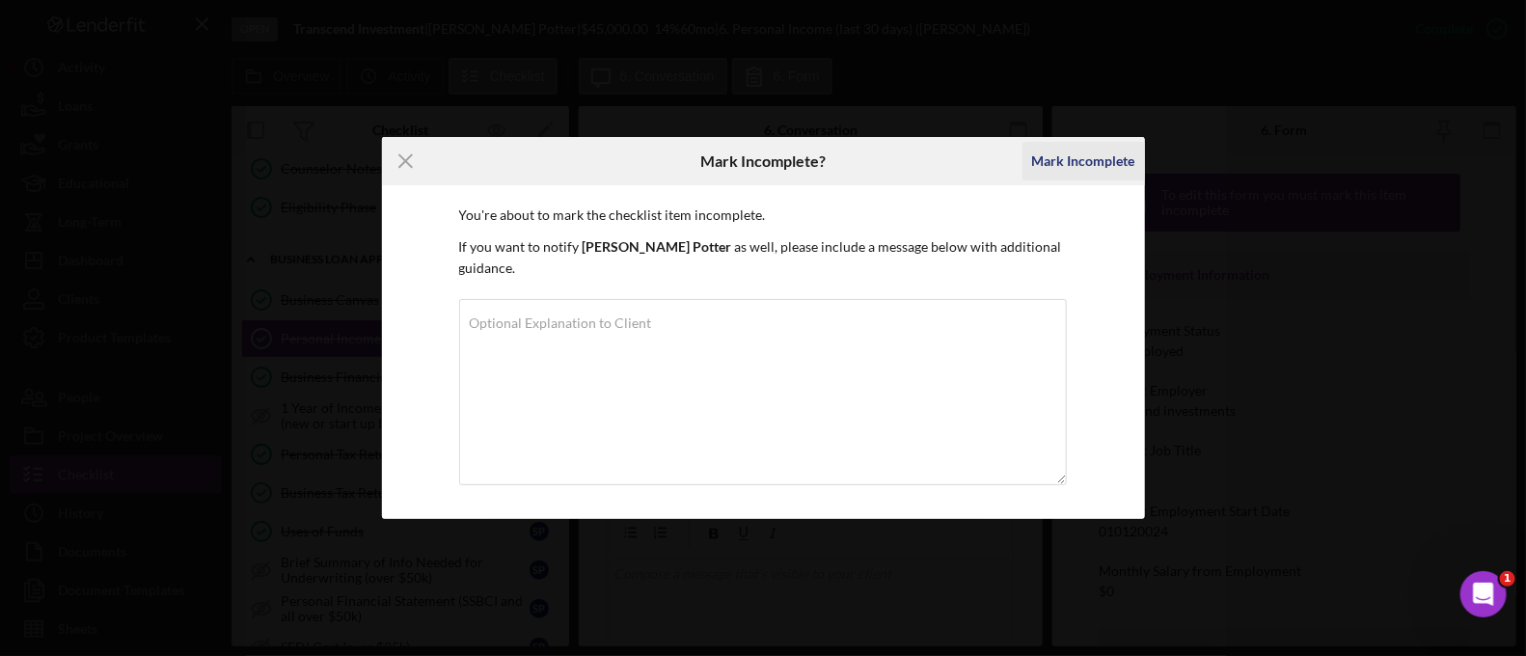
click at [1057, 165] on div "Mark Incomplete" at bounding box center [1083, 161] width 103 height 39
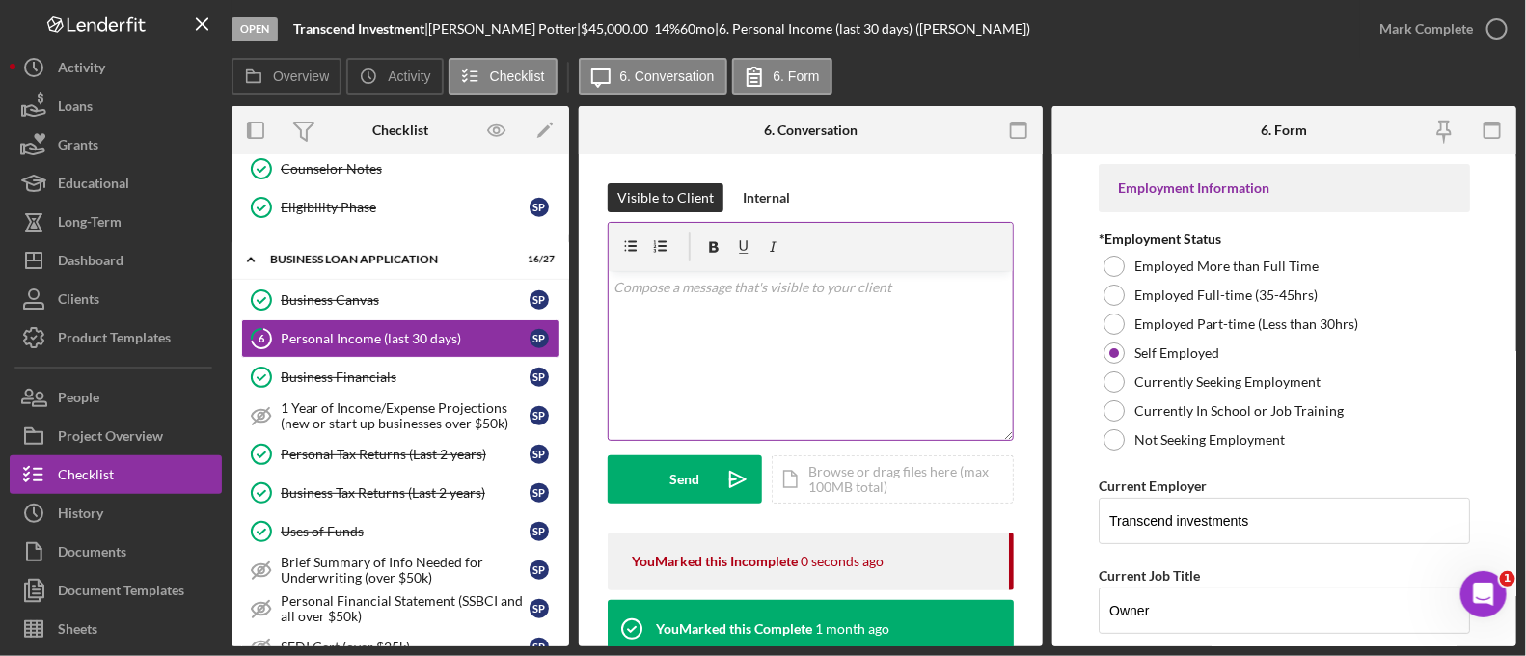
click at [696, 299] on div "v Color teal Color pink Remove color Add row above Add row below Add column bef…" at bounding box center [811, 355] width 404 height 169
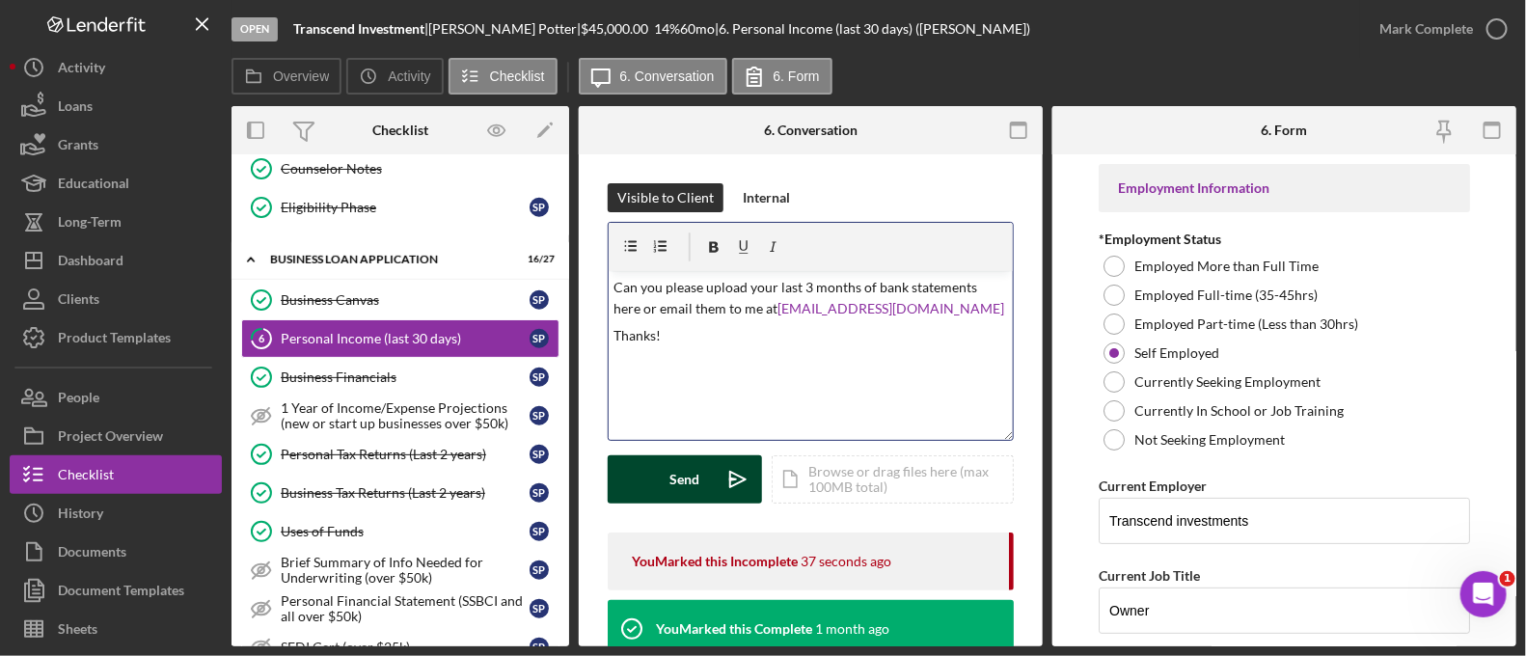
click at [728, 470] on icon "Icon/icon-invite-send" at bounding box center [738, 479] width 48 height 48
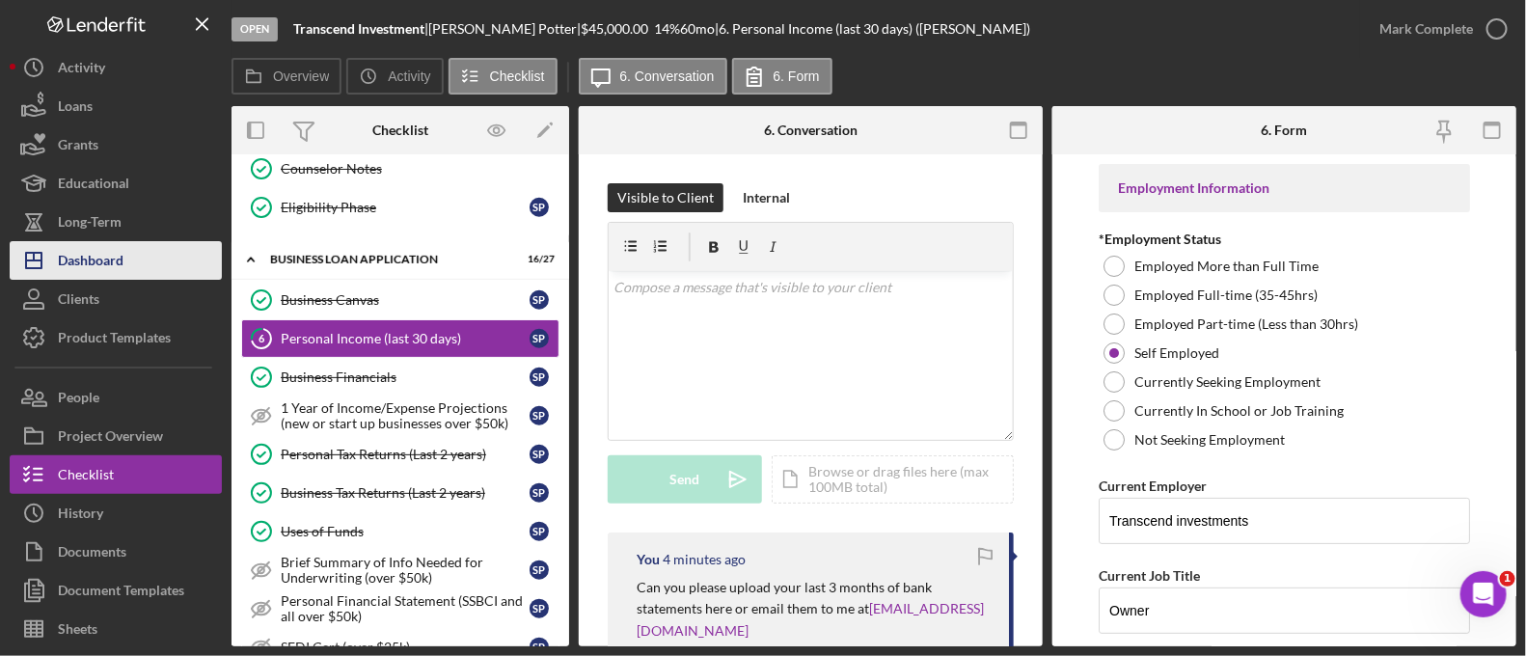
click at [136, 262] on button "Icon/Dashboard Dashboard" at bounding box center [116, 260] width 212 height 39
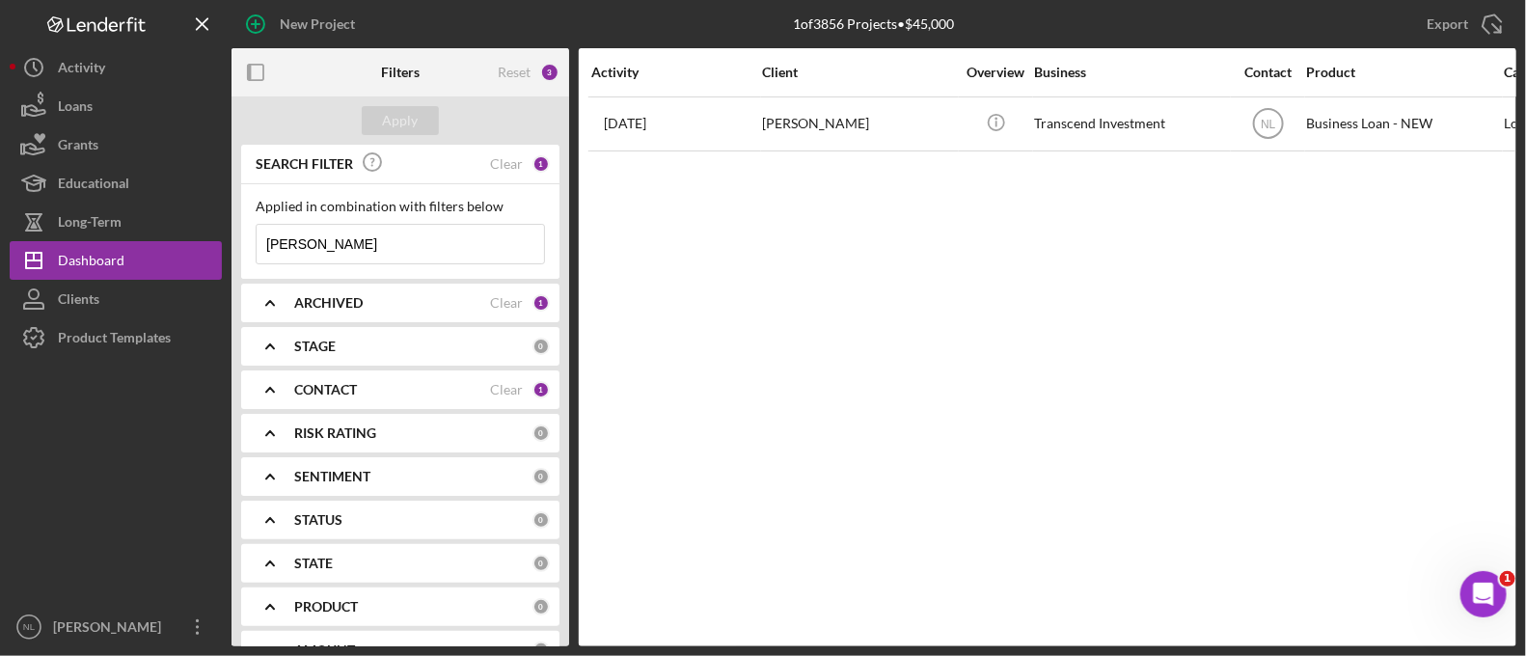
click at [402, 266] on div "Applied in combination with filters below [PERSON_NAME] Icon/Menu Close" at bounding box center [400, 231] width 318 height 95
click at [396, 245] on input "[PERSON_NAME]" at bounding box center [401, 244] width 288 height 39
click at [387, 130] on div "Apply" at bounding box center [401, 120] width 36 height 29
